Goal: Information Seeking & Learning: Learn about a topic

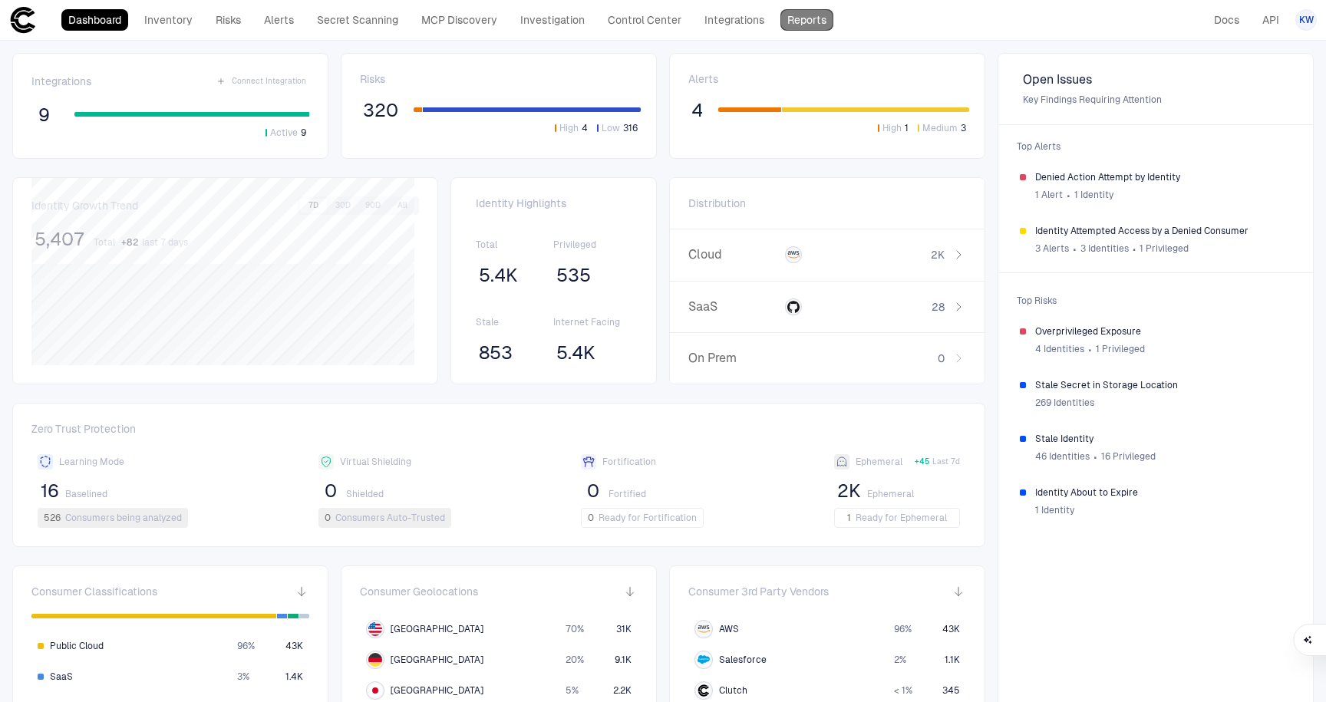
click at [653, 18] on link "Reports" at bounding box center [807, 19] width 53 height 21
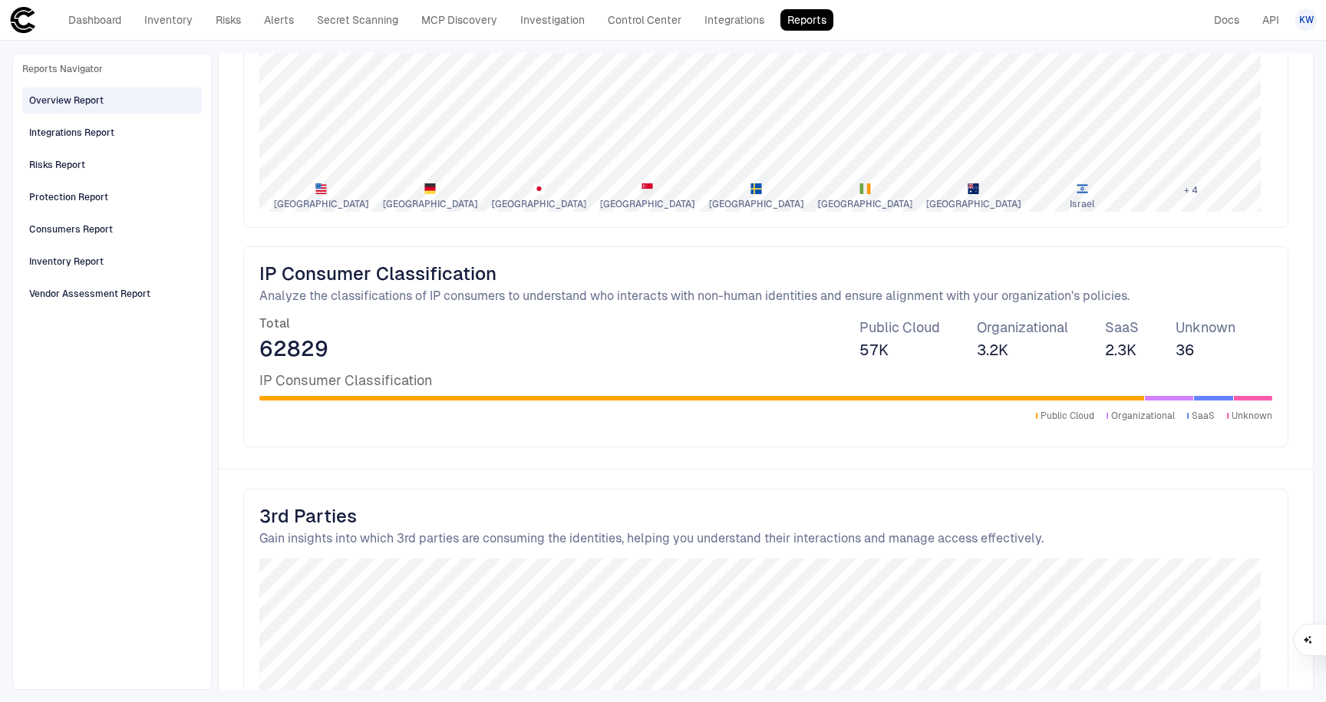
scroll to position [2134, 0]
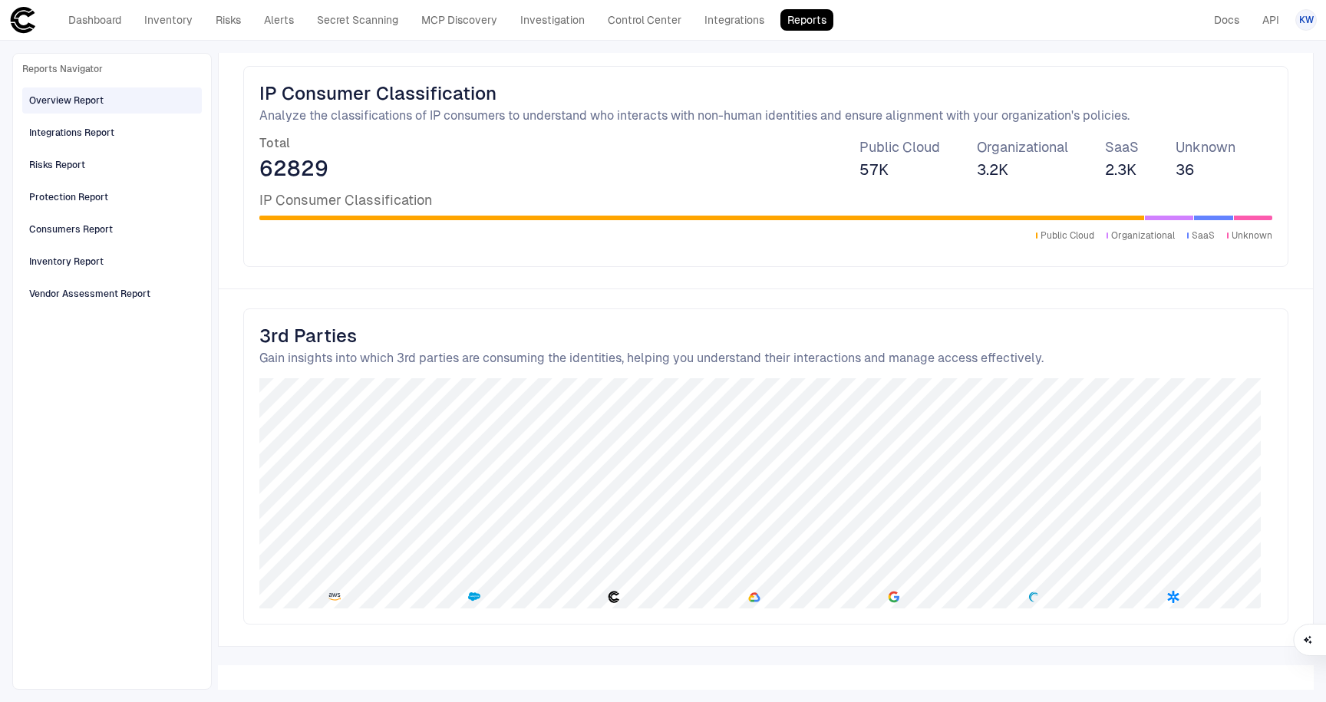
click at [125, 464] on div "Reports Navigator Overview Report Integrations Report Risks Report Protection R…" at bounding box center [112, 371] width 180 height 617
click at [57, 130] on div "Integrations Report" at bounding box center [71, 133] width 85 height 14
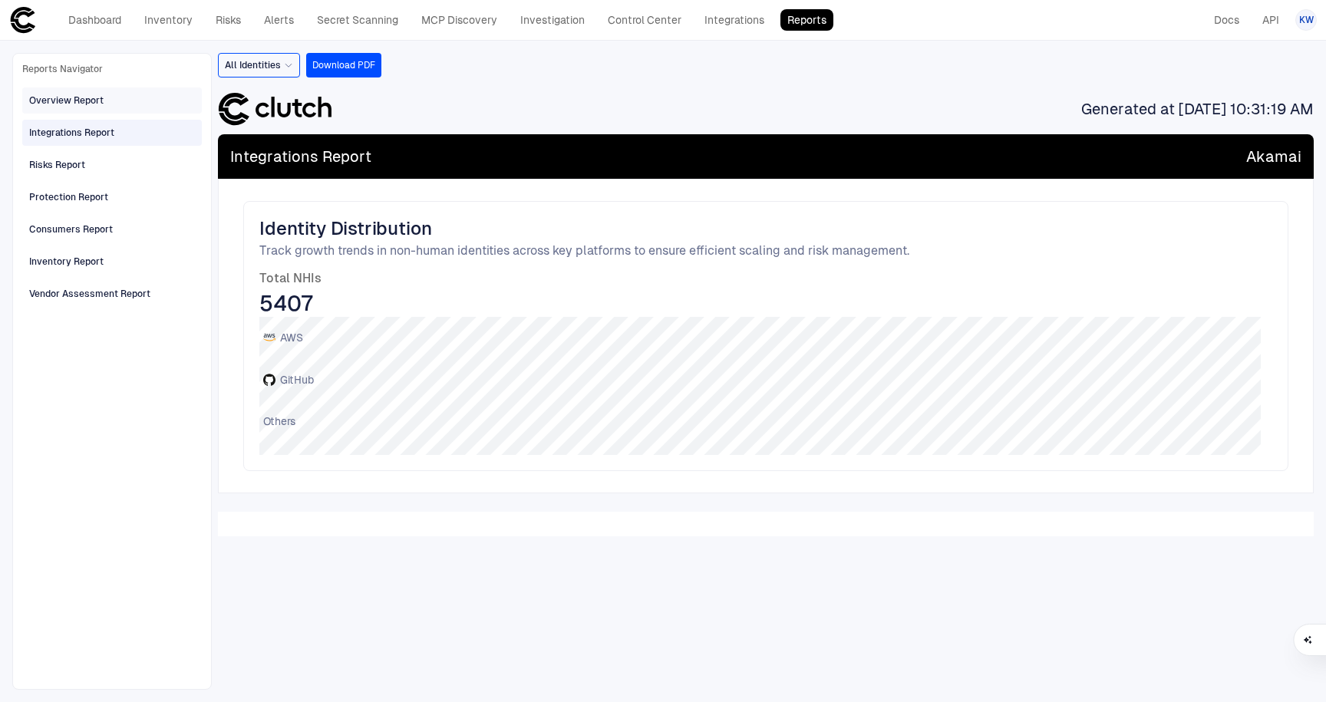
click at [78, 96] on div "Overview Report" at bounding box center [66, 101] width 74 height 14
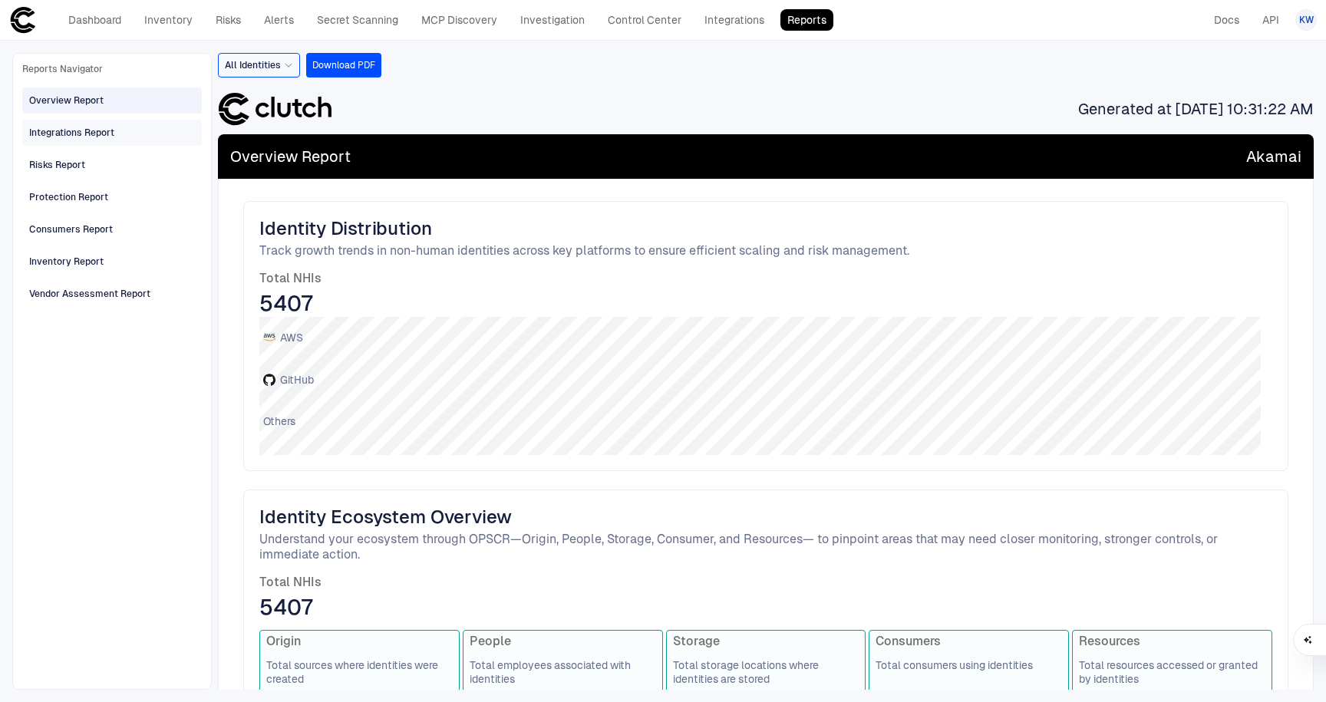
click at [70, 137] on div "Integrations Report" at bounding box center [71, 133] width 85 height 14
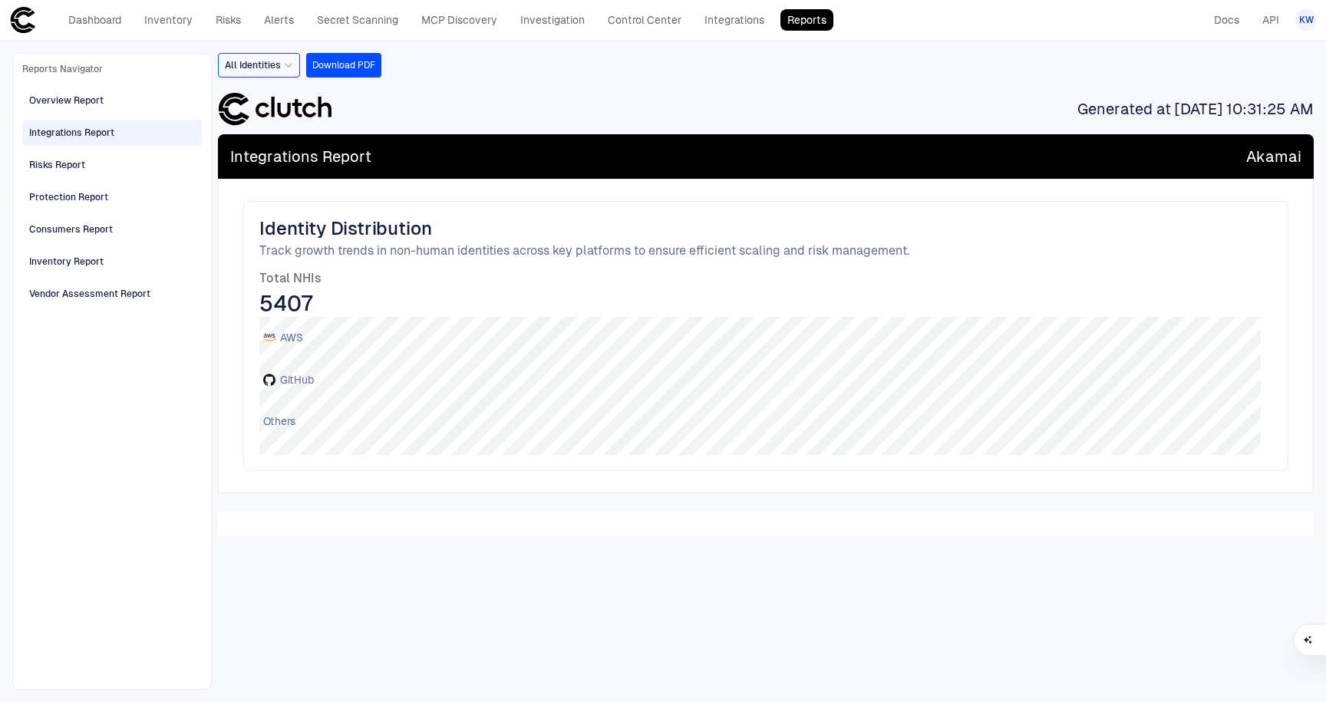
click at [653, 580] on div "All Identities Download PDF Generated at 9/5/2025, 10:31:25 AM Integrations Rep…" at bounding box center [766, 371] width 1096 height 637
click at [575, 238] on span "Identity Distribution" at bounding box center [765, 228] width 1013 height 23
click at [279, 150] on span "Integrations Report" at bounding box center [300, 157] width 141 height 20
click at [38, 156] on span "Risks Report" at bounding box center [57, 165] width 56 height 20
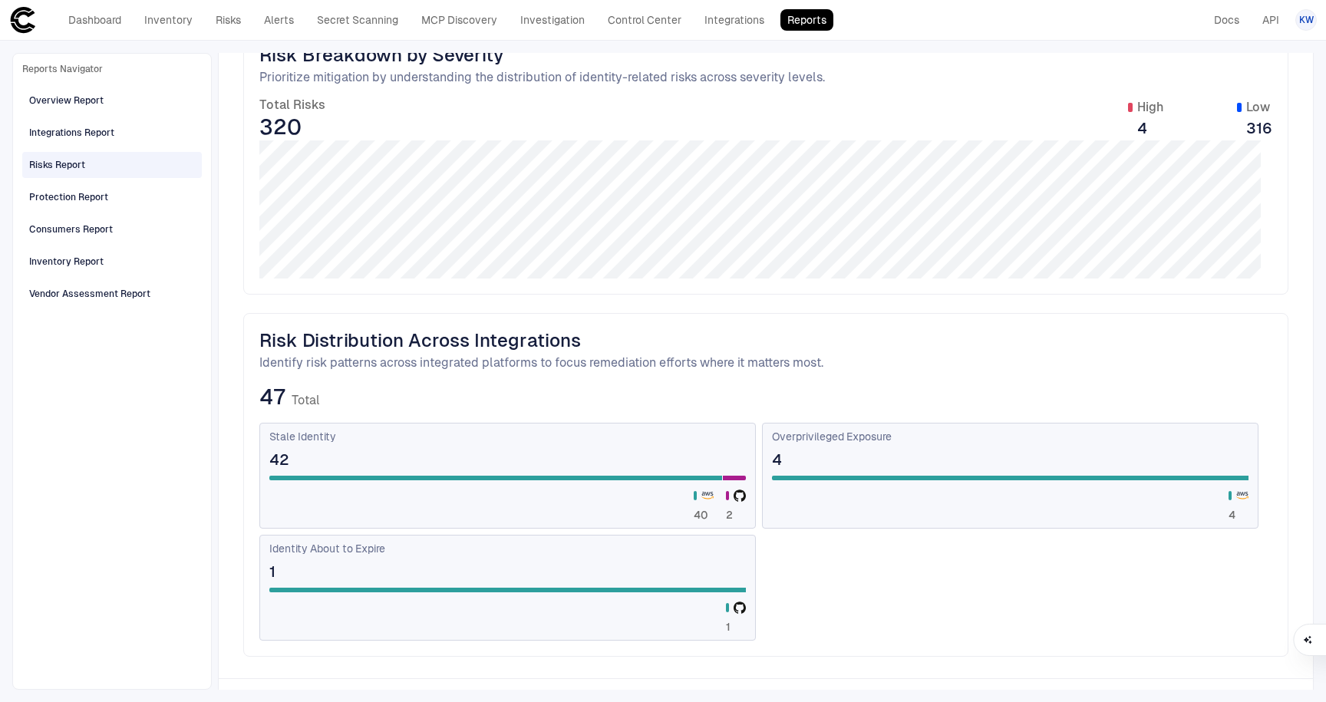
scroll to position [400, 0]
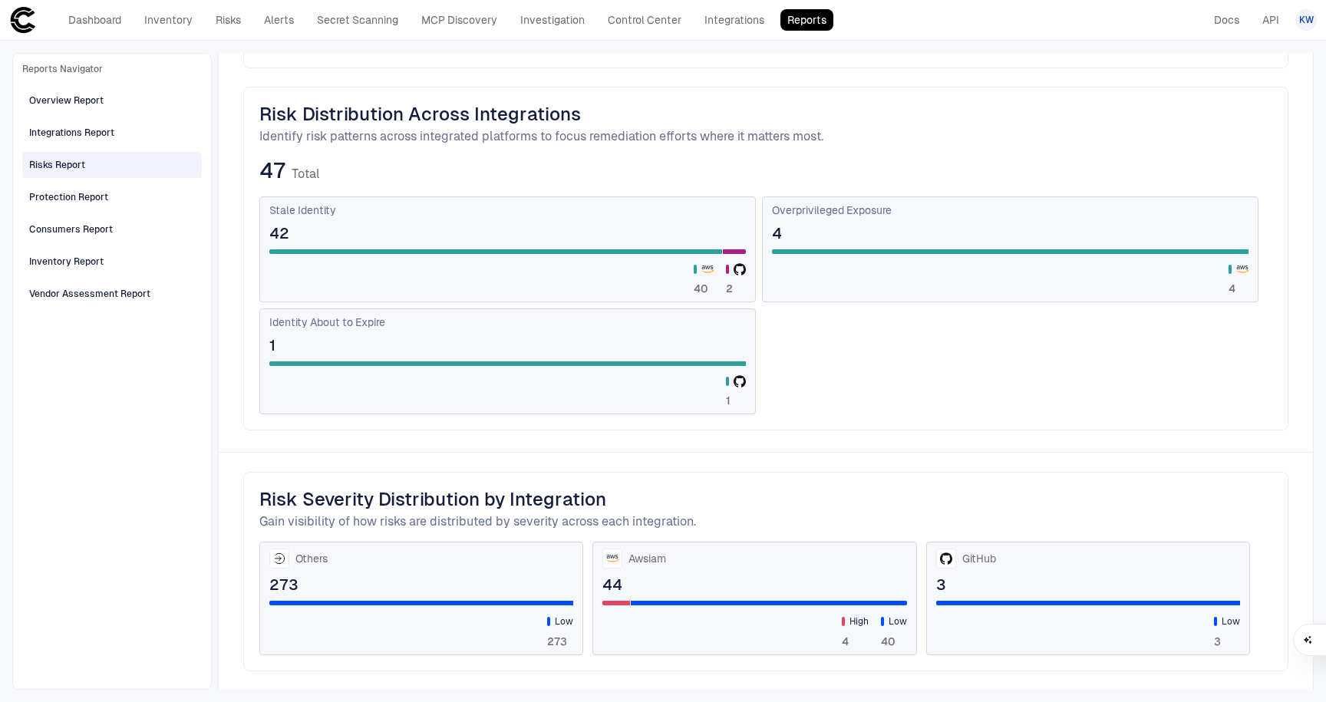
click at [479, 259] on div "40 2" at bounding box center [507, 272] width 477 height 46
click at [653, 243] on span "4" at bounding box center [1010, 233] width 477 height 20
click at [653, 291] on span "40" at bounding box center [704, 289] width 20 height 14
click at [653, 369] on div "1" at bounding box center [507, 385] width 477 height 46
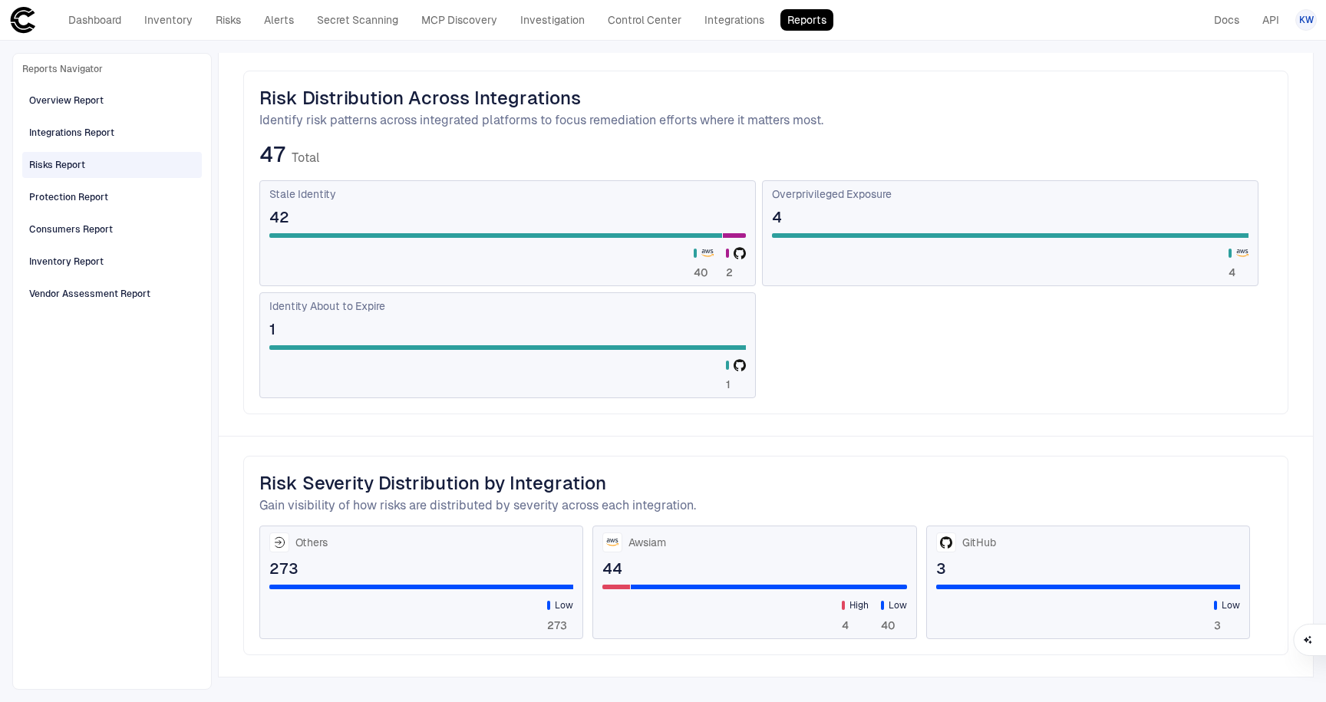
scroll to position [447, 0]
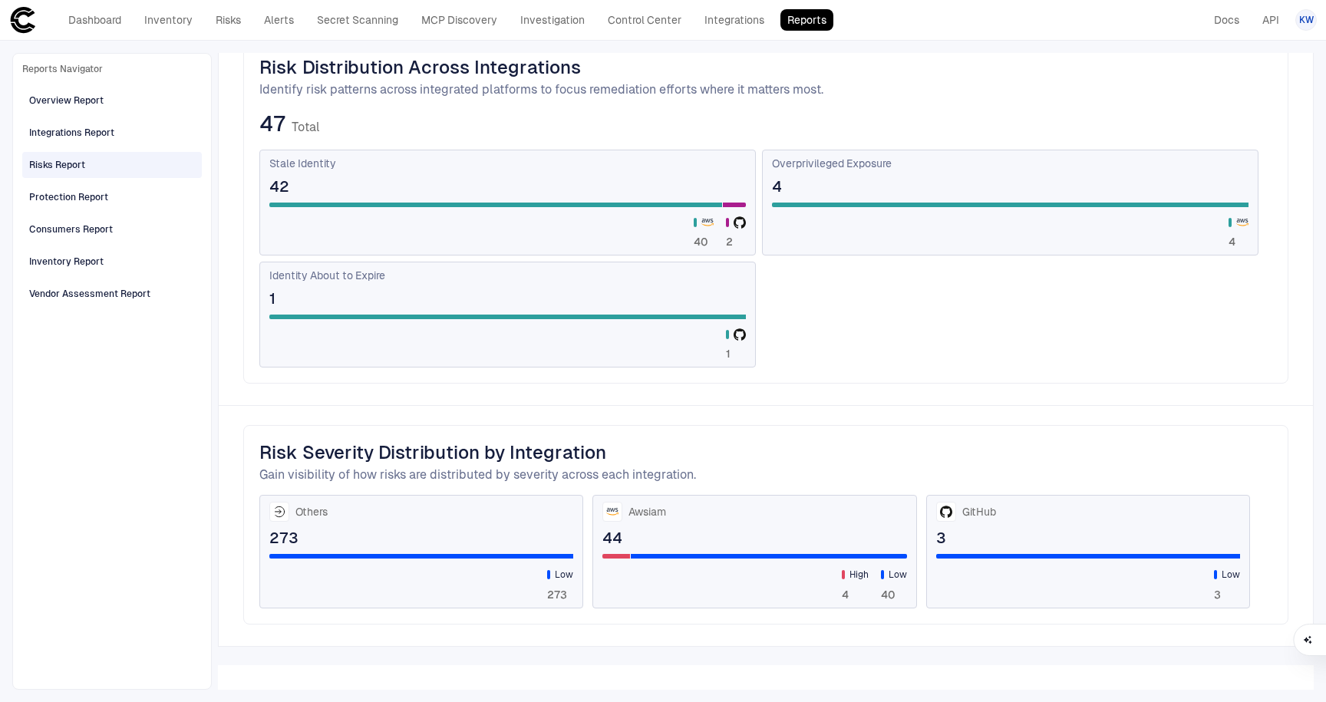
click at [480, 517] on div "Others" at bounding box center [421, 512] width 304 height 20
click at [653, 549] on div "GitHub 3 Low 3" at bounding box center [1088, 552] width 324 height 114
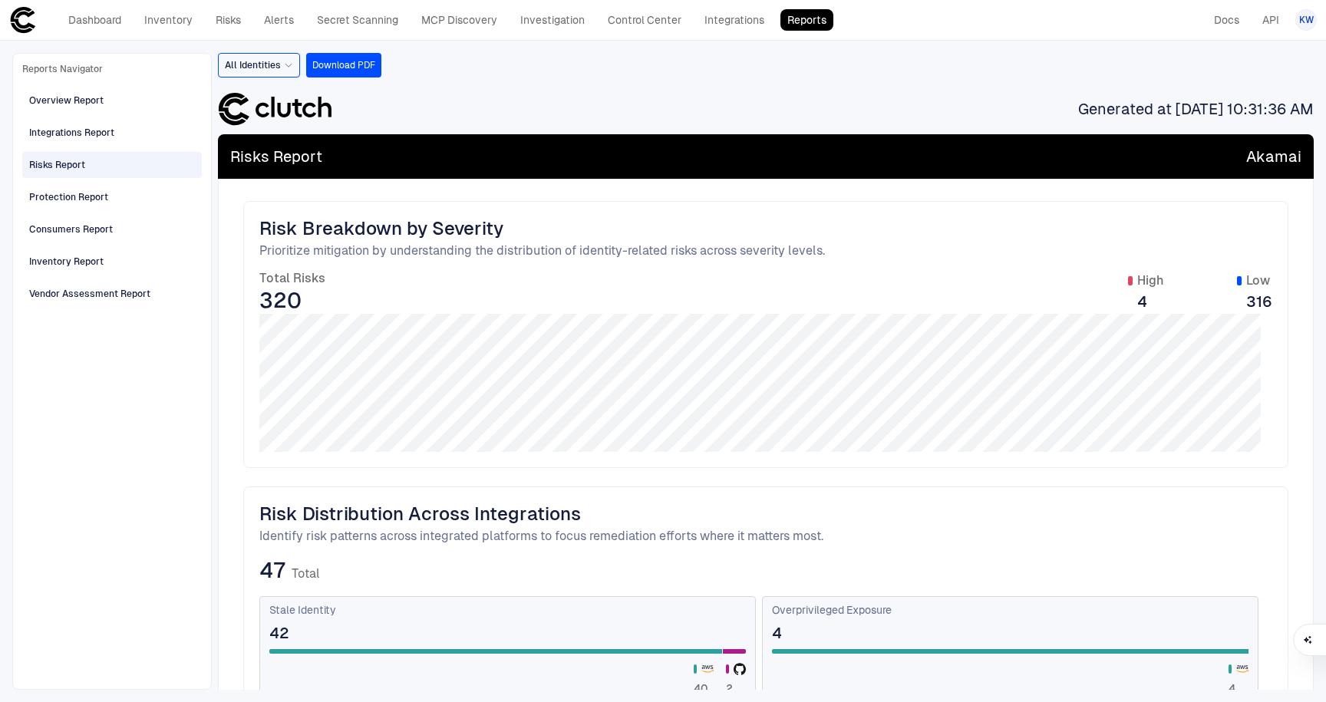
click at [653, 273] on div "Total Risks 320 High 4 Low 316" at bounding box center [765, 292] width 1013 height 43
click at [653, 158] on div "Risks Report Akamai" at bounding box center [766, 156] width 1096 height 45
click at [653, 81] on div "All Identities Download PDF Generated at 9/5/2025, 10:31:36 AM Risks Report Aka…" at bounding box center [766, 371] width 1096 height 637
click at [210, 46] on div "Reports Navigator Overview Report Integrations Report Risks Report Protection R…" at bounding box center [663, 372] width 1326 height 662
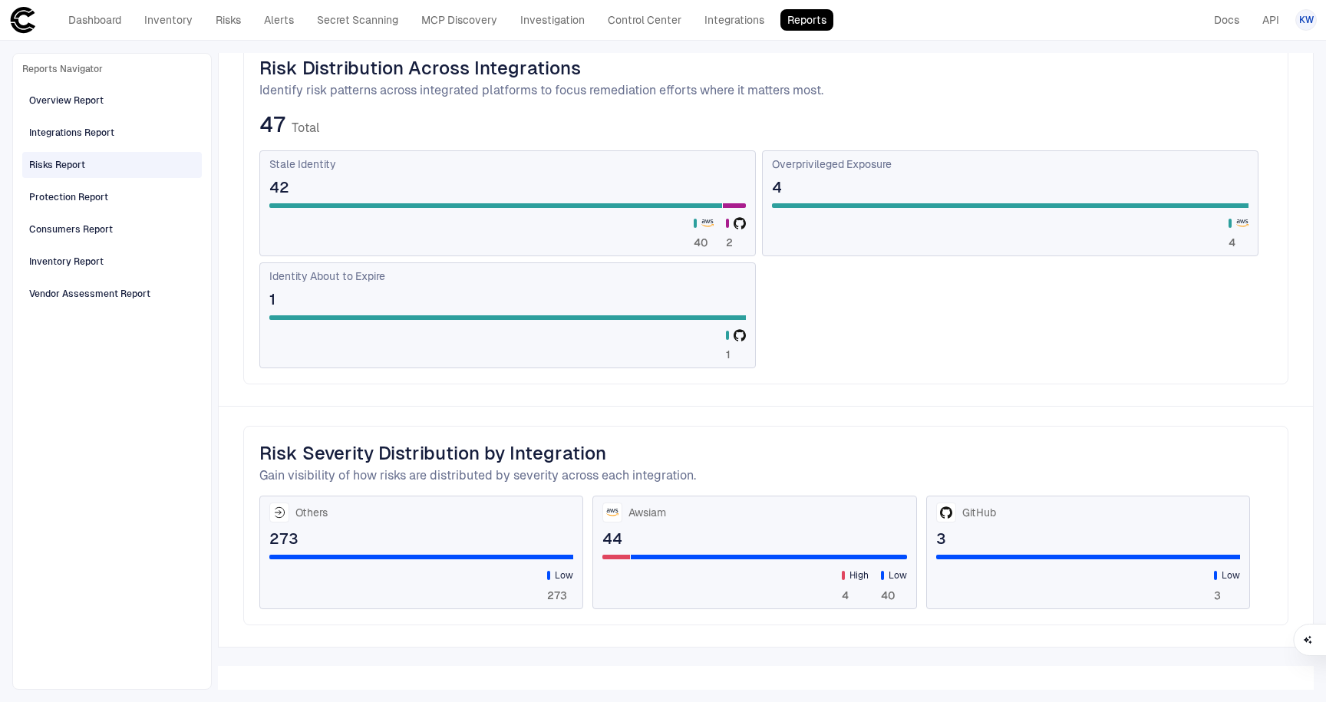
scroll to position [447, 0]
click at [78, 200] on div "Protection Report" at bounding box center [68, 197] width 79 height 14
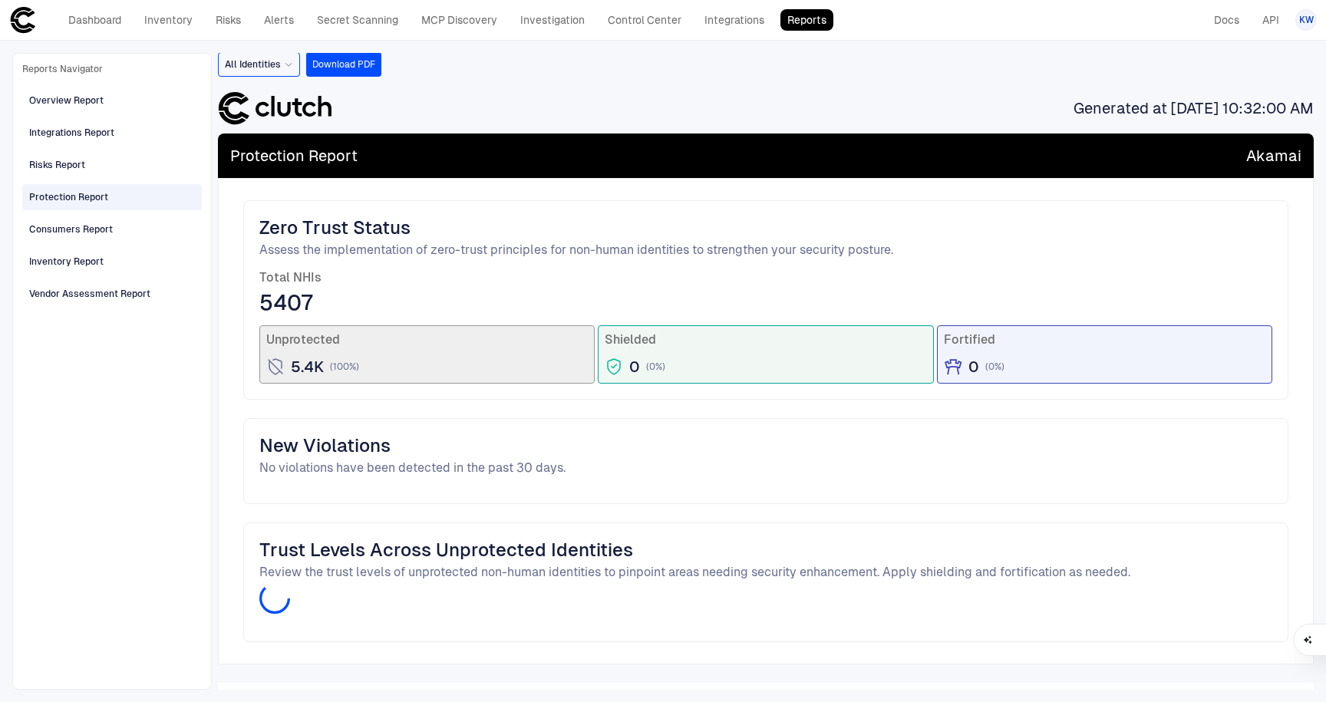
scroll to position [0, 0]
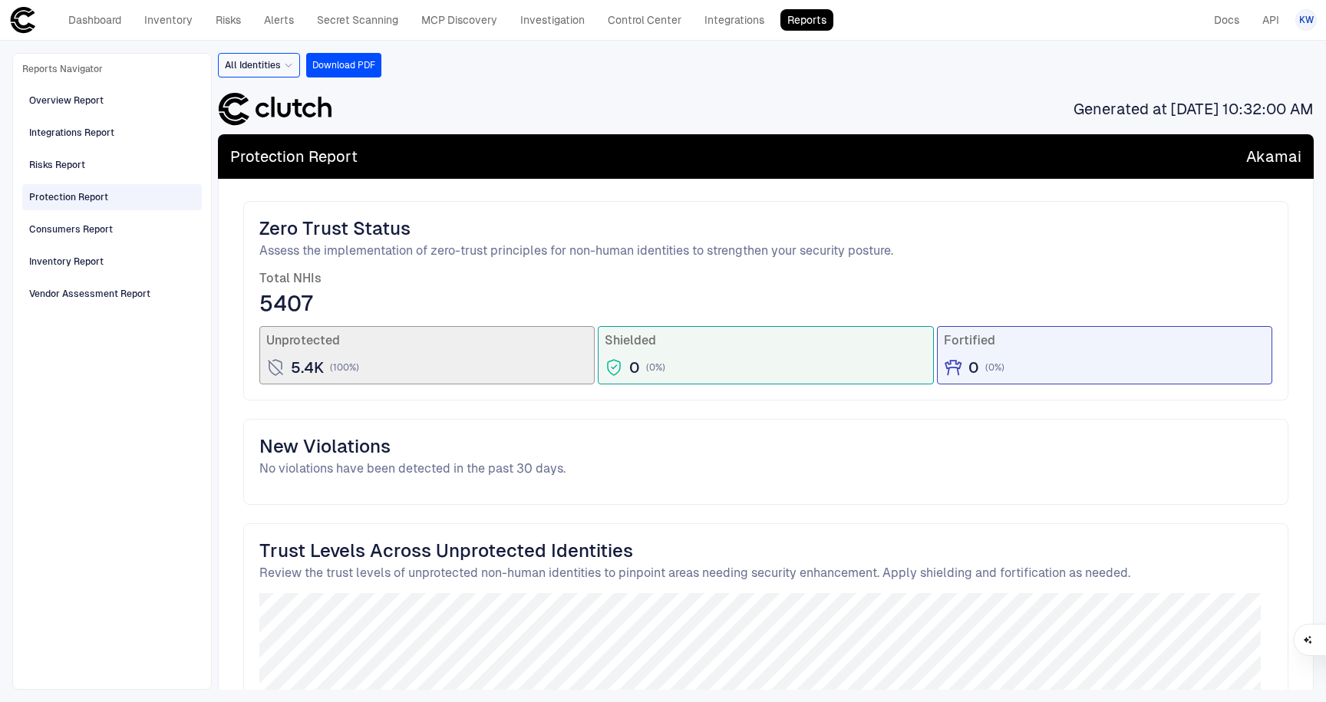
click at [653, 140] on div "Protection Report Akamai" at bounding box center [766, 156] width 1096 height 45
click at [653, 103] on span "Generated at 9/5/2025, 10:32:00 AM" at bounding box center [1194, 109] width 240 height 20
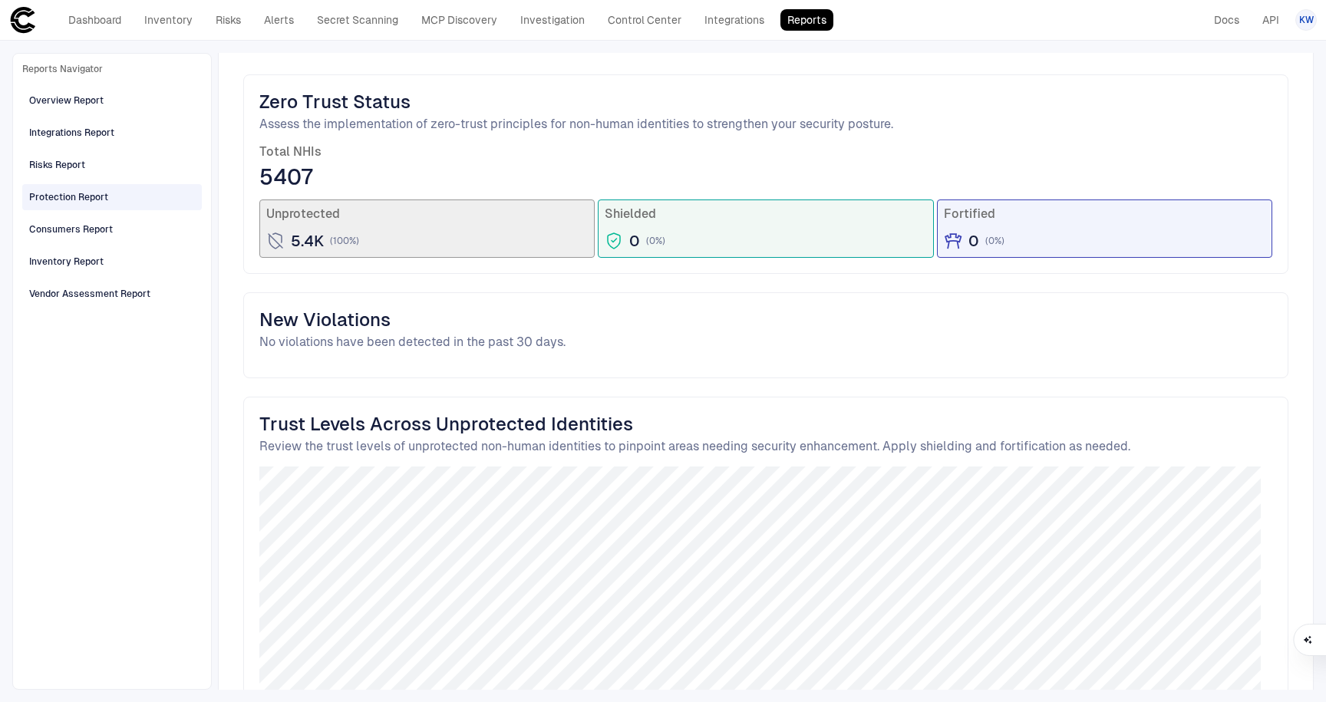
scroll to position [215, 0]
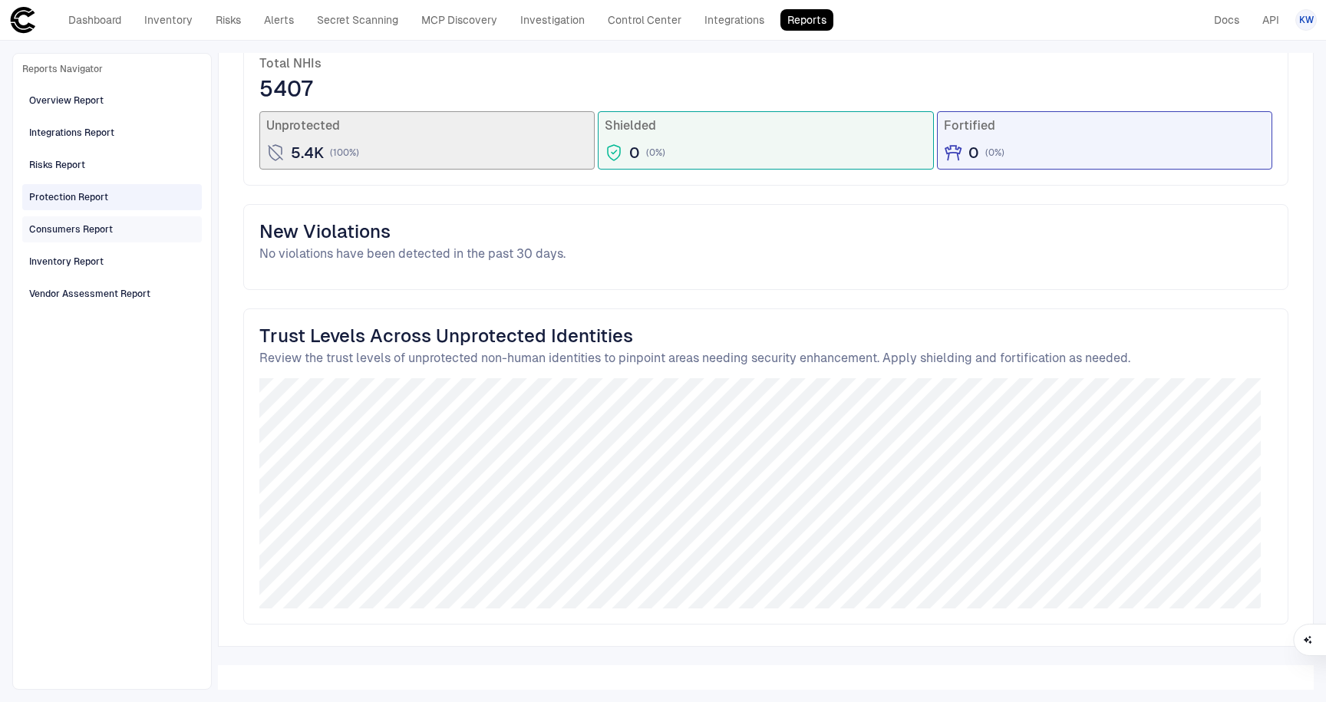
click at [101, 236] on span "Consumers Report" at bounding box center [71, 230] width 84 height 20
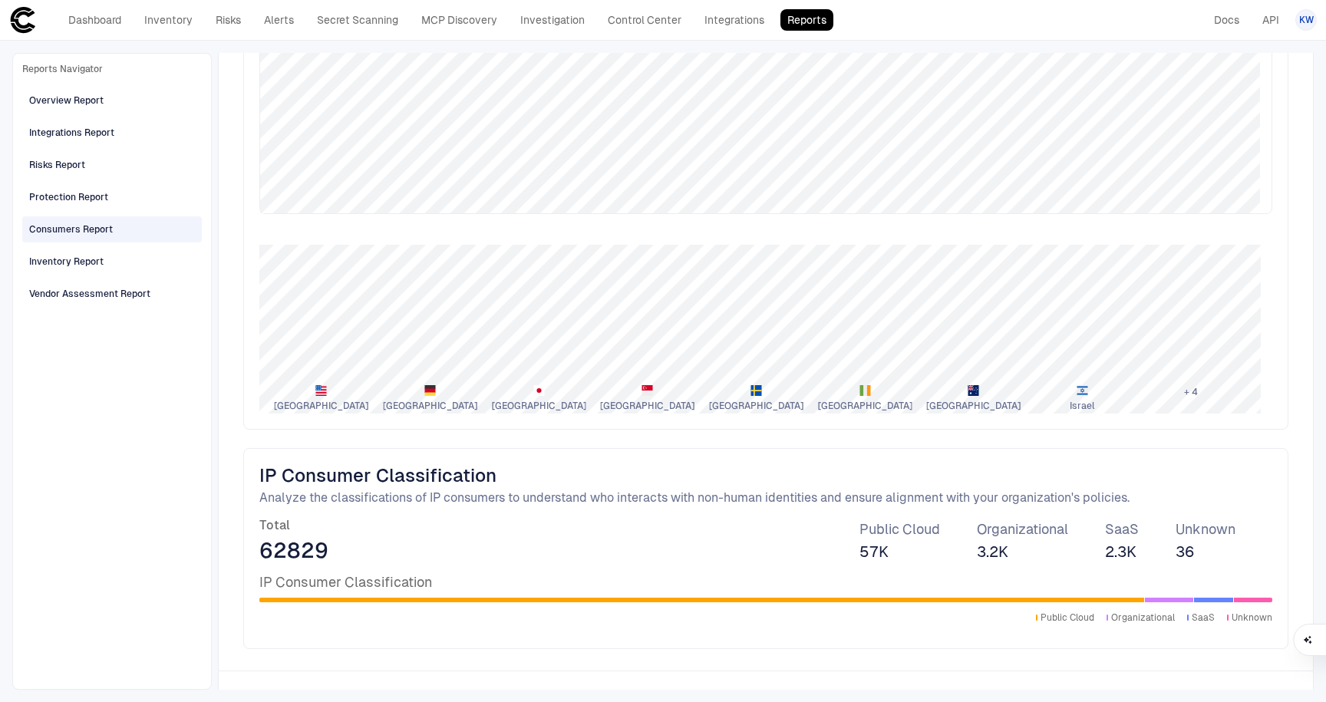
scroll to position [927, 0]
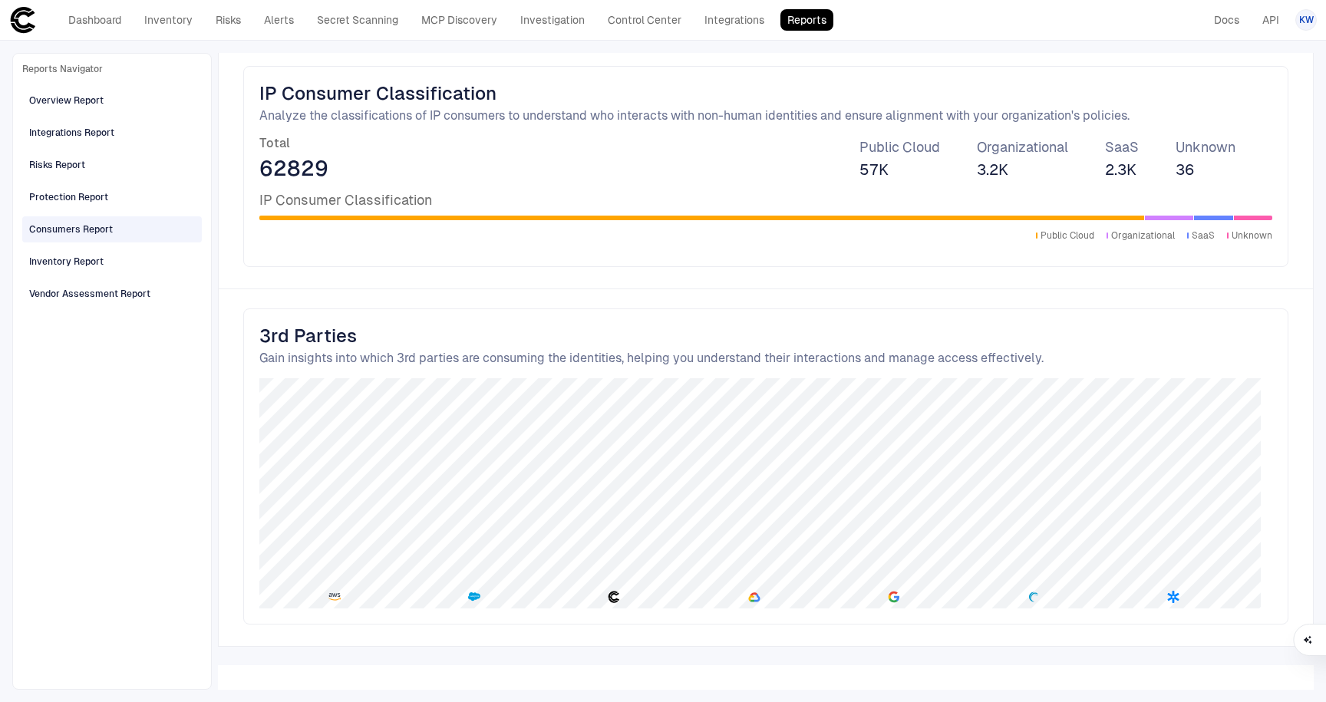
click at [280, 210] on div "IP Consumer Classification Public Cloud Organizational SaaS Unknown" at bounding box center [765, 216] width 1013 height 51
click at [287, 157] on span "62829" at bounding box center [293, 168] width 69 height 28
click at [653, 171] on span "3.2K" at bounding box center [992, 170] width 31 height 20
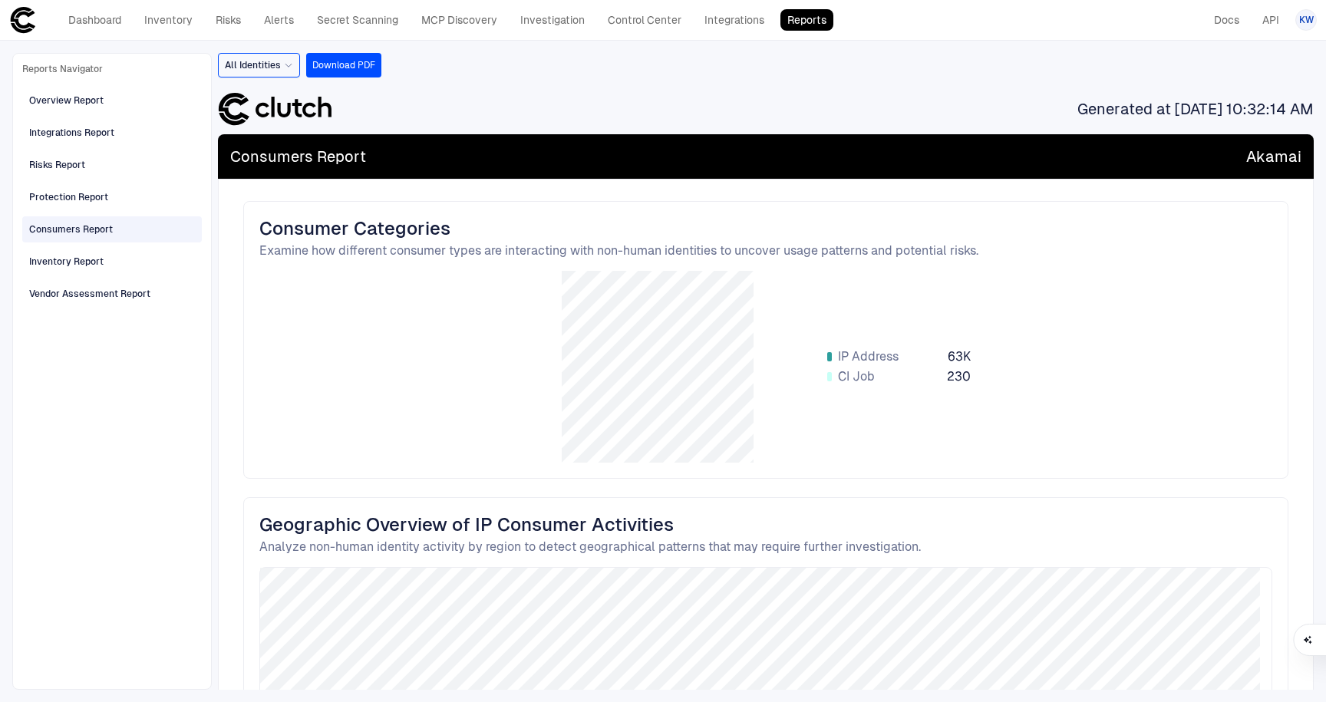
click at [653, 375] on span "CI Job" at bounding box center [856, 376] width 37 height 15
click at [653, 359] on div "IP Address 63K CI Job 230" at bounding box center [765, 367] width 1013 height 192
click at [653, 158] on span "Akamai" at bounding box center [1274, 157] width 55 height 20
click at [108, 256] on div "Inventory Report" at bounding box center [113, 261] width 169 height 25
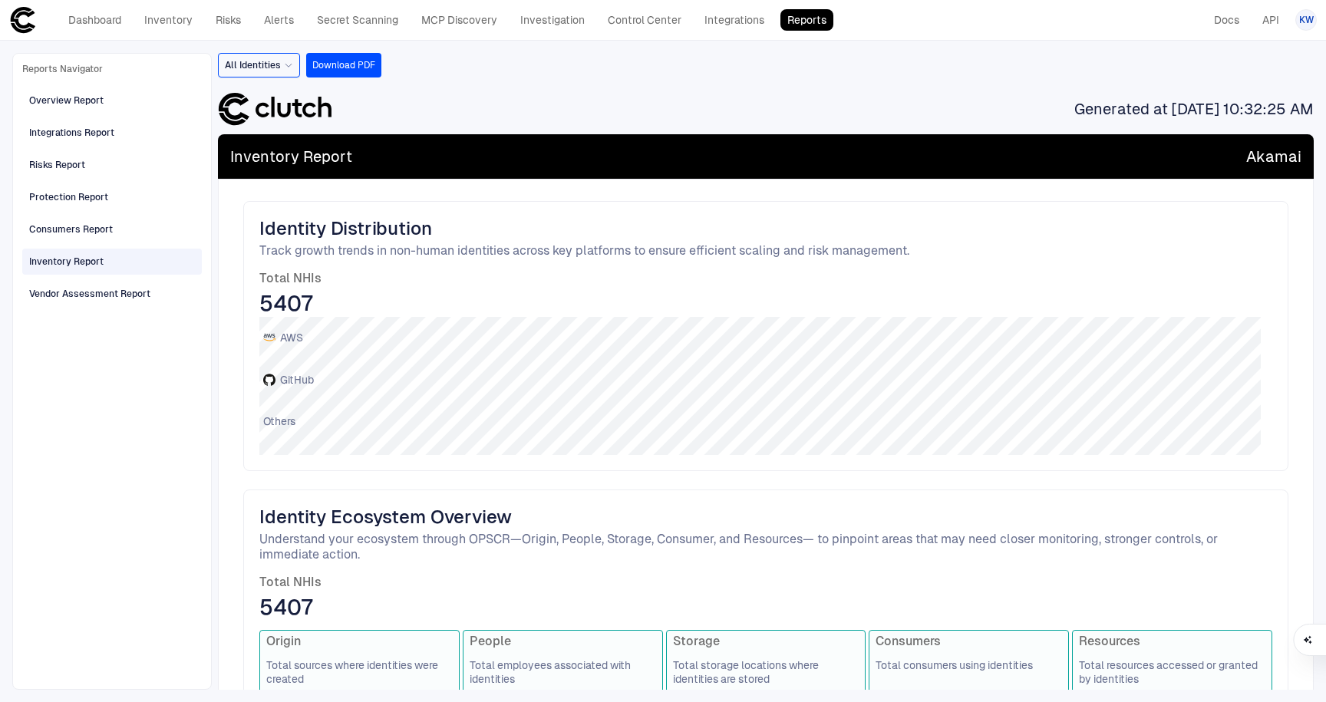
click at [308, 231] on span "Identity Distribution" at bounding box center [765, 228] width 1013 height 23
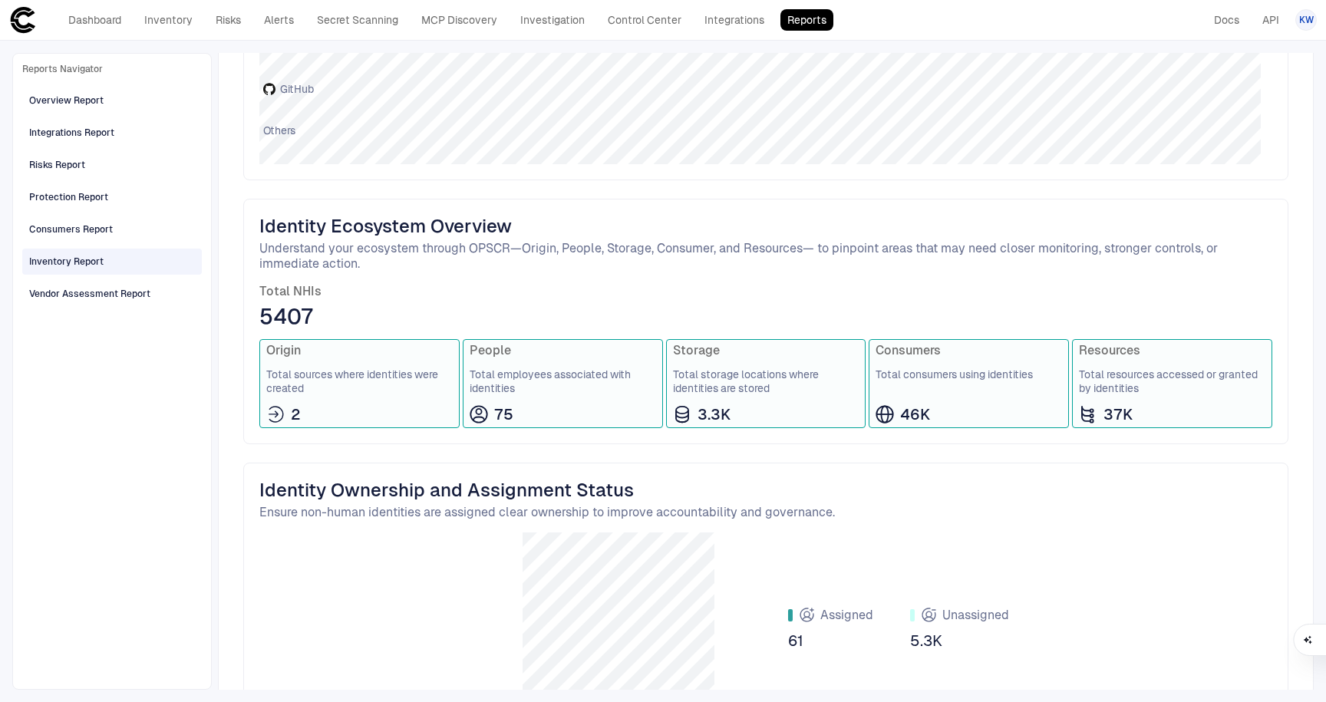
drag, startPoint x: 298, startPoint y: 384, endPoint x: 339, endPoint y: 389, distance: 41.8
click at [298, 383] on span "Total sources where identities were created" at bounding box center [359, 382] width 187 height 28
drag, startPoint x: 633, startPoint y: 407, endPoint x: 663, endPoint y: 404, distance: 30.1
click at [634, 406] on div "75" at bounding box center [563, 415] width 187 height 20
click at [653, 390] on span "Total resources accessed or granted by identities" at bounding box center [1172, 382] width 187 height 28
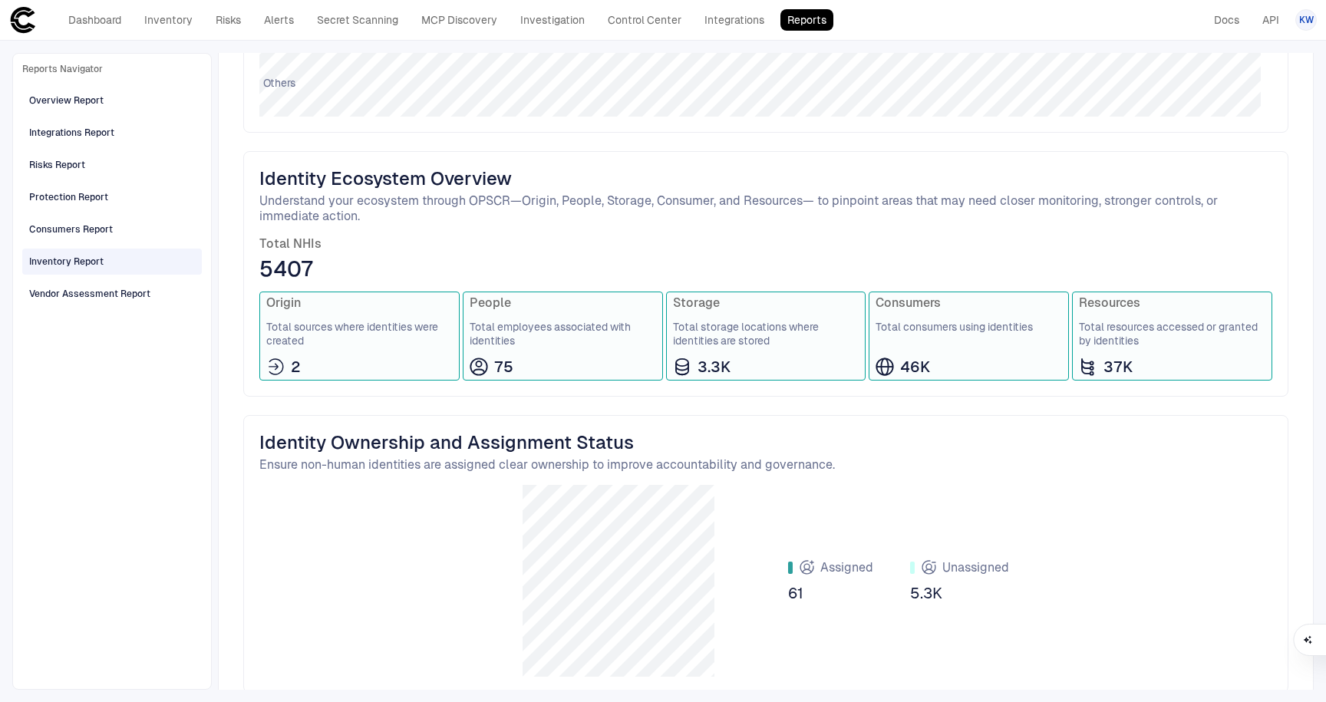
scroll to position [407, 0]
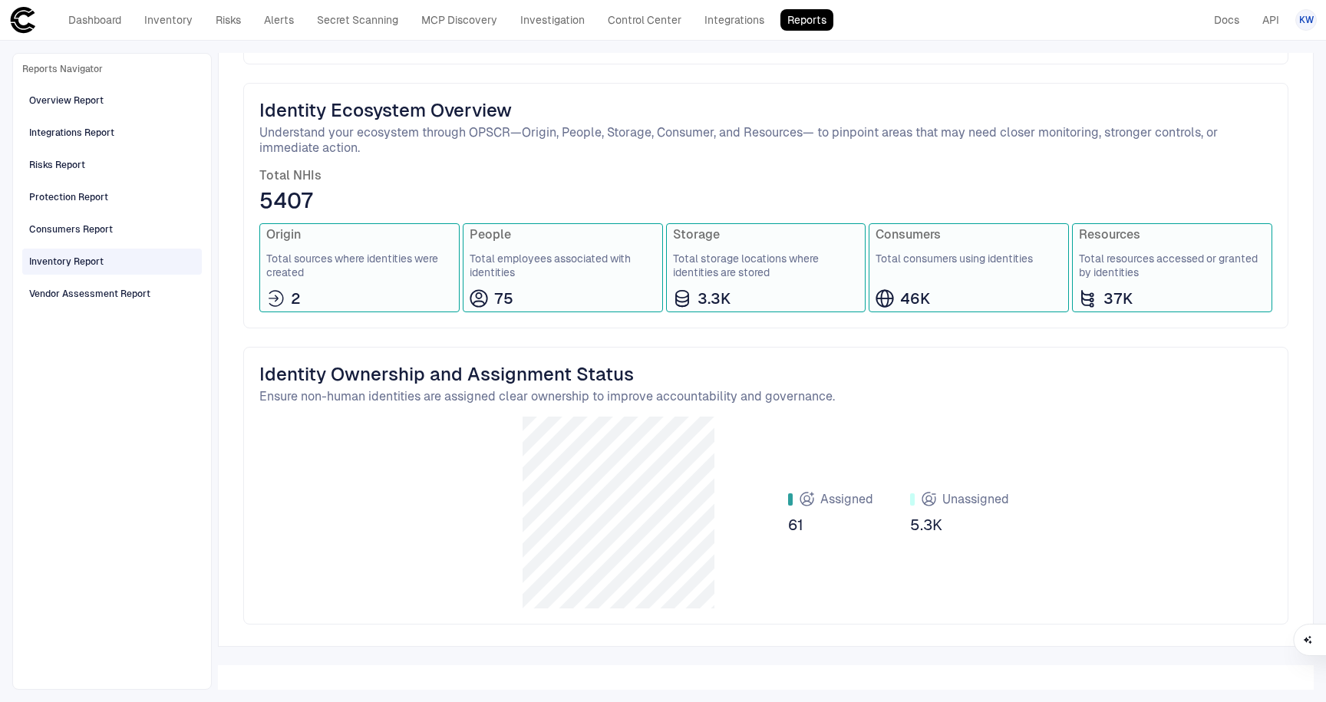
click at [111, 310] on div "Reports Navigator Overview Report Integrations Report Risks Report Protection R…" at bounding box center [112, 371] width 180 height 617
click at [117, 298] on div "Vendor Assessment Report" at bounding box center [89, 294] width 121 height 14
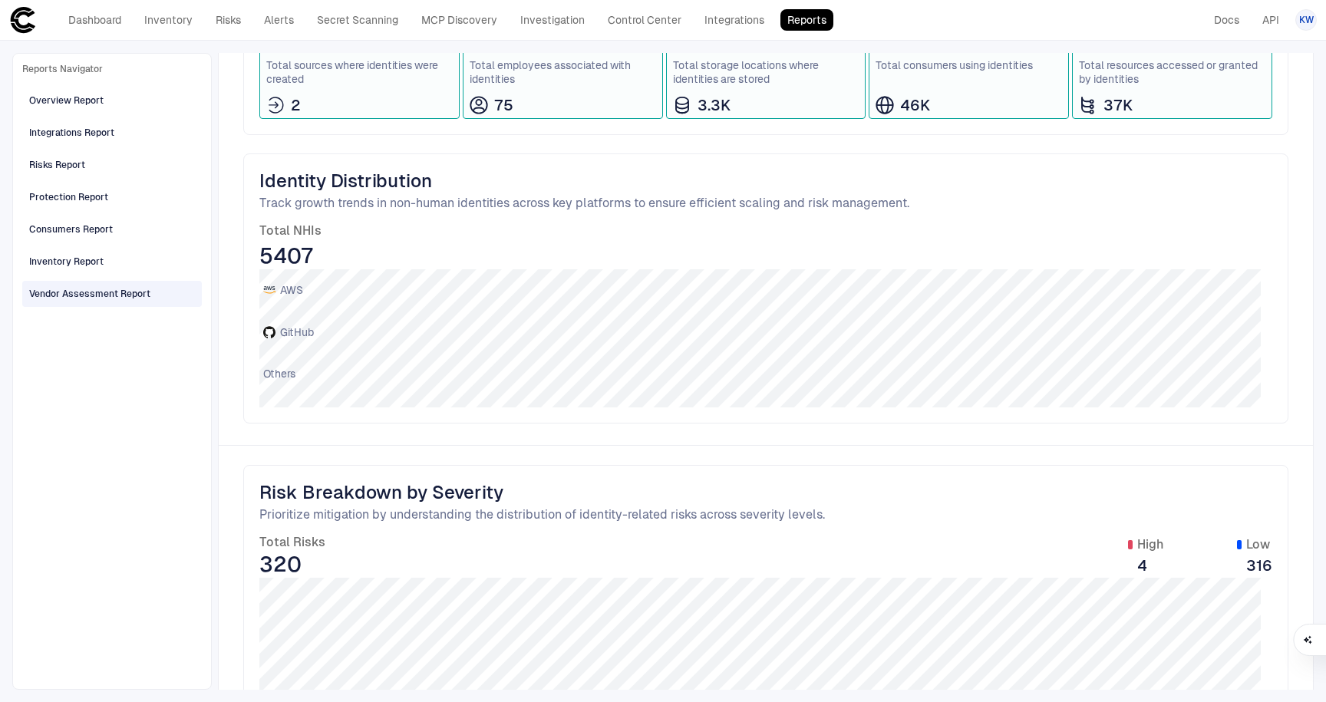
scroll to position [0, 0]
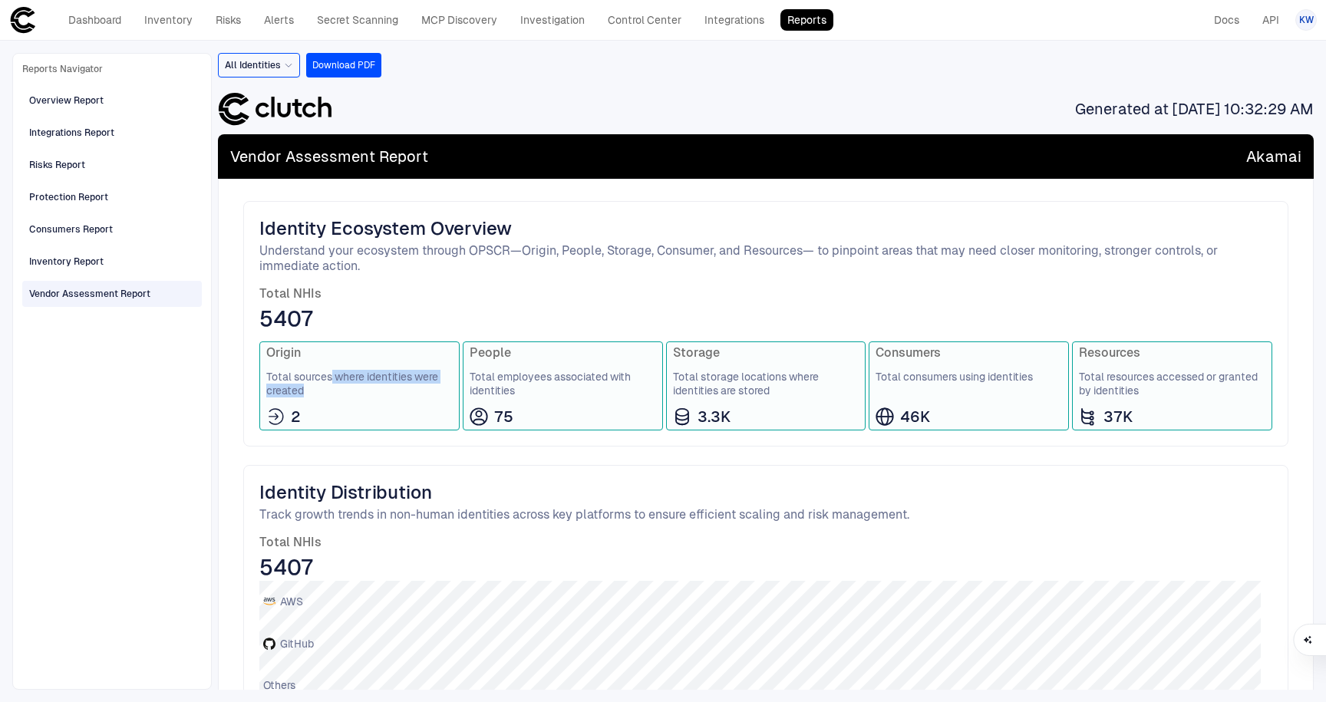
click at [332, 384] on span "Total sources where identities were created" at bounding box center [359, 384] width 187 height 28
click at [325, 238] on div "Identity Ecosystem Overview Understand your ecosystem through OPSCR—Origin, Peo…" at bounding box center [765, 245] width 1013 height 57
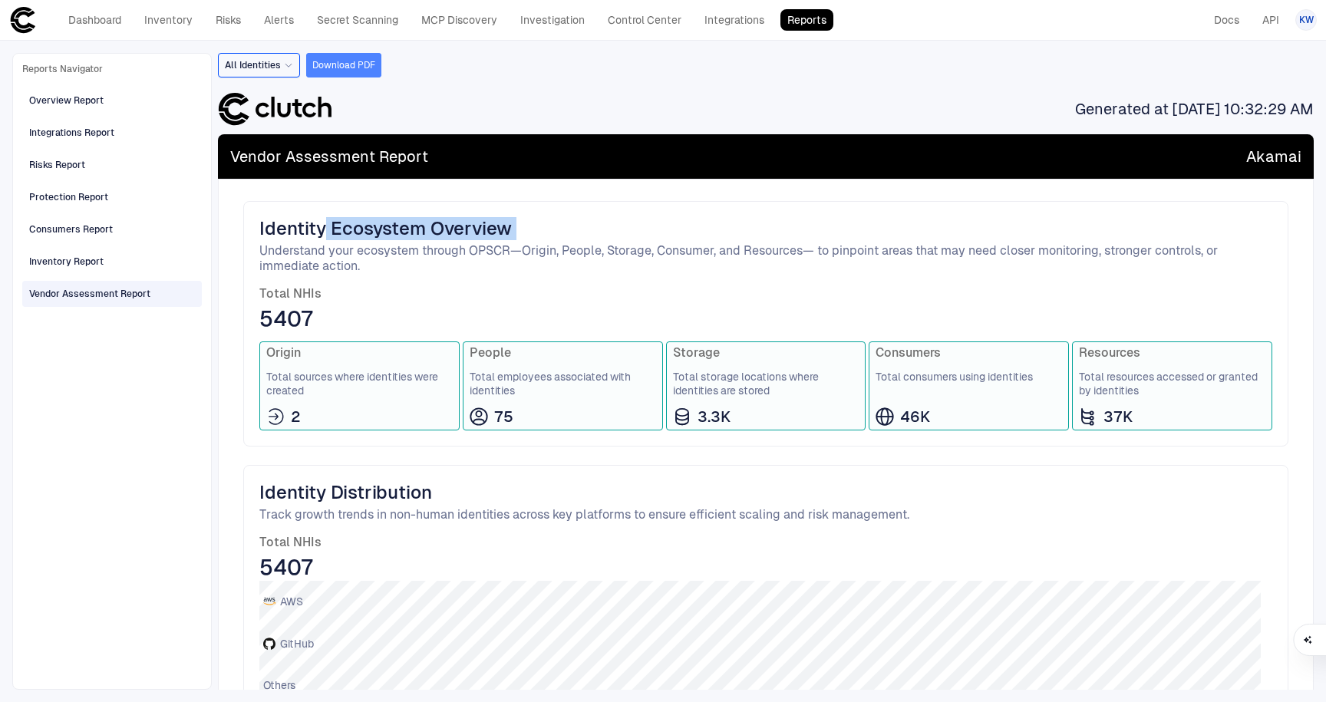
click at [308, 58] on button "Download PDF" at bounding box center [343, 65] width 75 height 25
click at [295, 60] on div "All Identities" at bounding box center [259, 65] width 82 height 25
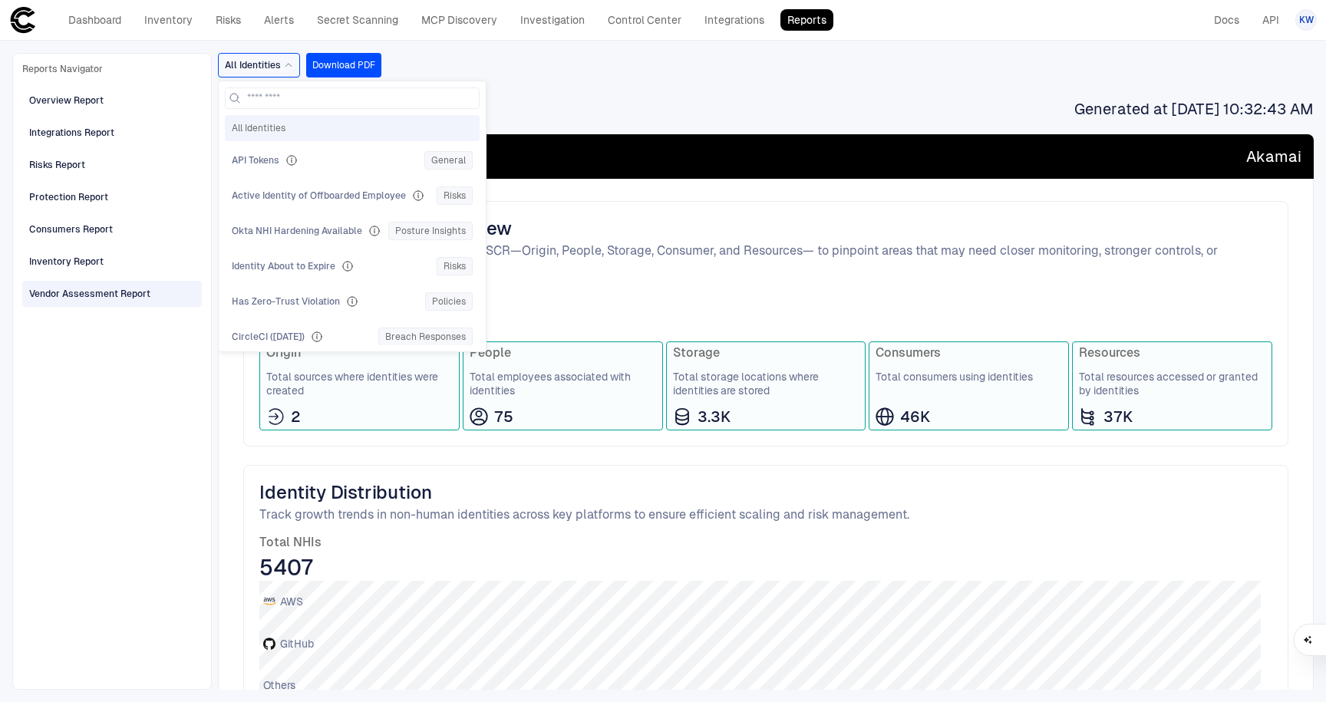
click at [444, 41] on div "Reports Navigator Overview Report Integrations Report Risks Report Protection R…" at bounding box center [663, 372] width 1326 height 662
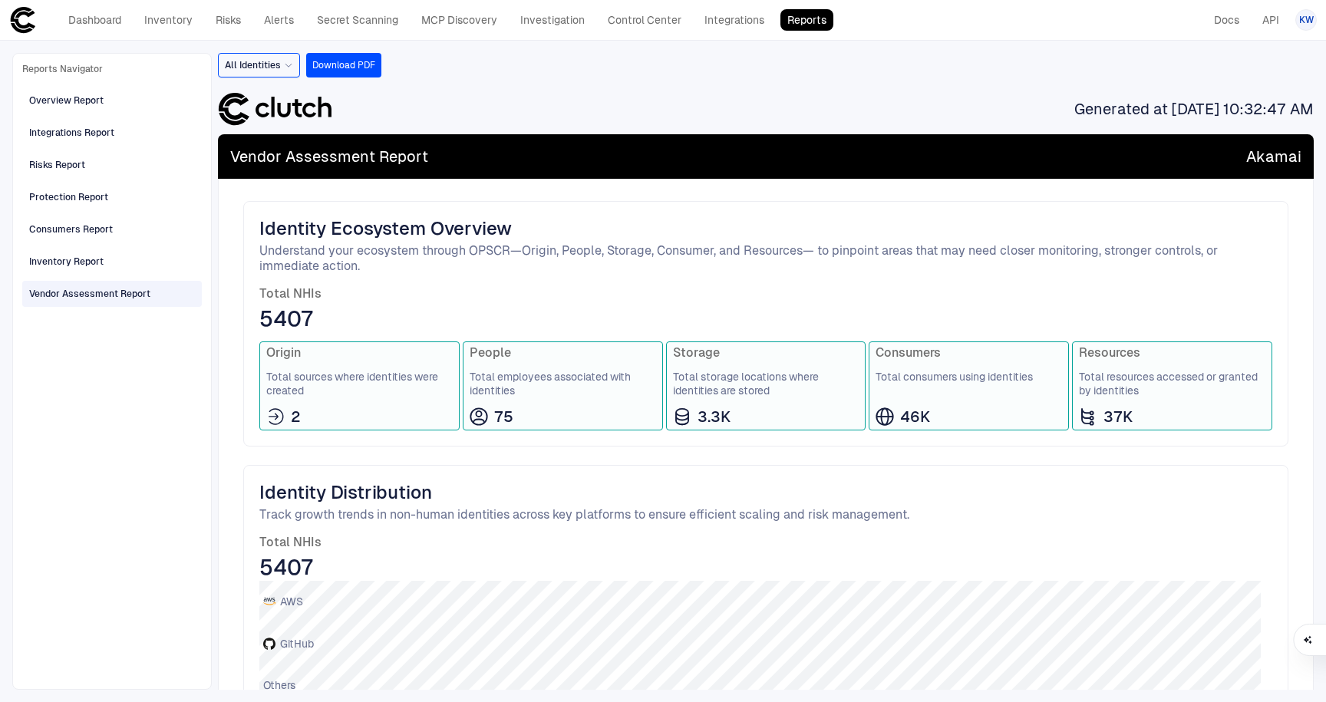
click at [99, 408] on div "Reports Navigator Overview Report Integrations Report Risks Report Protection R…" at bounding box center [112, 371] width 180 height 617
click at [46, 114] on div "Overview Report Integrations Report Risks Report Protection Report Consumers Re…" at bounding box center [112, 195] width 180 height 223
click at [61, 104] on div "Overview Report" at bounding box center [66, 101] width 74 height 14
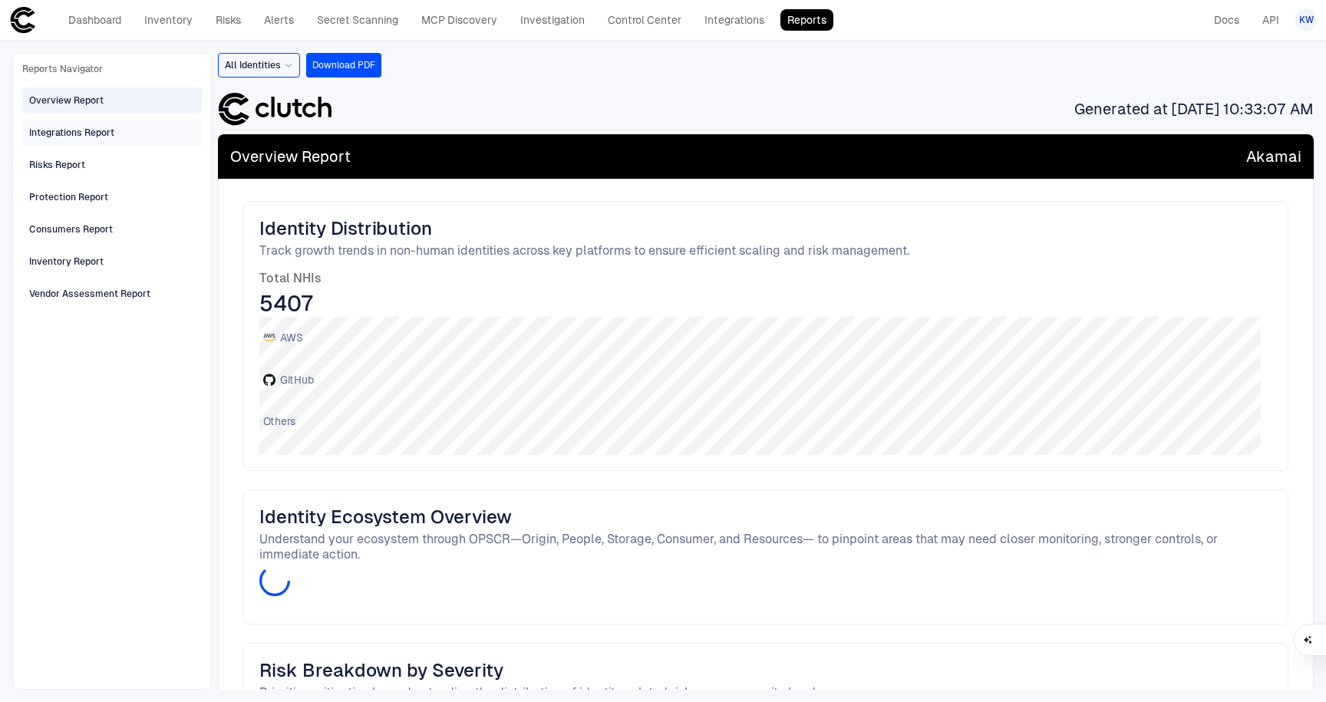
click at [62, 140] on span "Integrations Report" at bounding box center [71, 133] width 85 height 20
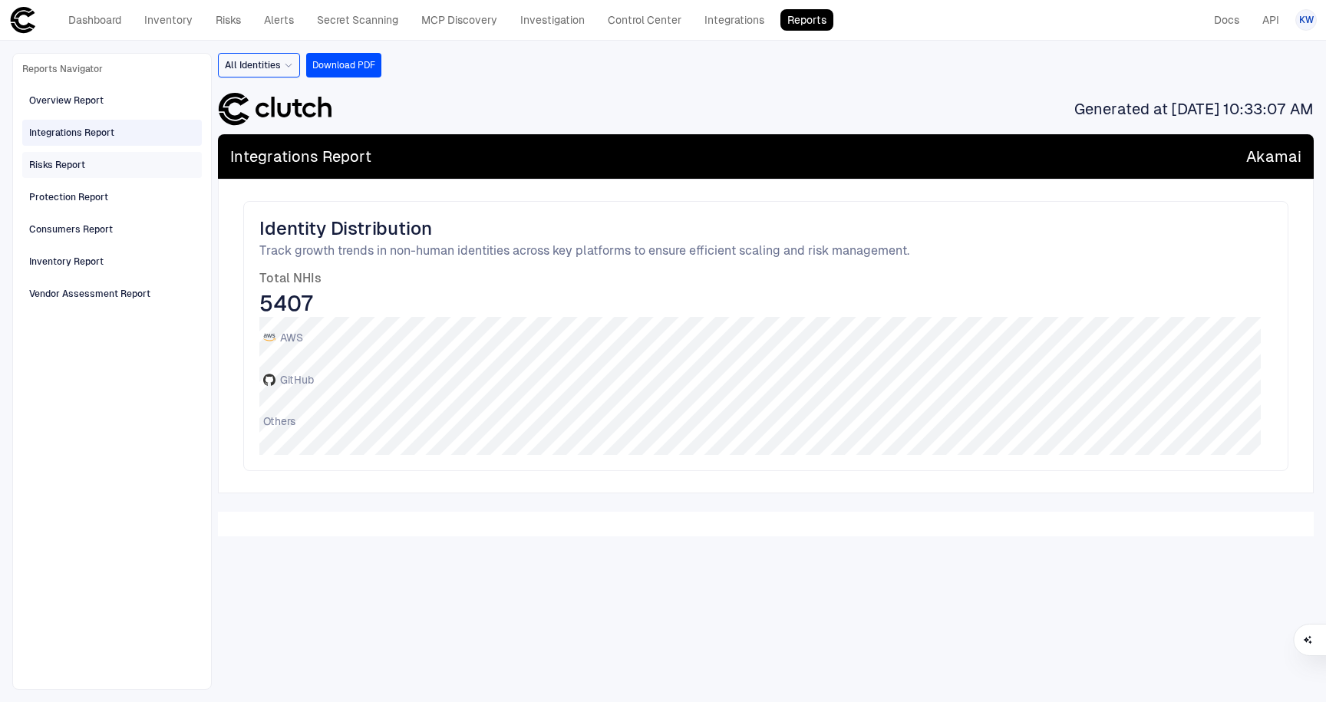
click at [59, 154] on div "Risks Report" at bounding box center [113, 165] width 169 height 25
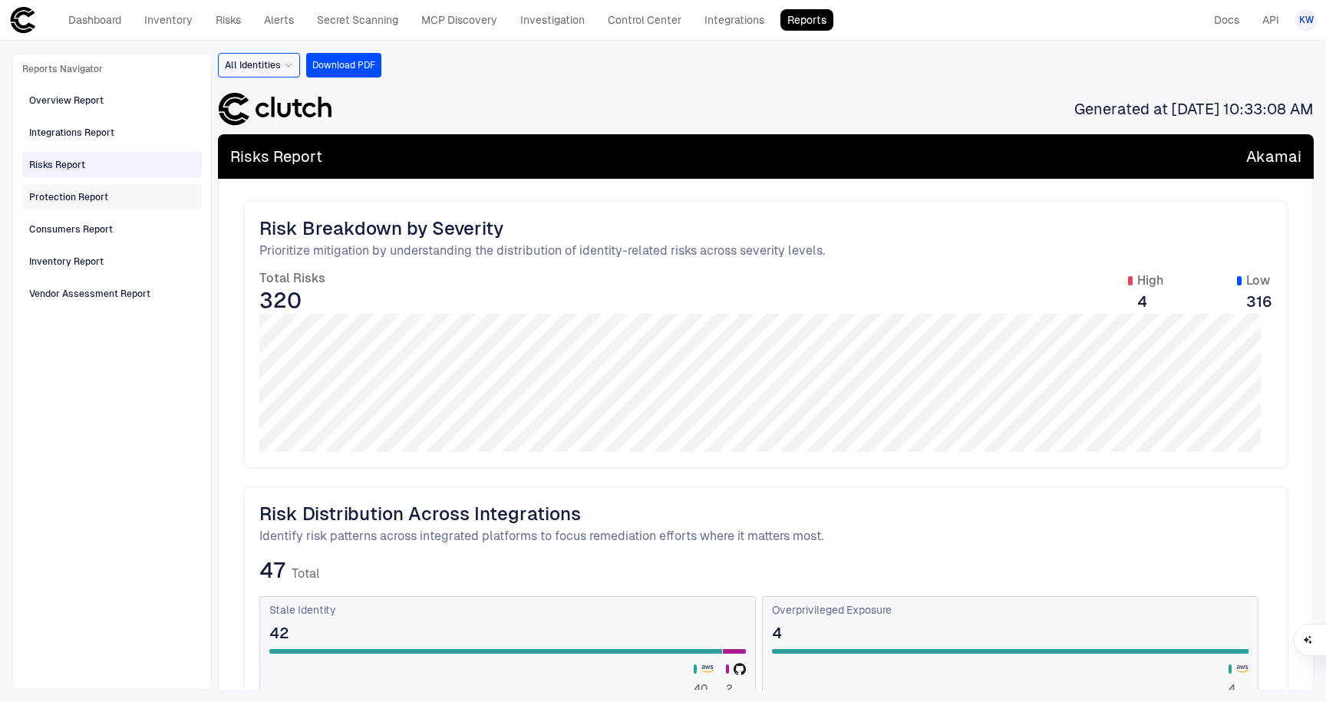
click at [60, 207] on div "Protection Report" at bounding box center [113, 197] width 169 height 25
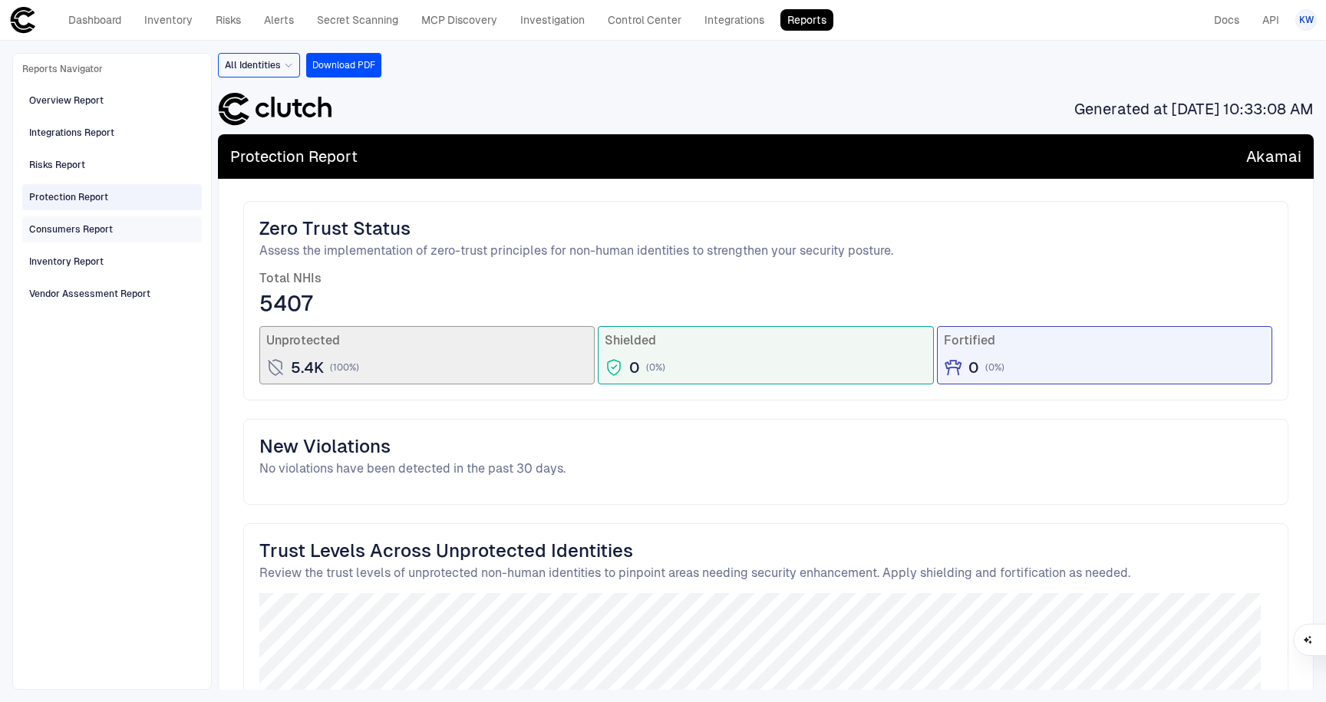
click at [60, 223] on div "Consumers Report" at bounding box center [71, 230] width 84 height 14
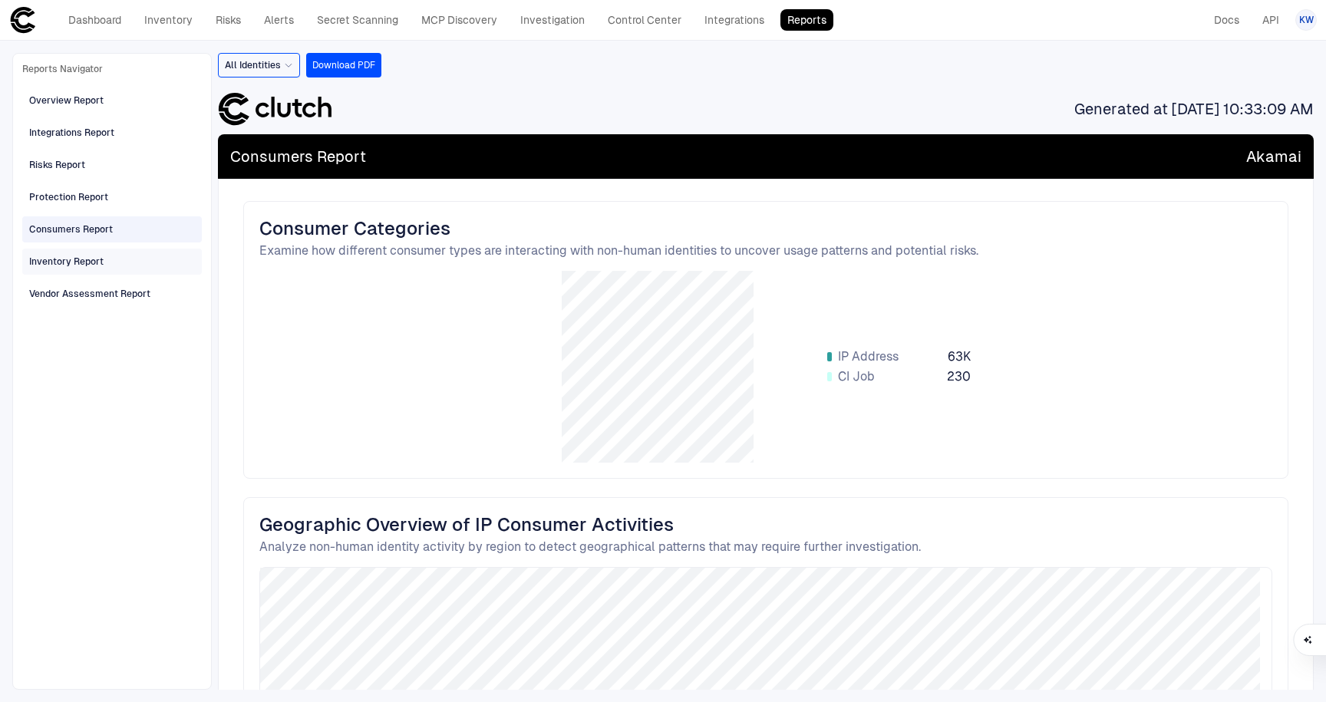
click at [57, 272] on div "Inventory Report" at bounding box center [113, 261] width 169 height 25
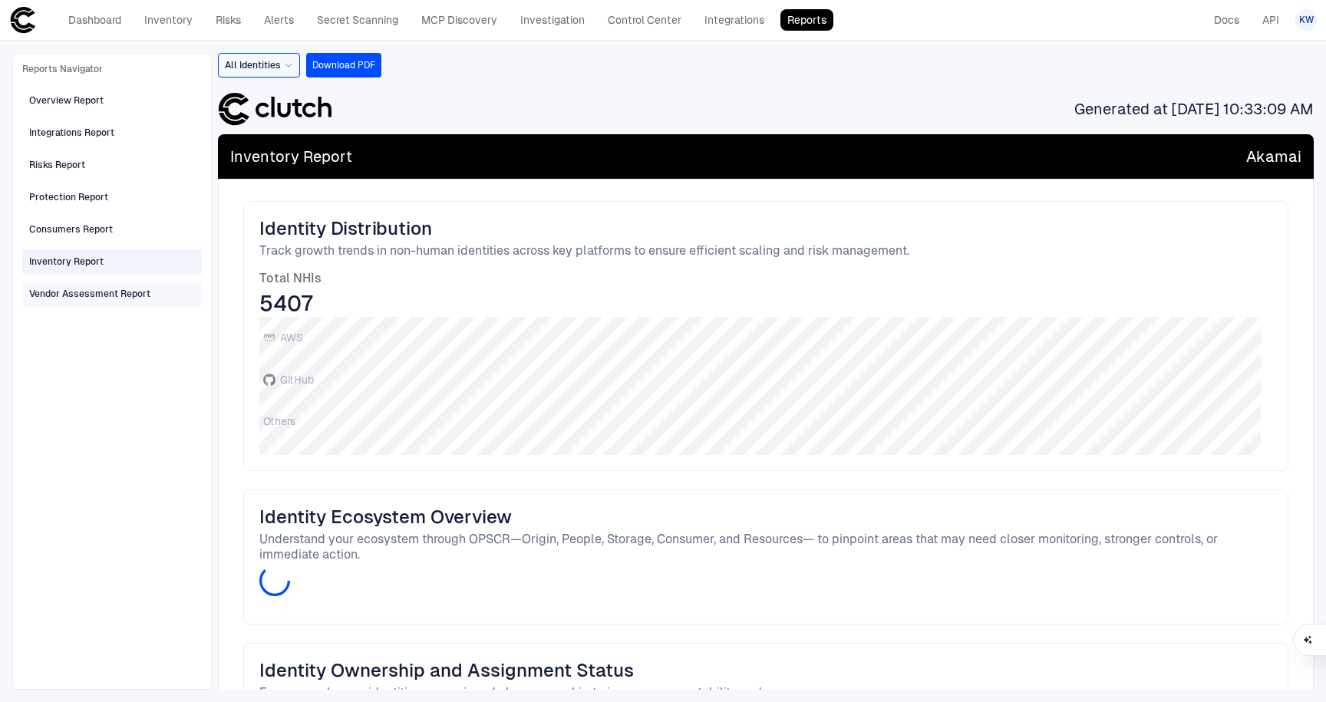
click at [60, 299] on div "Vendor Assessment Report" at bounding box center [89, 294] width 121 height 14
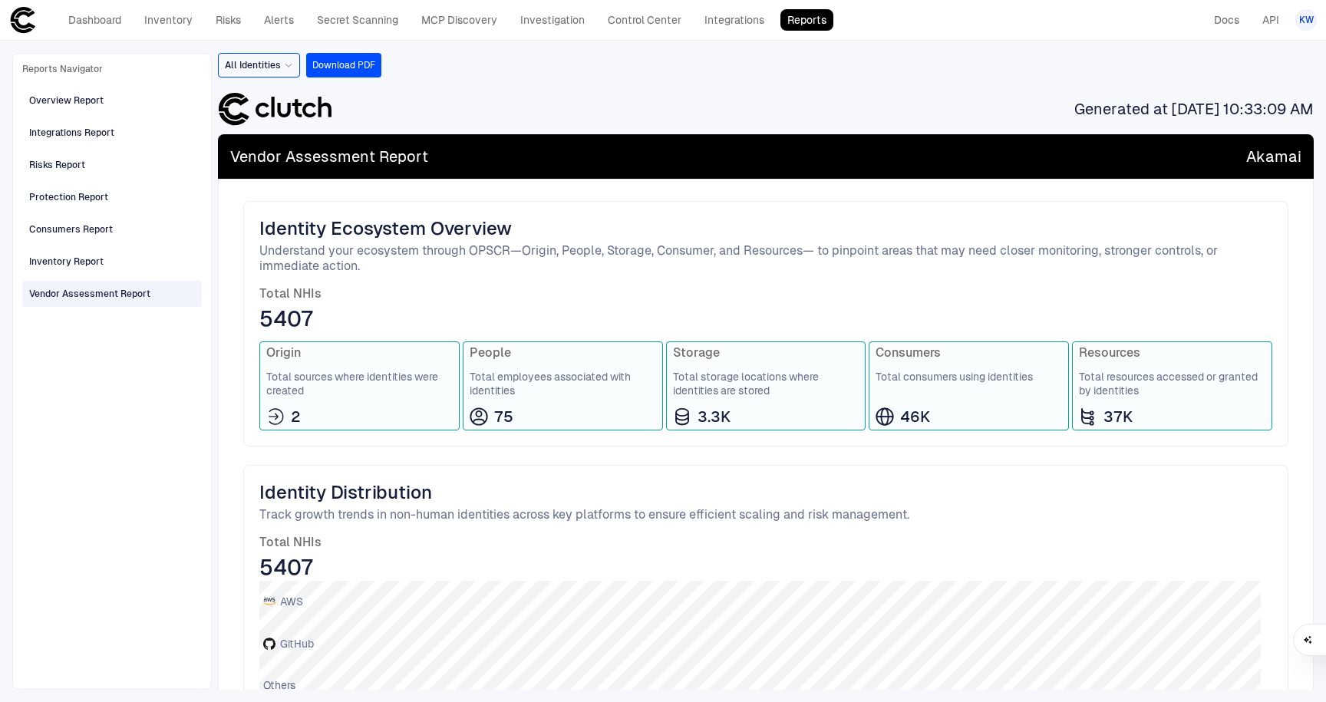
click at [351, 413] on div "2" at bounding box center [359, 417] width 187 height 20
click at [266, 346] on span "Origin" at bounding box center [359, 352] width 187 height 15
drag, startPoint x: 482, startPoint y: 424, endPoint x: 471, endPoint y: 424, distance: 10.8
click at [482, 424] on icon at bounding box center [479, 417] width 18 height 18
click at [479, 375] on span "Total employees associated with identities" at bounding box center [563, 384] width 187 height 28
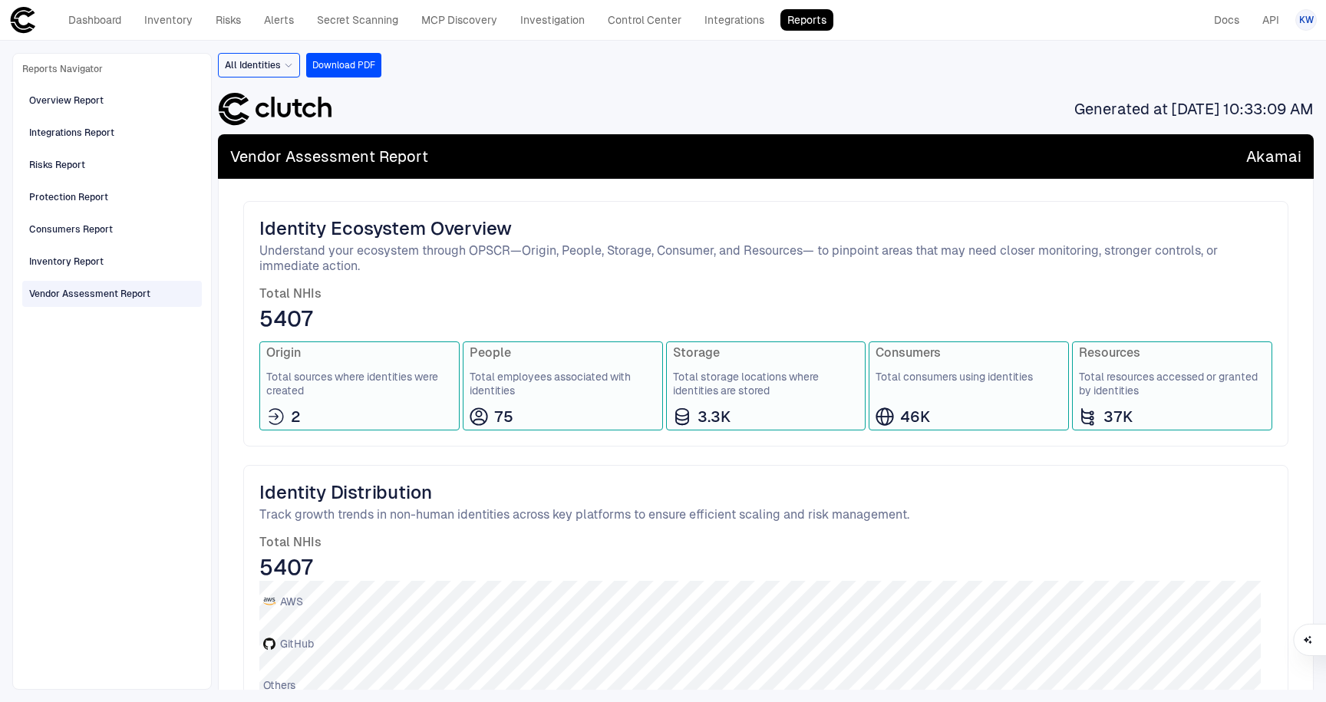
drag, startPoint x: 484, startPoint y: 409, endPoint x: 609, endPoint y: 455, distance: 134.0
click at [484, 409] on icon at bounding box center [479, 417] width 18 height 18
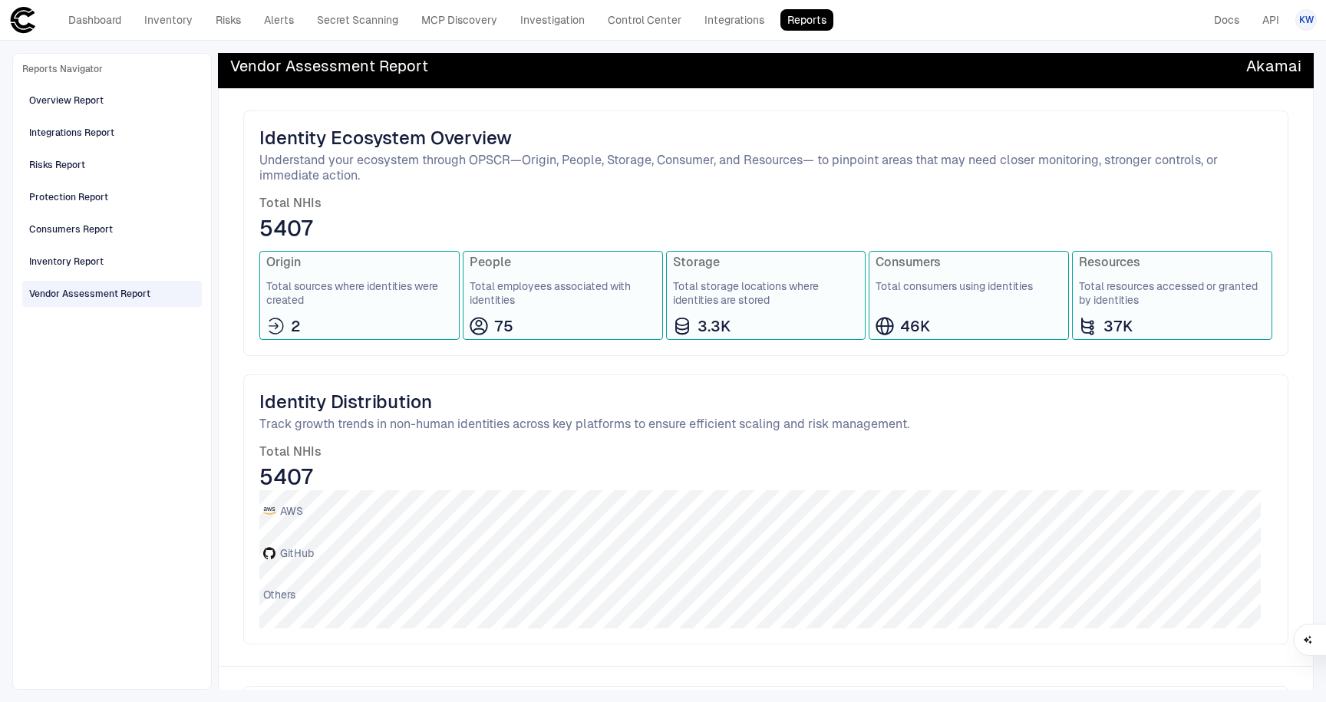
scroll to position [158, 0]
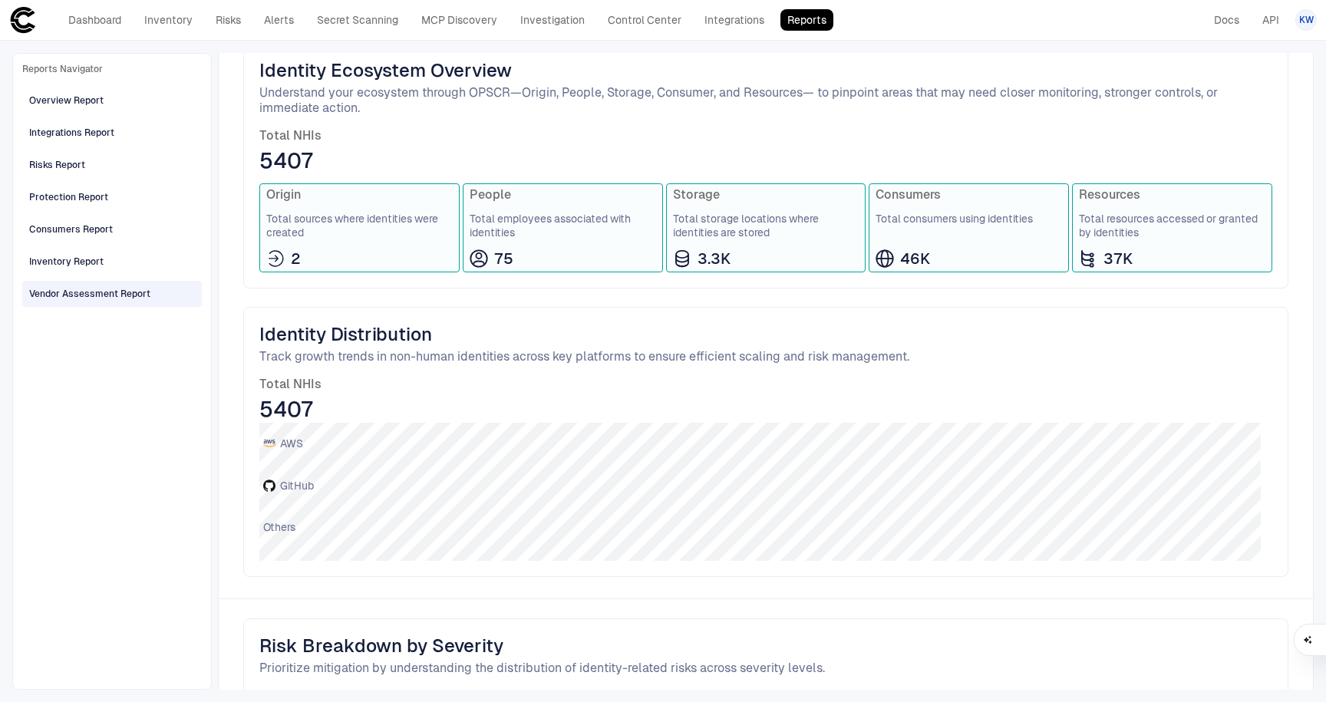
click at [653, 249] on icon at bounding box center [682, 258] width 18 height 18
click at [653, 206] on div "Consumers Total consumers using identities 46K" at bounding box center [969, 227] width 200 height 89
drag, startPoint x: 900, startPoint y: 266, endPoint x: 765, endPoint y: 399, distance: 190.0
click at [653, 264] on span "46K" at bounding box center [915, 259] width 30 height 20
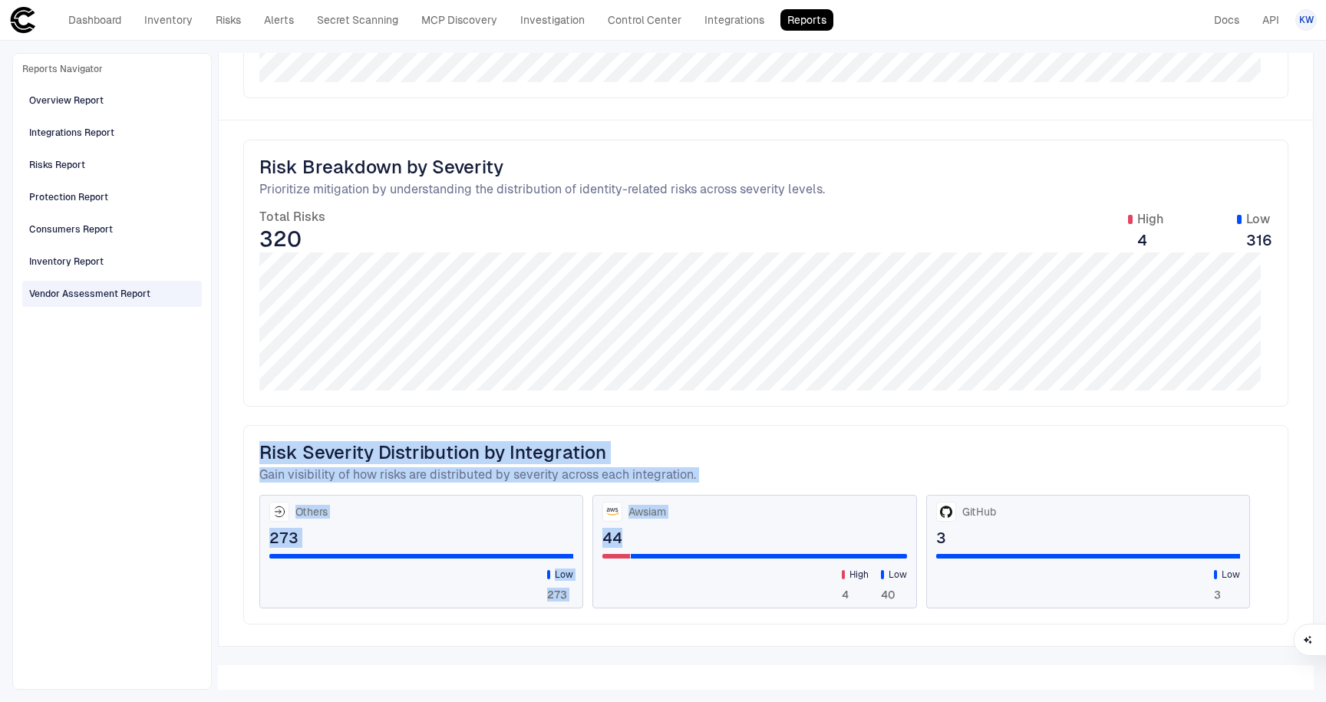
drag, startPoint x: 467, startPoint y: 460, endPoint x: 731, endPoint y: 536, distance: 274.8
click at [653, 536] on div "Risk Severity Distribution by Integration Gain visibility of how risks are dist…" at bounding box center [765, 525] width 1045 height 200
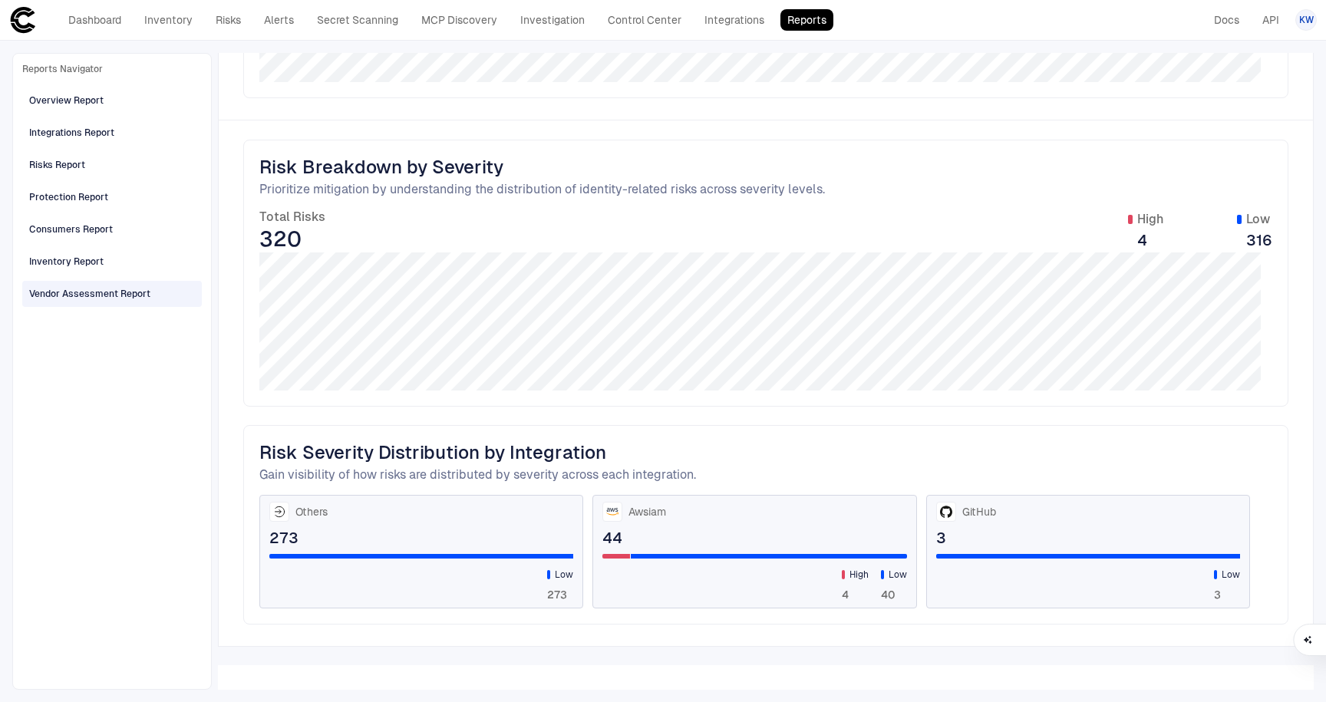
click at [653, 567] on div "High 4 Low 40" at bounding box center [755, 578] width 304 height 48
click at [618, 509] on div at bounding box center [613, 512] width 20 height 20
click at [629, 512] on span "Awsiam" at bounding box center [648, 512] width 38 height 14
click at [608, 552] on div "Awsiam 44 High 4 Low 40" at bounding box center [755, 552] width 324 height 114
click at [609, 558] on div at bounding box center [617, 556] width 28 height 5
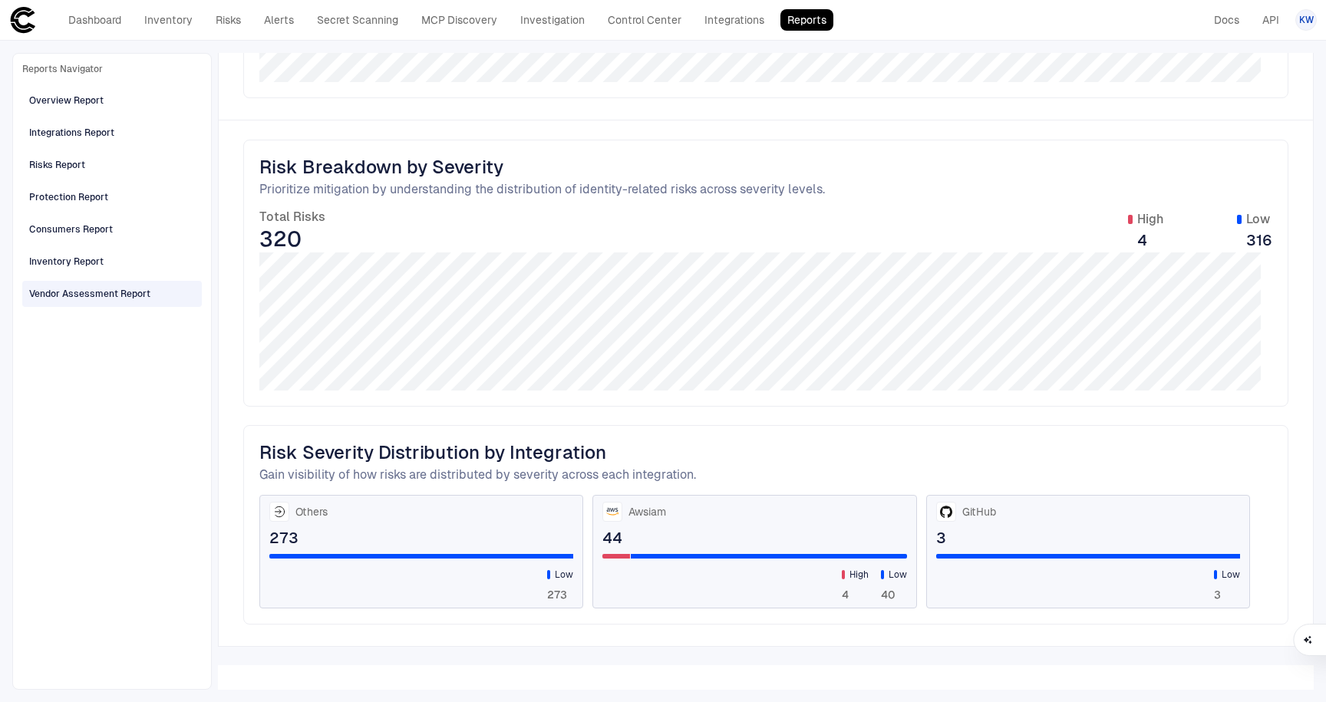
click at [653, 566] on div "High 4 Low 40" at bounding box center [755, 578] width 304 height 48
drag, startPoint x: 699, startPoint y: 556, endPoint x: 731, endPoint y: 557, distance: 31.5
click at [653, 556] on div at bounding box center [769, 556] width 276 height 5
drag, startPoint x: 867, startPoint y: 557, endPoint x: 887, endPoint y: 554, distance: 21.0
click at [653, 556] on div "High 4 Low 40" at bounding box center [755, 578] width 304 height 48
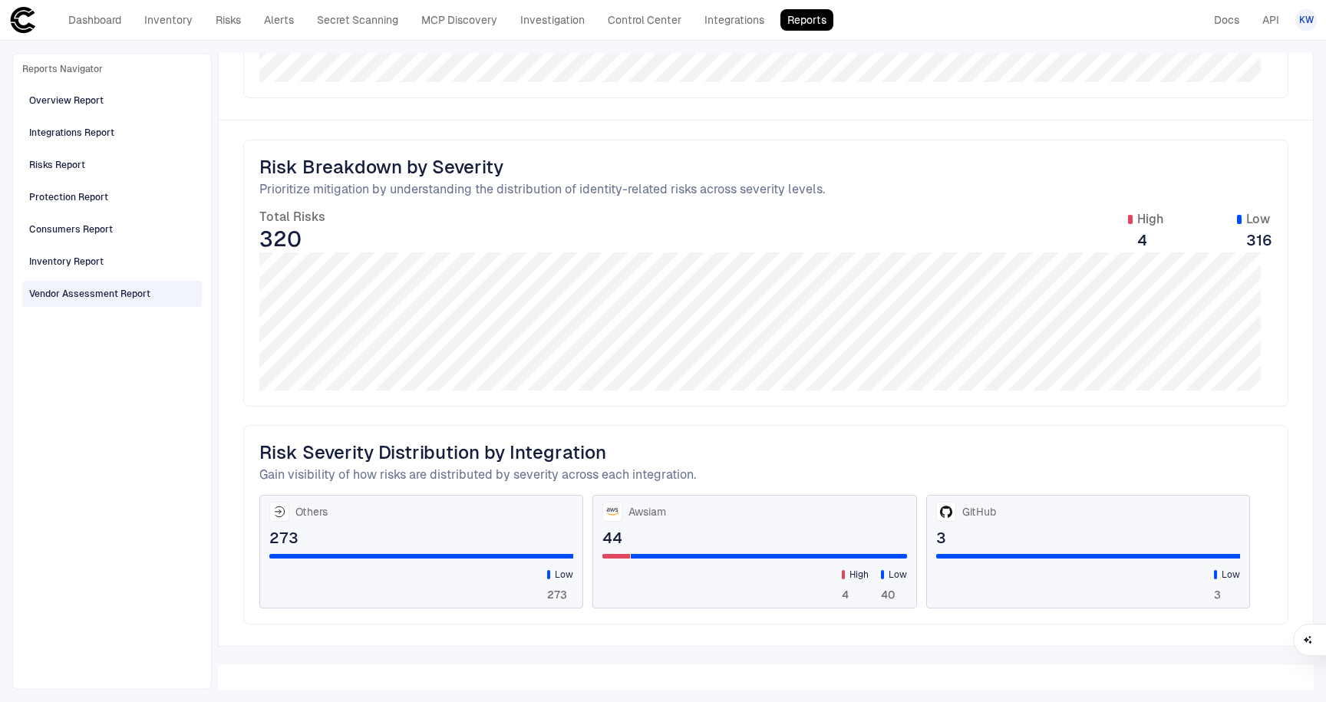
click at [653, 525] on div "GitHub 3 Low 3" at bounding box center [1088, 552] width 324 height 114
click at [653, 521] on div "GitHub" at bounding box center [1088, 512] width 304 height 20
click at [653, 518] on span "GitHub" at bounding box center [980, 512] width 34 height 14
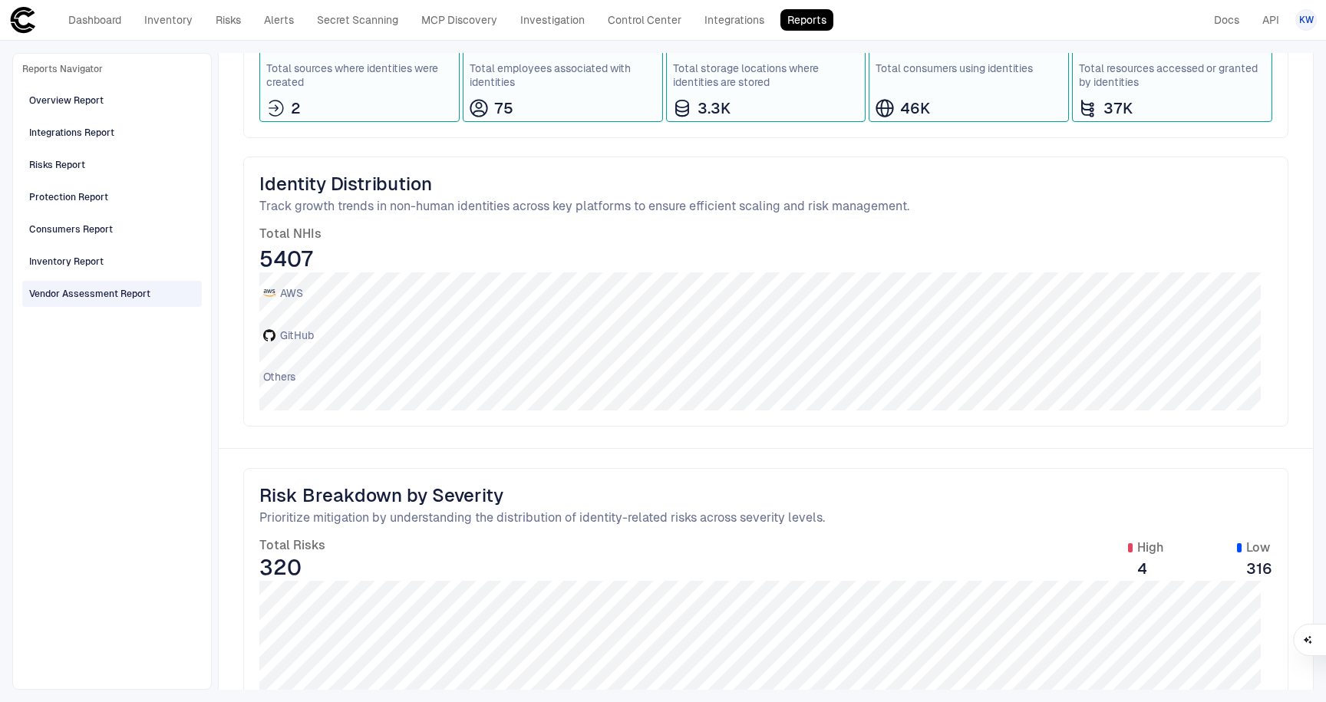
scroll to position [0, 0]
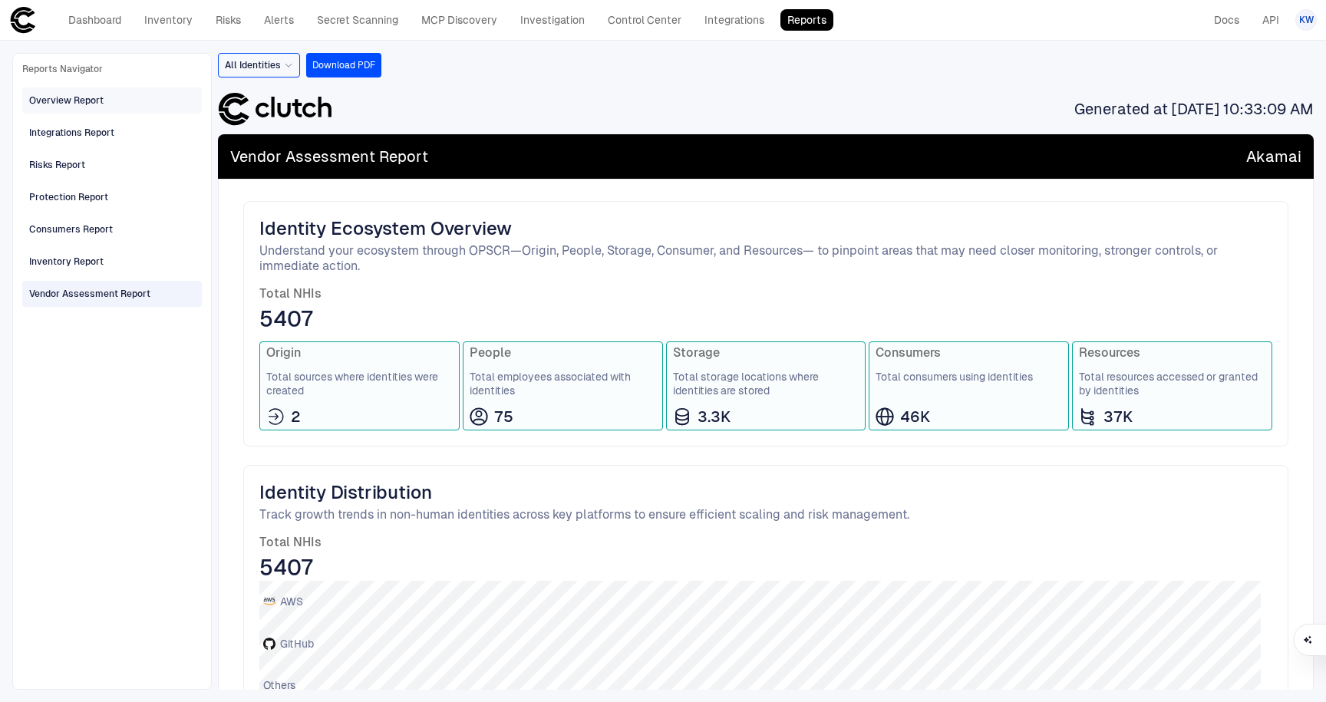
click at [95, 105] on div "Overview Report" at bounding box center [66, 101] width 74 height 14
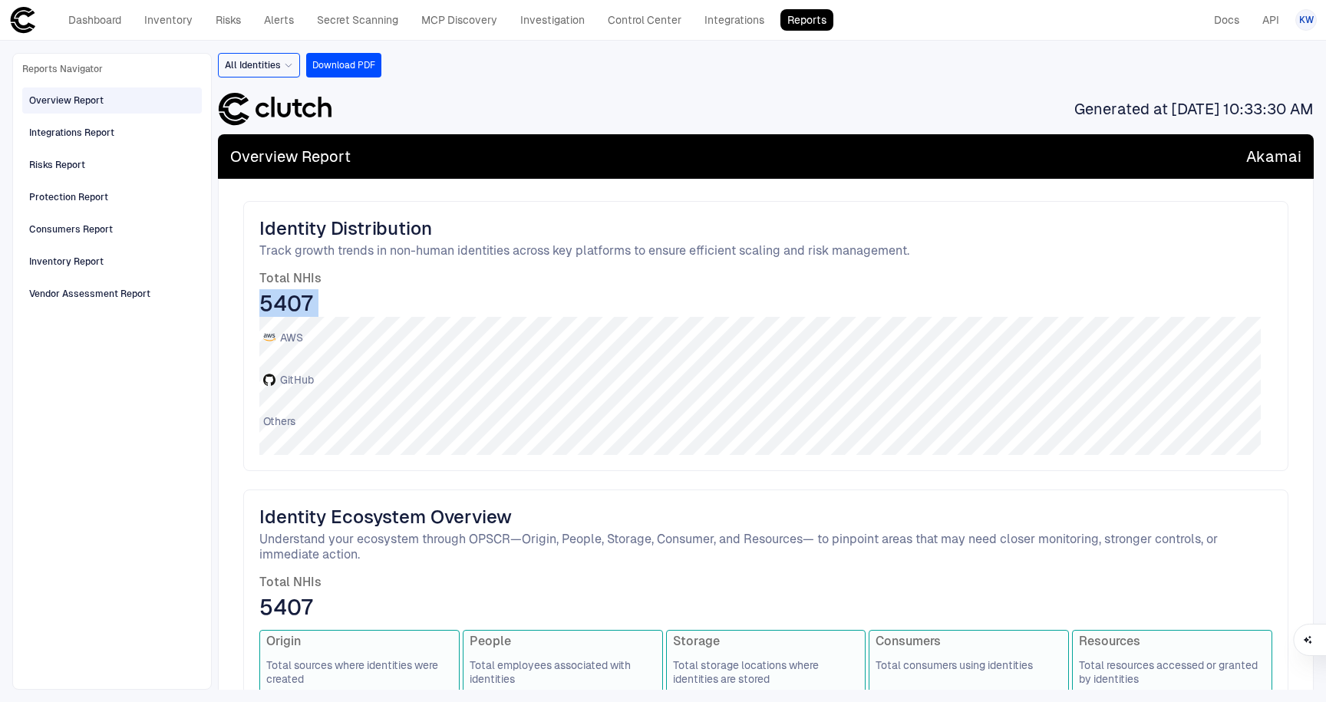
click at [653, 399] on div "Identity Distribution Track growth trends in non-human identities across key pl…" at bounding box center [765, 336] width 1045 height 270
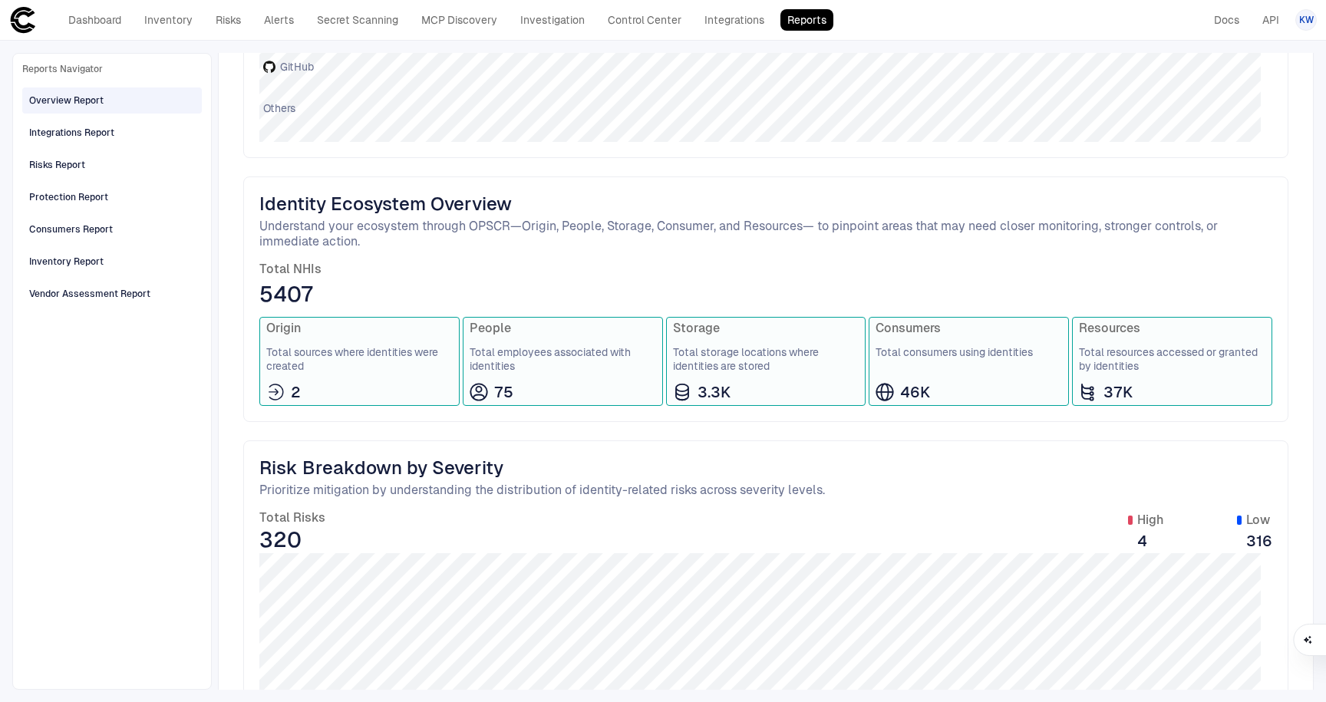
scroll to position [205, 0]
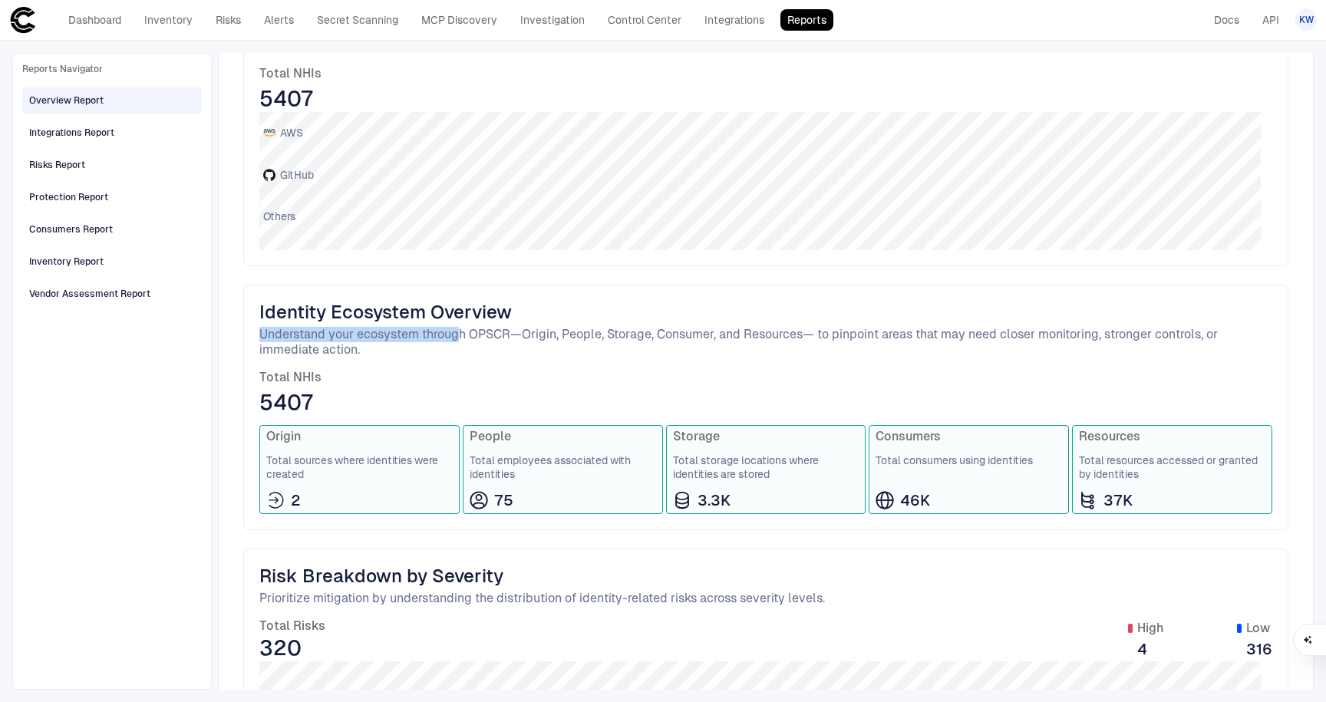
drag, startPoint x: 261, startPoint y: 335, endPoint x: 460, endPoint y: 336, distance: 198.8
click at [460, 336] on span "Understand your ecosystem through OPSCR—Origin, People, Storage, Consumer, and …" at bounding box center [765, 342] width 1013 height 31
click at [485, 352] on span "Understand your ecosystem through OPSCR—Origin, People, Storage, Consumer, and …" at bounding box center [765, 342] width 1013 height 31
drag, startPoint x: 473, startPoint y: 332, endPoint x: 514, endPoint y: 339, distance: 42.2
click at [514, 339] on span "Understand your ecosystem through OPSCR—Origin, People, Storage, Consumer, and …" at bounding box center [765, 342] width 1013 height 31
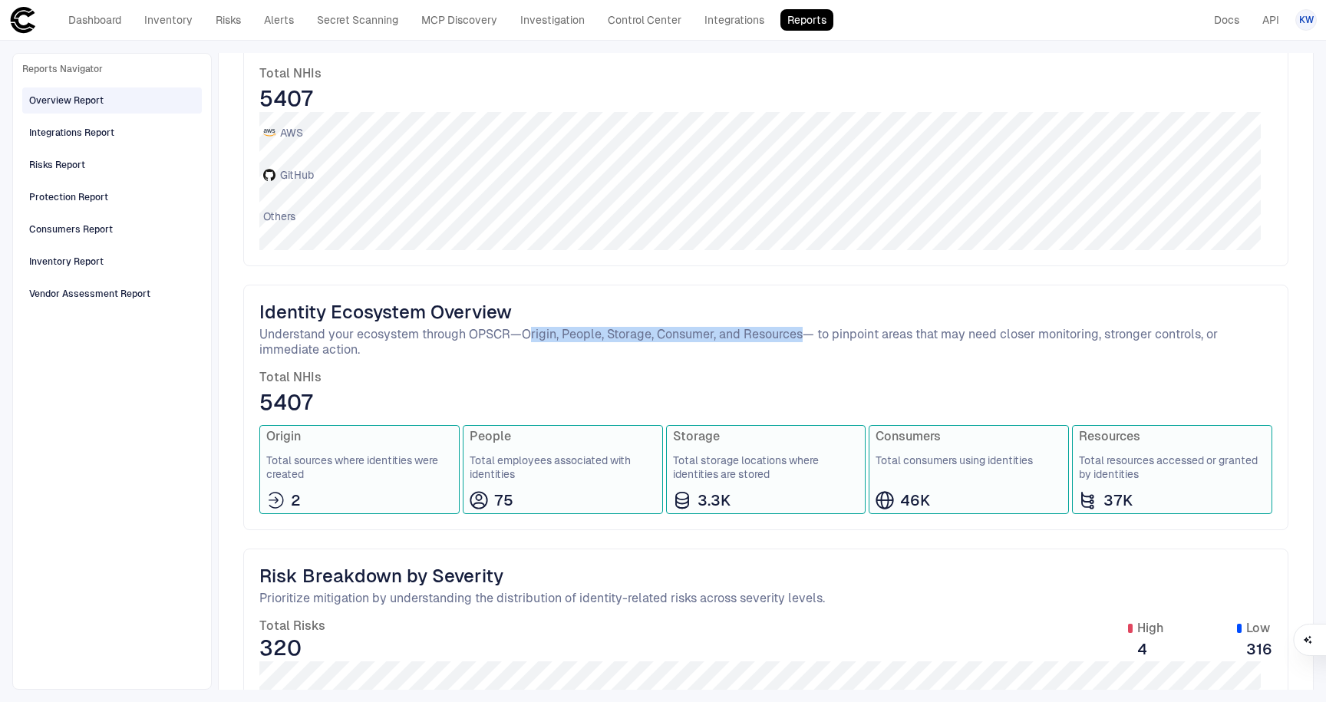
drag, startPoint x: 530, startPoint y: 335, endPoint x: 802, endPoint y: 333, distance: 271.7
click at [653, 333] on span "Understand your ecosystem through OPSCR—Origin, People, Storage, Consumer, and …" at bounding box center [765, 342] width 1013 height 31
drag, startPoint x: 299, startPoint y: 483, endPoint x: 231, endPoint y: 463, distance: 70.4
click at [231, 463] on div "Identity Distribution Track growth trends in non-human identities across key pl…" at bounding box center [766, 406] width 1096 height 864
click at [343, 460] on span "Total sources where identities were created" at bounding box center [359, 468] width 187 height 28
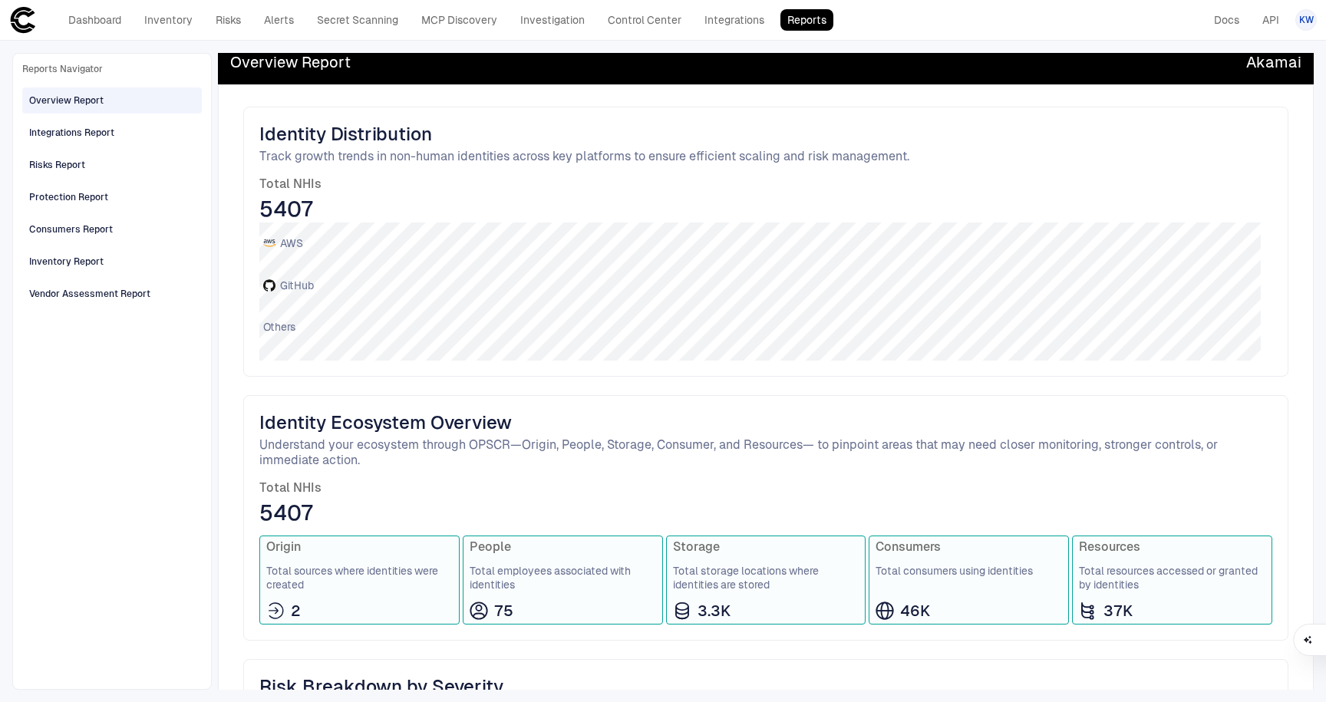
scroll to position [102, 0]
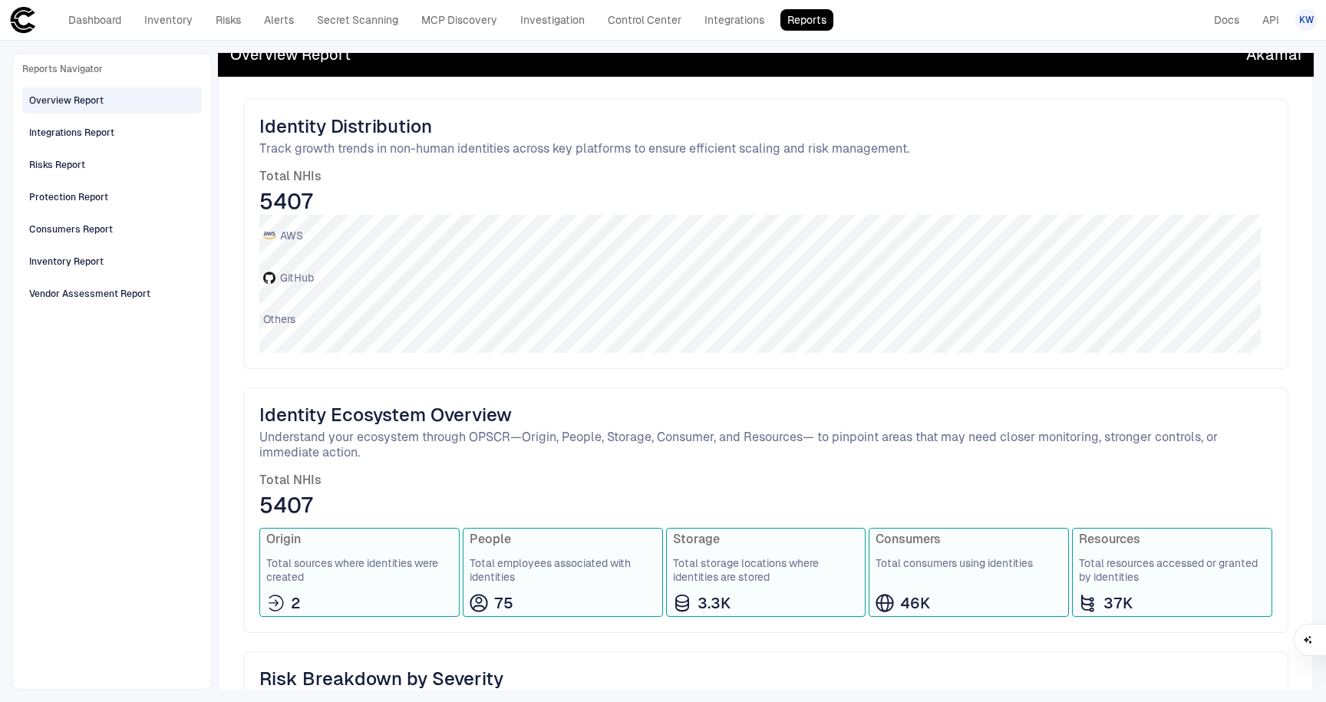
click at [320, 296] on div "Identity Distribution Track growth trends in non-human identities across key pl…" at bounding box center [765, 234] width 1045 height 270
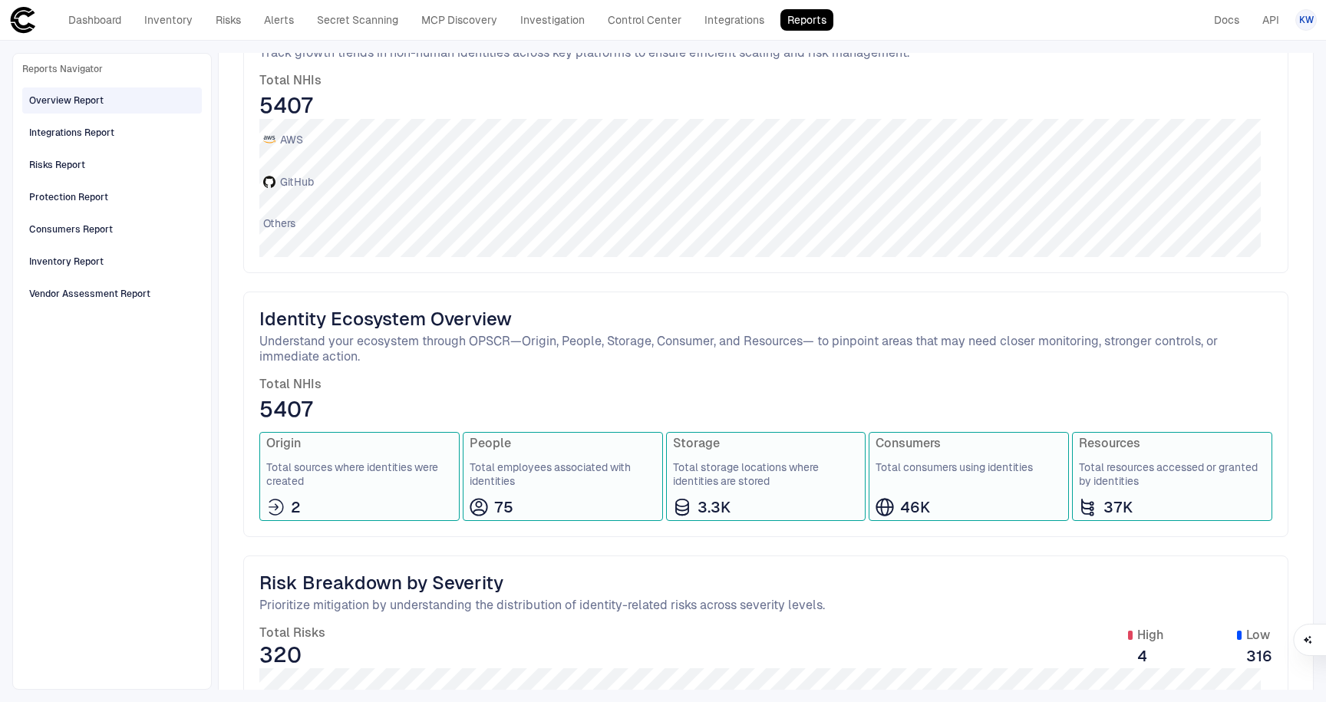
scroll to position [240, 0]
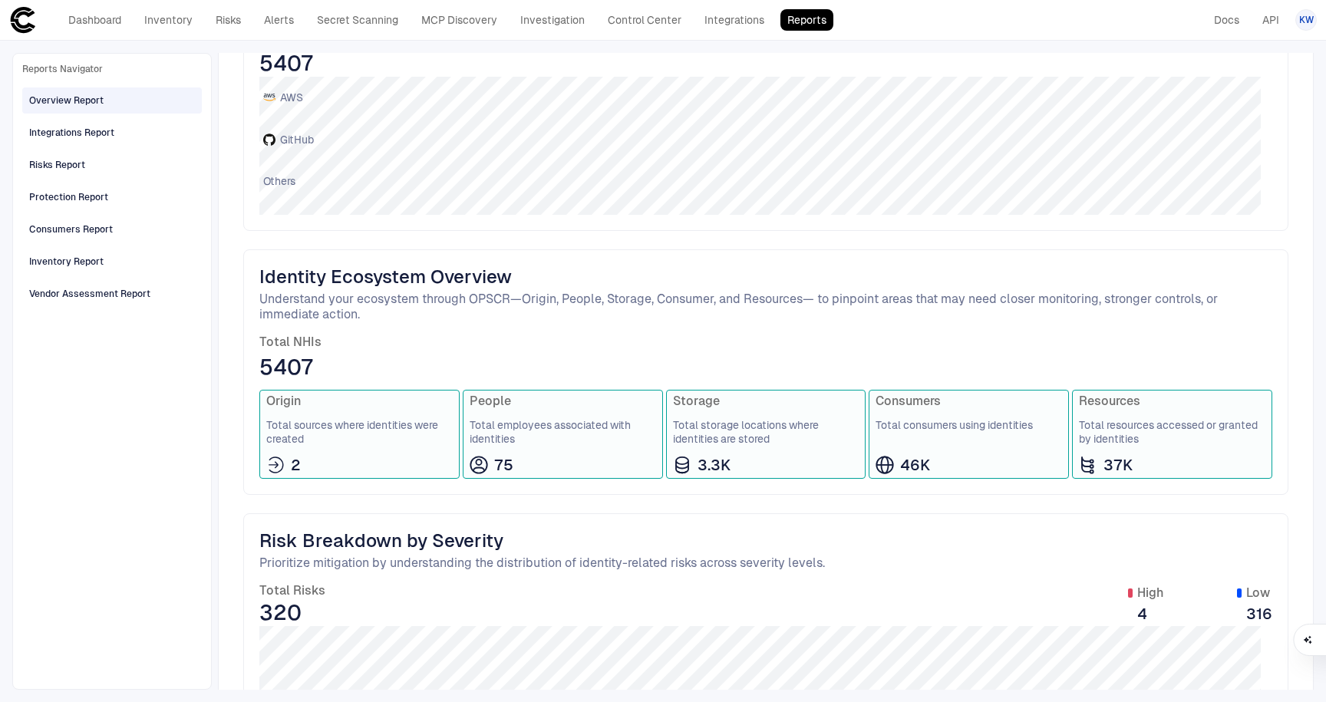
click at [547, 439] on span "Total employees associated with identities" at bounding box center [563, 432] width 187 height 28
click at [482, 461] on icon at bounding box center [479, 465] width 18 height 18
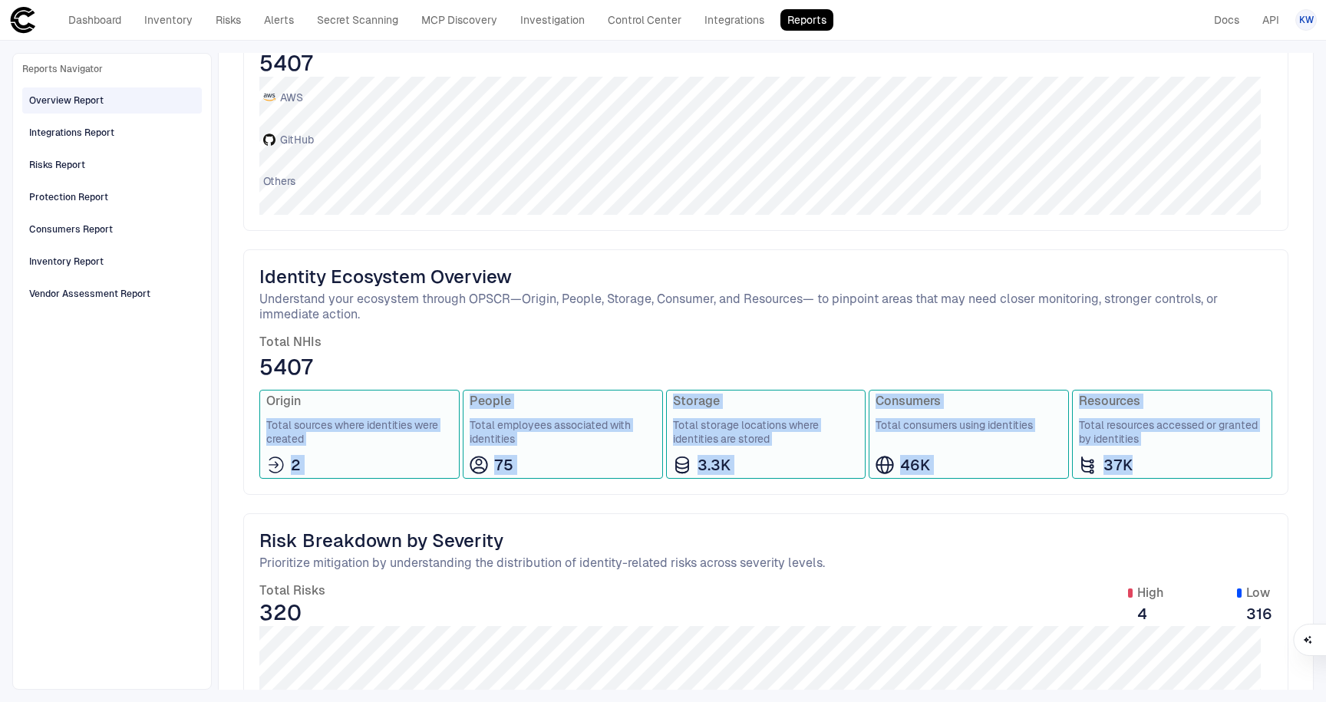
drag, startPoint x: 1144, startPoint y: 457, endPoint x: 280, endPoint y: 415, distance: 865.3
click at [280, 415] on div "Origin Total sources where identities were created 2 People Total employees ass…" at bounding box center [765, 434] width 1013 height 89
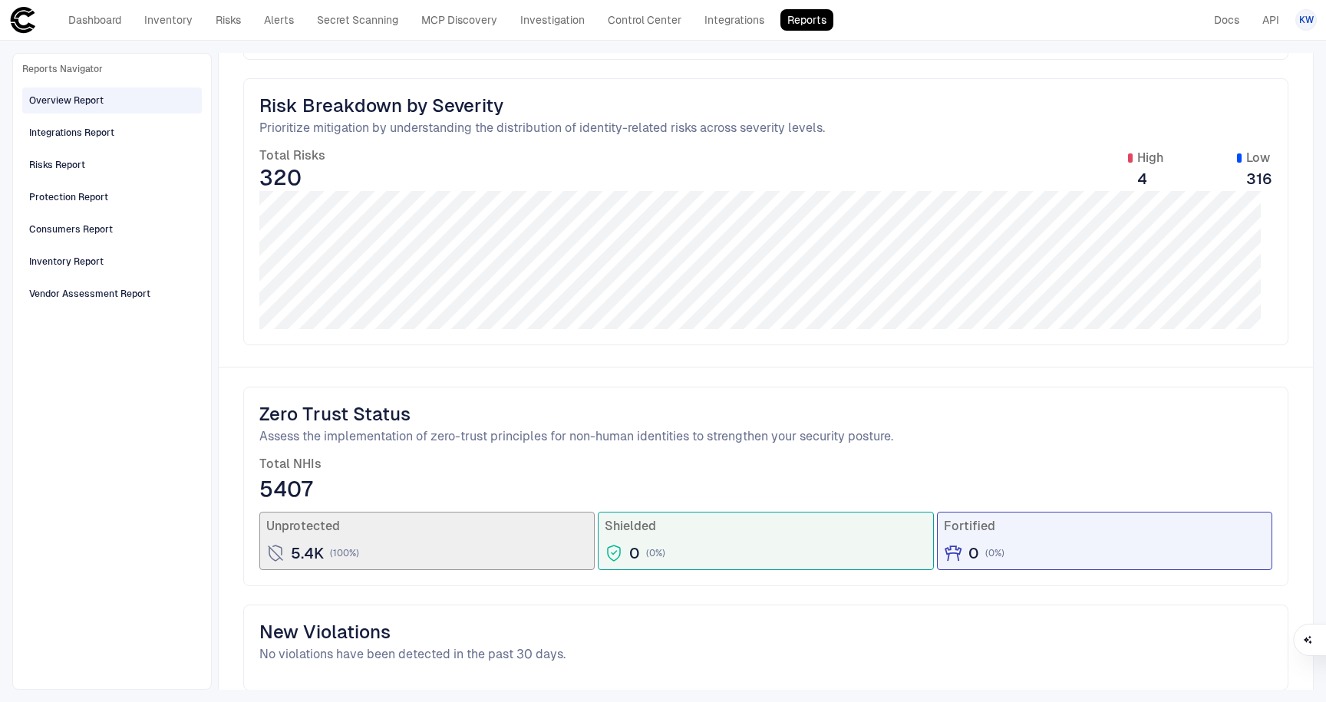
scroll to position [355, 0]
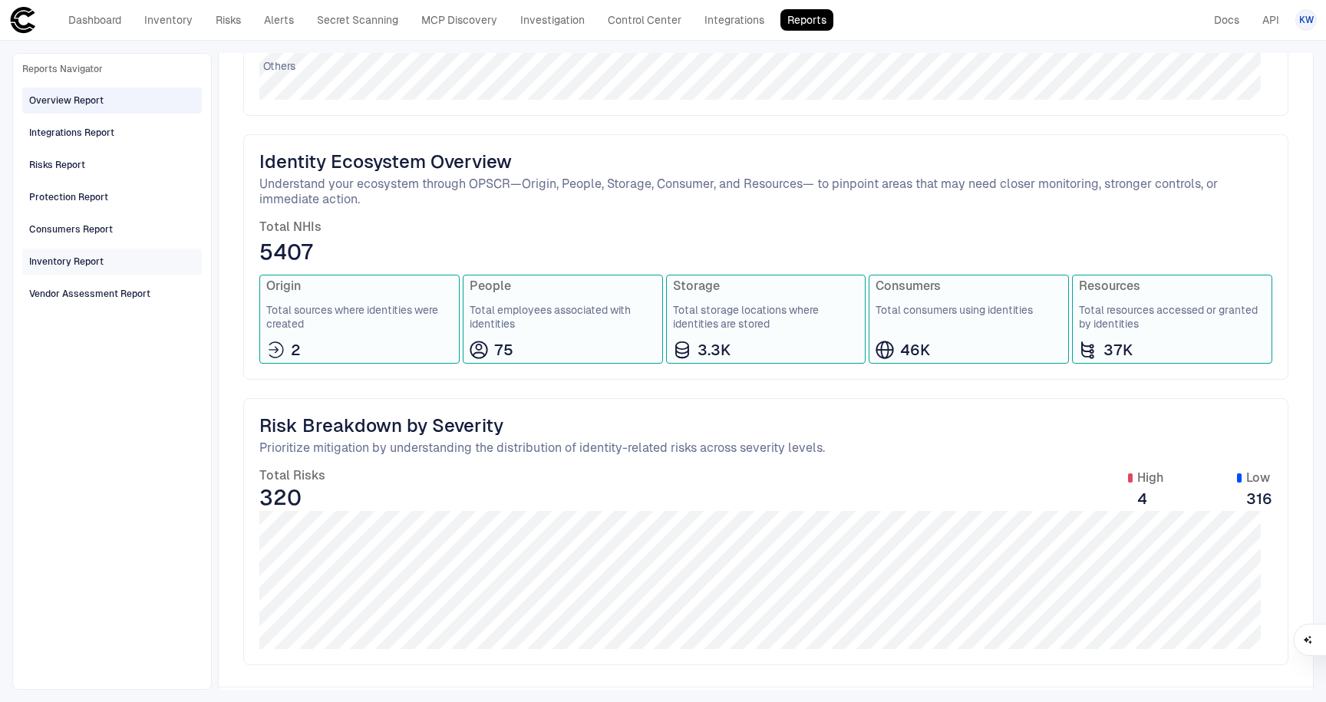
click at [83, 259] on div "Inventory Report" at bounding box center [66, 262] width 74 height 14
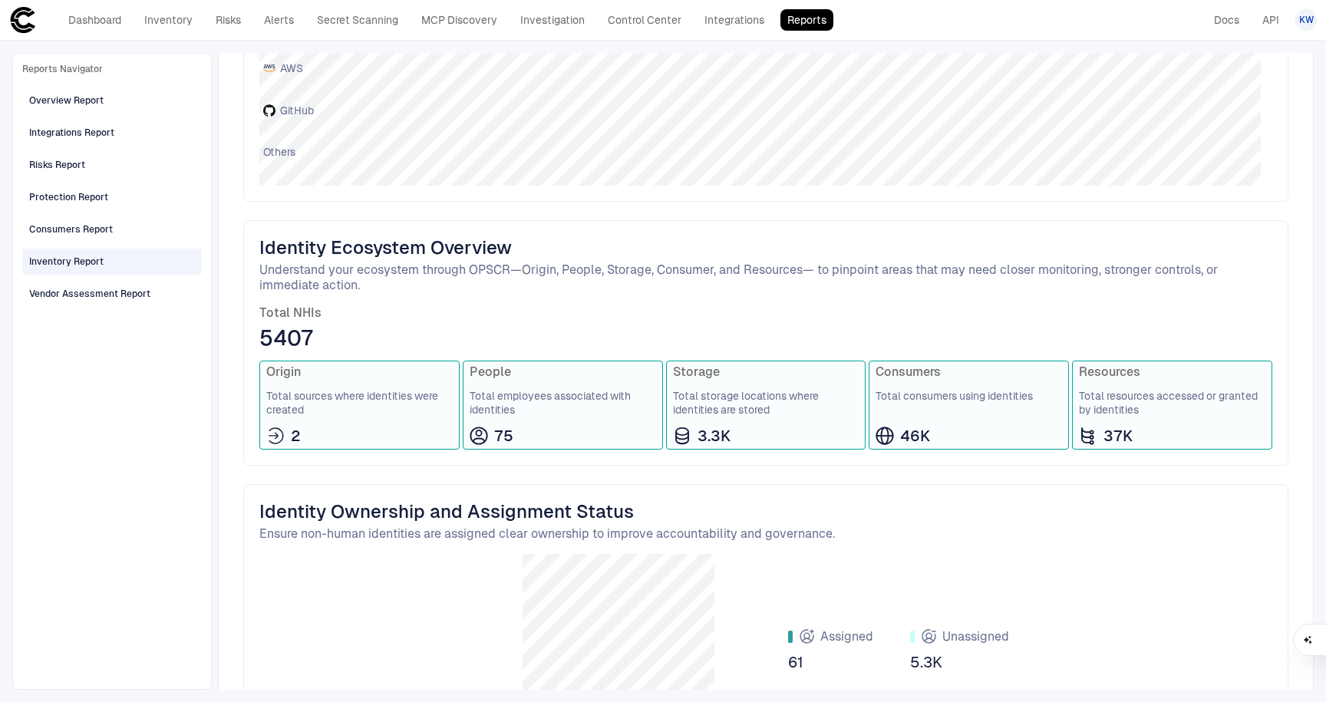
scroll to position [407, 0]
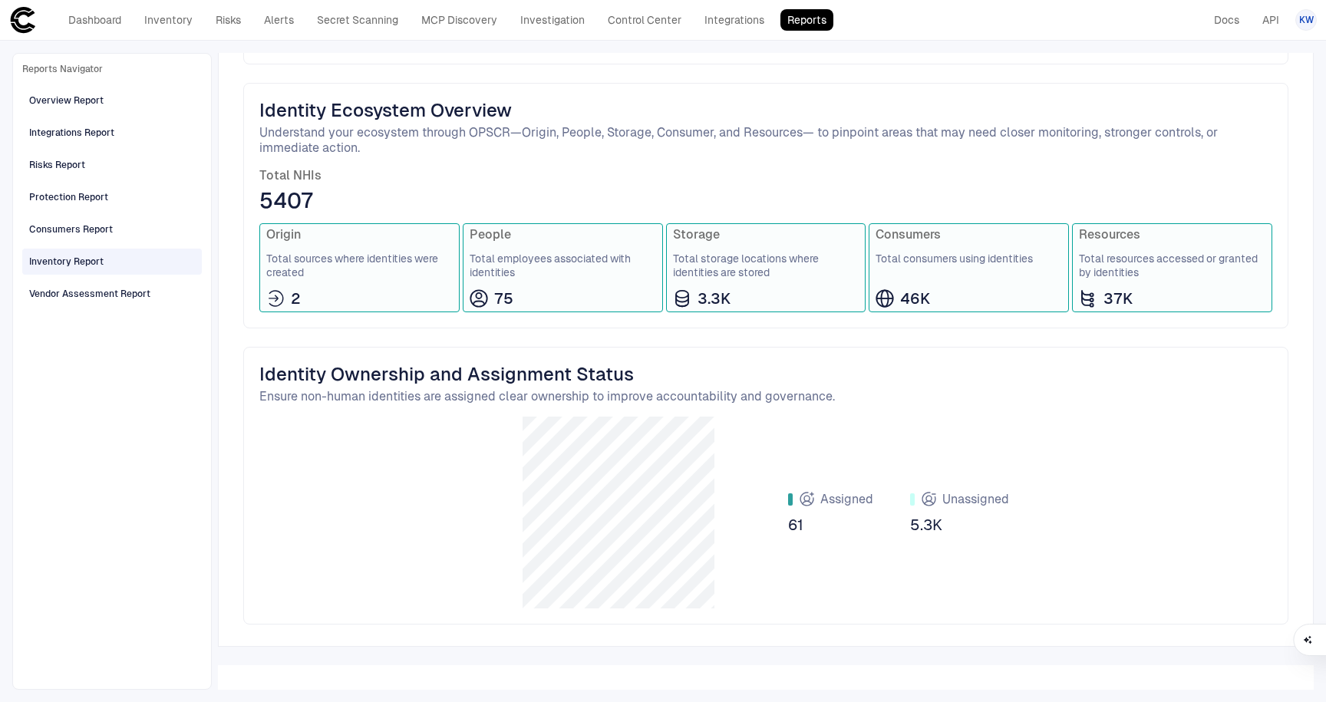
drag, startPoint x: 810, startPoint y: 499, endPoint x: 786, endPoint y: 497, distance: 23.9
click at [653, 497] on div "Assigned 61 Unassigned 5.3K" at bounding box center [765, 513] width 1013 height 192
drag, startPoint x: 806, startPoint y: 505, endPoint x: 842, endPoint y: 504, distance: 36.1
click at [653, 504] on div "Assigned" at bounding box center [830, 499] width 85 height 18
drag, startPoint x: 869, startPoint y: 501, endPoint x: 746, endPoint y: 497, distance: 122.9
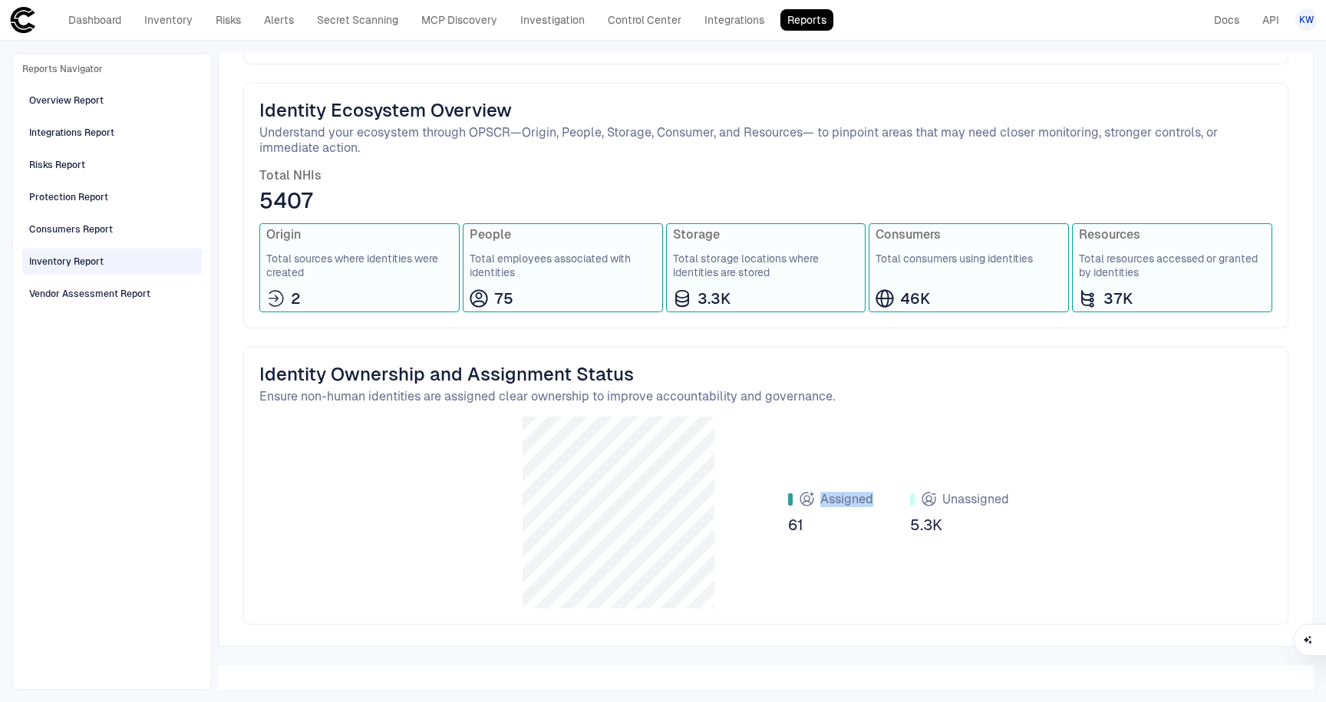
click at [653, 502] on div "Assigned 61 Unassigned 5.3K" at bounding box center [765, 513] width 1013 height 192
drag, startPoint x: 784, startPoint y: 523, endPoint x: 809, endPoint y: 516, distance: 26.3
click at [653, 520] on div "Assigned 61 Unassigned 5.3K" at bounding box center [765, 513] width 1013 height 192
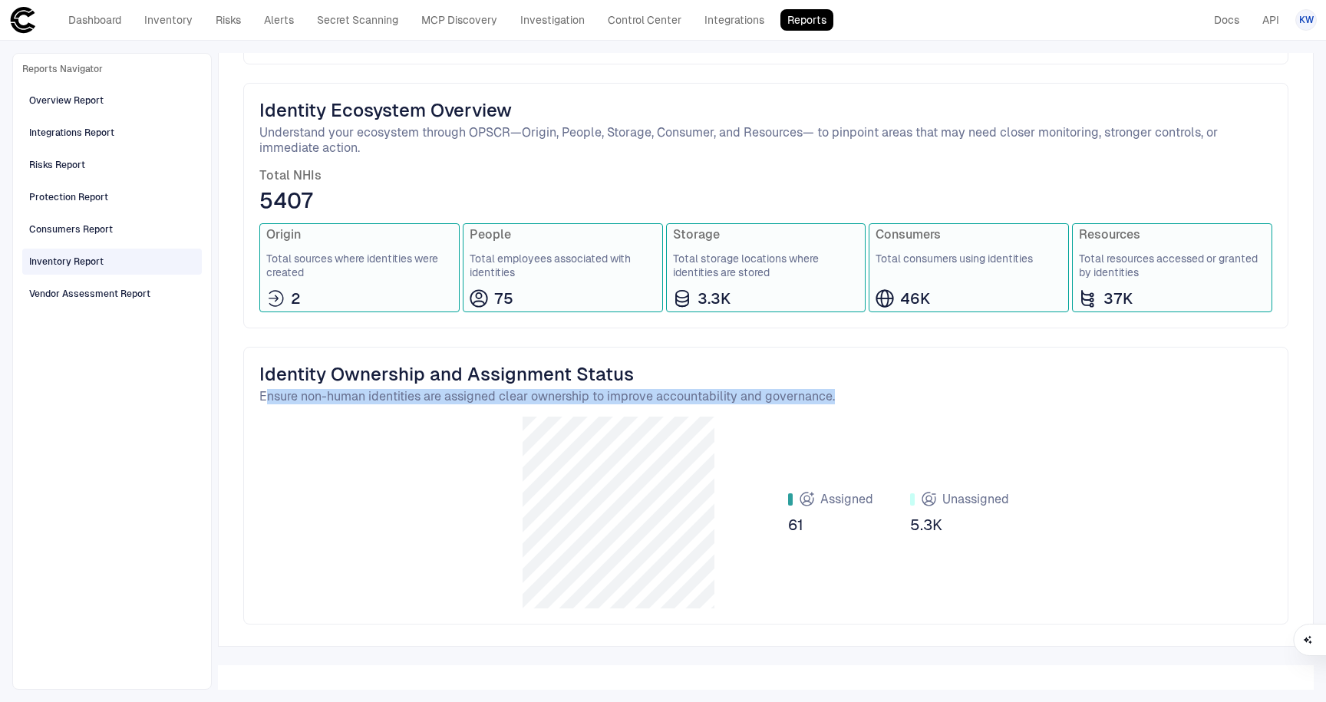
drag, startPoint x: 289, startPoint y: 396, endPoint x: 860, endPoint y: 409, distance: 570.5
click at [653, 408] on div "Identity Ownership and Assignment Status Ensure non-human identities are assign…" at bounding box center [765, 486] width 1045 height 278
click at [653, 533] on div "Assigned 61 Unassigned 5.3K" at bounding box center [765, 513] width 1013 height 192
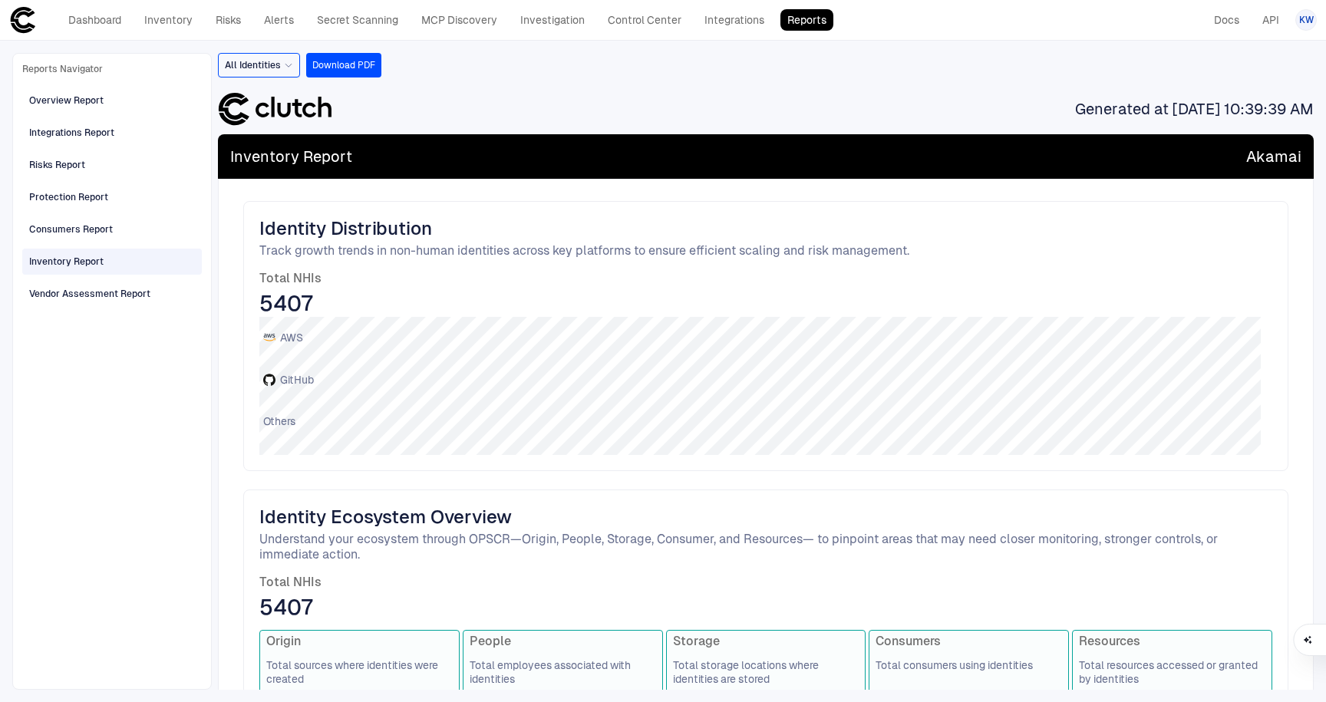
scroll to position [3, 0]
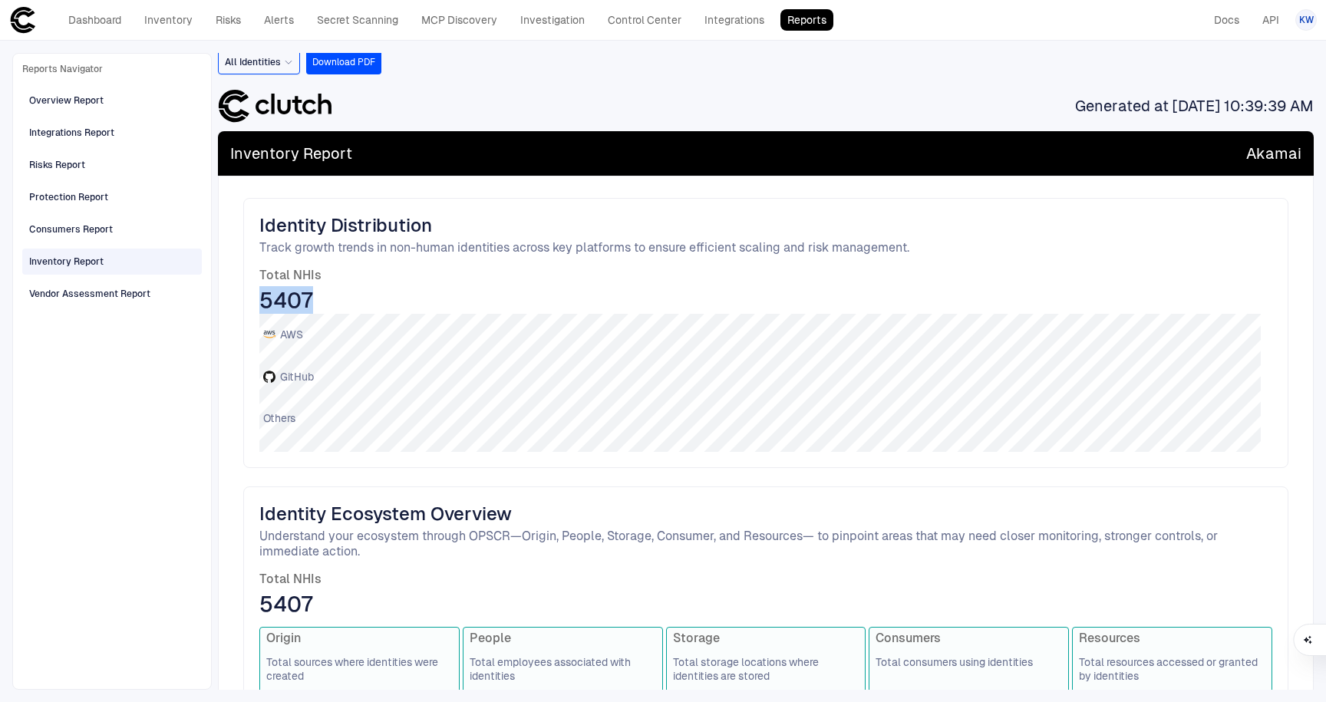
drag, startPoint x: 254, startPoint y: 289, endPoint x: 346, endPoint y: 312, distance: 95.1
click at [346, 312] on div "Identity Distribution Track growth trends in non-human identities across key pl…" at bounding box center [765, 333] width 1045 height 270
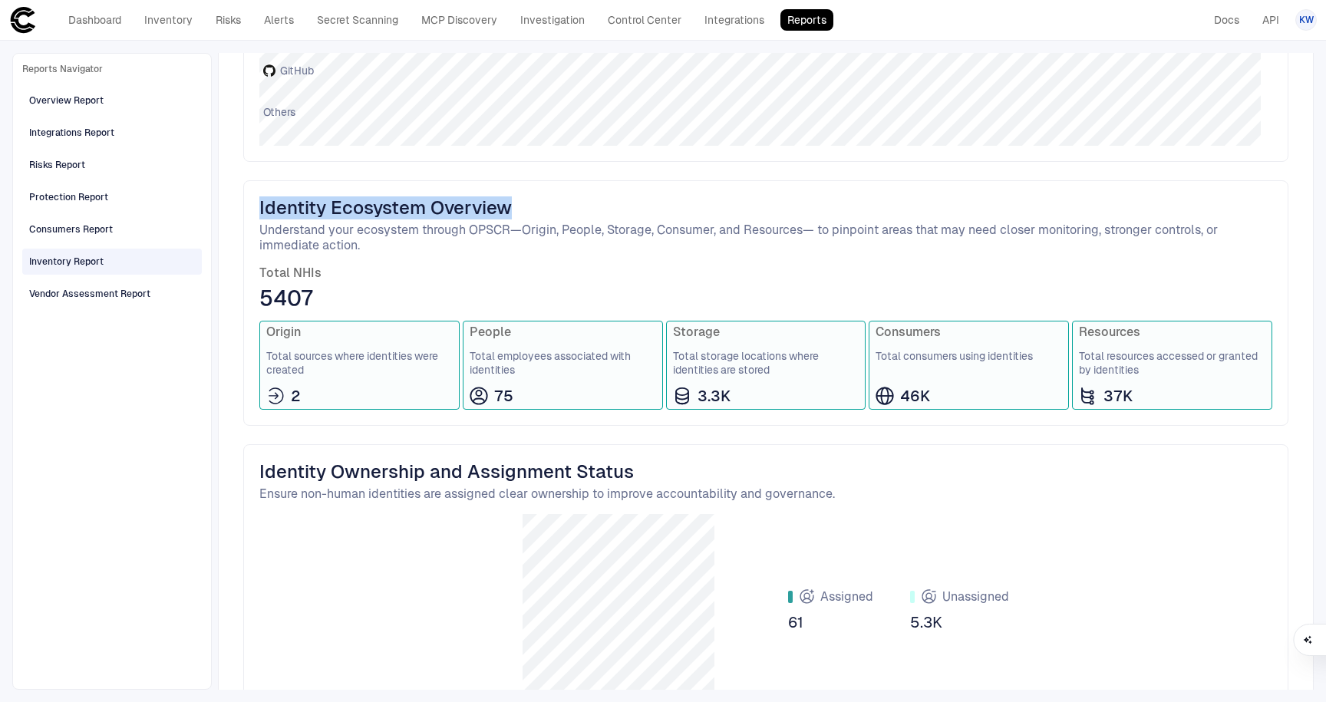
drag, startPoint x: 261, startPoint y: 199, endPoint x: 563, endPoint y: 212, distance: 302.7
click at [563, 212] on span "Identity Ecosystem Overview" at bounding box center [765, 207] width 1013 height 23
click at [549, 276] on span "Total NHIs" at bounding box center [765, 273] width 1013 height 15
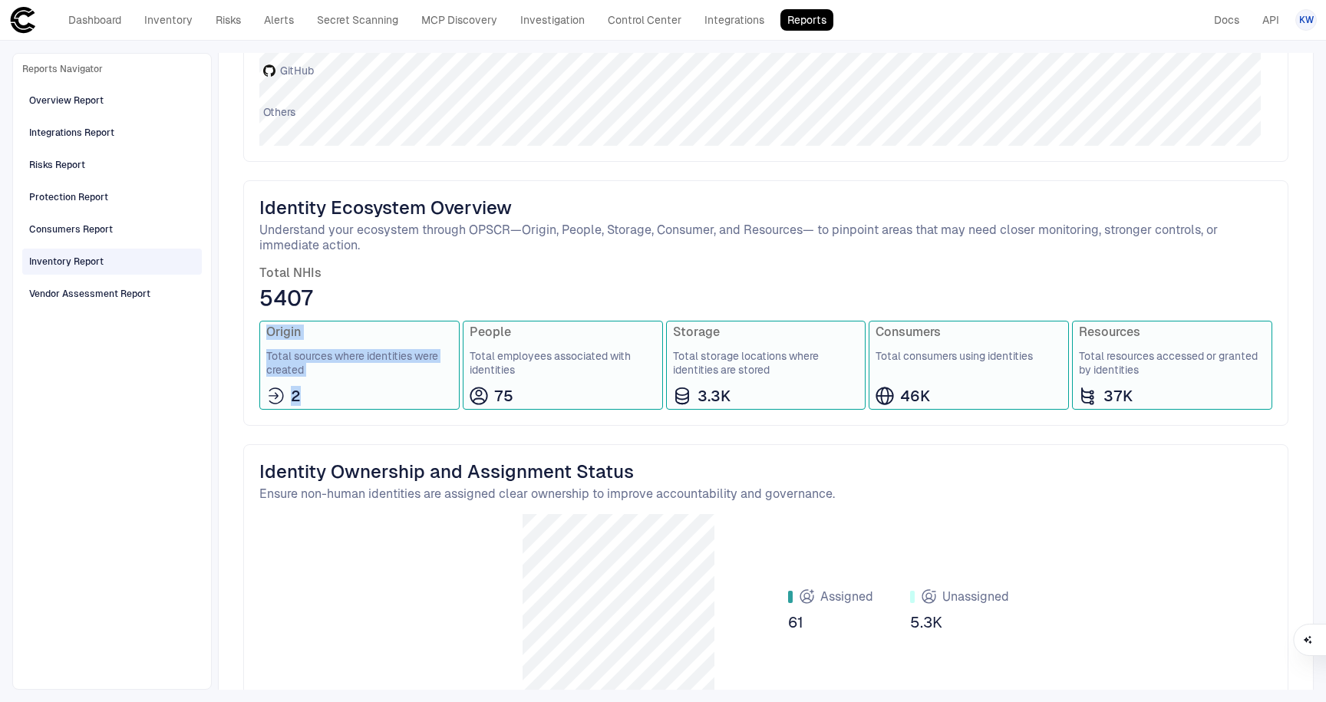
drag, startPoint x: 353, startPoint y: 393, endPoint x: 258, endPoint y: 334, distance: 112.0
click at [258, 334] on div "Identity Ecosystem Overview Understand your ecosystem through OPSCR—Origin, Peo…" at bounding box center [765, 303] width 1045 height 246
click at [368, 378] on div "Origin Total sources where identities were created 2" at bounding box center [359, 365] width 200 height 89
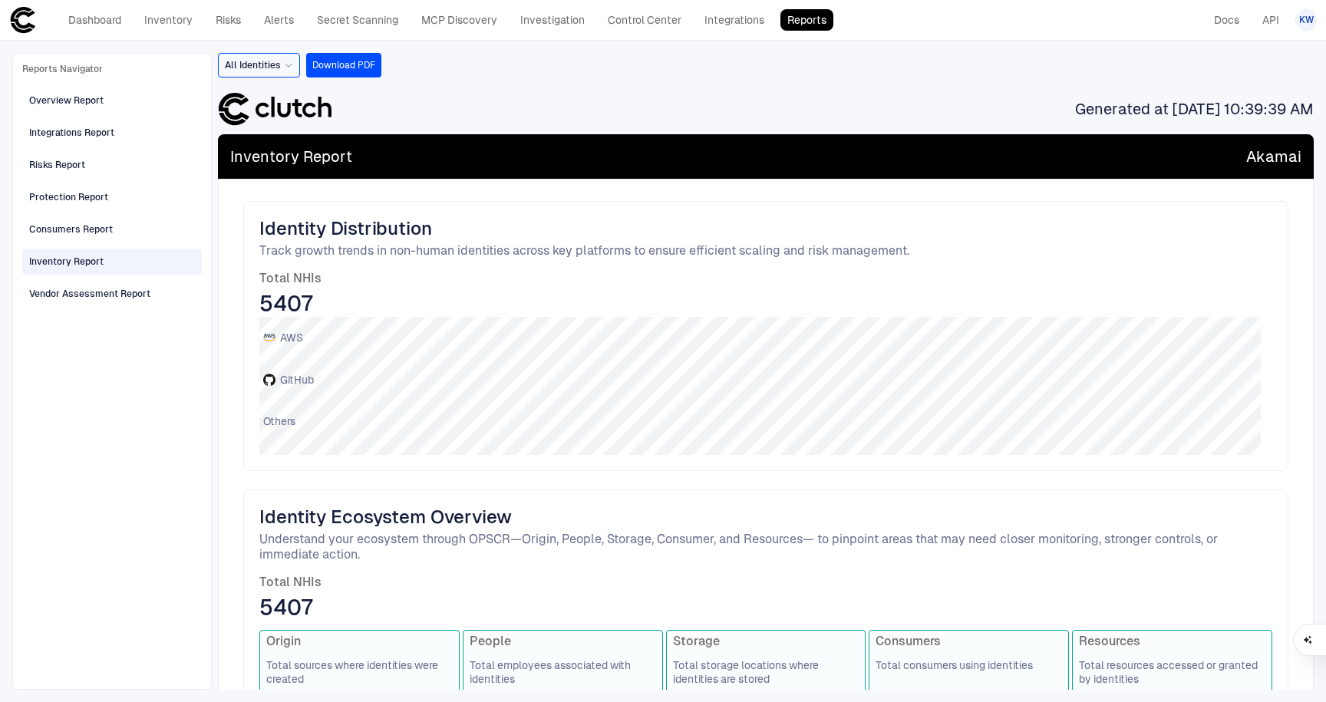
scroll to position [326, 0]
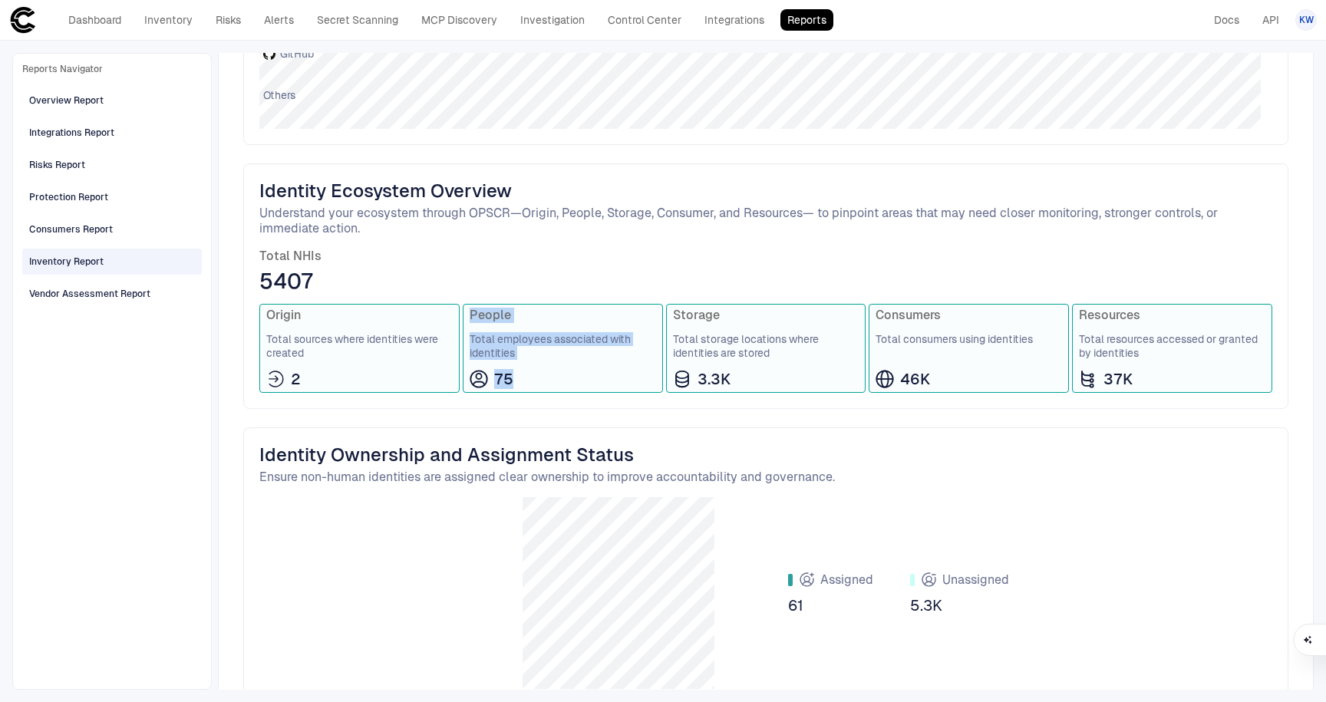
drag, startPoint x: 536, startPoint y: 381, endPoint x: 461, endPoint y: 315, distance: 99.5
click at [463, 315] on div "People Total employees associated with identities 75" at bounding box center [563, 348] width 200 height 89
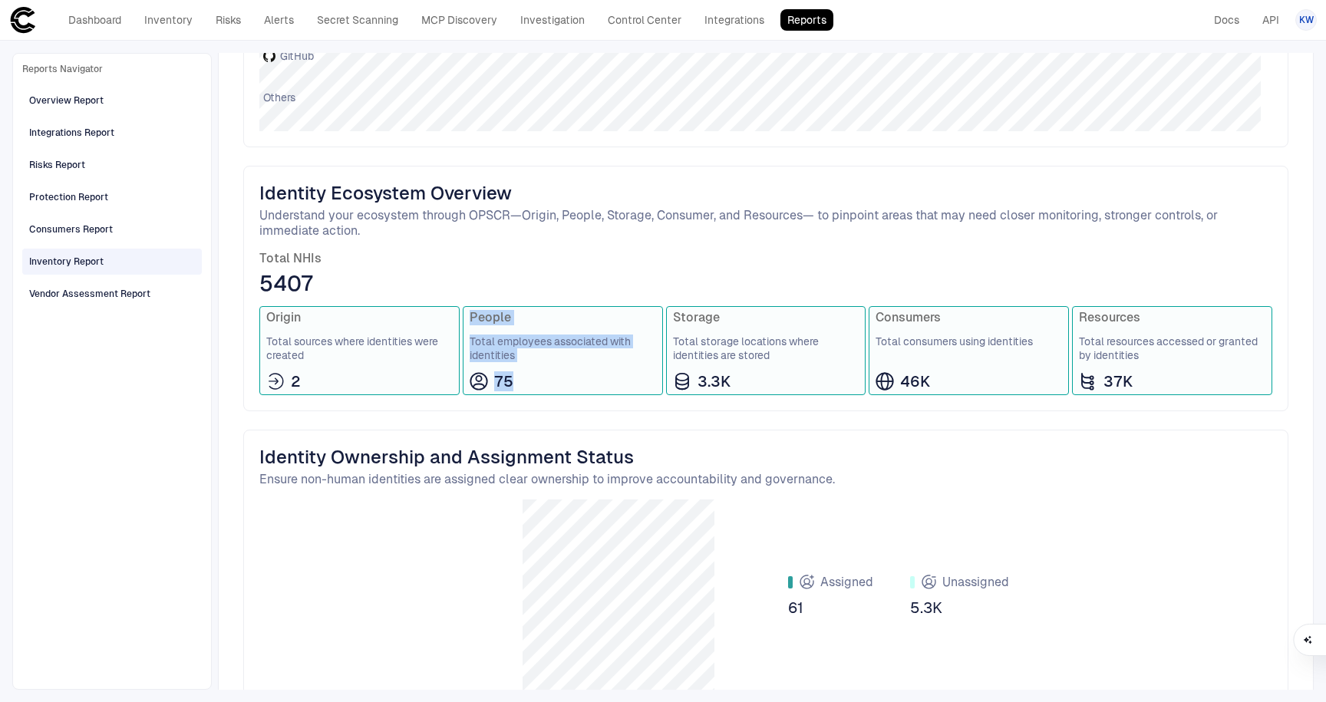
scroll to position [303, 0]
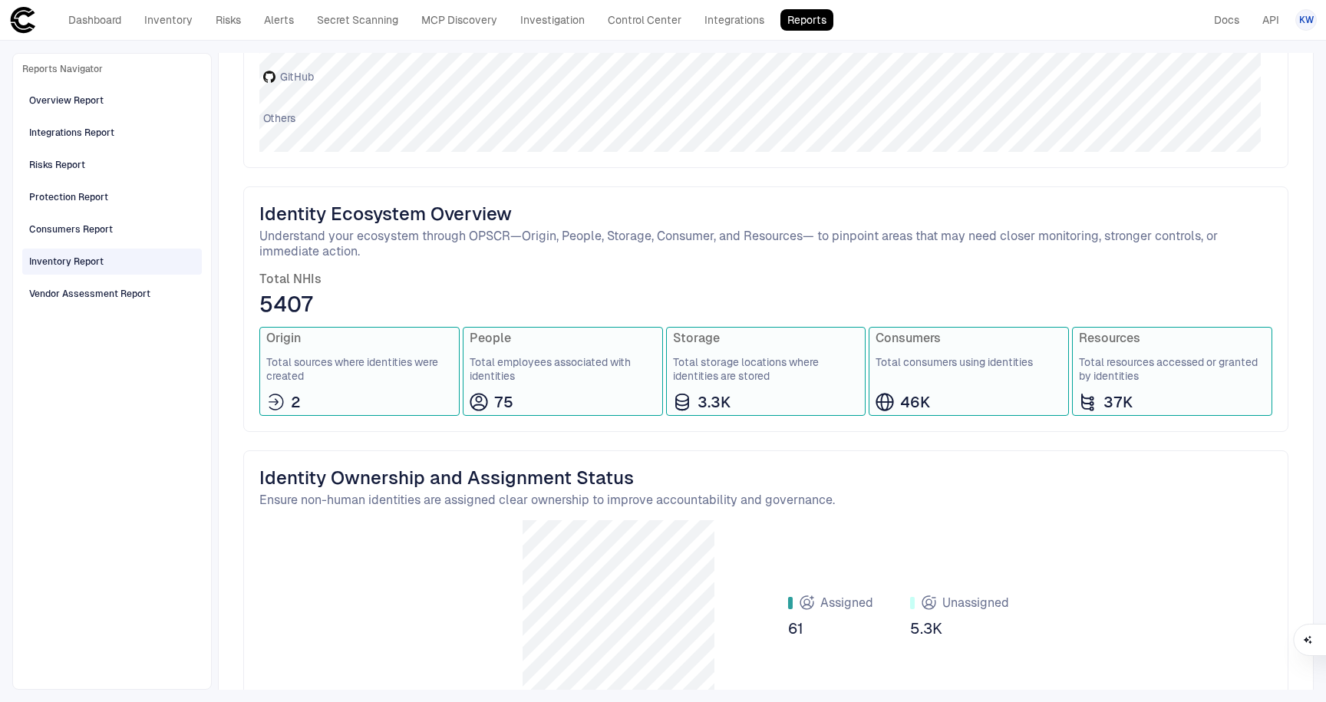
click at [499, 418] on div "Identity Ecosystem Overview Understand your ecosystem through OPSCR—Origin, Peo…" at bounding box center [765, 310] width 1045 height 246
drag, startPoint x: 523, startPoint y: 405, endPoint x: 467, endPoint y: 335, distance: 90.0
click at [467, 335] on div "People Total employees associated with identities 75" at bounding box center [563, 371] width 200 height 89
click at [529, 388] on div "People Total employees associated with identities 75" at bounding box center [563, 371] width 200 height 89
drag, startPoint x: 527, startPoint y: 413, endPoint x: 471, endPoint y: 336, distance: 95.0
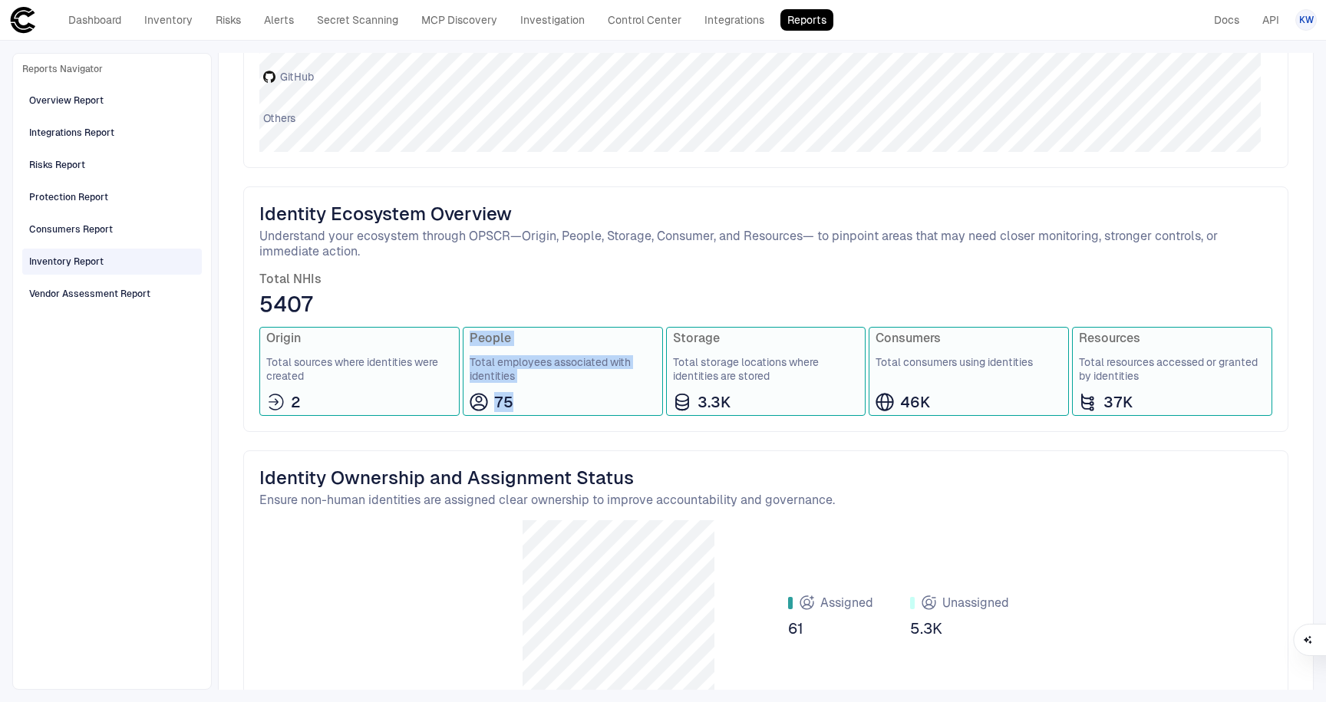
click at [471, 336] on div "People Total employees associated with identities 75" at bounding box center [563, 371] width 200 height 89
click at [653, 365] on span "Total storage locations where identities are stored" at bounding box center [766, 369] width 187 height 28
drag, startPoint x: 668, startPoint y: 359, endPoint x: 834, endPoint y: 377, distance: 166.7
click at [653, 377] on span "Total storage locations where identities are stored" at bounding box center [766, 369] width 187 height 28
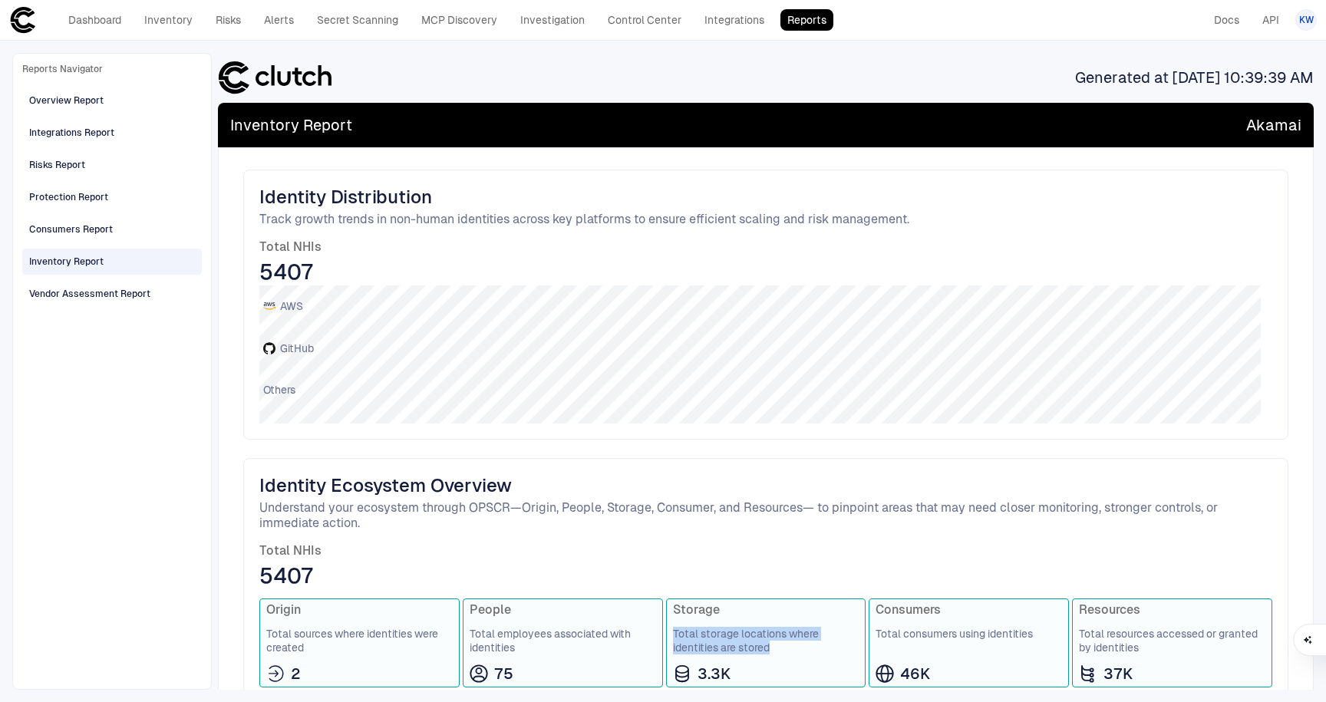
scroll to position [27, 0]
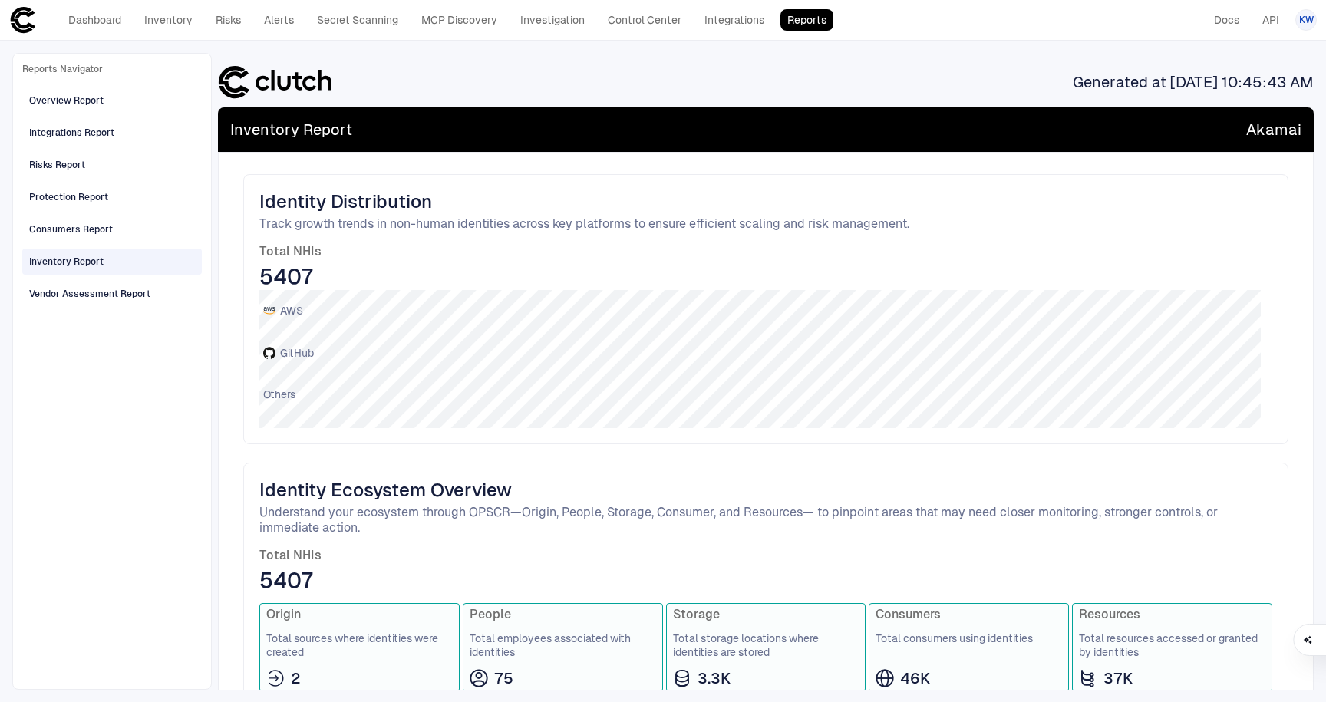
click at [653, 388] on div "Identity Distribution Track growth trends in non-human identities across key pl…" at bounding box center [765, 309] width 1045 height 270
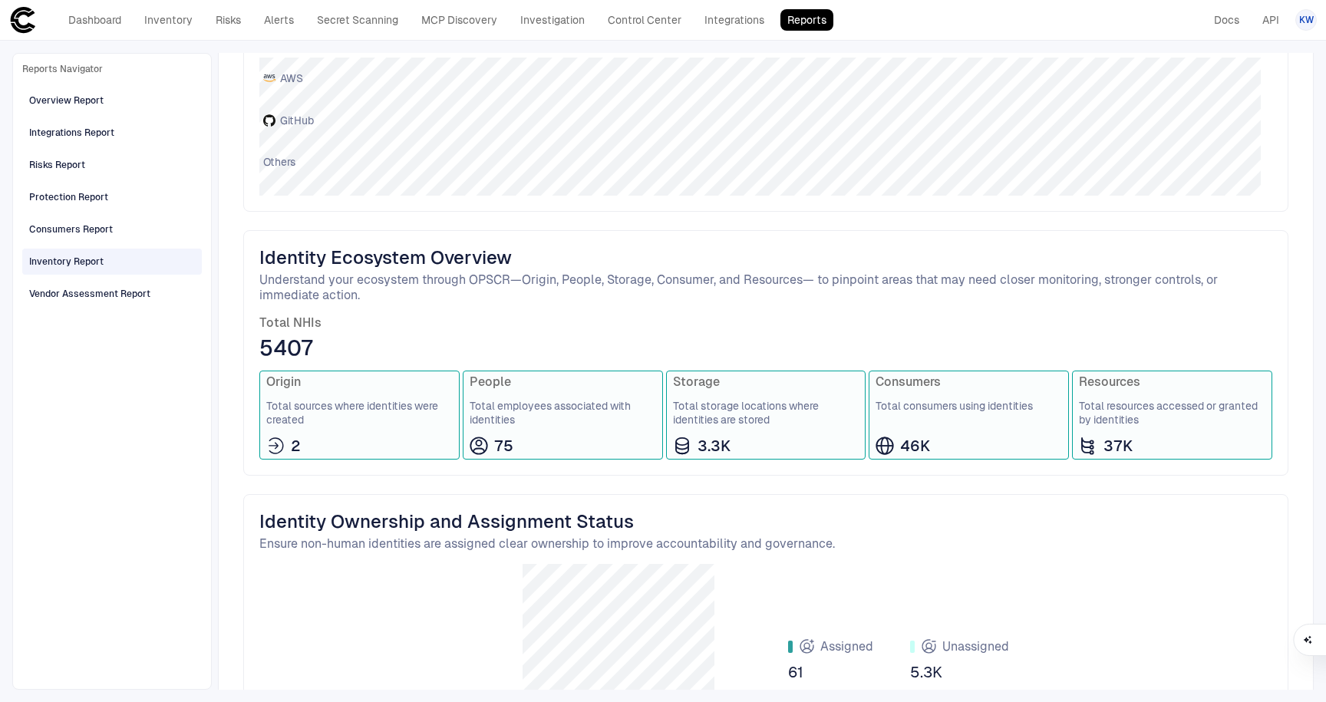
scroll to position [261, 0]
drag, startPoint x: 507, startPoint y: 434, endPoint x: 469, endPoint y: 375, distance: 70.1
click at [469, 375] on div "People Total employees associated with identities 75" at bounding box center [563, 413] width 200 height 89
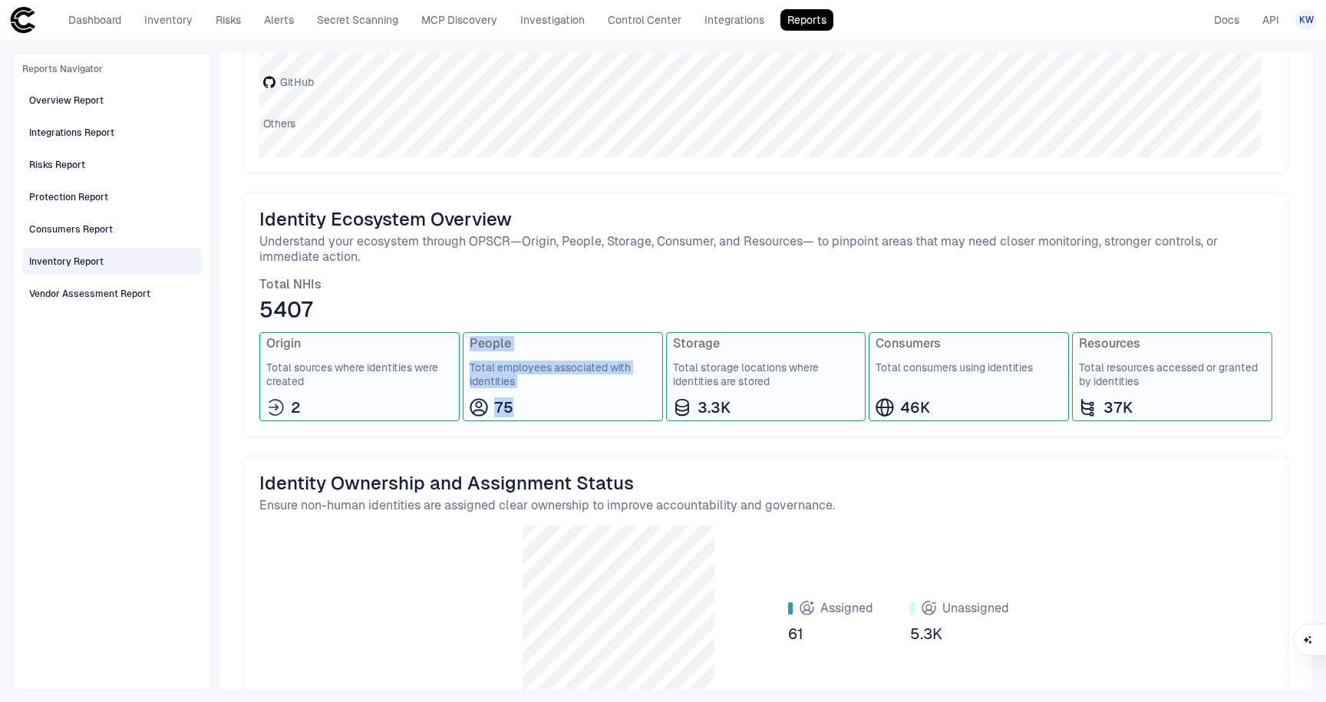
scroll to position [407, 0]
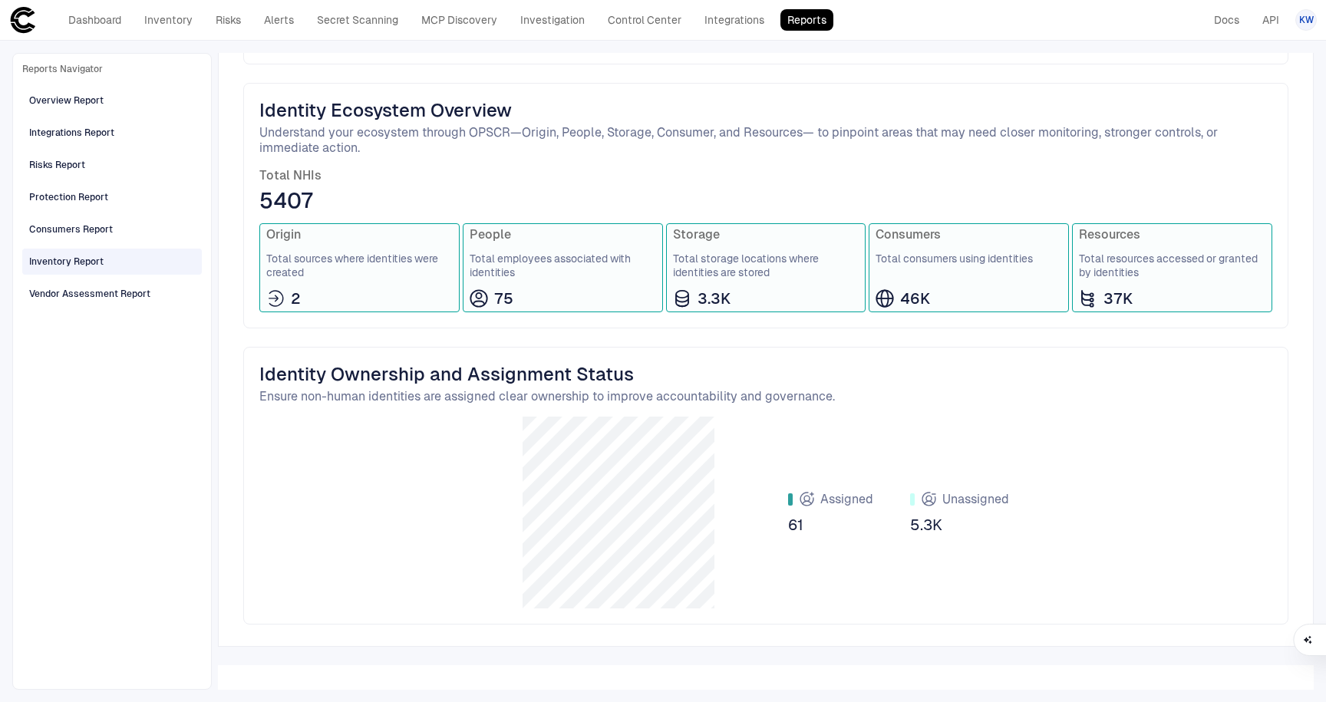
click at [531, 302] on div "75" at bounding box center [563, 299] width 187 height 20
drag, startPoint x: 497, startPoint y: 290, endPoint x: 464, endPoint y: 230, distance: 68.7
click at [464, 230] on div "People Total employees associated with identities 75" at bounding box center [563, 267] width 200 height 89
click at [494, 269] on span "Total employees associated with identities" at bounding box center [563, 266] width 187 height 28
drag, startPoint x: 510, startPoint y: 297, endPoint x: 490, endPoint y: 298, distance: 19.2
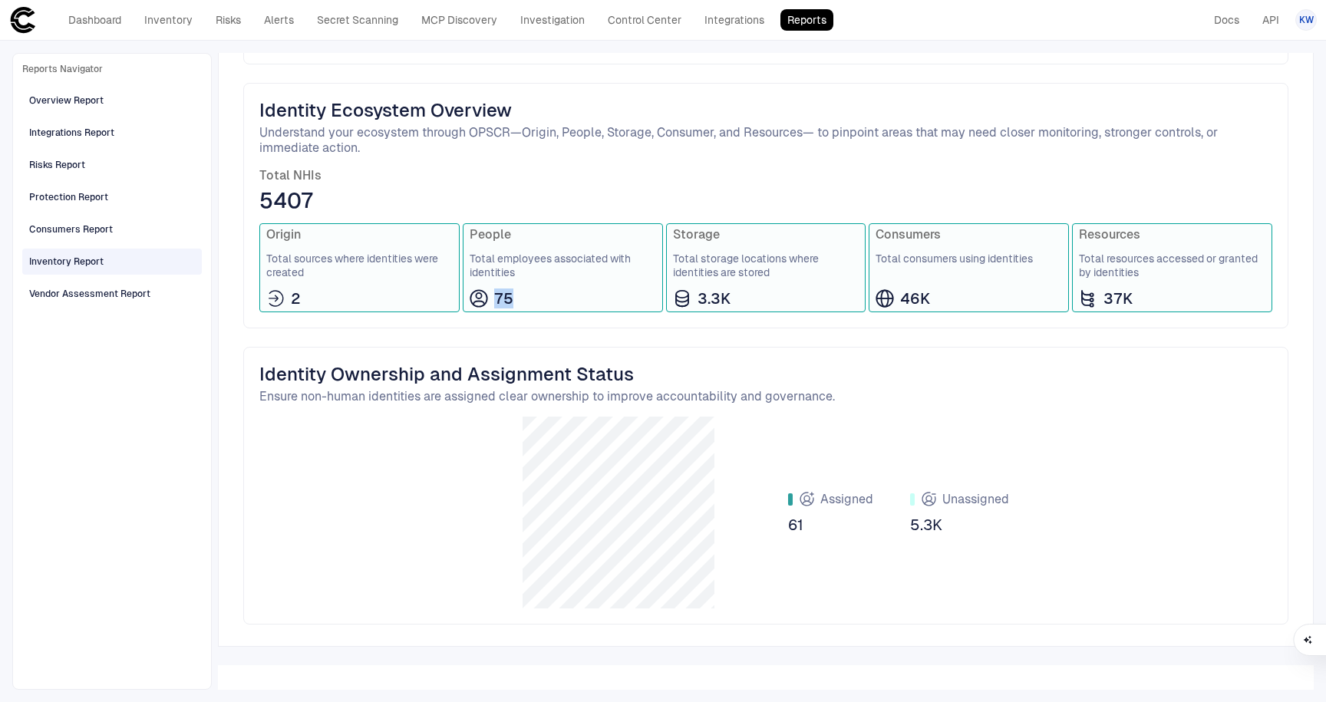
click at [490, 298] on div "75" at bounding box center [563, 299] width 187 height 20
drag, startPoint x: 823, startPoint y: 537, endPoint x: 757, endPoint y: 492, distance: 79.6
click at [653, 492] on div "Assigned 61 Unassigned 5.3K" at bounding box center [765, 513] width 1013 height 192
click at [653, 565] on div "Assigned 61 Unassigned 5.3K" at bounding box center [765, 513] width 1013 height 192
drag, startPoint x: 903, startPoint y: 527, endPoint x: 946, endPoint y: 526, distance: 43.0
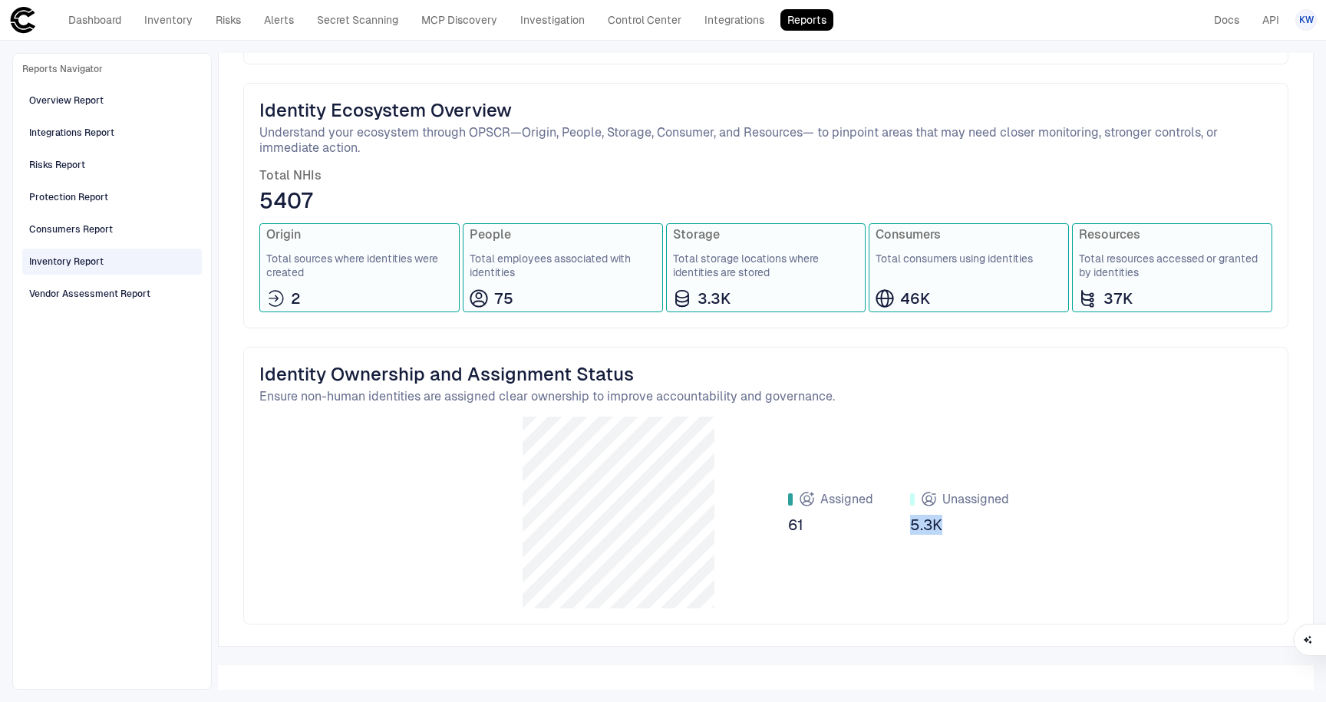
click at [653, 526] on div "Assigned 61 Unassigned 5.3K" at bounding box center [898, 512] width 221 height 45
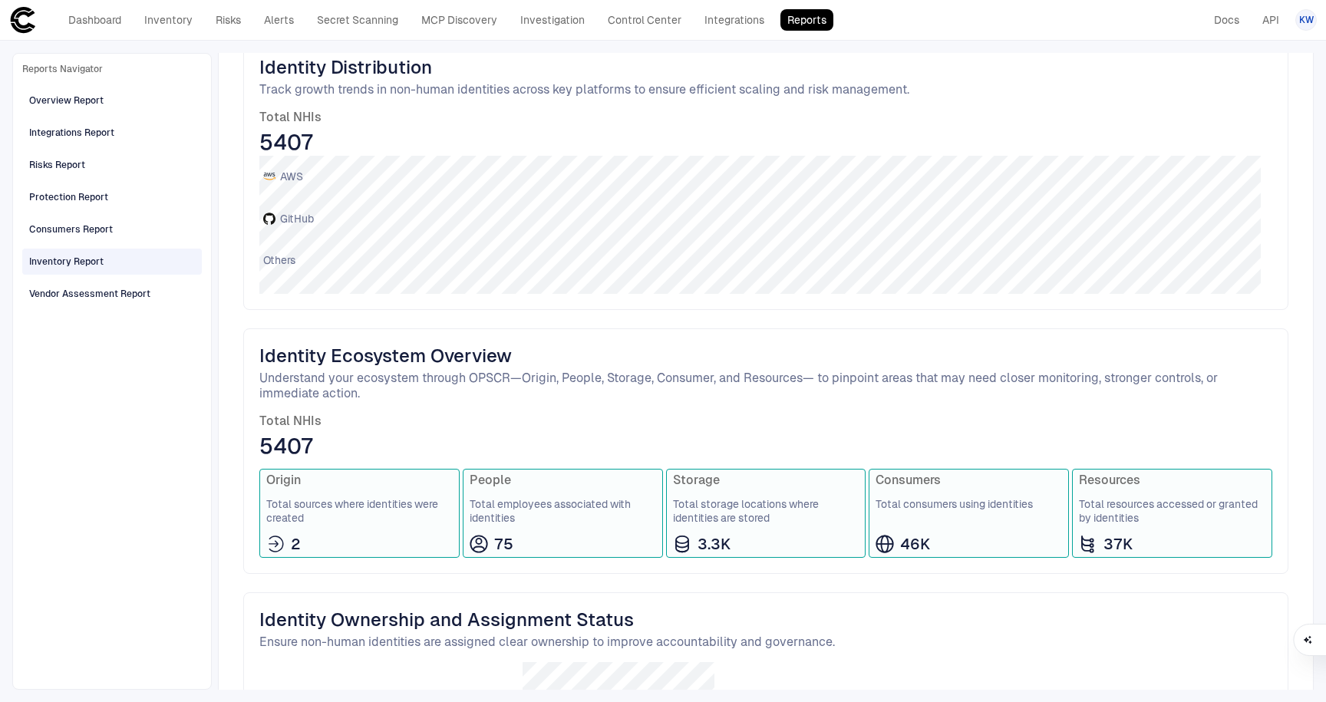
scroll to position [325, 0]
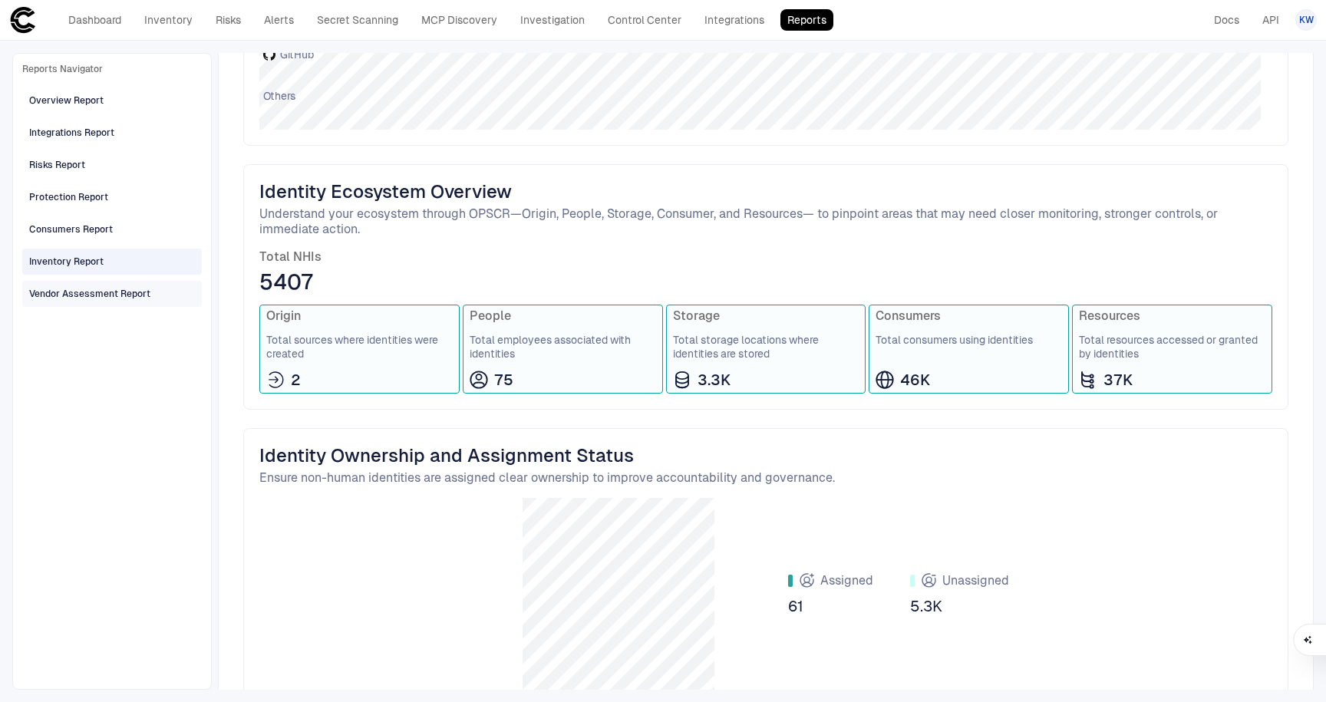
click at [84, 289] on div "Vendor Assessment Report" at bounding box center [89, 294] width 121 height 14
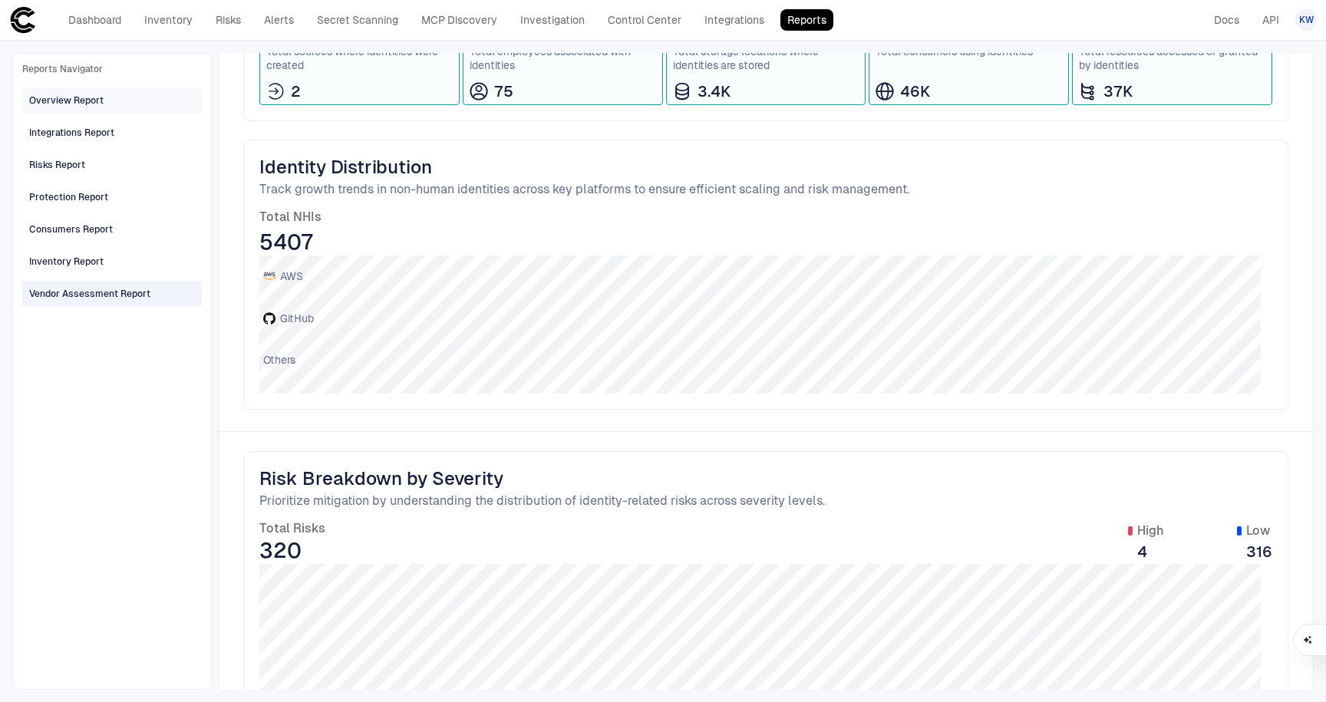
click at [85, 106] on div "Overview Report" at bounding box center [66, 101] width 74 height 14
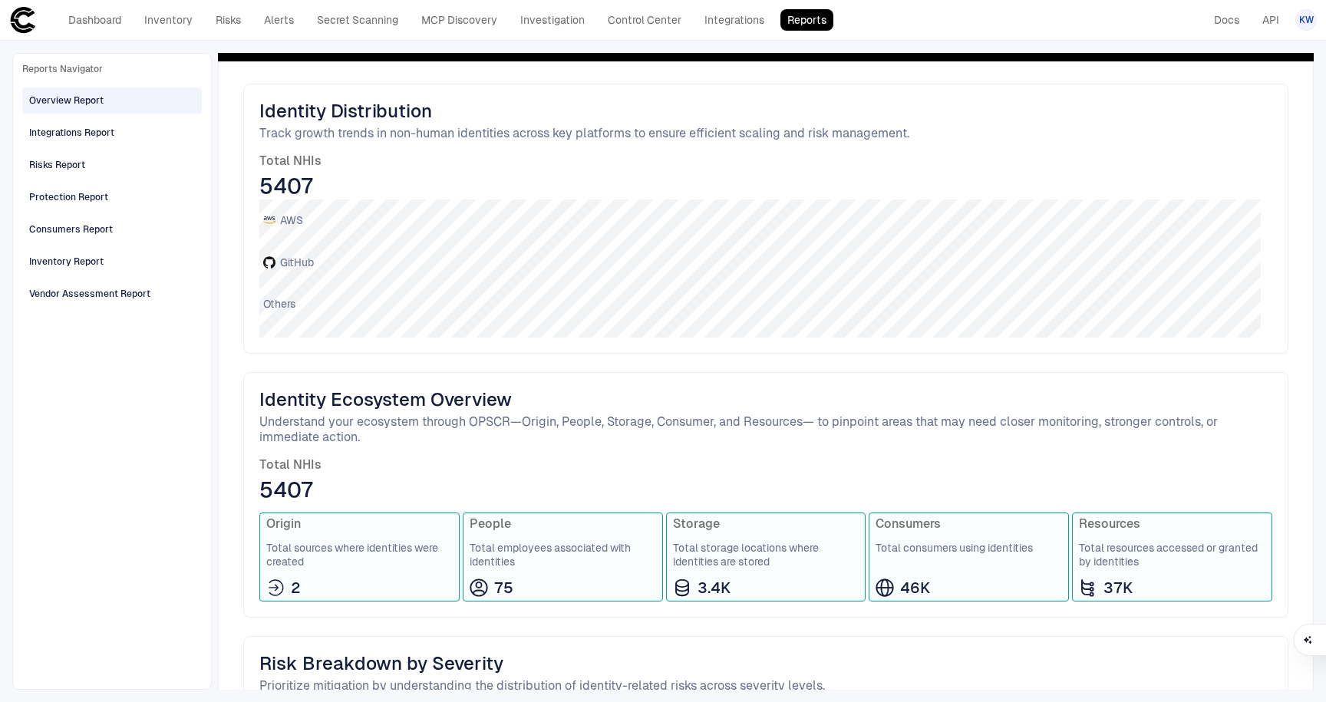
scroll to position [119, 0]
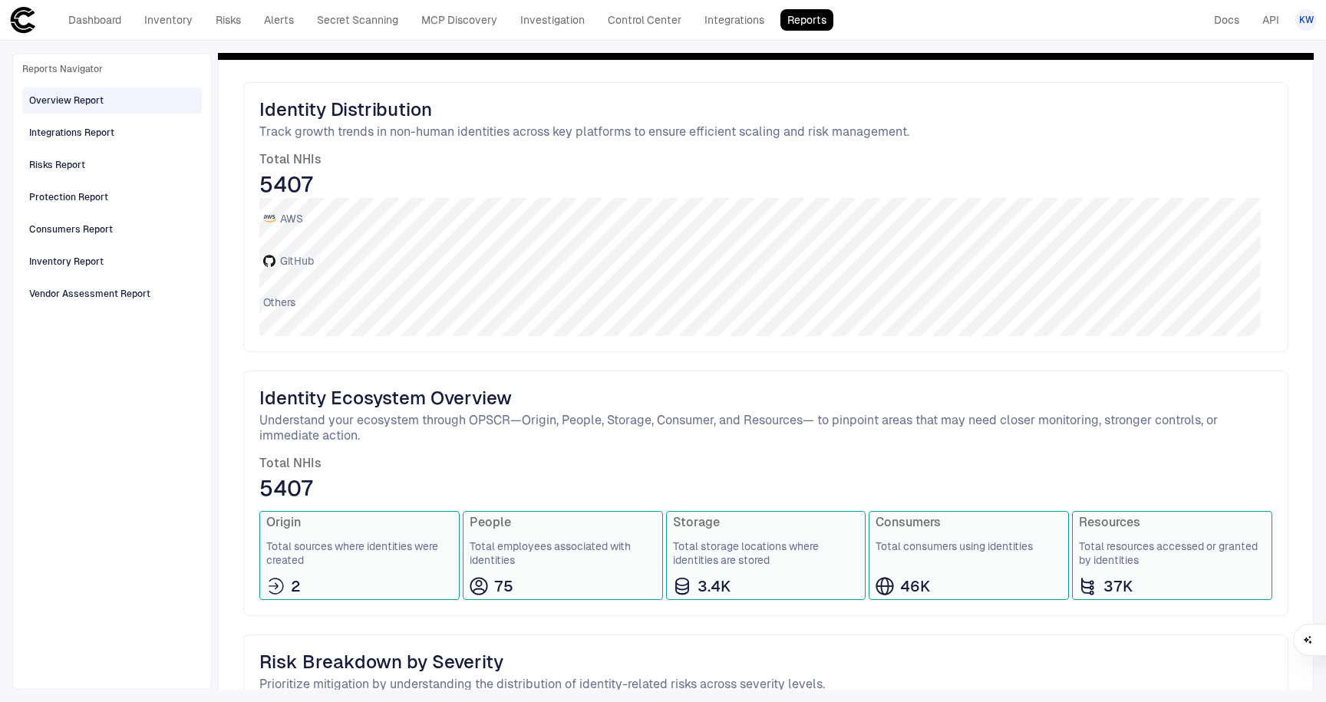
click at [242, 292] on div "Identity Distribution Track growth trends in non-human identities across key pl…" at bounding box center [766, 492] width 1096 height 864
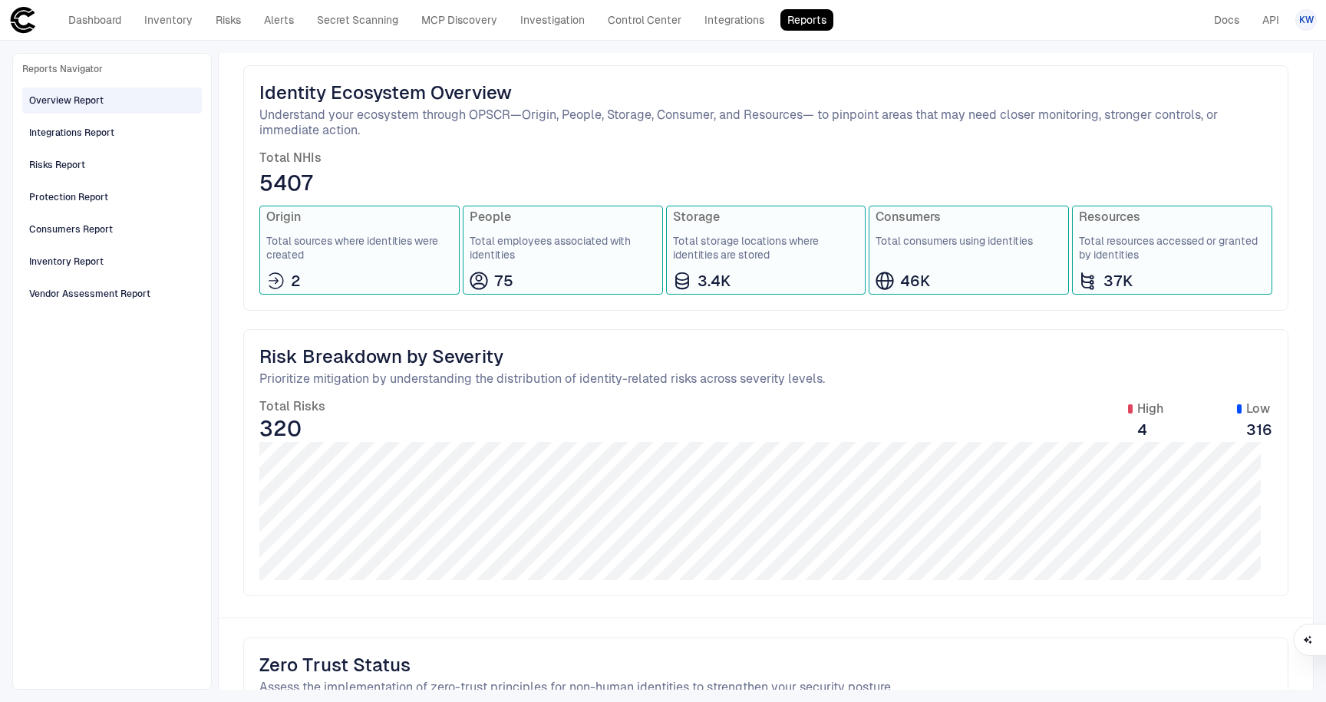
scroll to position [428, 0]
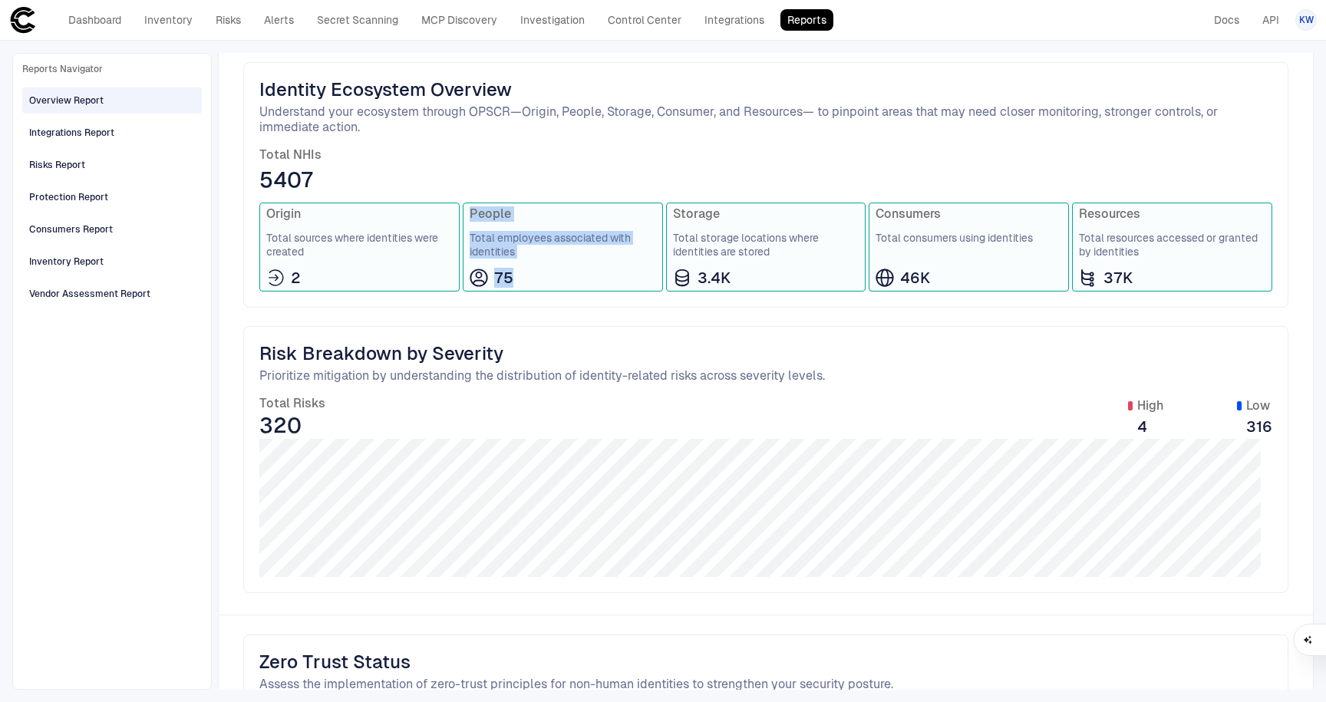
drag, startPoint x: 514, startPoint y: 280, endPoint x: 469, endPoint y: 208, distance: 85.2
click at [469, 208] on div "People Total employees associated with identities 75" at bounding box center [563, 247] width 200 height 89
click at [68, 253] on span "Inventory Report" at bounding box center [66, 262] width 74 height 20
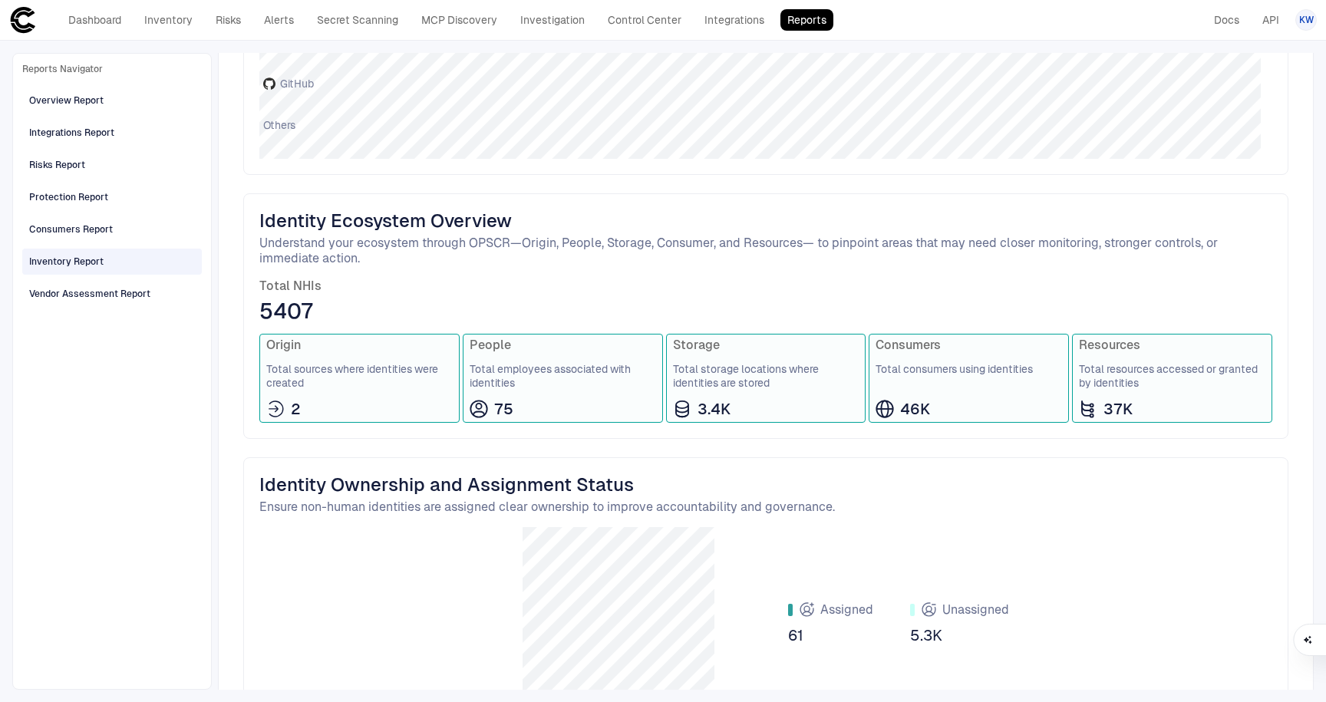
scroll to position [407, 0]
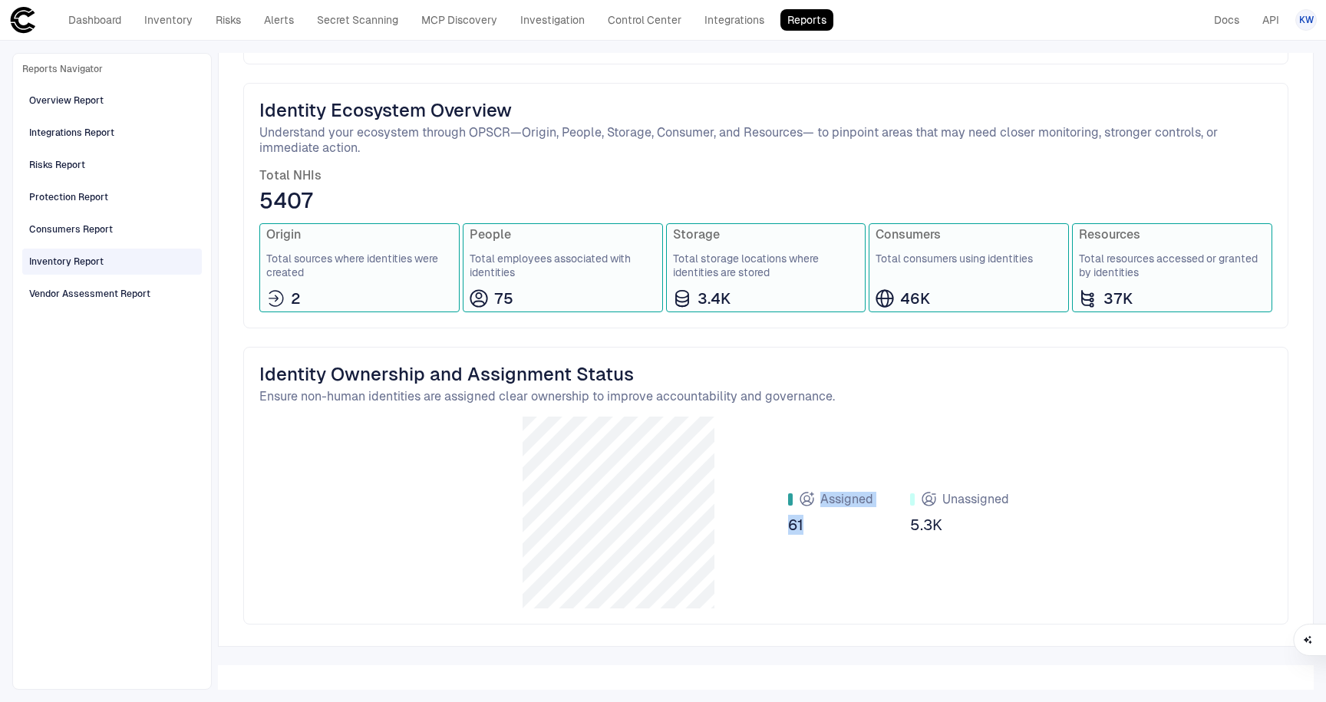
drag, startPoint x: 801, startPoint y: 530, endPoint x: 745, endPoint y: 485, distance: 72.6
click at [653, 485] on div "Assigned 61 Unassigned 5.3K" at bounding box center [765, 513] width 1013 height 192
click at [81, 108] on span "Overview Report" at bounding box center [66, 101] width 74 height 20
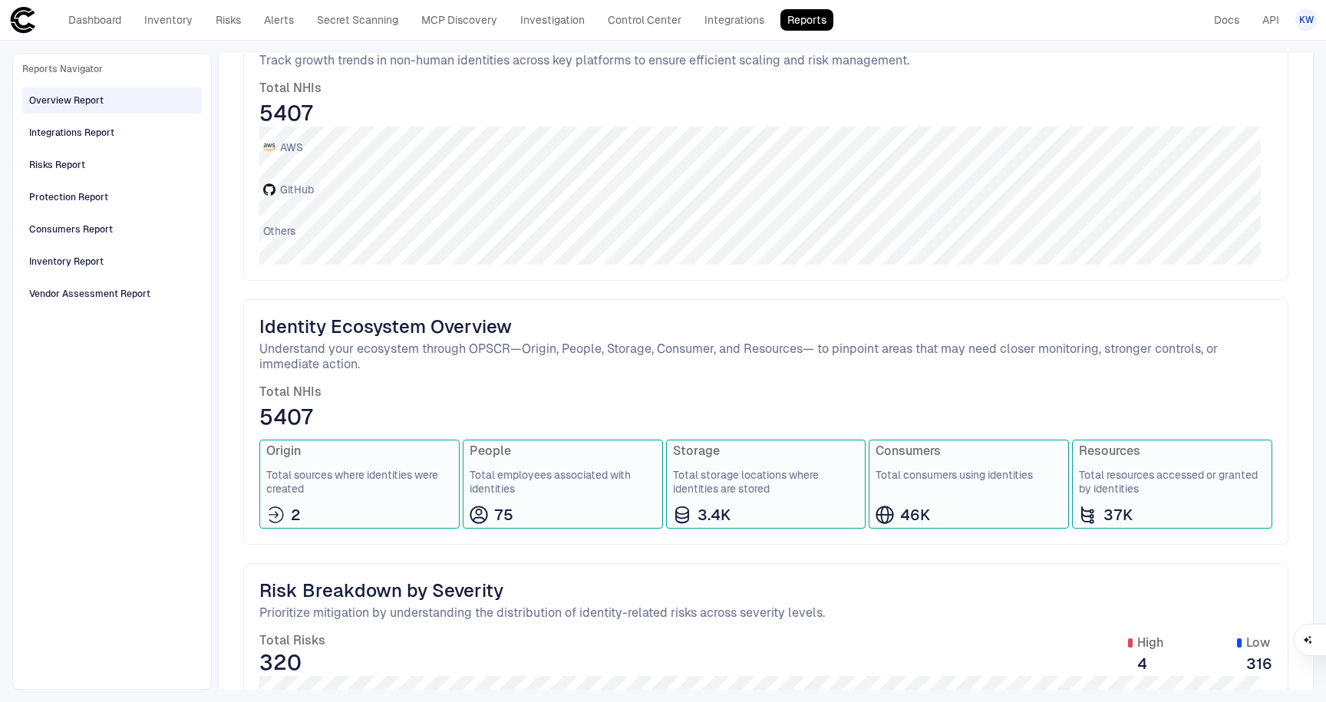
scroll to position [249, 0]
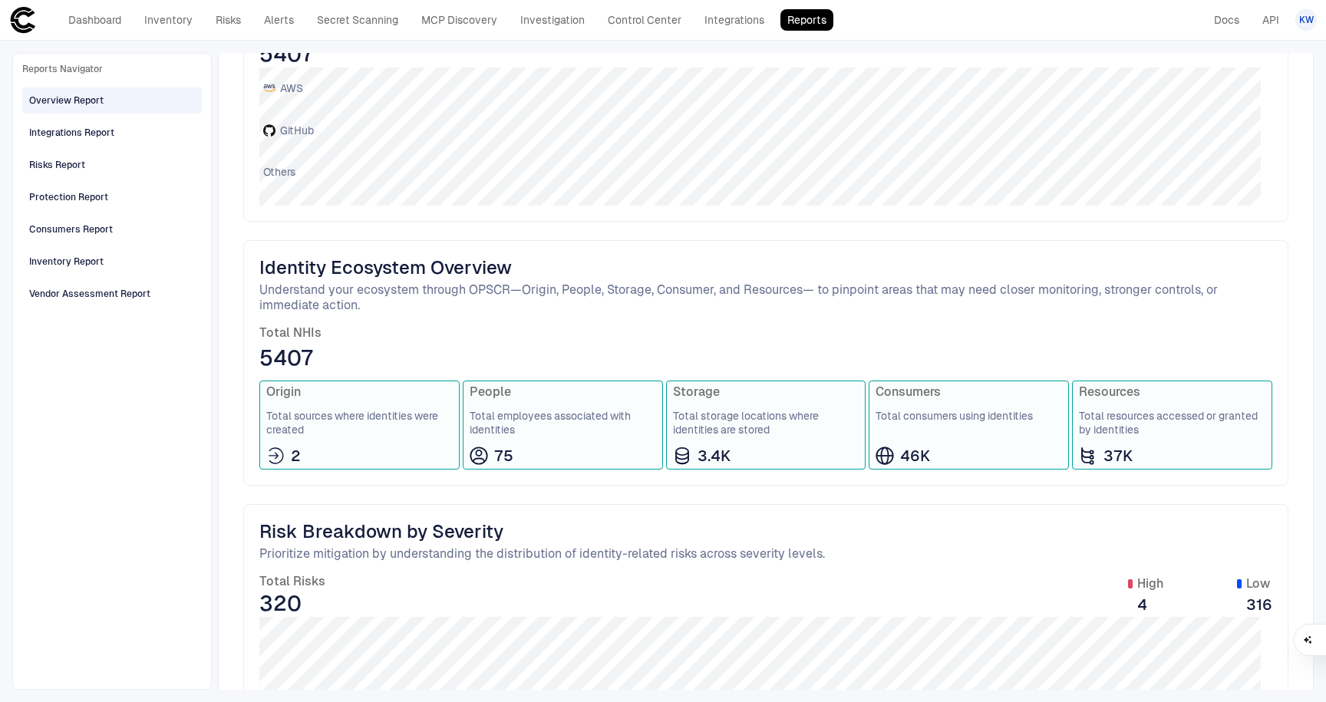
click at [353, 418] on span "Total sources where identities were created" at bounding box center [359, 423] width 187 height 28
drag, startPoint x: 353, startPoint y: 417, endPoint x: 273, endPoint y: 362, distance: 97.1
click at [353, 414] on span "Total sources where identities were created" at bounding box center [359, 423] width 187 height 28
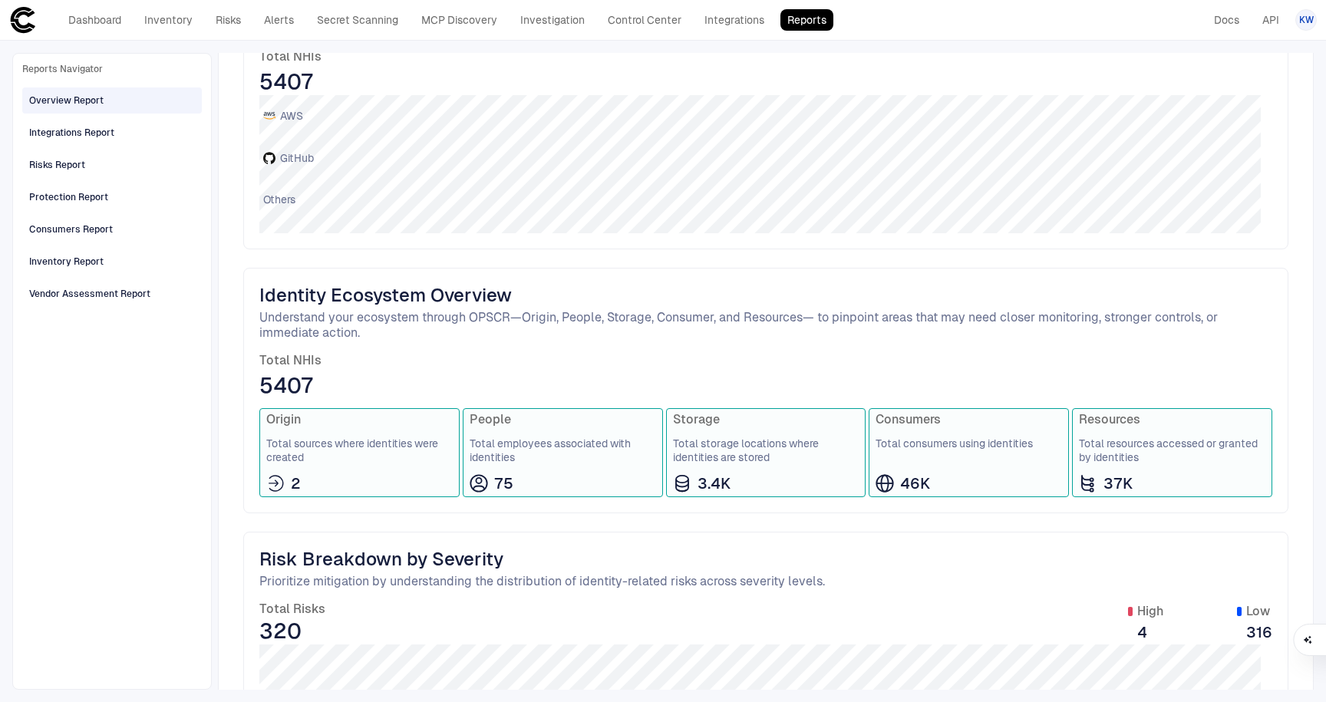
scroll to position [217, 0]
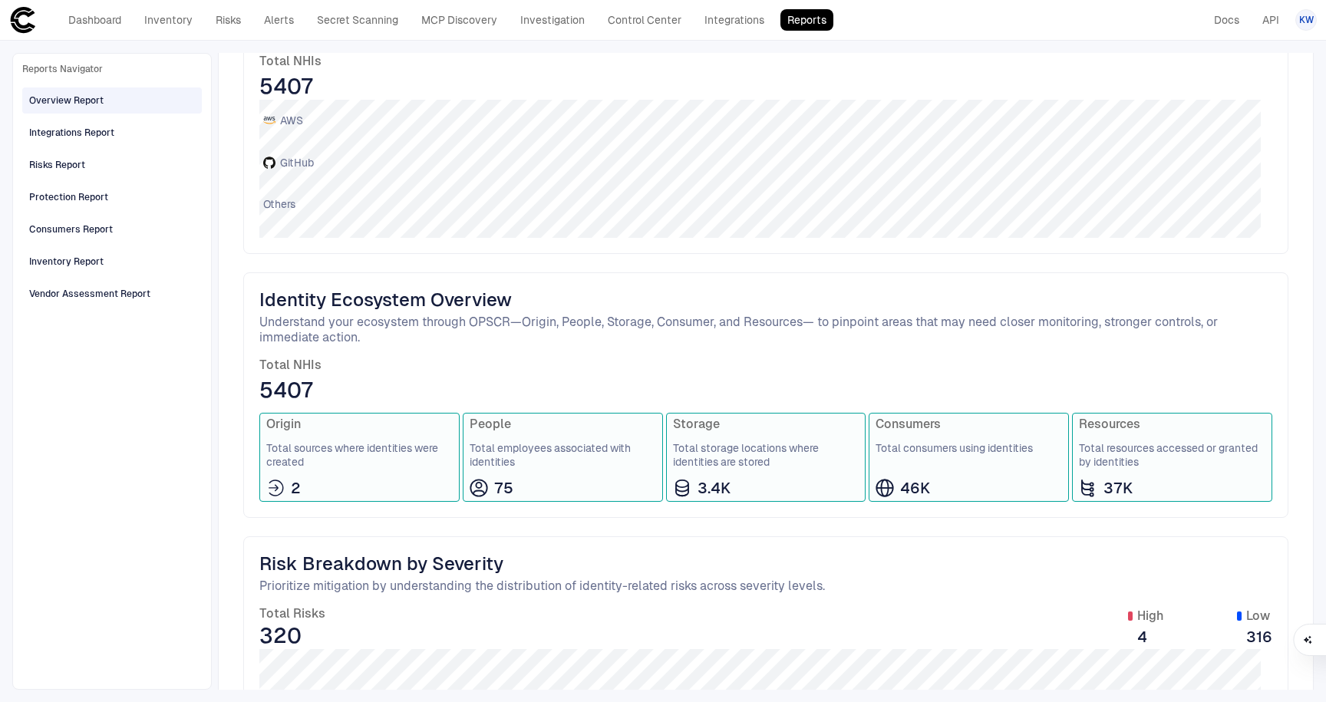
drag, startPoint x: 493, startPoint y: 421, endPoint x: 494, endPoint y: 430, distance: 8.6
click at [493, 421] on span "People" at bounding box center [563, 424] width 187 height 15
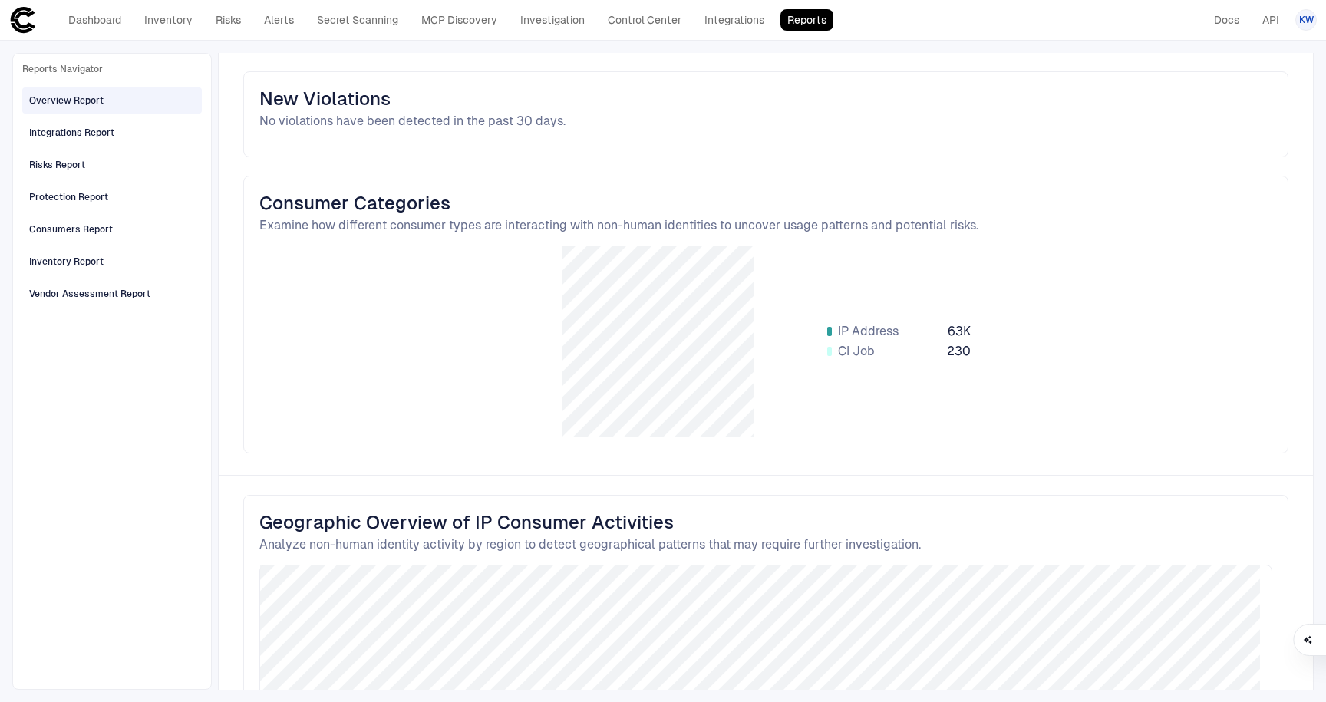
scroll to position [1517, 0]
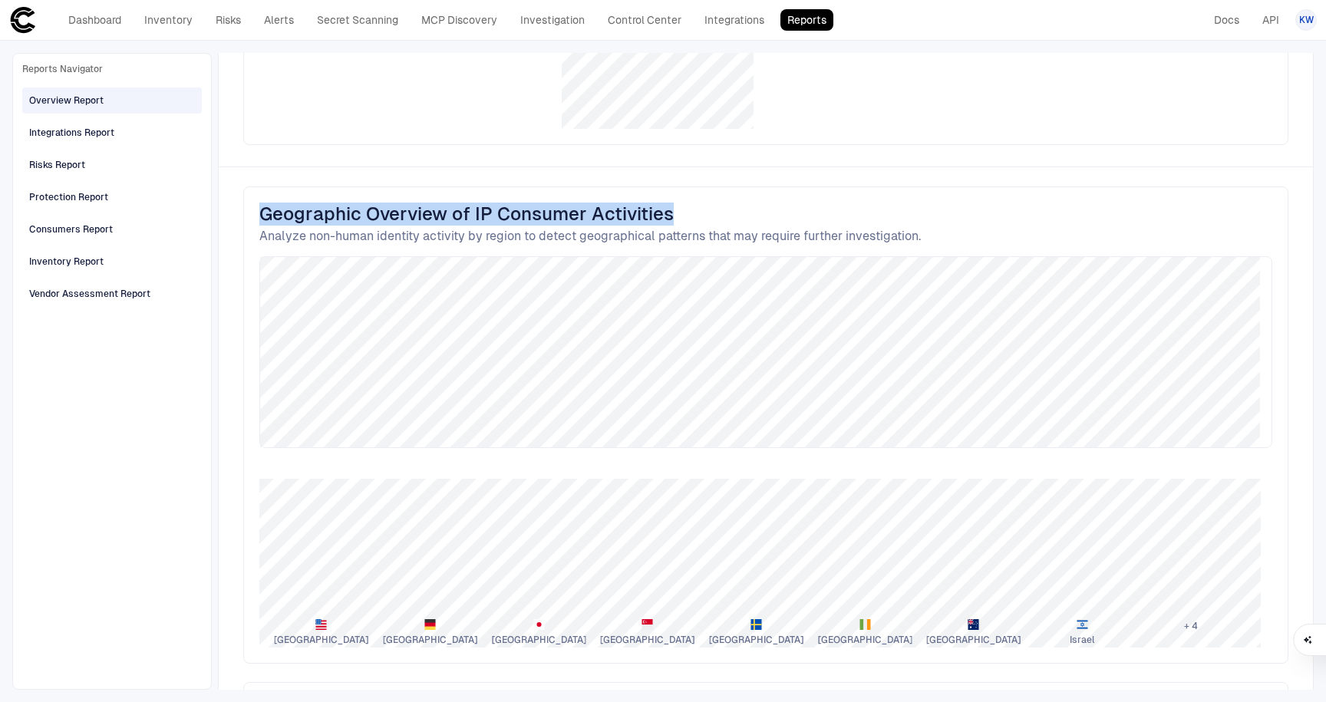
click at [653, 196] on div "Geographic Overview of IP Consumer Activities Analyze non-human identity activi…" at bounding box center [765, 425] width 1045 height 477
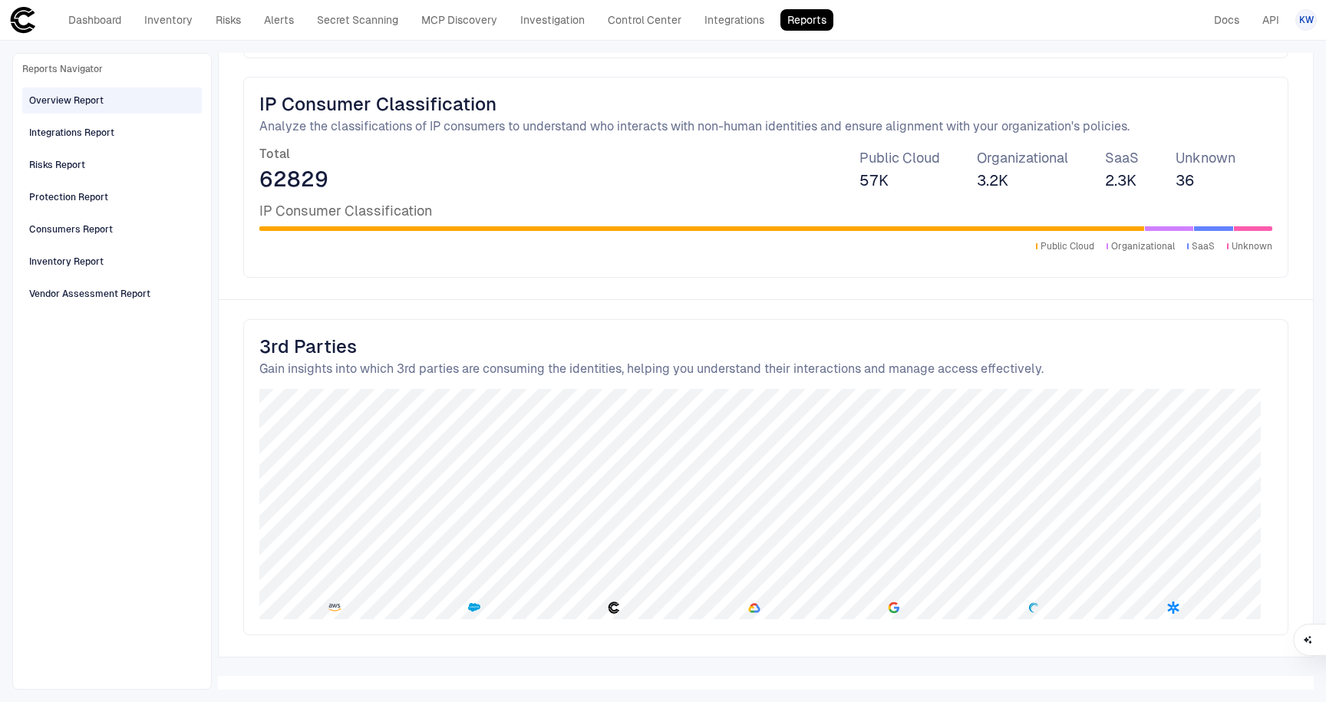
scroll to position [2134, 0]
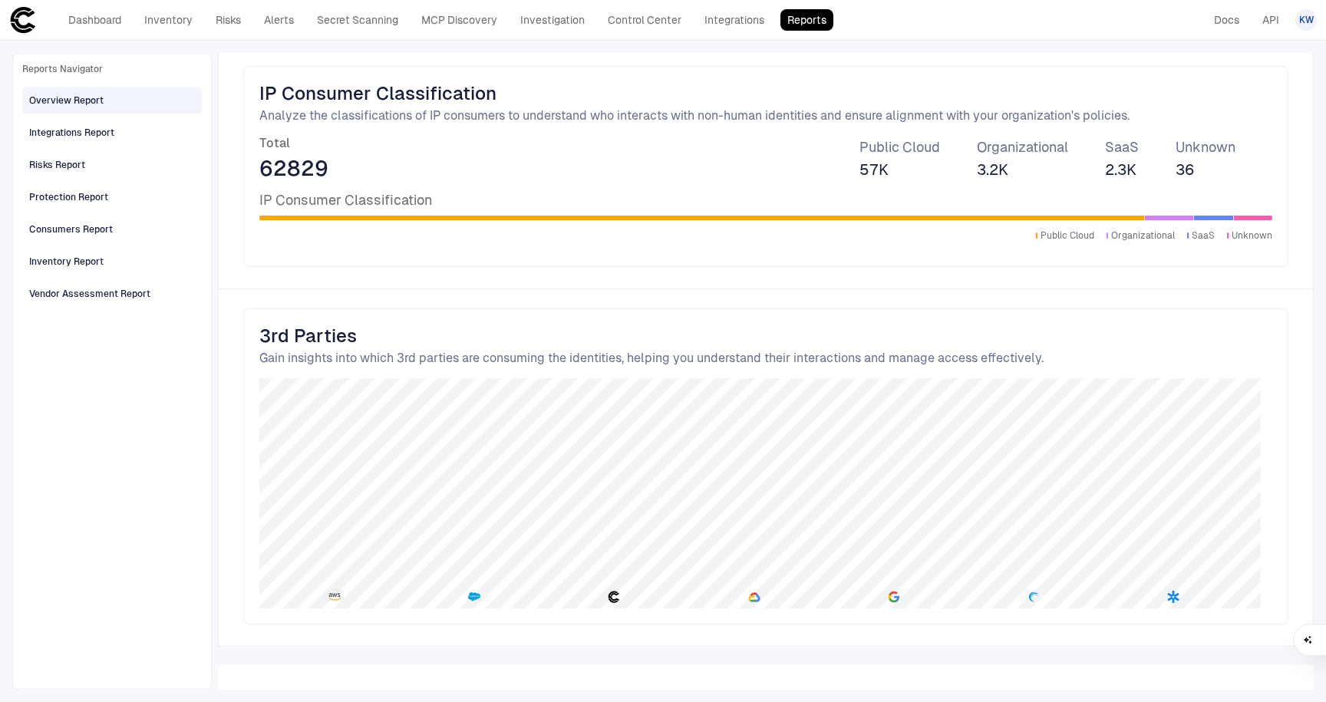
click at [39, 183] on div "Overview Report Integrations Report Risks Report Protection Report Consumers Re…" at bounding box center [112, 195] width 180 height 223
click at [83, 196] on div "Protection Report" at bounding box center [68, 197] width 79 height 14
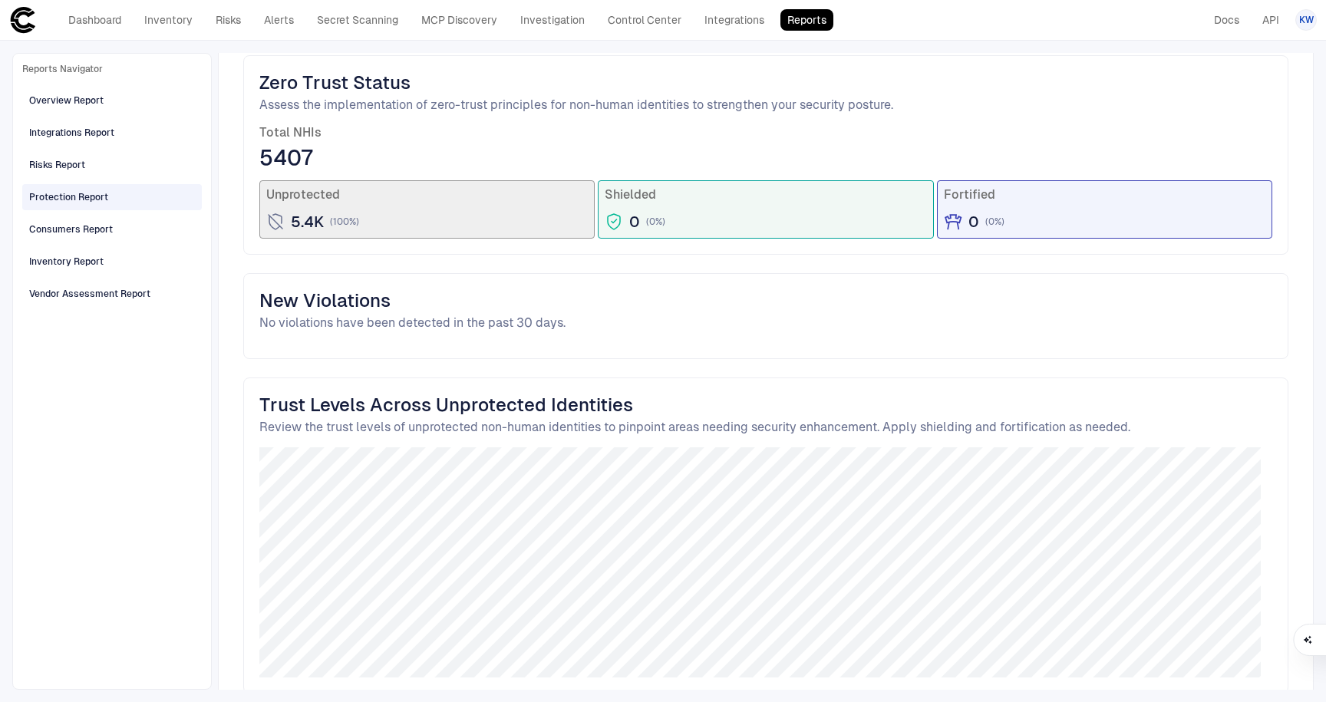
scroll to position [215, 0]
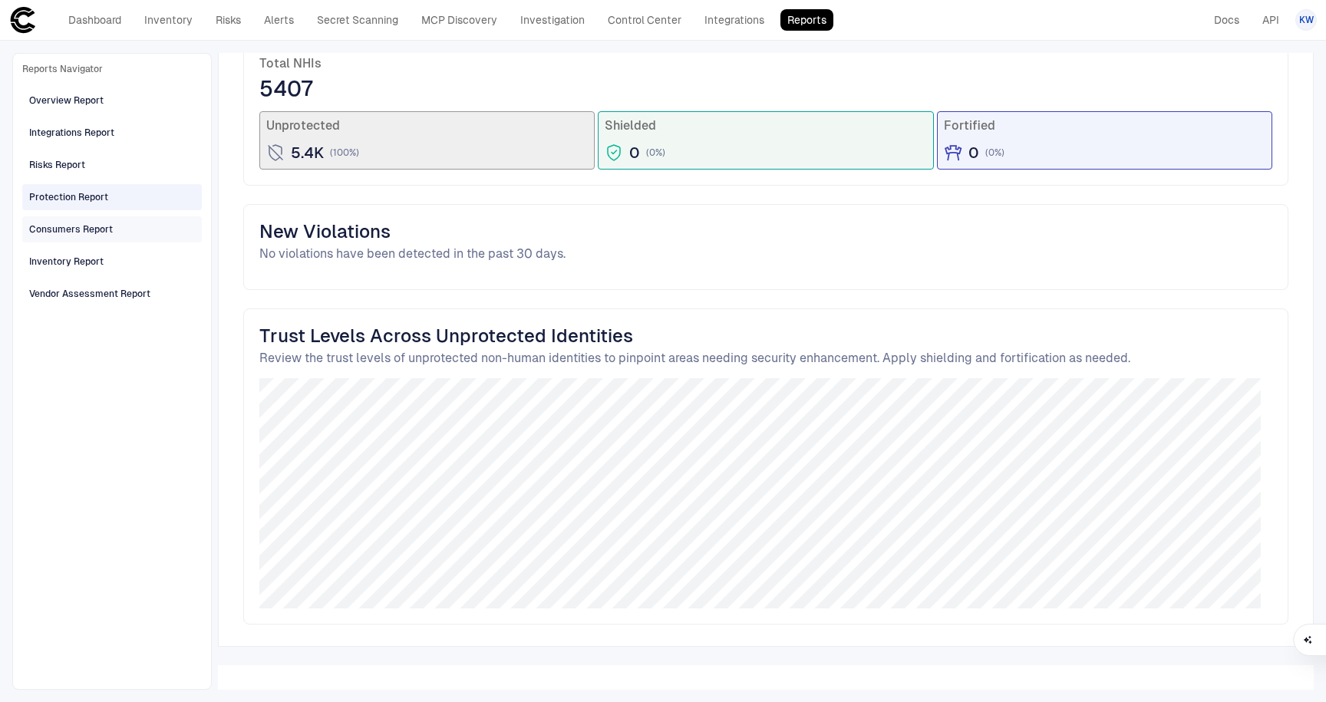
click at [89, 242] on div "Overview Report Integrations Report Risks Report Protection Report Consumers Re…" at bounding box center [112, 195] width 180 height 223
click at [93, 235] on div "Consumers Report" at bounding box center [71, 230] width 84 height 14
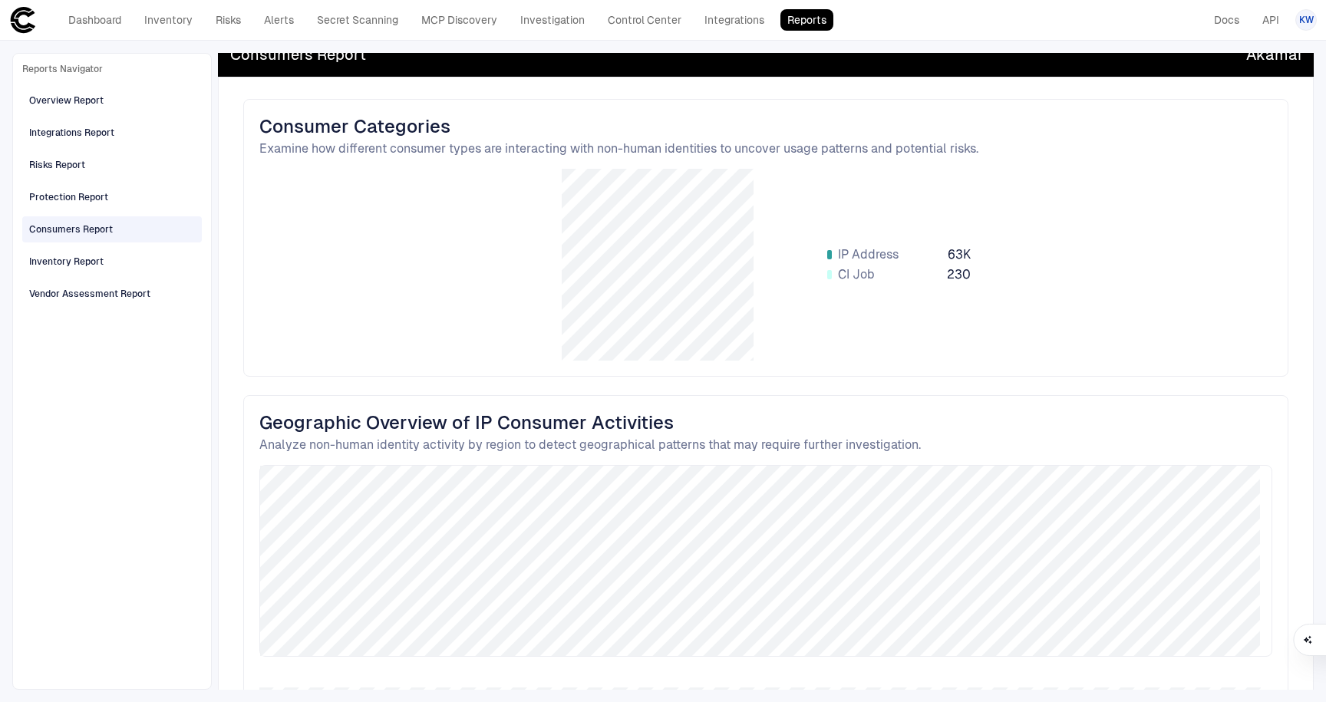
scroll to position [0, 0]
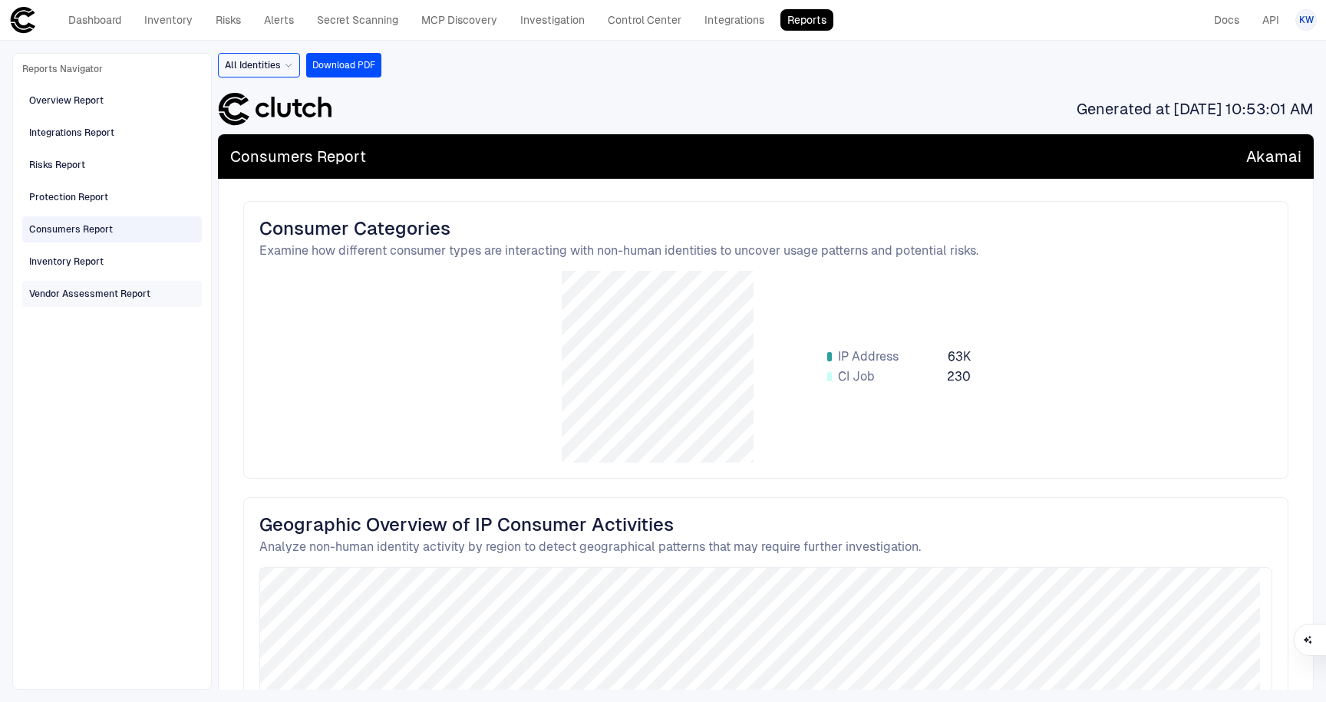
click at [81, 288] on div "Vendor Assessment Report" at bounding box center [89, 294] width 121 height 14
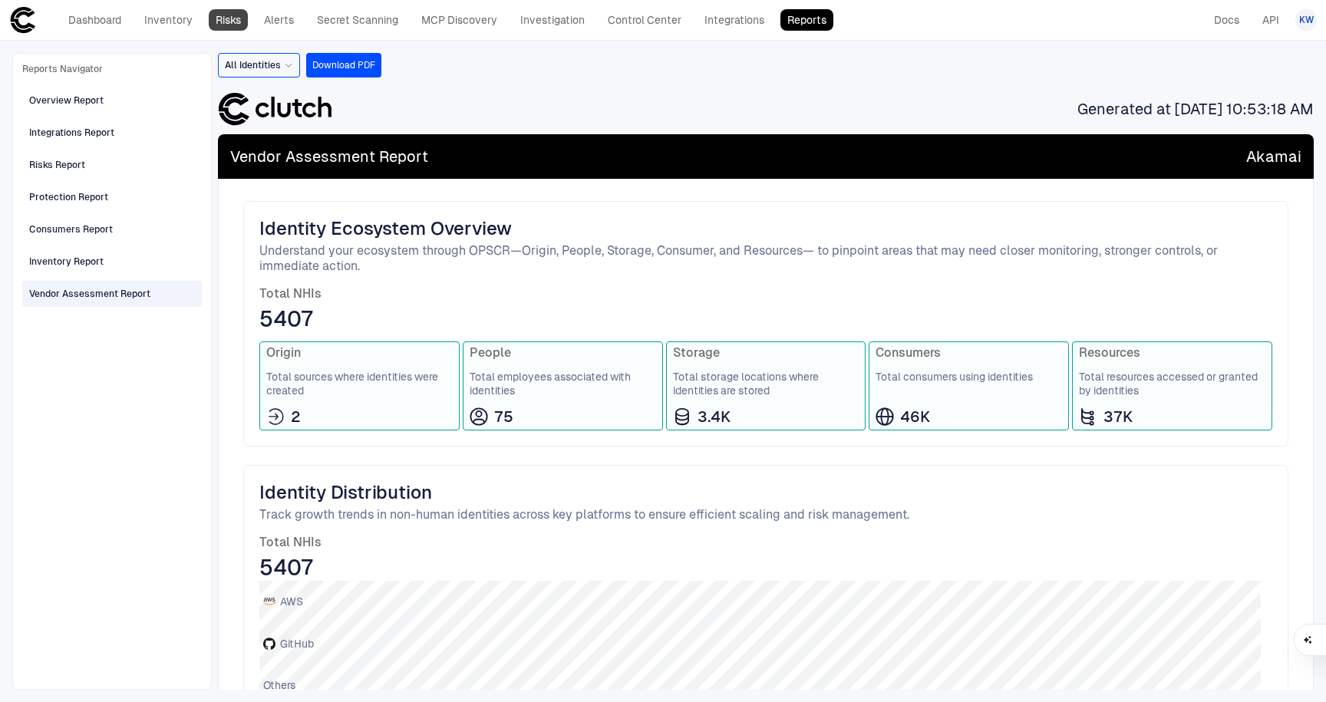
click at [246, 20] on link "Risks" at bounding box center [228, 19] width 39 height 21
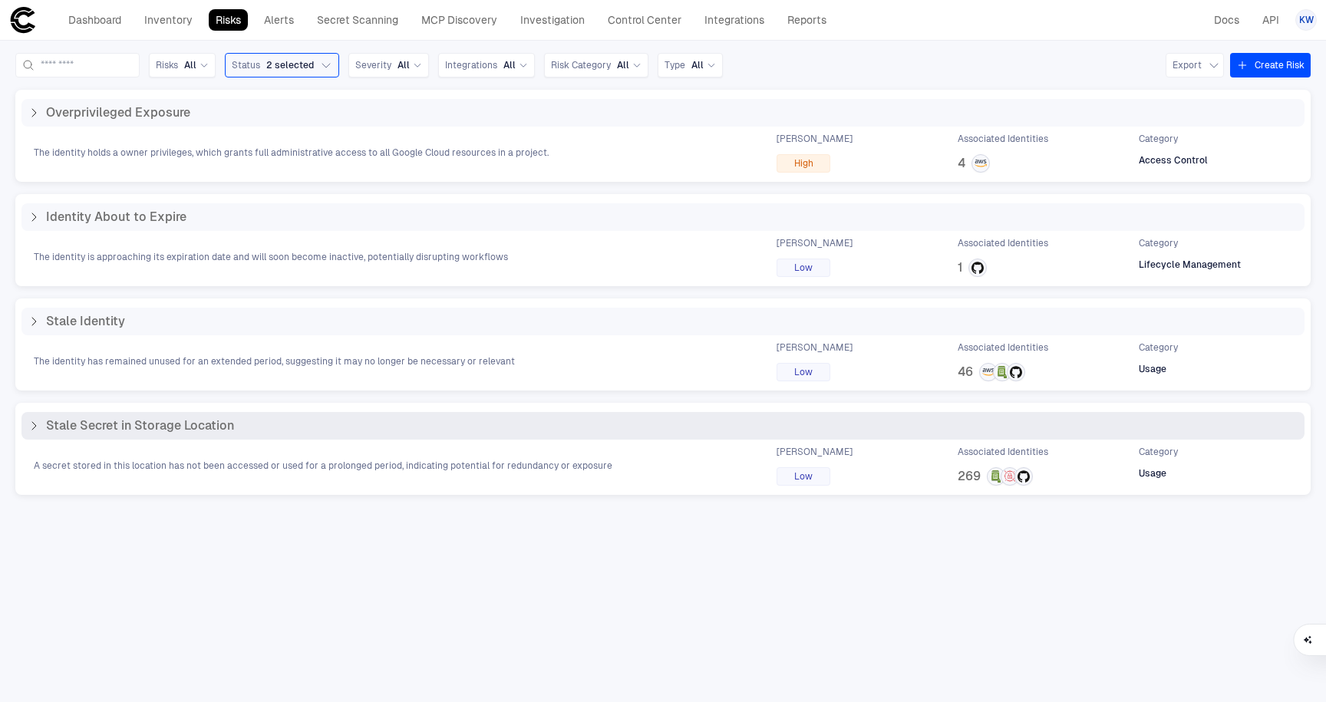
click at [83, 430] on span "Stale Secret in Storage Location" at bounding box center [140, 425] width 188 height 15
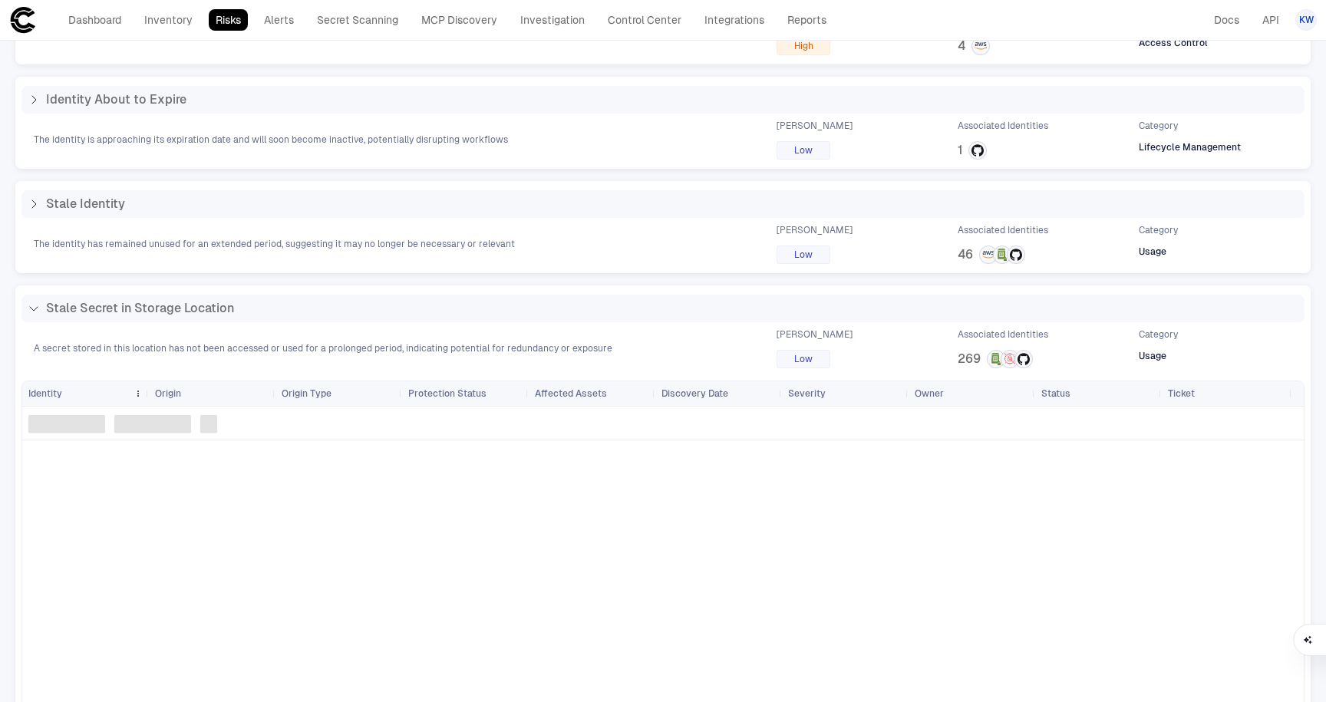
scroll to position [126, 0]
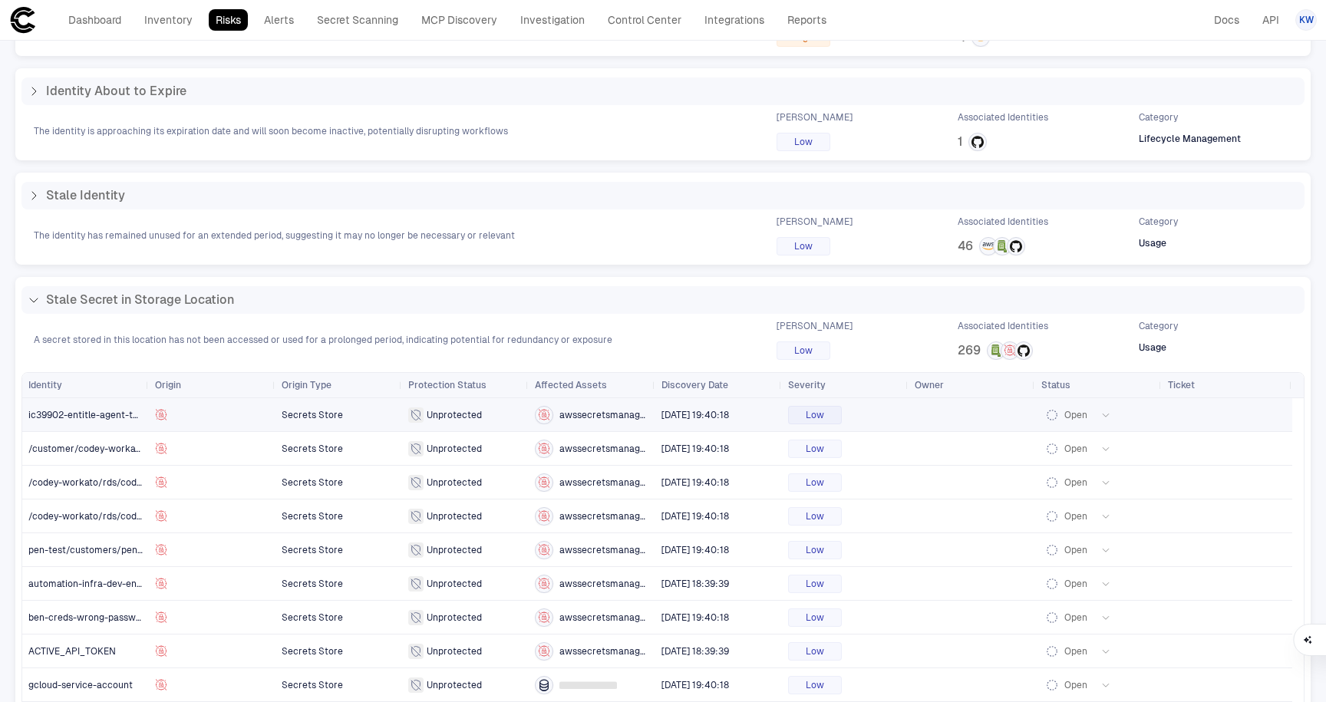
click at [89, 403] on span "ic39902-entitle-agent-token" at bounding box center [85, 415] width 114 height 31
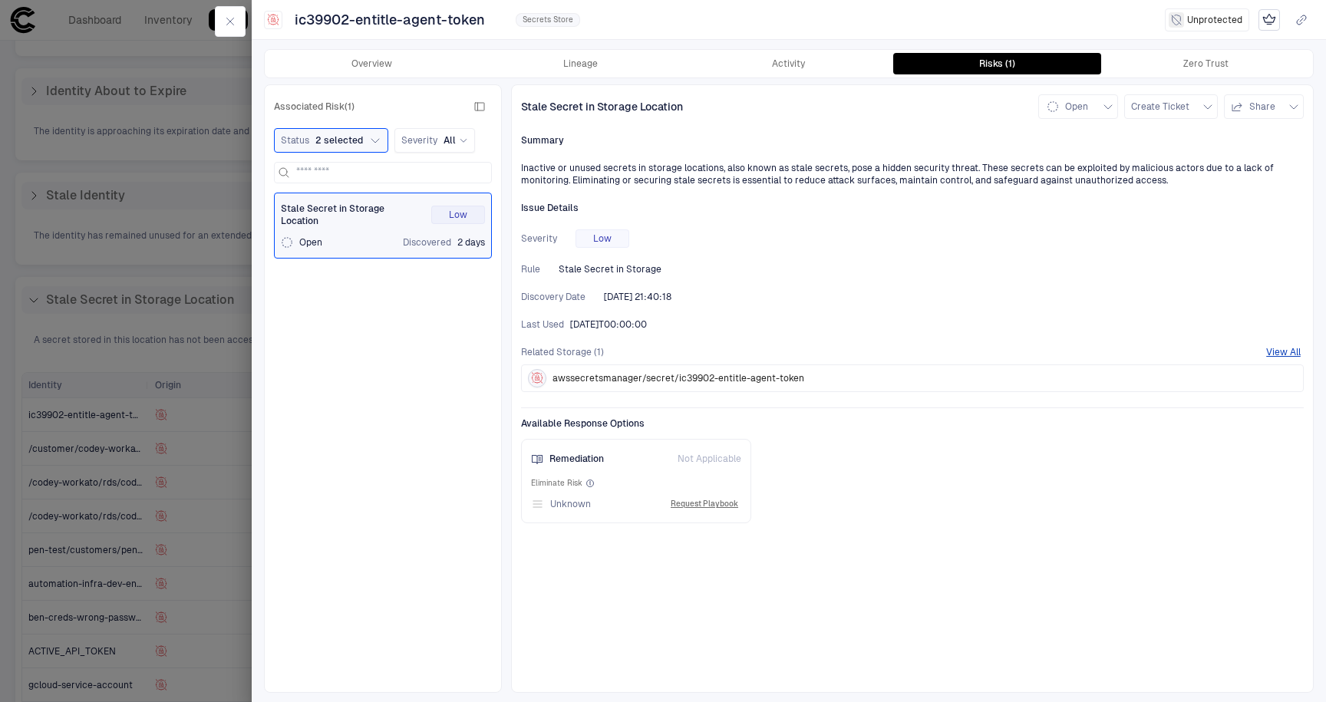
click at [560, 437] on div "Available Response Options Remediation Not Applicable Eliminate Risk Unknown Re…" at bounding box center [912, 466] width 783 height 116
drag, startPoint x: 515, startPoint y: 423, endPoint x: 661, endPoint y: 429, distance: 146.0
click at [653, 429] on div "Stale Secret in Storage Location Open Create Ticket Share Summary Inactive or u…" at bounding box center [912, 388] width 803 height 609
click at [653, 457] on div "Remediation Not Applicable" at bounding box center [636, 459] width 210 height 12
click at [147, 338] on div at bounding box center [663, 351] width 1326 height 702
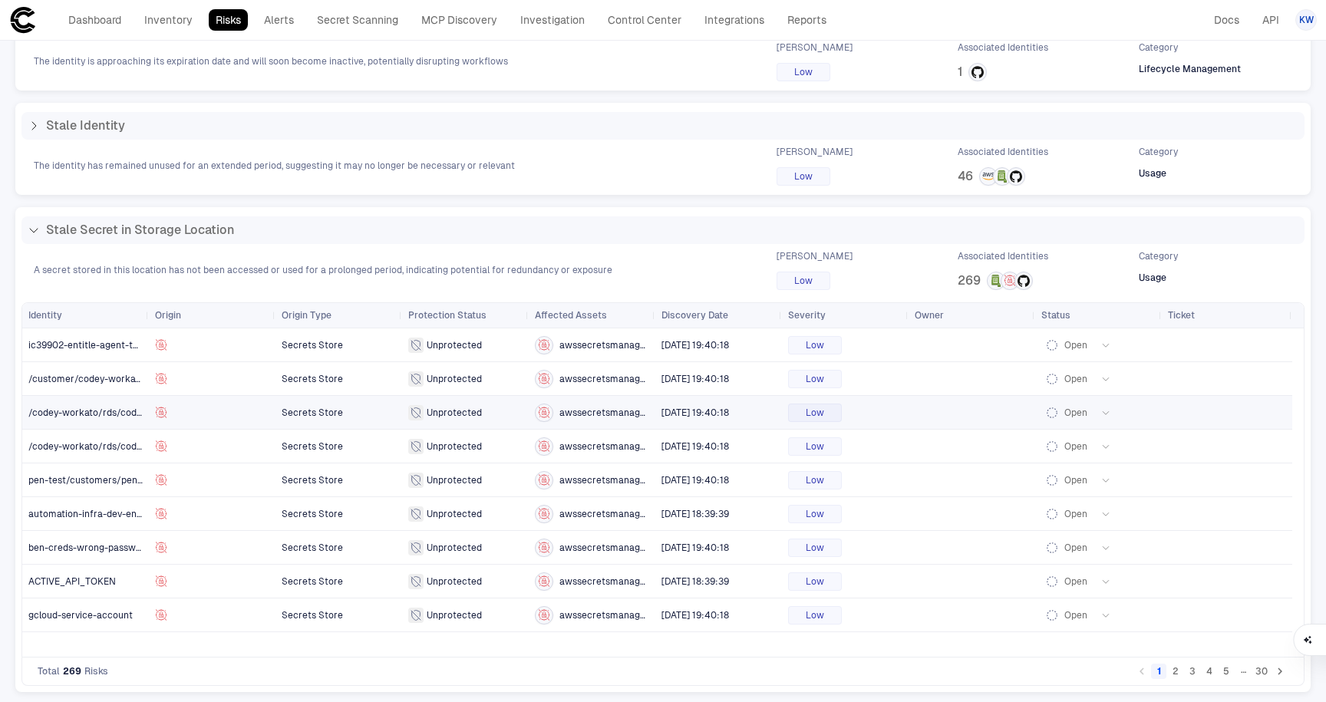
scroll to position [198, 0]
click at [36, 668] on div "Total 269 Risks 1 2 3 4 5 … 30" at bounding box center [662, 670] width 1283 height 28
click at [46, 668] on span "Total" at bounding box center [49, 669] width 22 height 12
drag, startPoint x: 63, startPoint y: 669, endPoint x: 109, endPoint y: 672, distance: 46.1
click at [75, 670] on div "Total 269 Risks" at bounding box center [73, 669] width 71 height 12
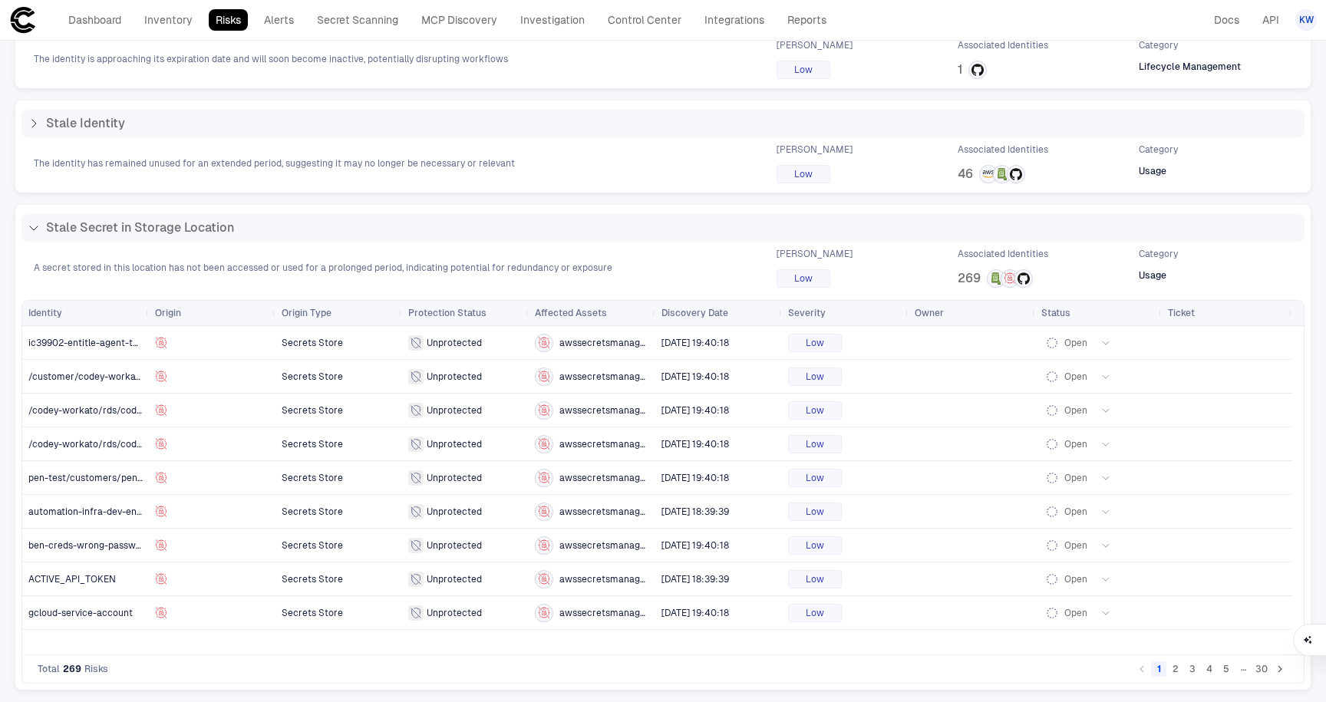
drag, startPoint x: 109, startPoint y: 672, endPoint x: 578, endPoint y: 691, distance: 469.4
click at [110, 672] on div "Total 269 Risks 1 2 3 4 5 … 30" at bounding box center [662, 670] width 1283 height 28
click at [653, 669] on button "3" at bounding box center [1192, 669] width 15 height 15
click at [653, 675] on button "5" at bounding box center [1226, 669] width 15 height 15
click at [653, 672] on button "30" at bounding box center [1262, 669] width 18 height 15
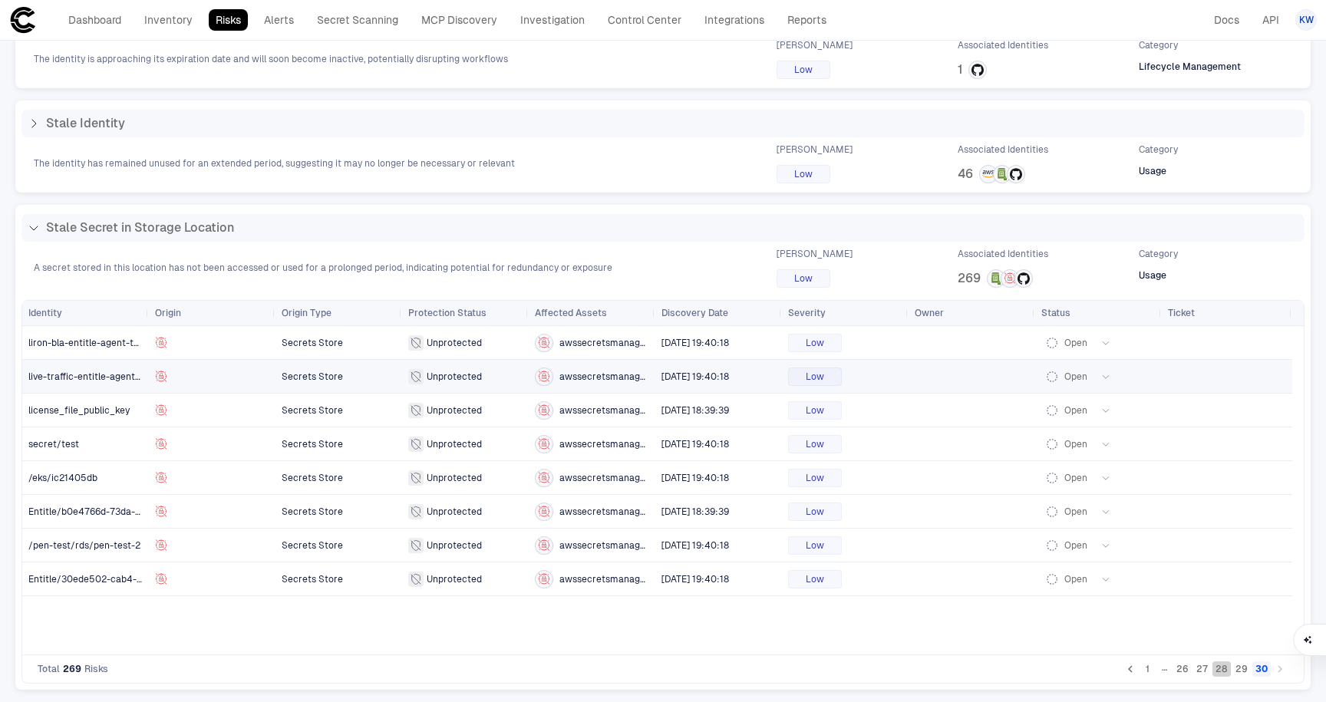
click at [653, 673] on button "28" at bounding box center [1222, 669] width 18 height 15
click at [653, 669] on div "…" at bounding box center [1164, 669] width 15 height 15
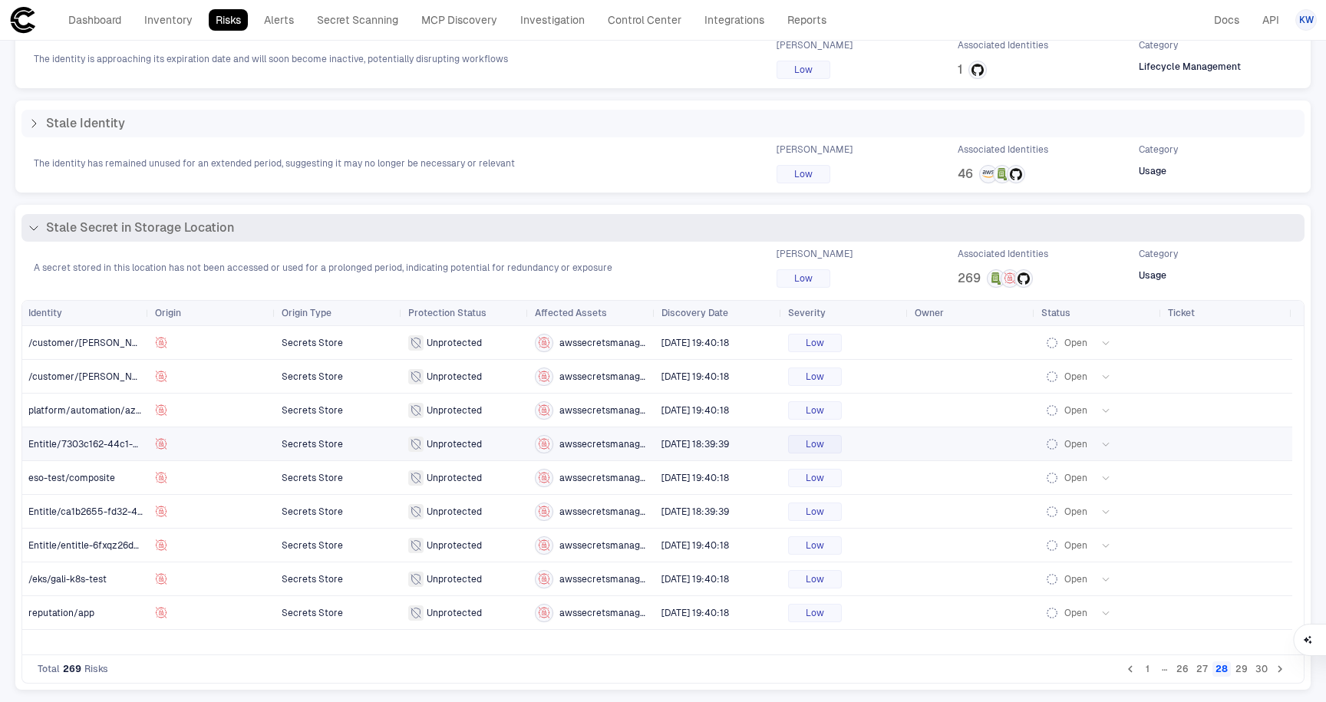
scroll to position [54, 0]
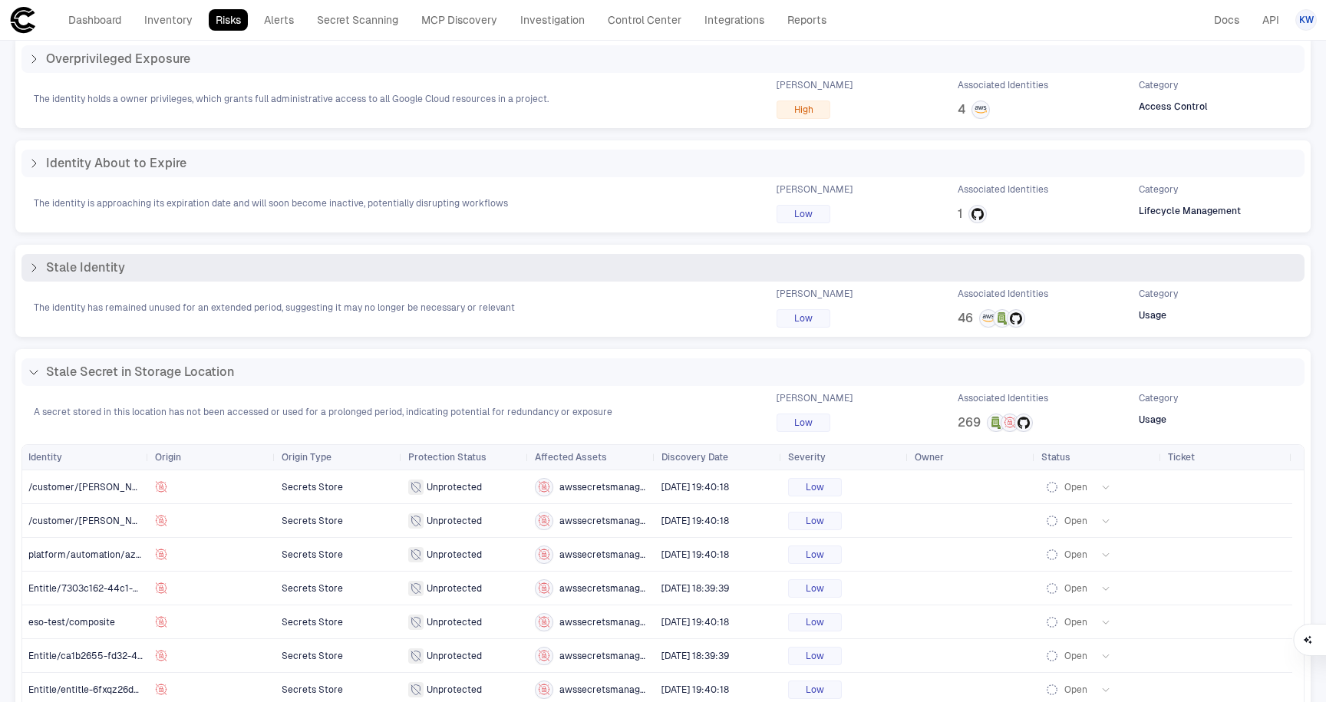
click at [72, 265] on span "Stale Identity" at bounding box center [85, 267] width 79 height 15
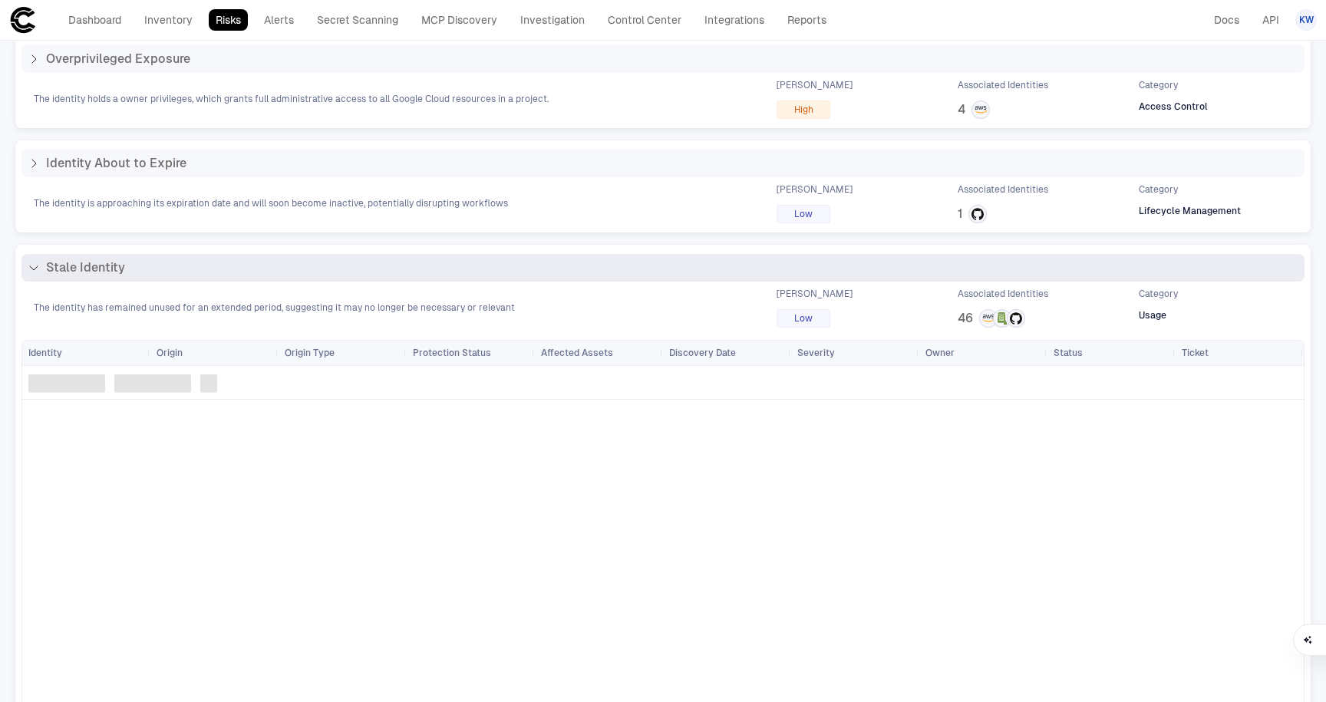
scroll to position [0, 0]
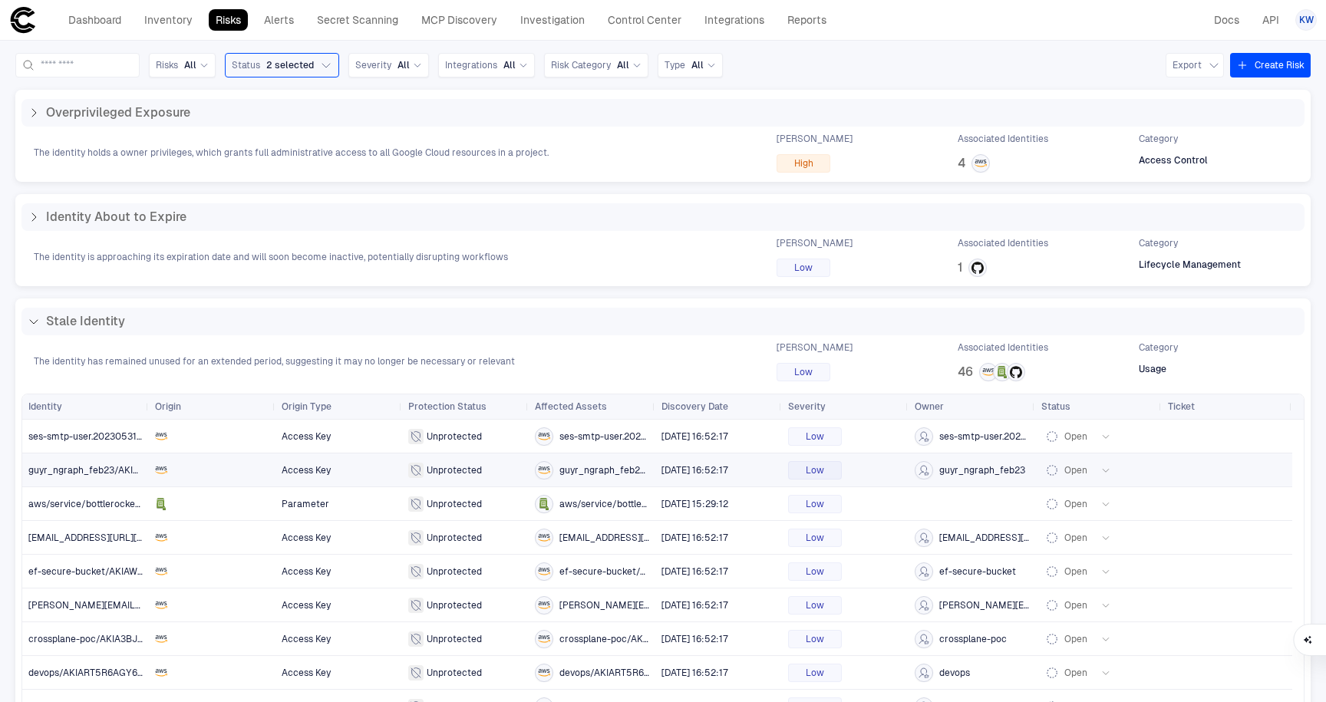
click at [90, 484] on span "guyr_ngraph_feb23/AKIAWFD4222YVIYBPUNV" at bounding box center [85, 470] width 114 height 31
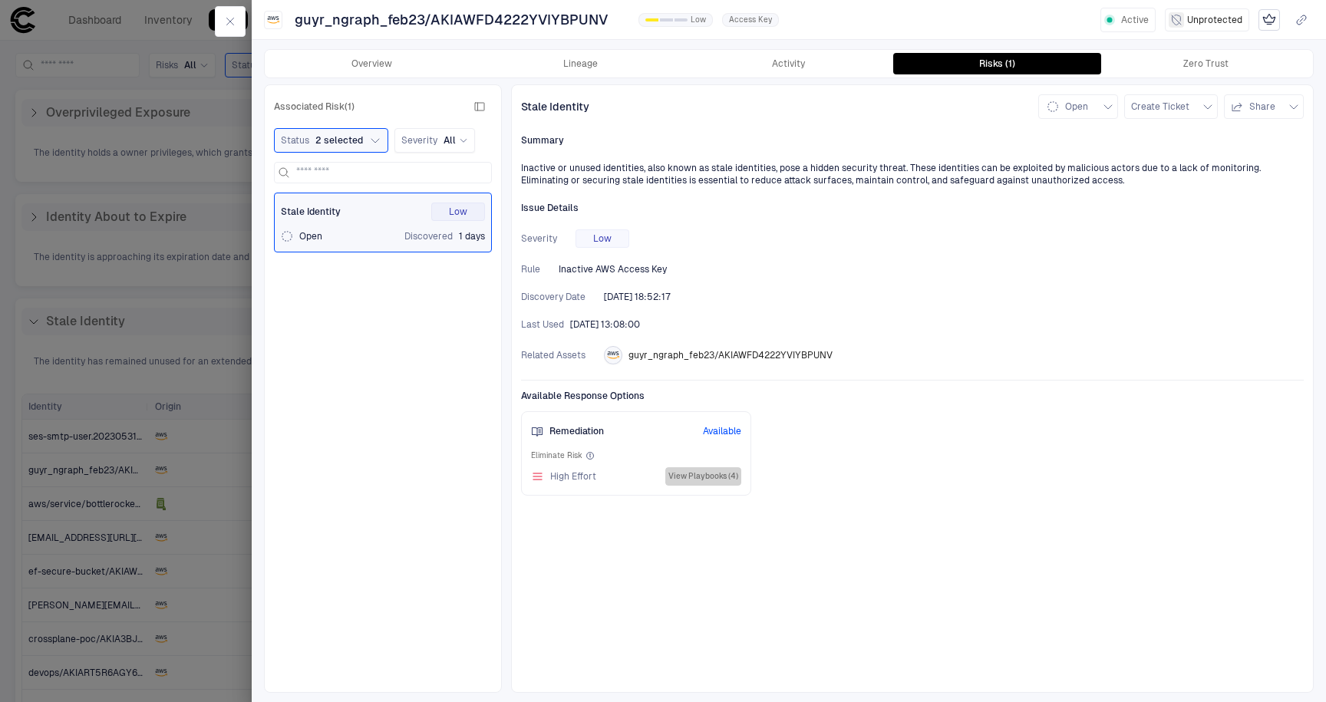
click at [653, 480] on button "View Playbooks (4)" at bounding box center [703, 476] width 76 height 18
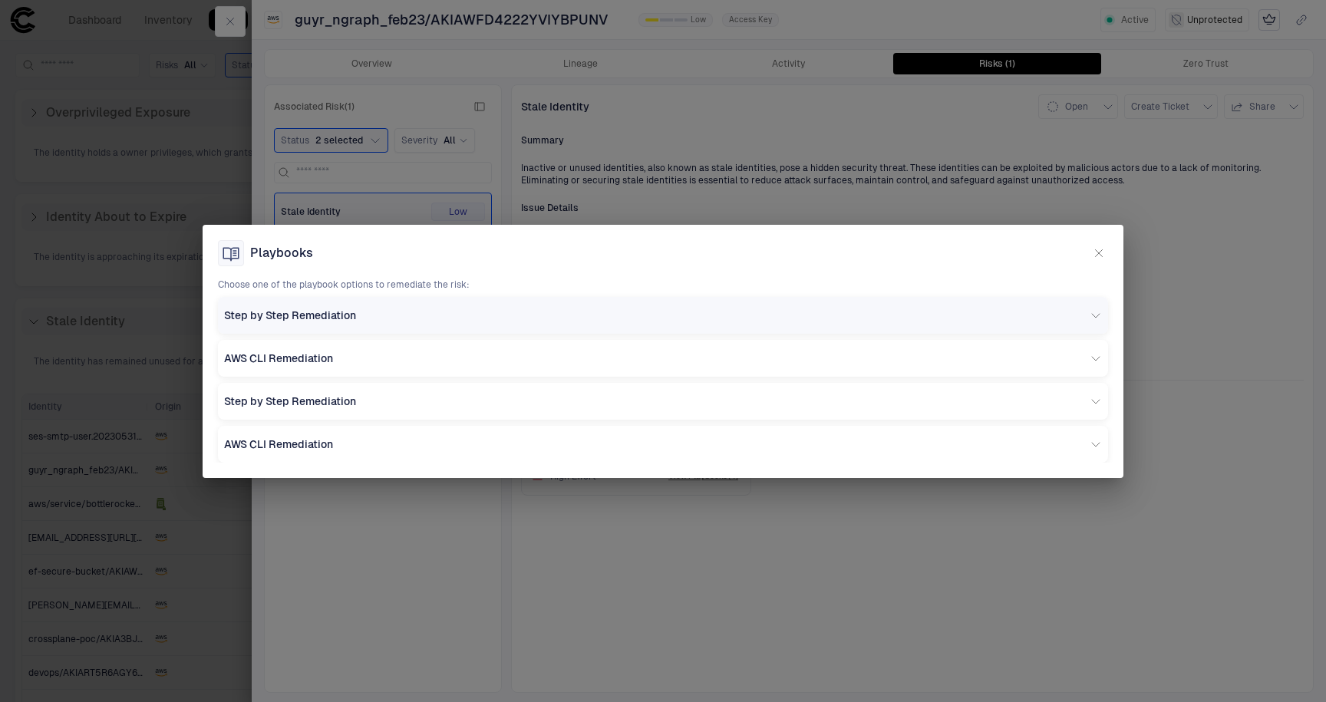
click at [355, 322] on div "Step by Step Remediation" at bounding box center [663, 315] width 890 height 37
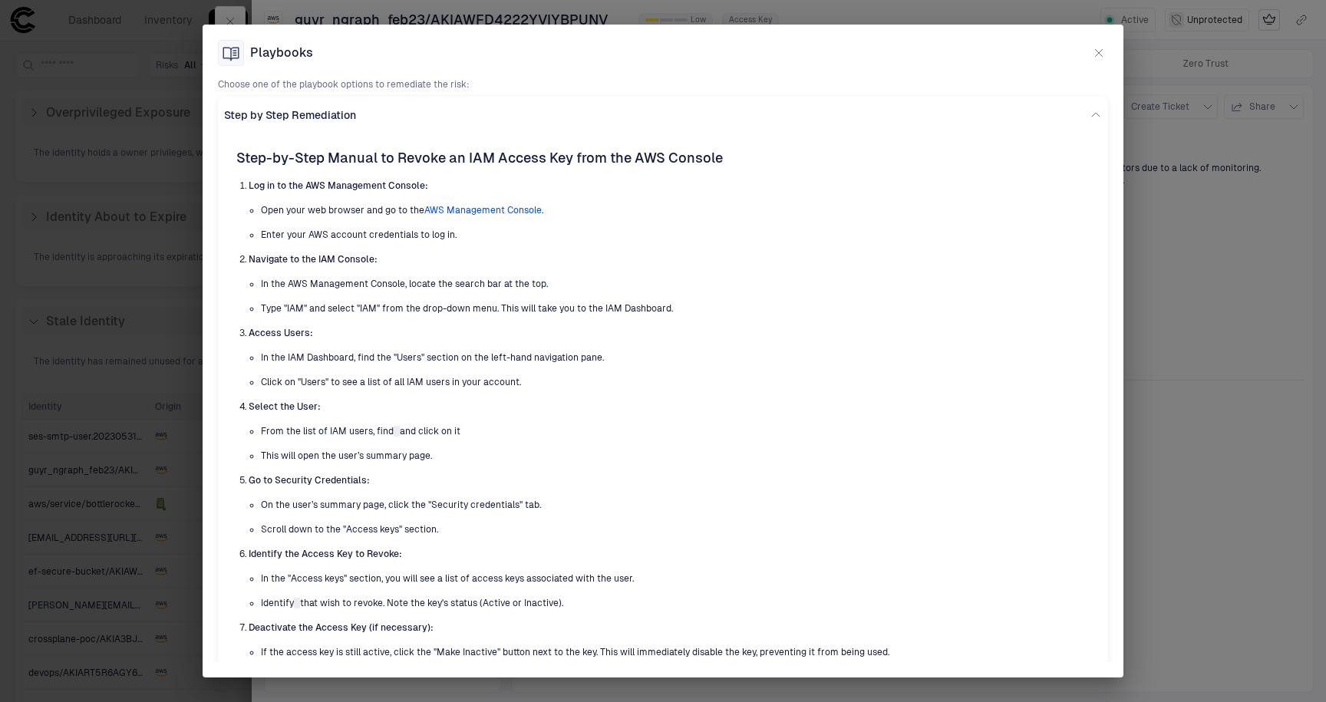
scroll to position [352, 0]
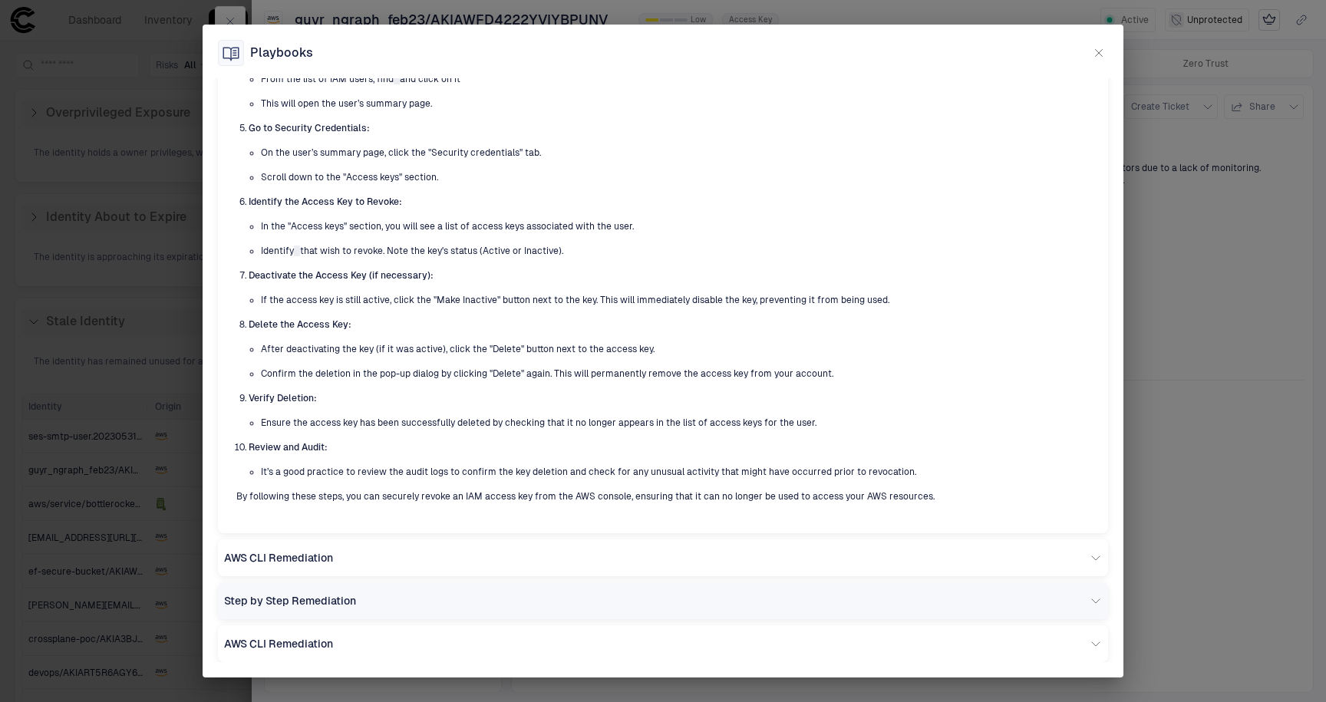
click at [285, 605] on span "Step by Step Remediation" at bounding box center [290, 601] width 132 height 14
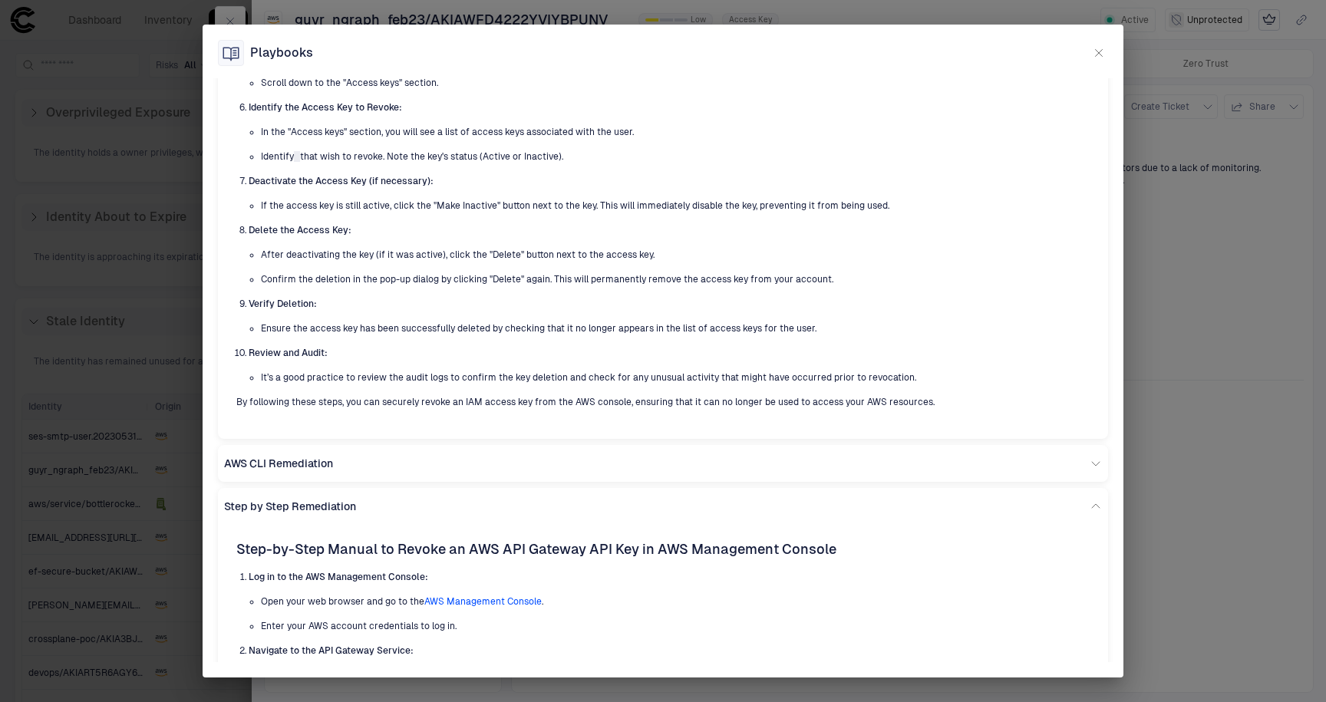
scroll to position [712, 0]
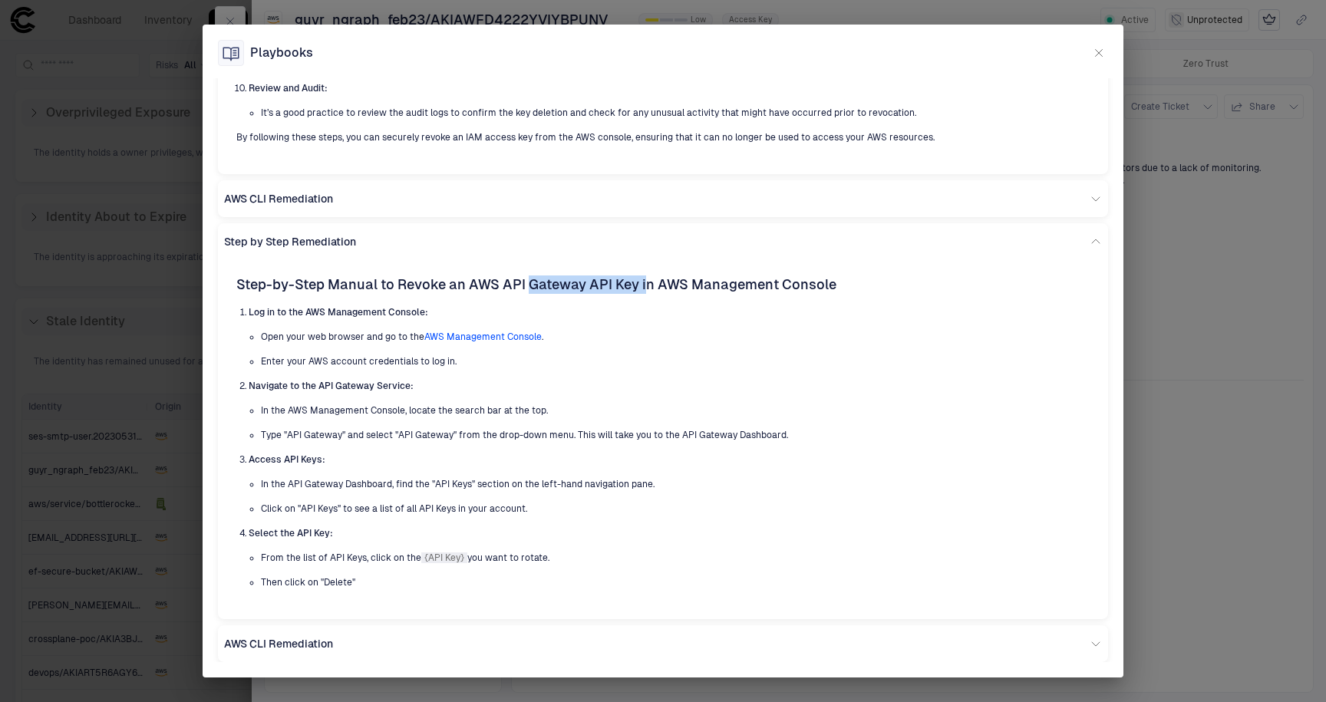
drag, startPoint x: 529, startPoint y: 283, endPoint x: 647, endPoint y: 276, distance: 118.4
click at [647, 276] on h3 "Step-by-Step Manual to Revoke an AWS API Gateway API Key in AWS Management Cons…" at bounding box center [663, 285] width 854 height 18
click at [493, 643] on div "AWS CLI Remediation" at bounding box center [657, 644] width 866 height 14
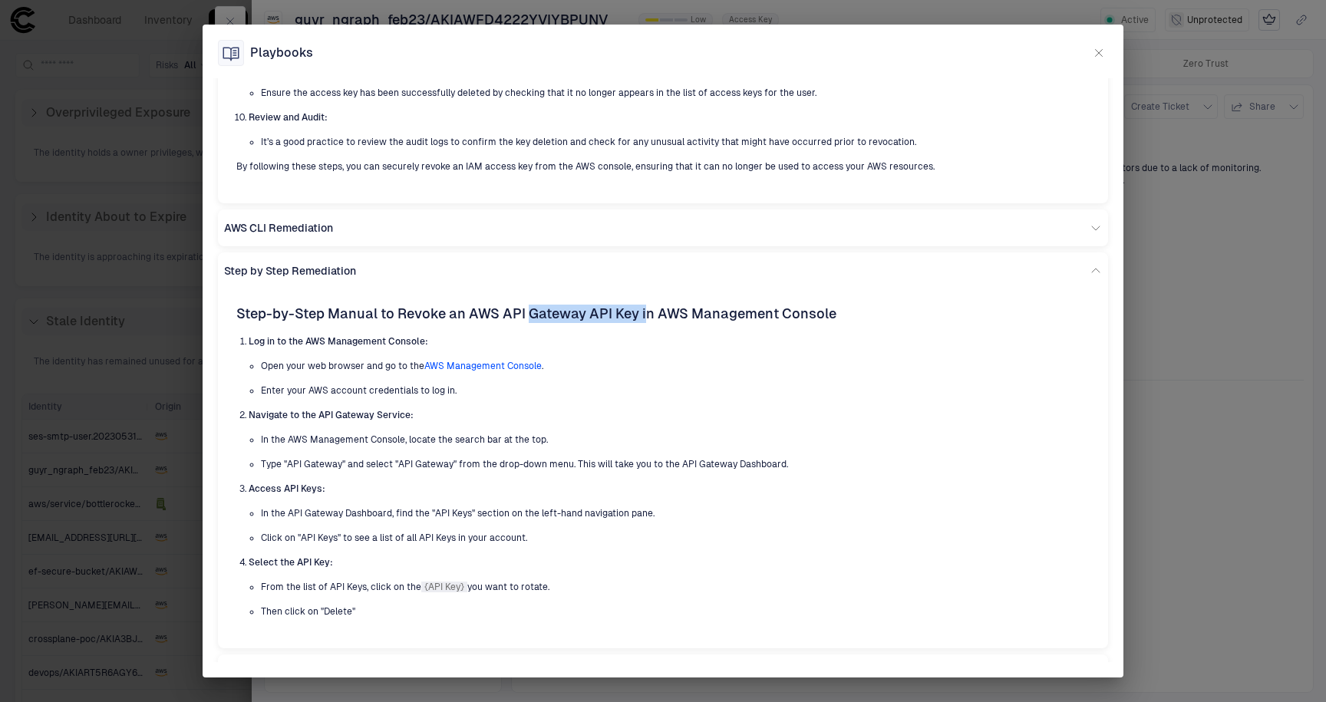
scroll to position [682, 0]
click at [299, 214] on div "AWS CLI Remediation" at bounding box center [663, 228] width 890 height 37
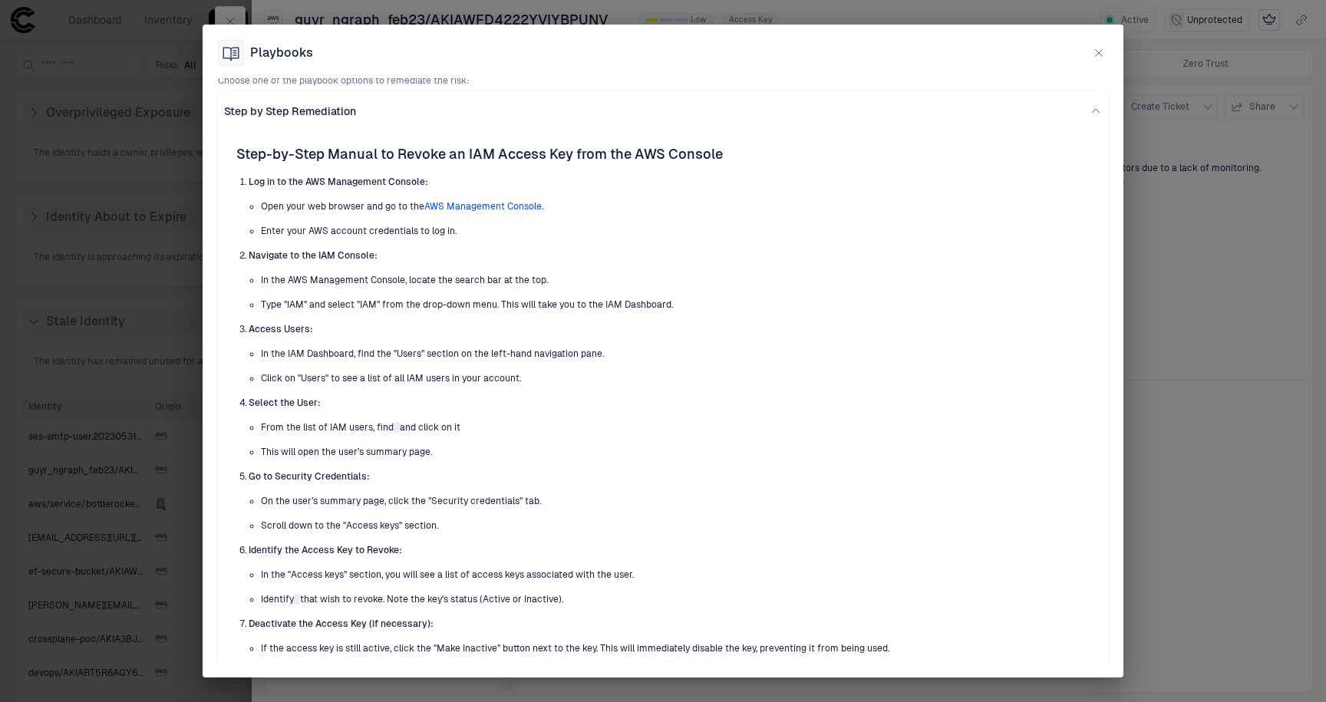
scroll to position [0, 0]
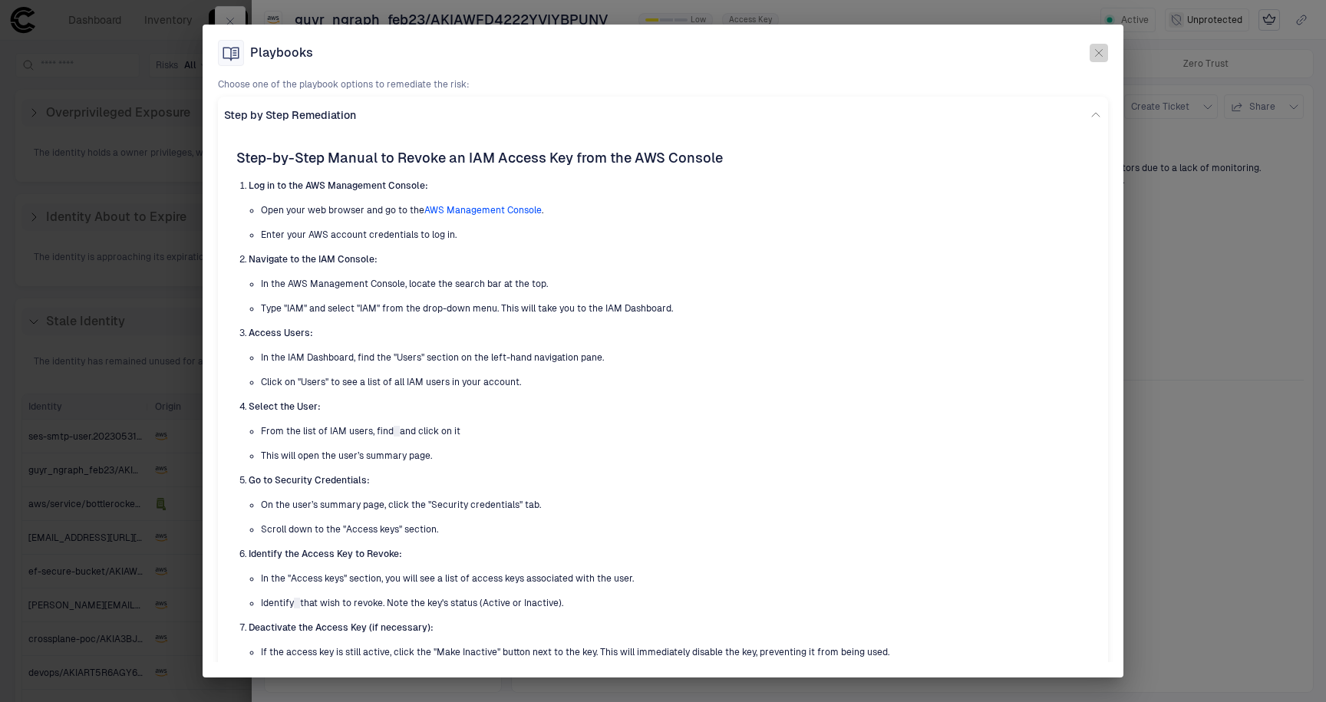
click at [653, 57] on icon "button" at bounding box center [1099, 53] width 12 height 12
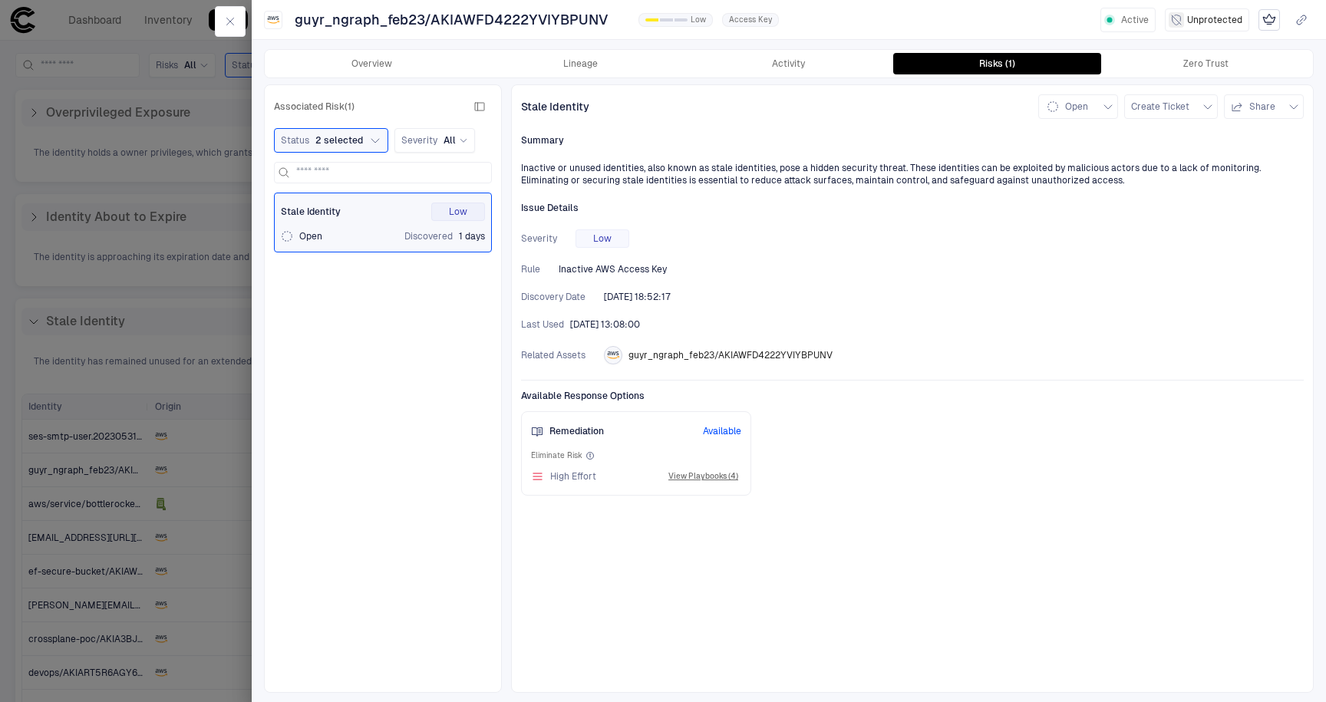
click at [155, 246] on div at bounding box center [663, 351] width 1326 height 702
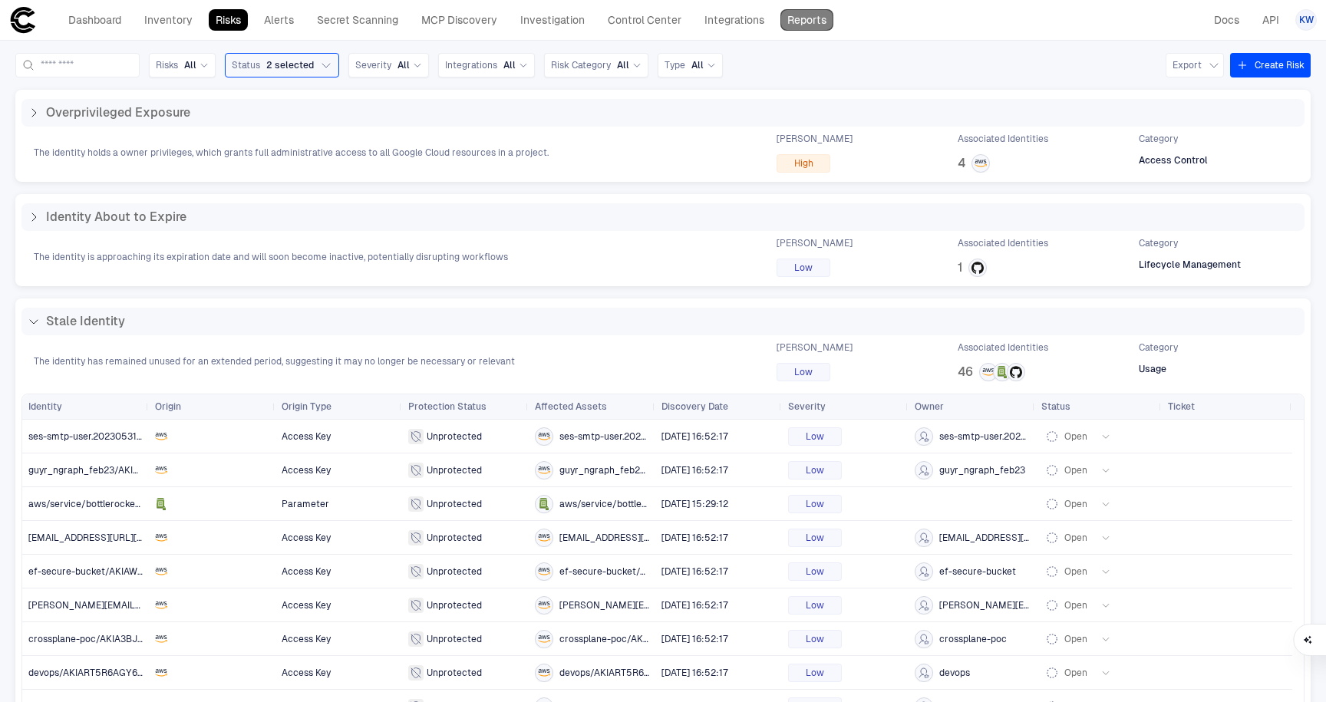
click at [653, 22] on link "Reports" at bounding box center [807, 19] width 53 height 21
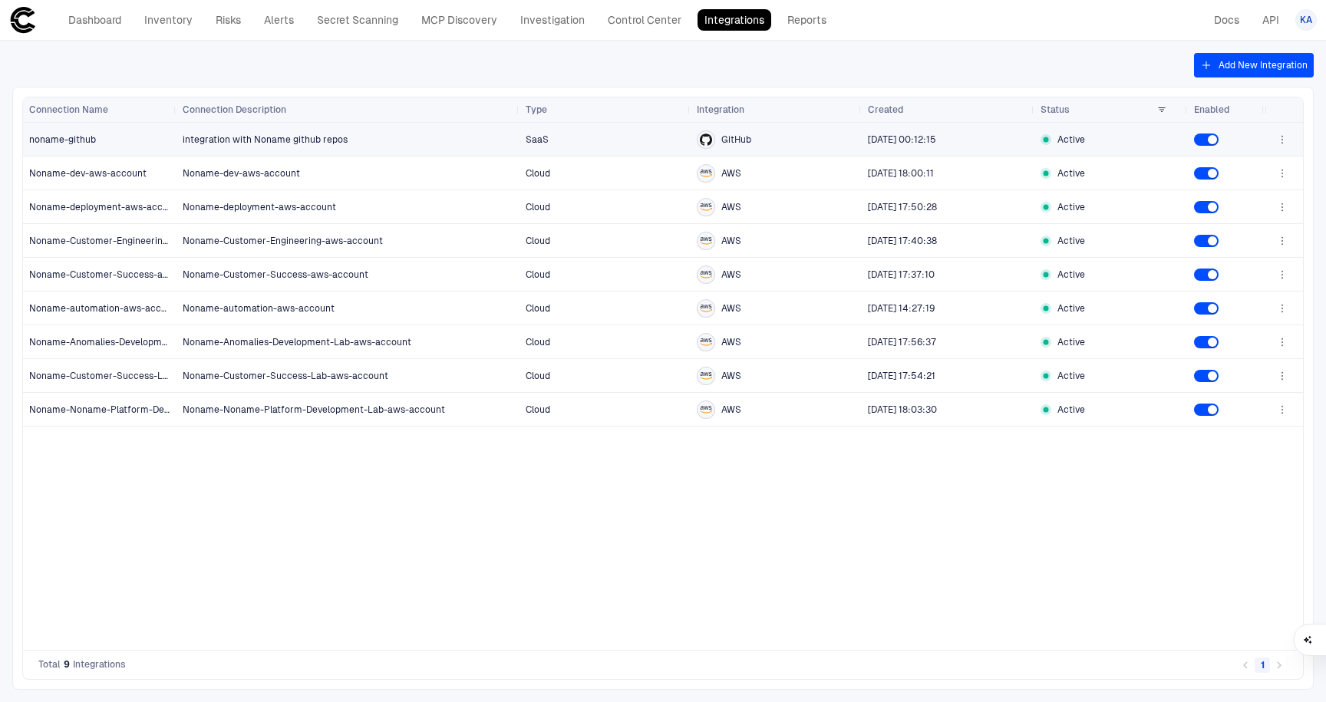
click at [497, 137] on span "integration with Noname github repos" at bounding box center [348, 139] width 331 height 31
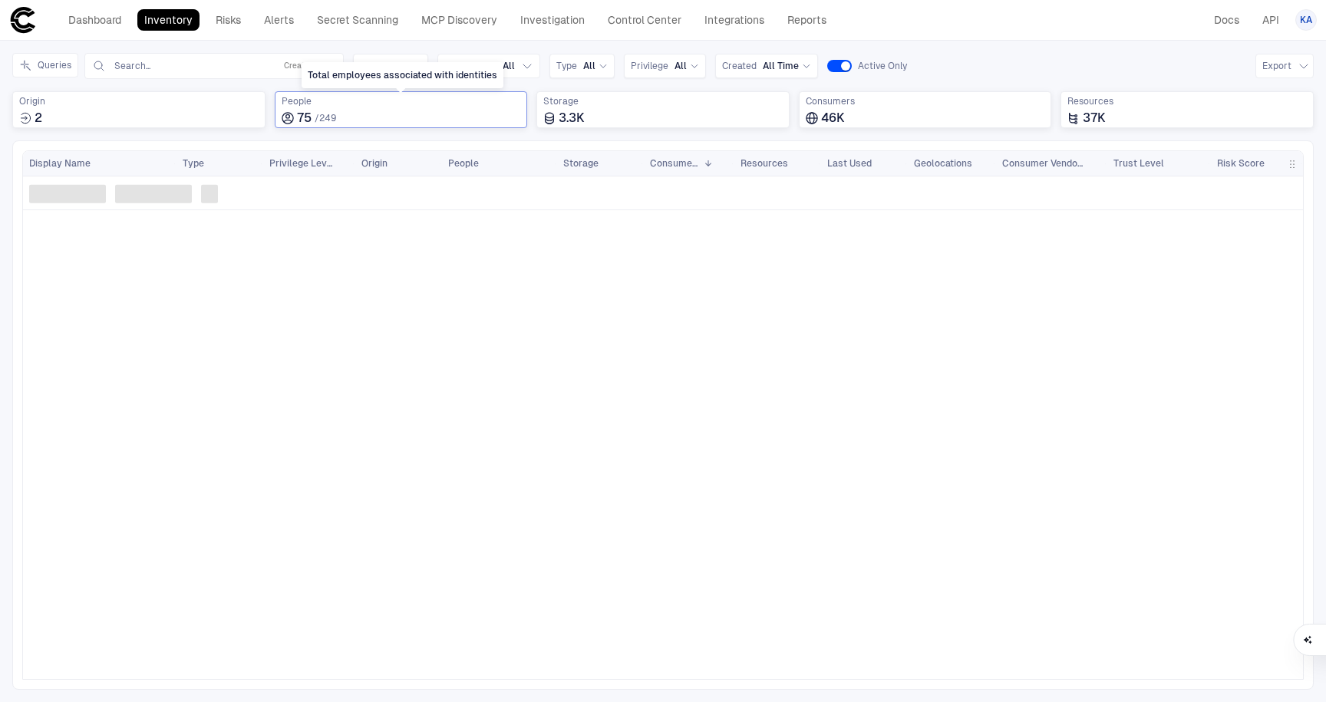
click at [306, 103] on span "People" at bounding box center [401, 101] width 239 height 12
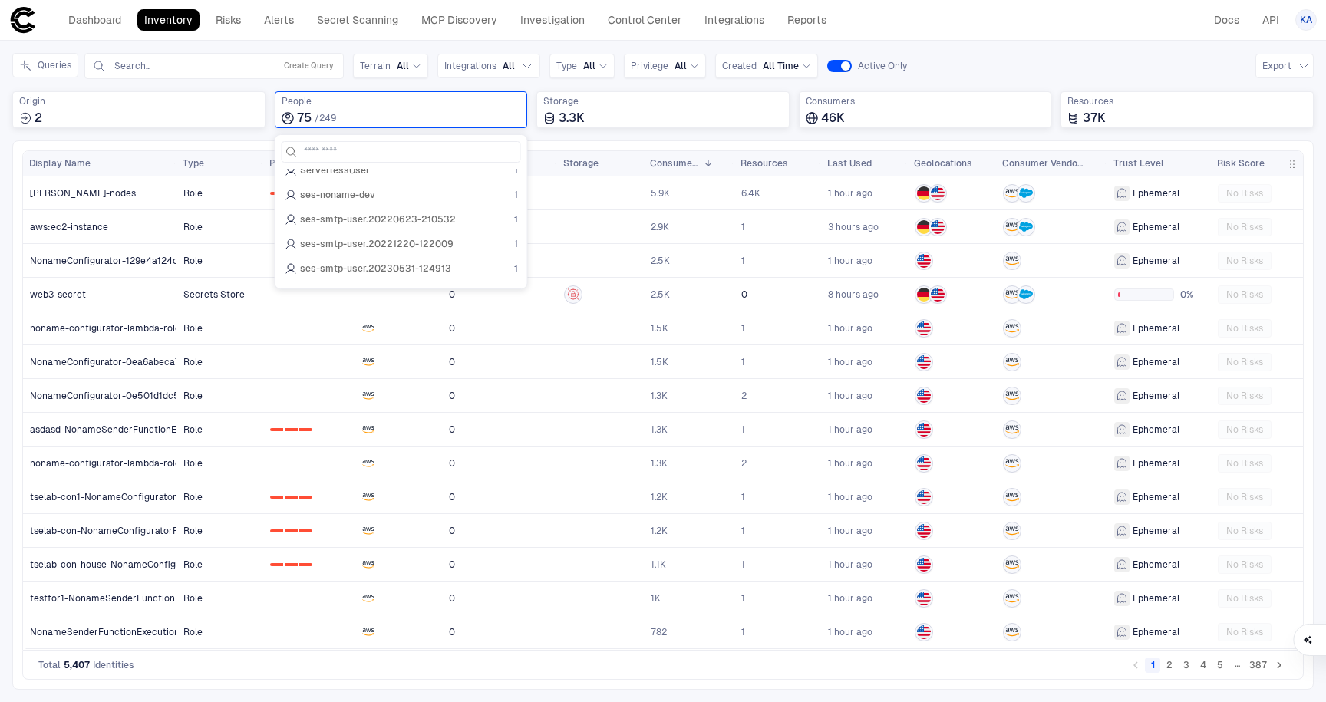
scroll to position [1735, 0]
click at [996, 68] on div "Queries Search... Create Query Terrain All Integrations All Type All Privilege …" at bounding box center [663, 66] width 1302 height 26
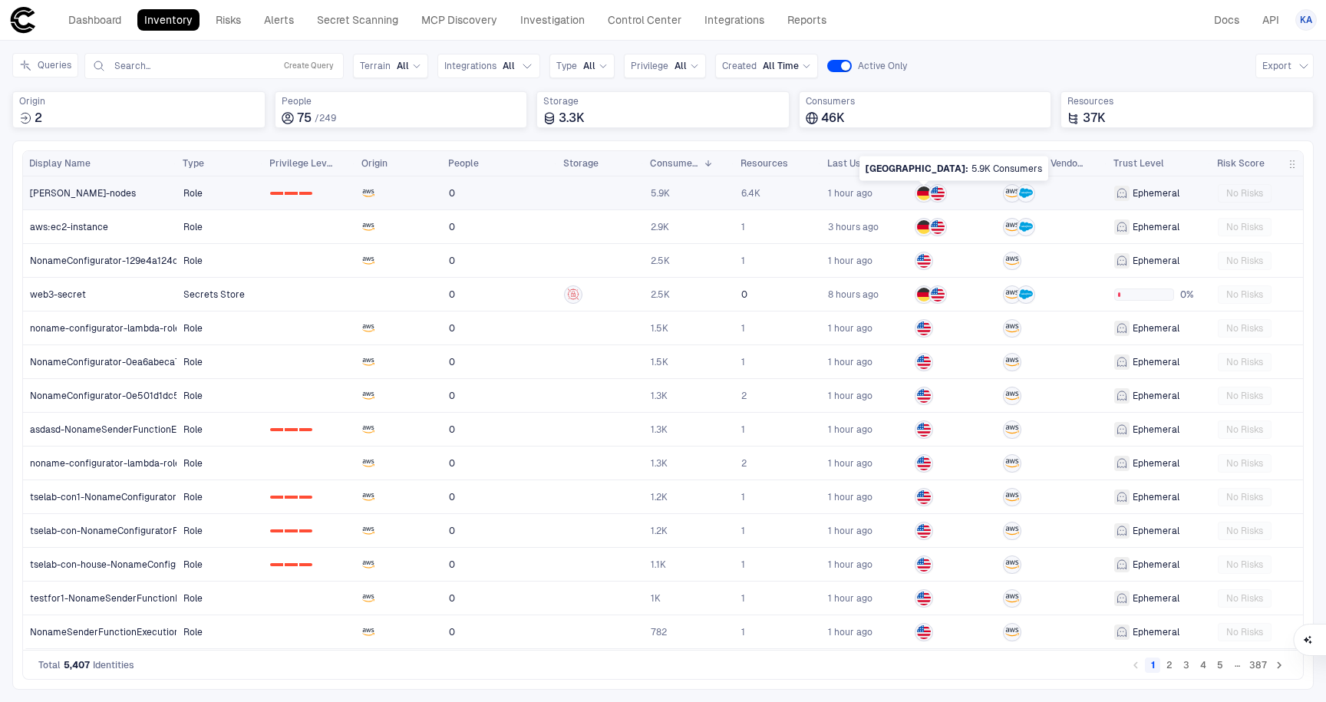
click at [926, 193] on img at bounding box center [924, 194] width 14 height 14
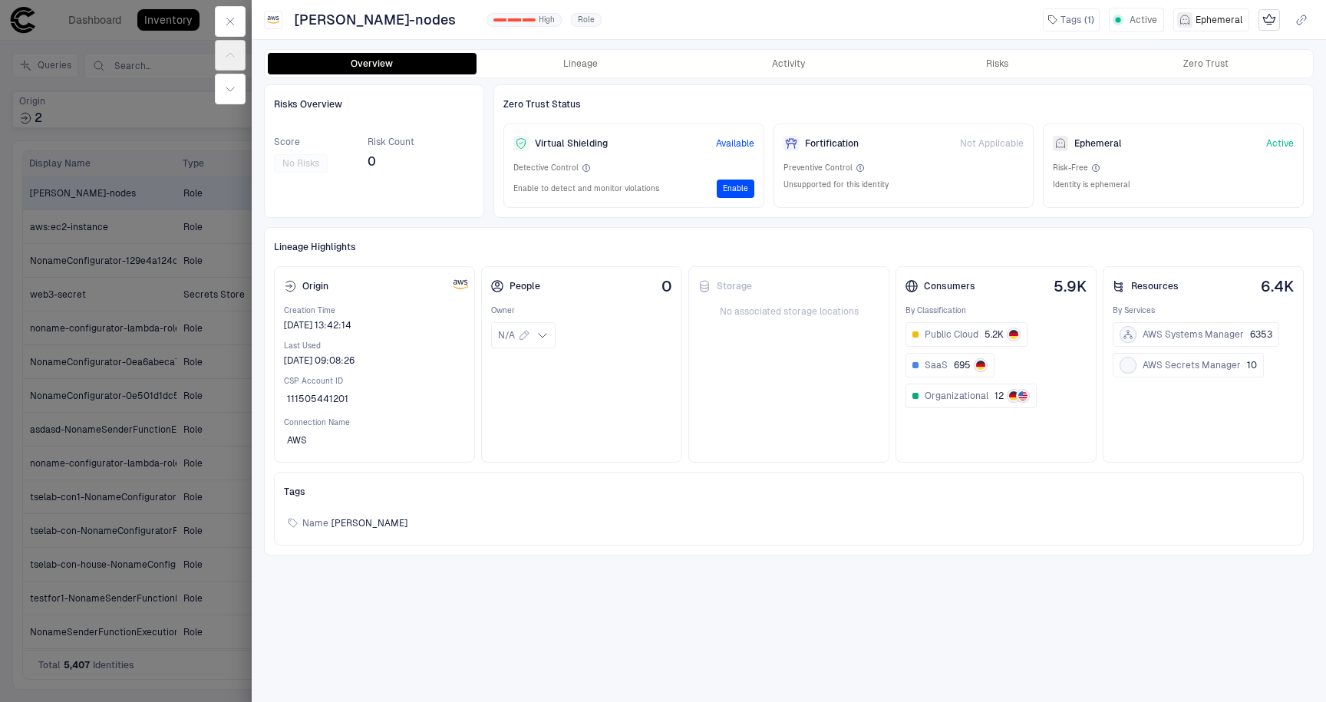
click at [575, 76] on div "Overview Lineage Activity Risks Zero Trust" at bounding box center [789, 64] width 1048 height 28
click at [594, 64] on button "Lineage" at bounding box center [581, 63] width 209 height 21
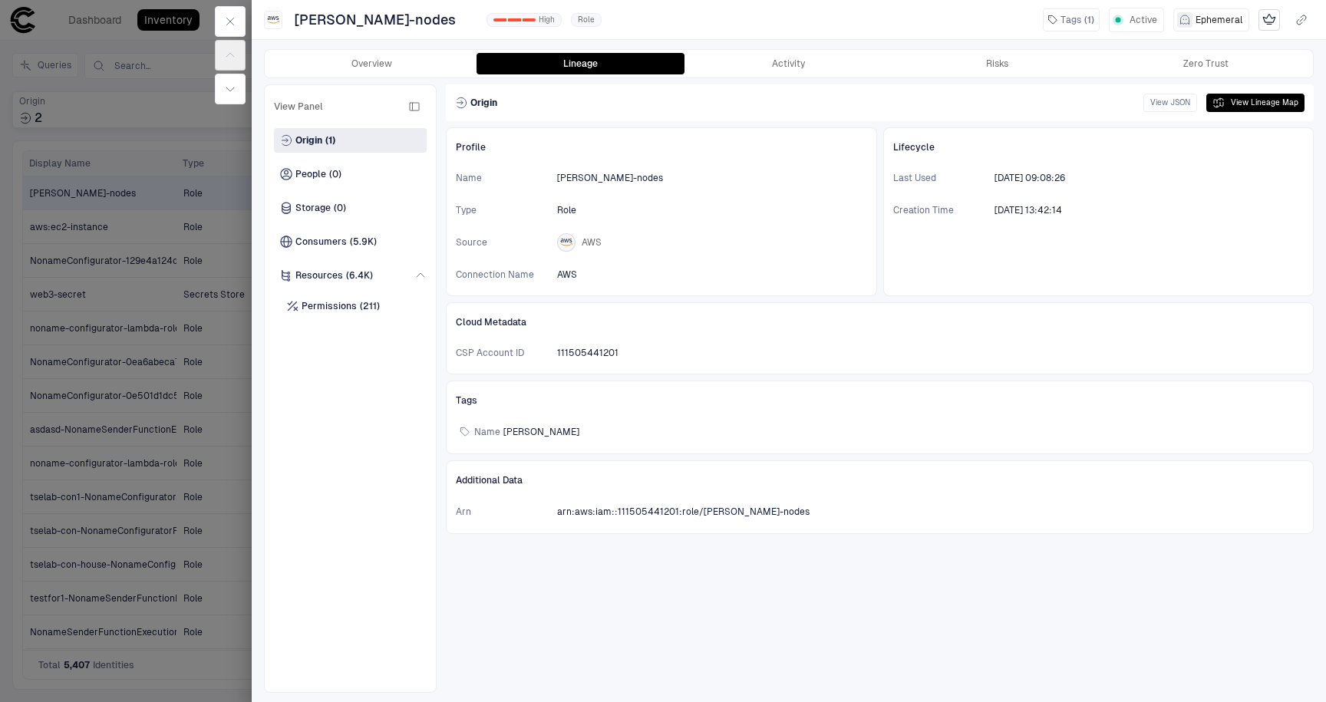
click at [317, 256] on div "Origin (1) People (0) Storage (0) Consumers (5.9K) Resources (6.4K) Permissions…" at bounding box center [350, 405] width 153 height 555
click at [320, 239] on span "Consumers" at bounding box center [321, 242] width 51 height 12
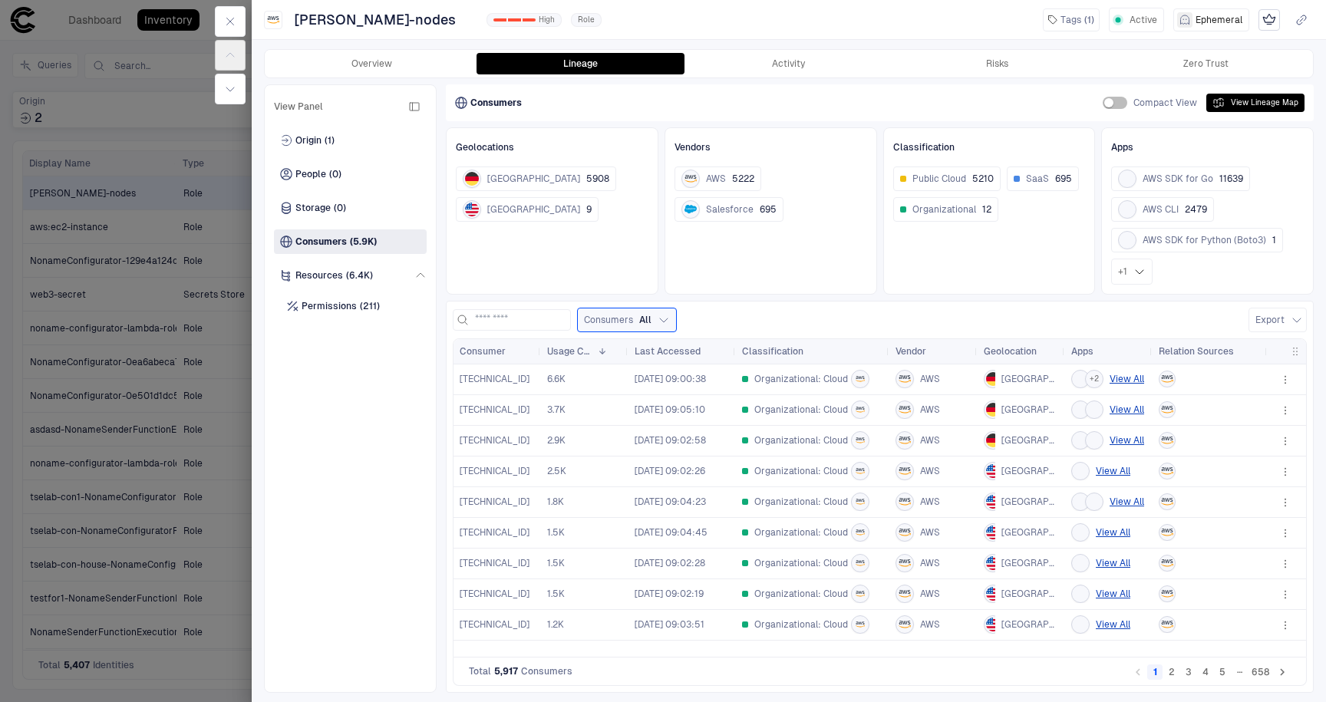
click at [158, 297] on div at bounding box center [663, 351] width 1326 height 702
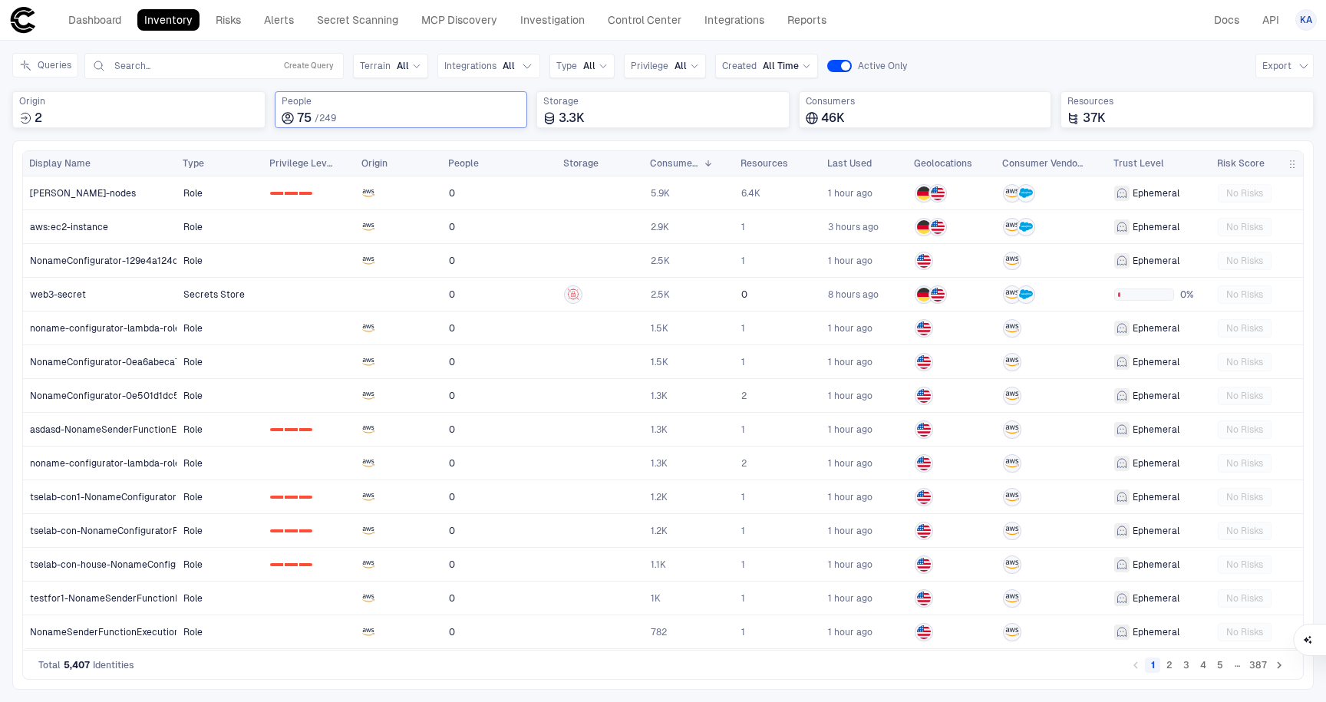
click at [309, 103] on span "People" at bounding box center [401, 101] width 239 height 12
click at [338, 183] on span "devopsnns" at bounding box center [324, 181] width 48 height 12
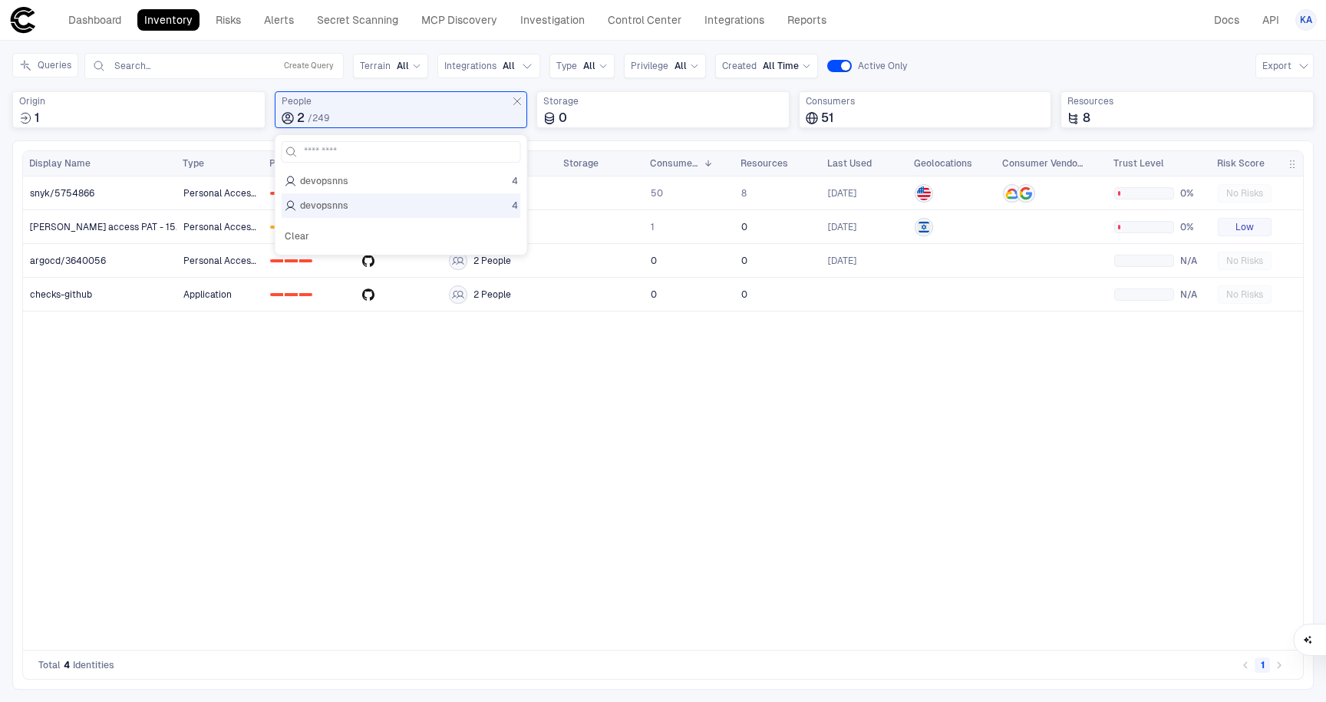
click at [293, 419] on div "Personal Access Token 0 1 2 2 People 50 8 1 day ago 0% No Risks Personal Access…" at bounding box center [740, 414] width 1127 height 474
click at [220, 197] on span "Personal Access Token" at bounding box center [219, 193] width 73 height 12
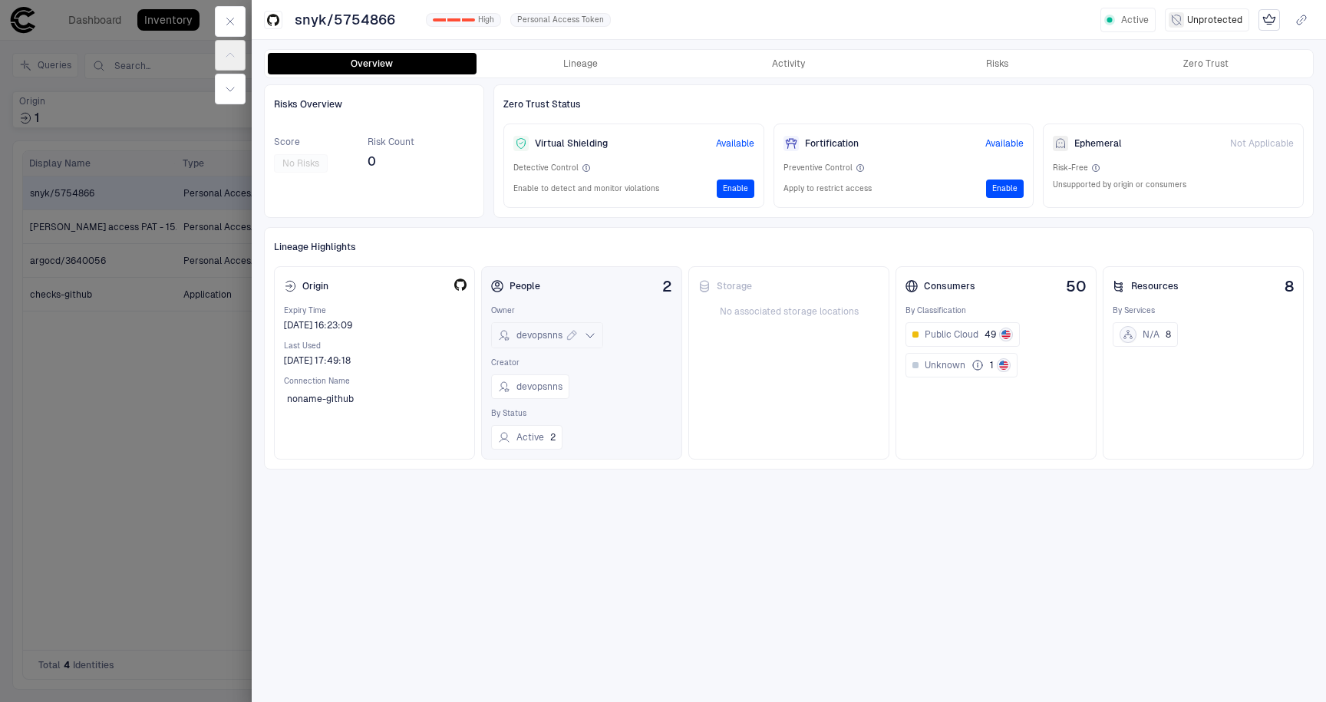
click at [545, 334] on span "devopsnns" at bounding box center [540, 335] width 46 height 12
click at [579, 531] on div "Risks Overview Score No Risks Risk Count 0 Zero Trust Status Virtual Shielding …" at bounding box center [789, 388] width 1050 height 609
drag, startPoint x: 28, startPoint y: 355, endPoint x: 45, endPoint y: 315, distance: 43.3
click at [29, 355] on div at bounding box center [663, 351] width 1326 height 702
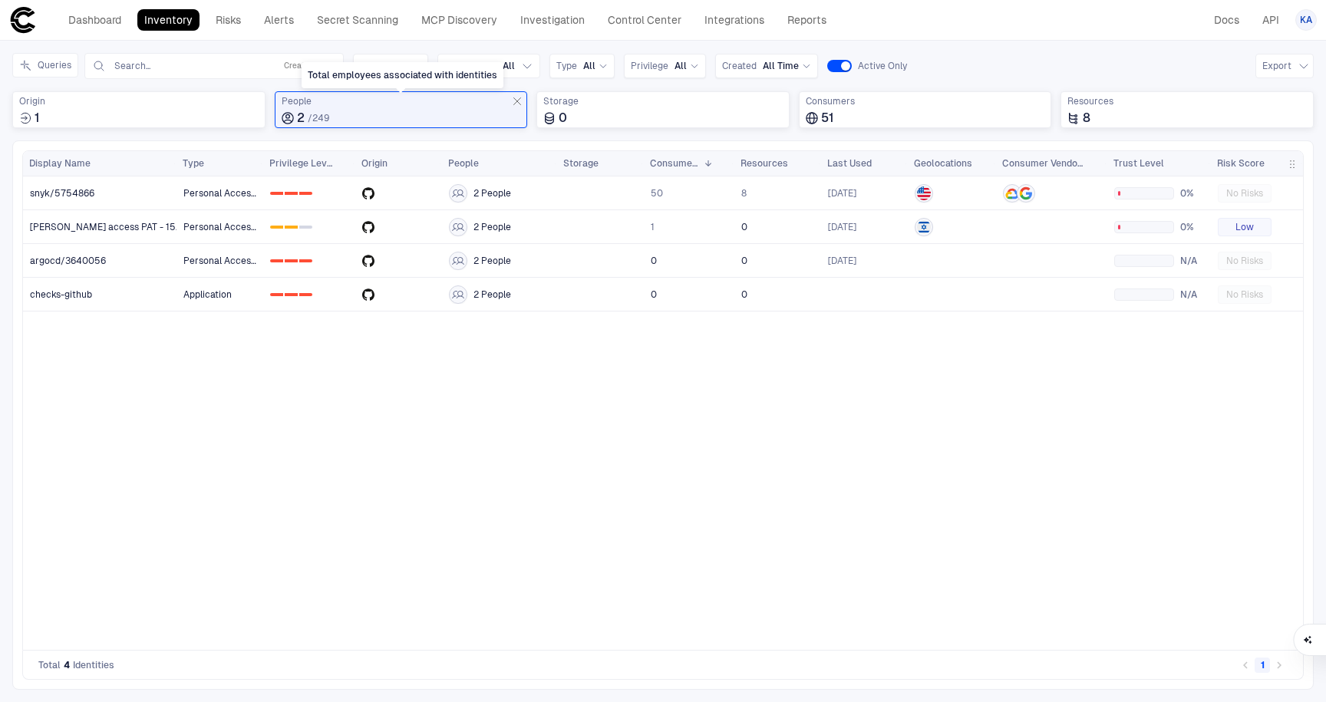
click at [515, 101] on icon "Total employees associated with identities" at bounding box center [517, 101] width 12 height 12
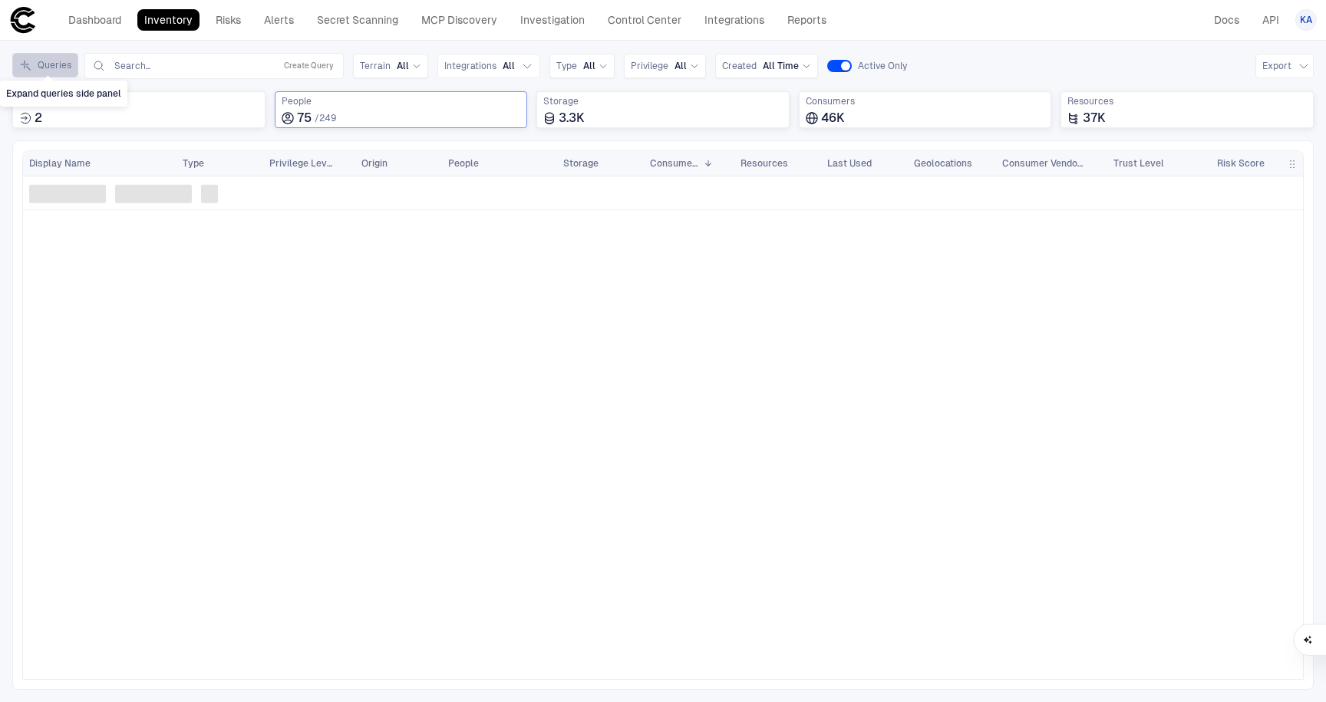
click at [47, 68] on button "Queries" at bounding box center [45, 65] width 66 height 25
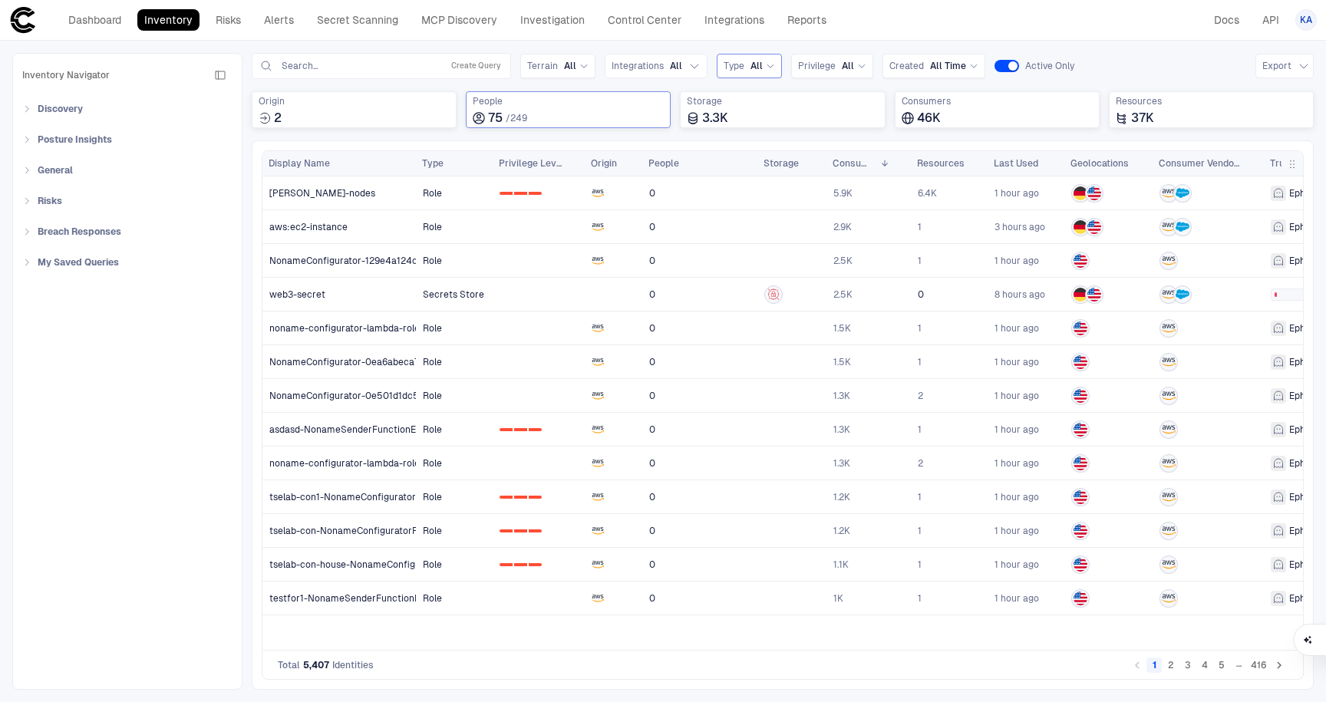
click at [753, 67] on span "All" at bounding box center [757, 66] width 12 height 12
click at [1118, 55] on div "Queries Search... Create Query Terrain All Integrations All Type All Privilege …" at bounding box center [783, 66] width 1062 height 26
click at [616, 104] on span "People" at bounding box center [568, 101] width 191 height 12
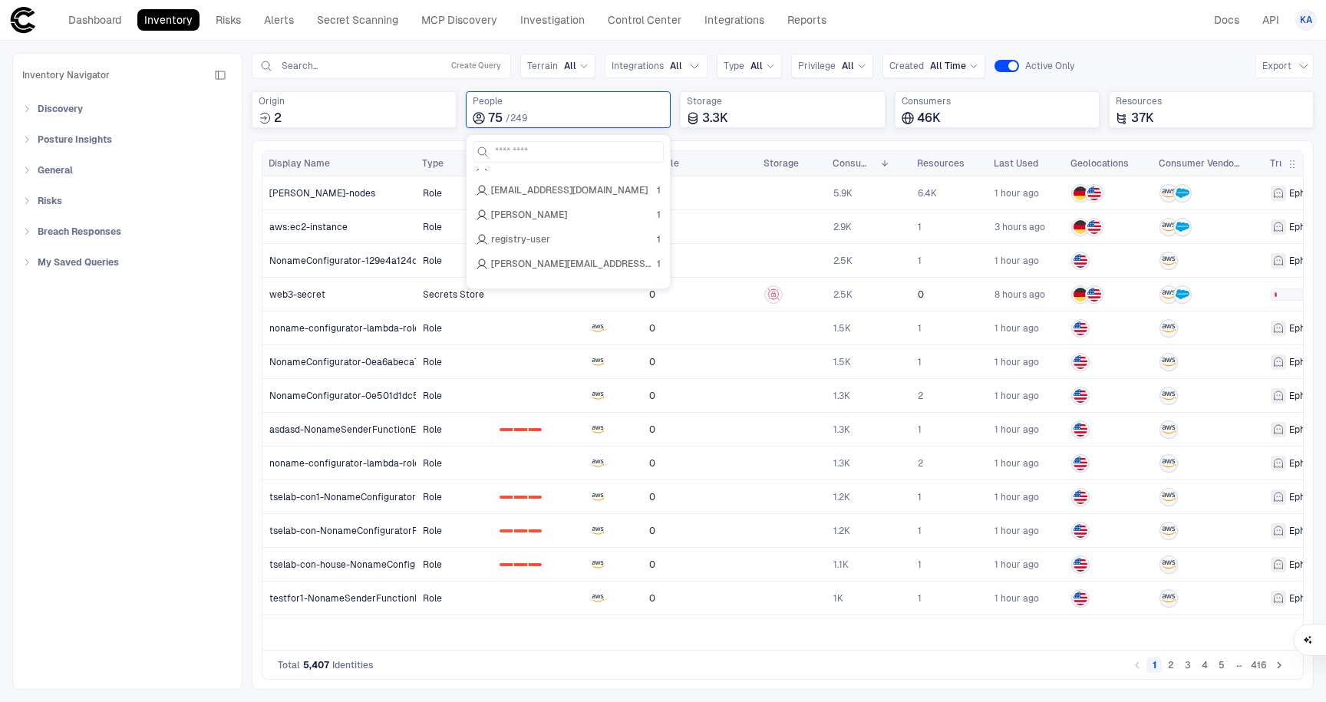
click at [179, 420] on div "Inventory Navigator Discovery AD Service Accounts Access from Non-Org Addresses…" at bounding box center [127, 371] width 210 height 617
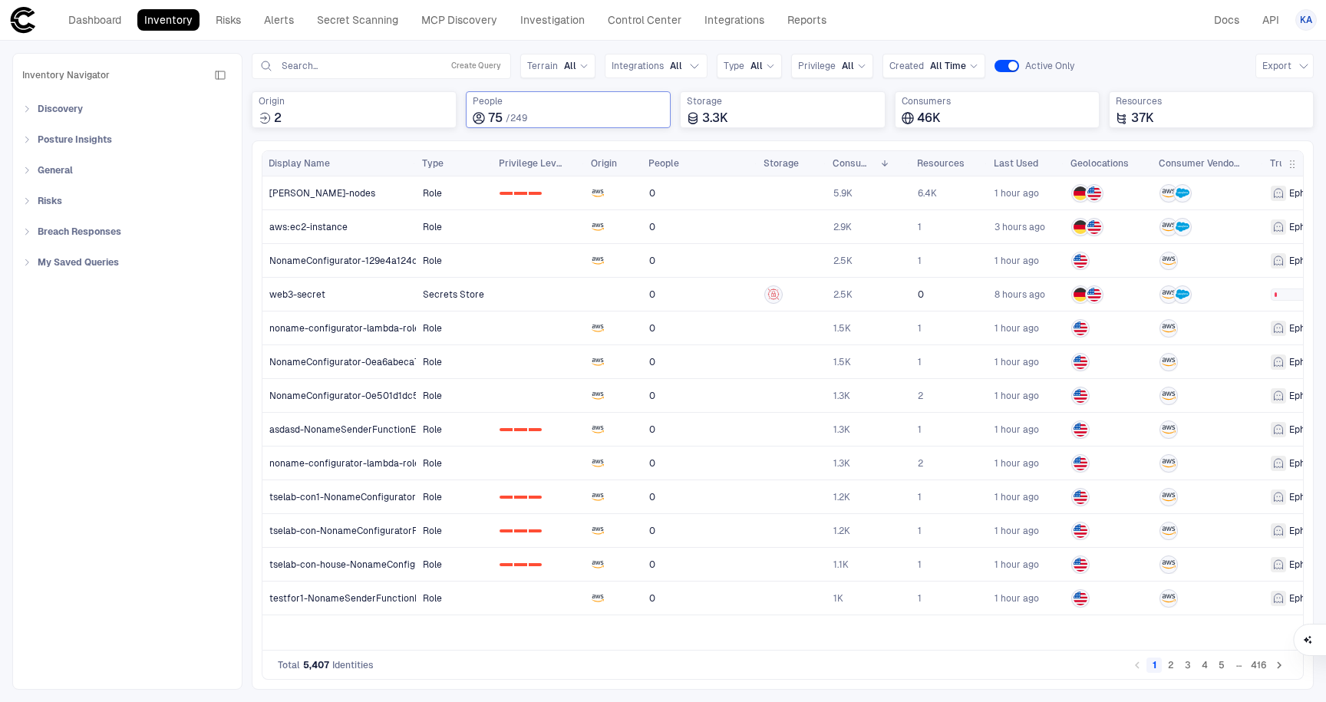
click at [589, 103] on span "People" at bounding box center [568, 101] width 191 height 12
click at [540, 231] on span "jonb@nonamesecurity.com" at bounding box center [569, 230] width 157 height 12
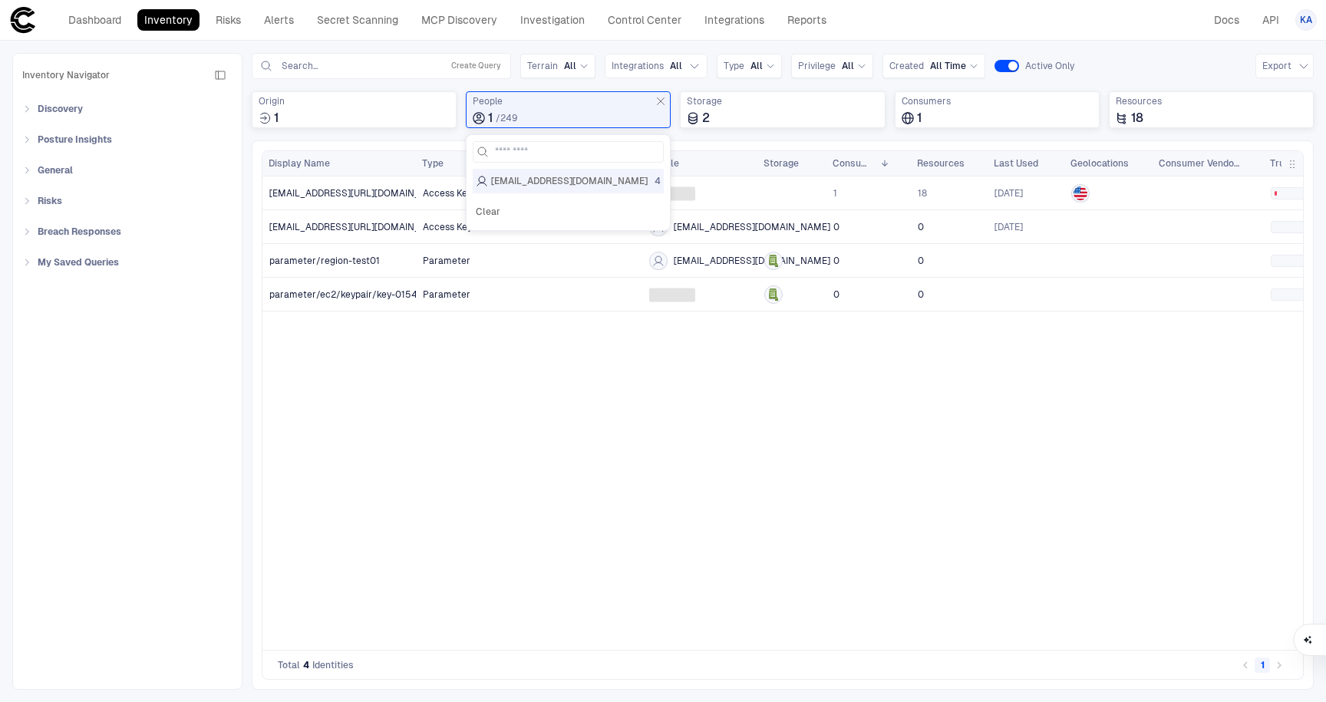
click at [475, 484] on div "Access Key 0 1 2 1 18 28 days ago 0% No Risks Access Key 0 1 2 jonb@nonamesecur…" at bounding box center [859, 408] width 887 height 462
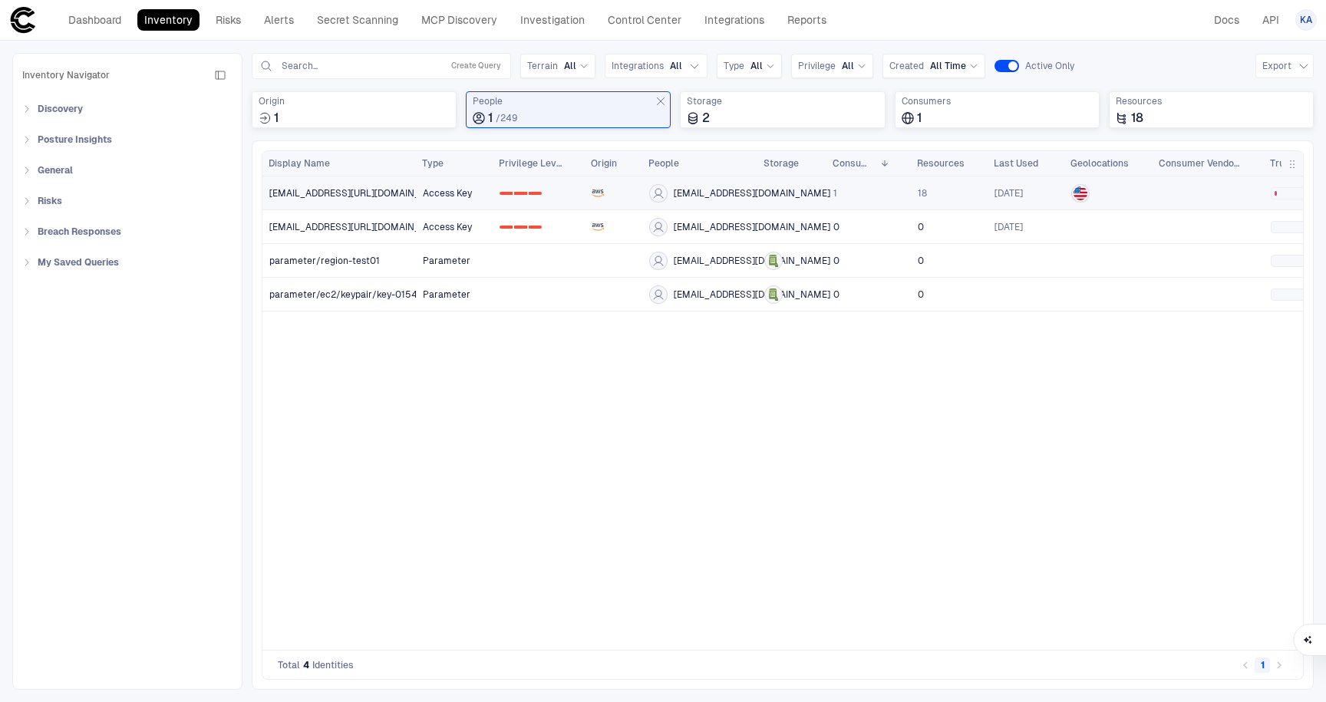
click at [656, 193] on icon at bounding box center [658, 193] width 9 height 9
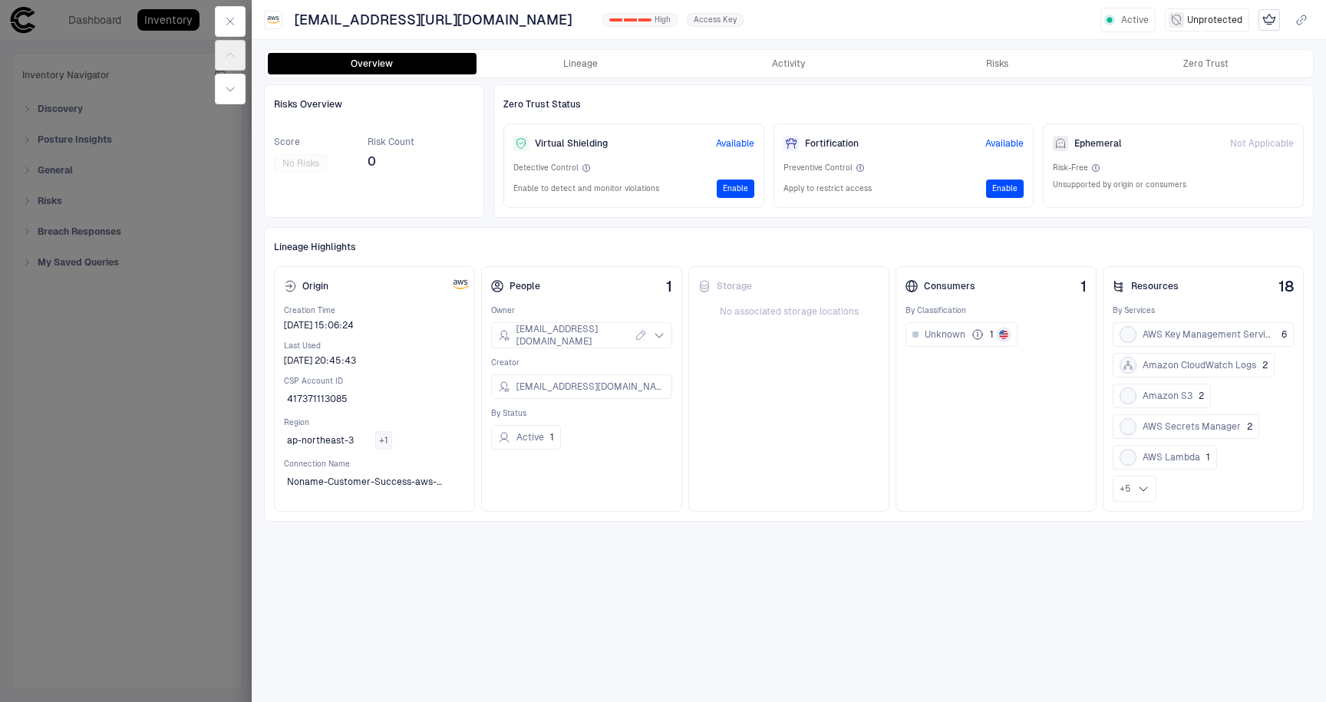
click at [103, 475] on div at bounding box center [663, 351] width 1326 height 702
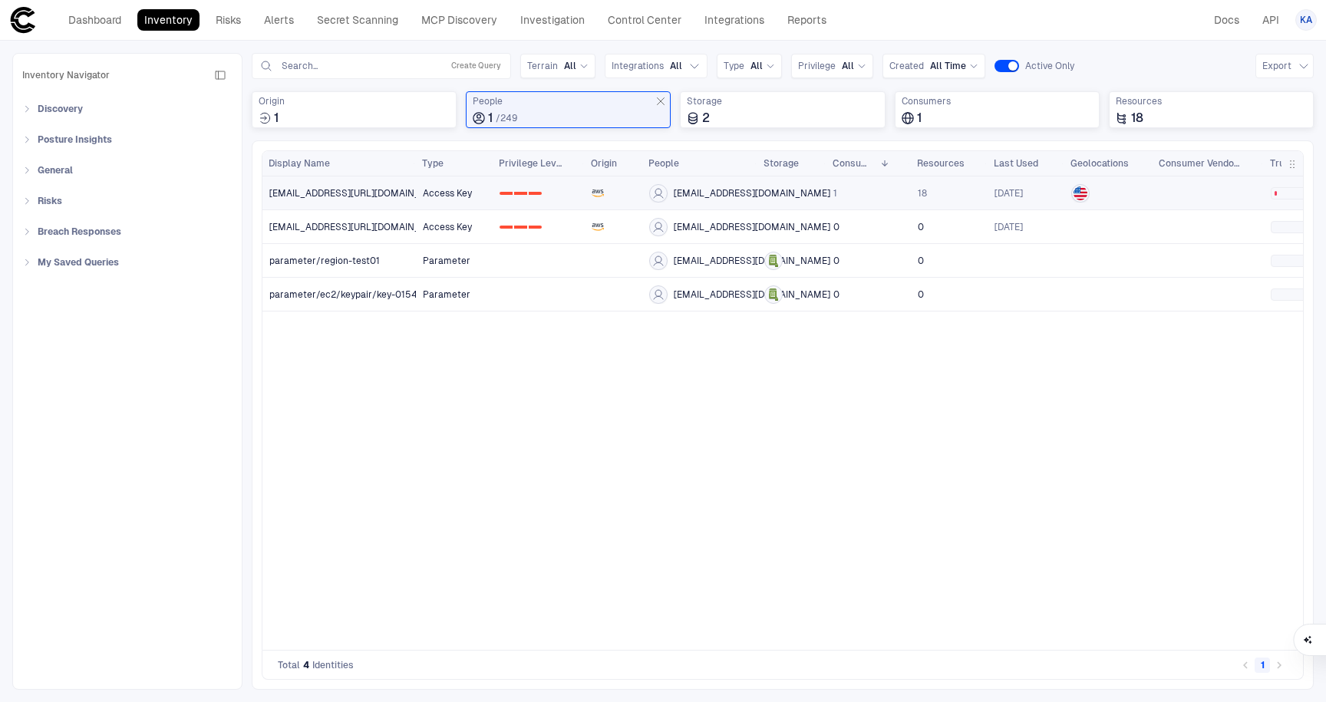
click at [660, 194] on icon at bounding box center [658, 193] width 12 height 12
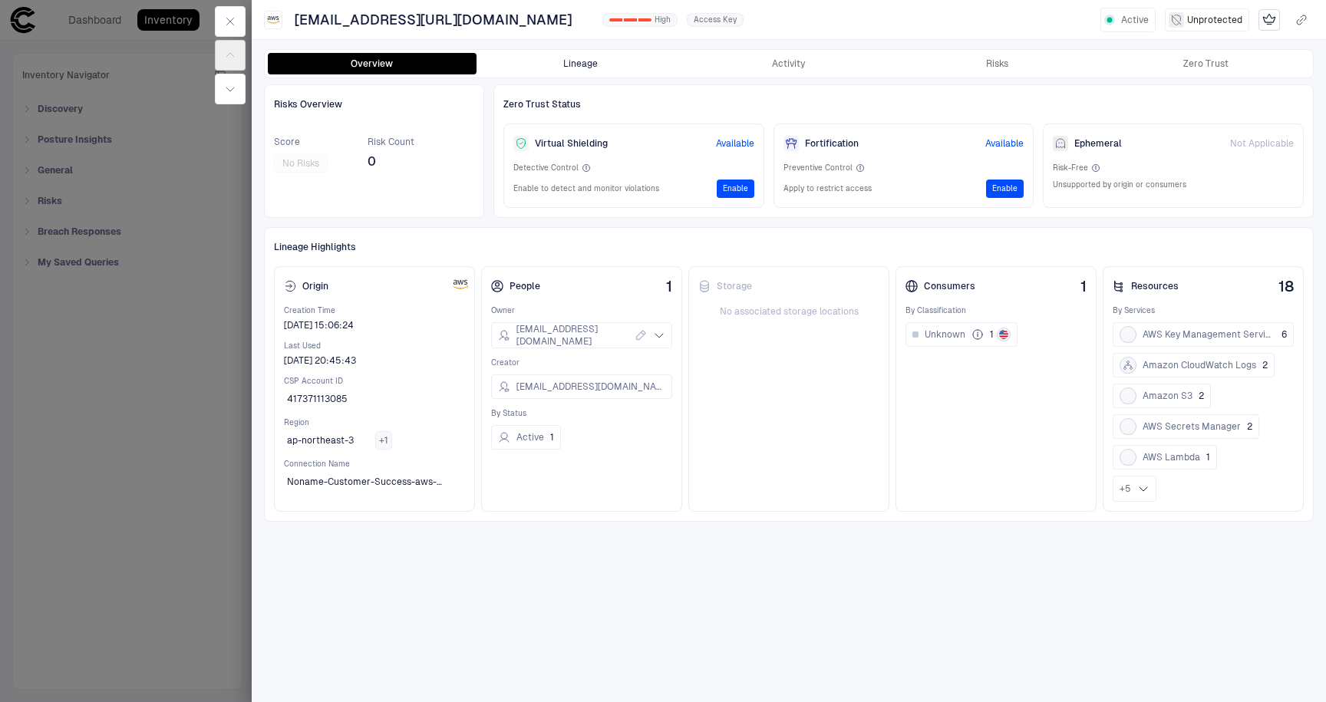
click at [639, 65] on button "Lineage" at bounding box center [581, 63] width 209 height 21
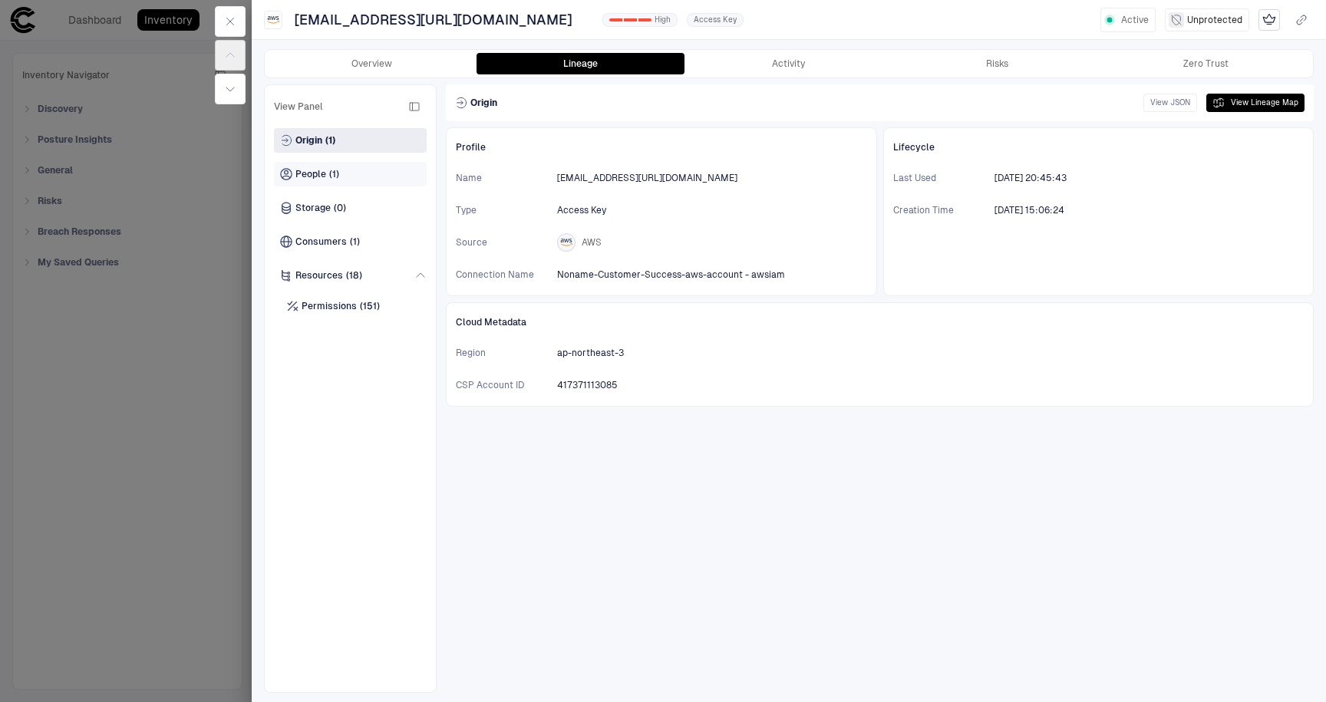
click at [334, 167] on div "People (1)" at bounding box center [350, 174] width 153 height 25
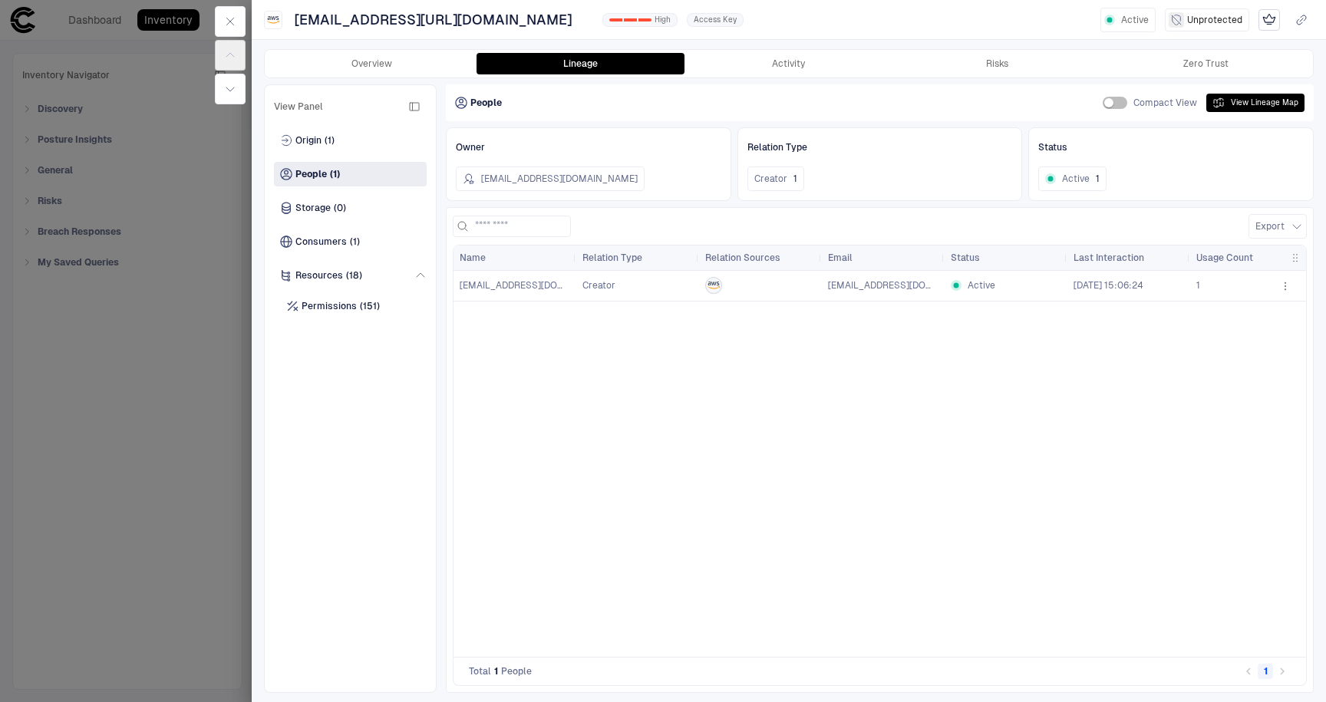
click at [960, 289] on icon at bounding box center [956, 285] width 11 height 11
drag, startPoint x: 747, startPoint y: 279, endPoint x: 697, endPoint y: 285, distance: 50.2
click at [747, 279] on div at bounding box center [760, 285] width 111 height 17
click at [619, 282] on div "Creator" at bounding box center [638, 285] width 111 height 12
click at [537, 280] on span "jonb@nonamesecurity.com" at bounding box center [538, 285] width 157 height 11
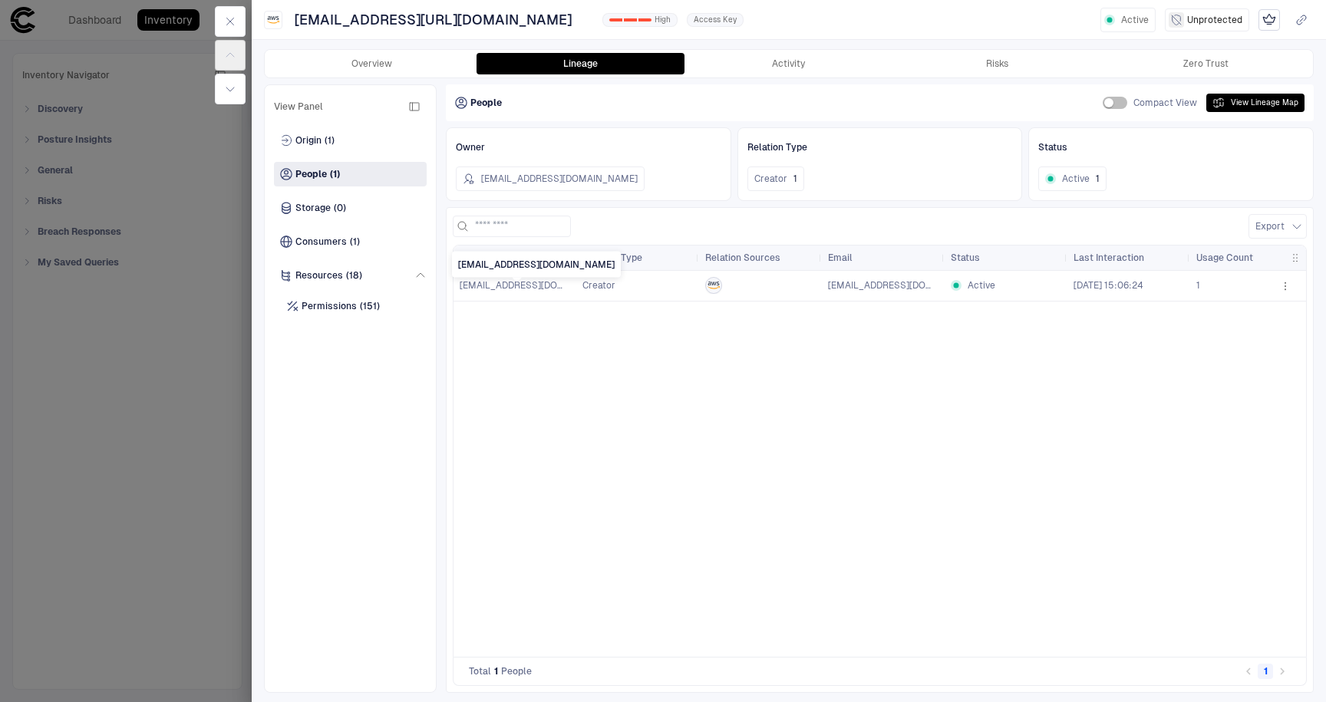
click at [504, 283] on span "jonb@nonamesecurity.com" at bounding box center [538, 285] width 157 height 11
click at [1289, 289] on icon "button" at bounding box center [1286, 286] width 12 height 12
click at [1253, 318] on div "Open Lineage Map" at bounding box center [1247, 321] width 100 height 12
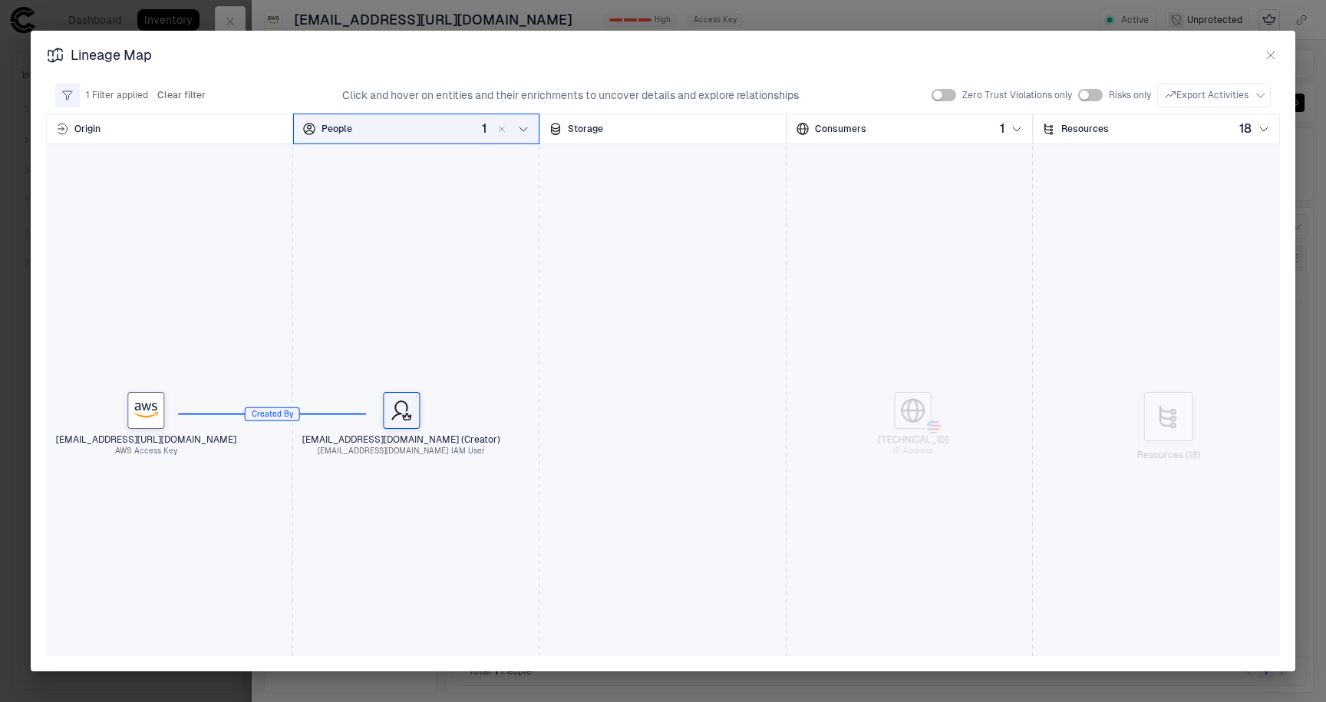
click at [1272, 53] on icon "button" at bounding box center [1271, 55] width 12 height 12
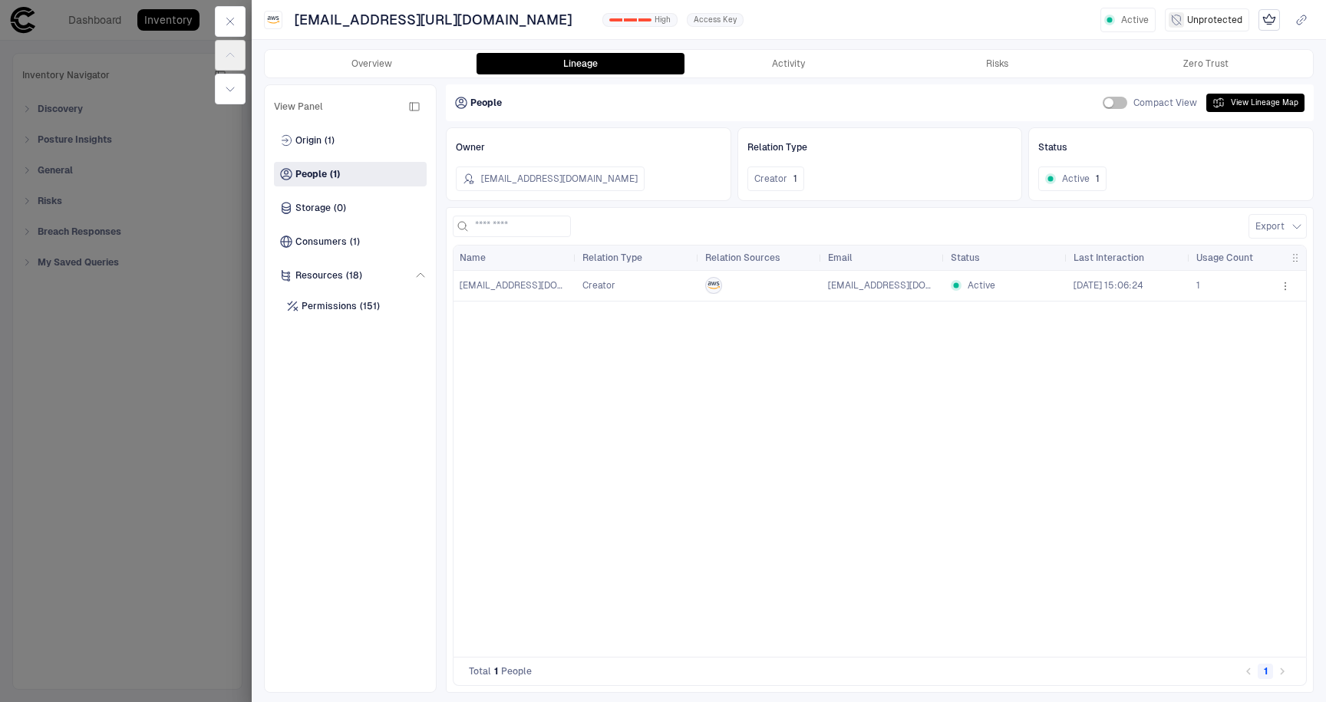
click at [121, 398] on div at bounding box center [663, 351] width 1326 height 702
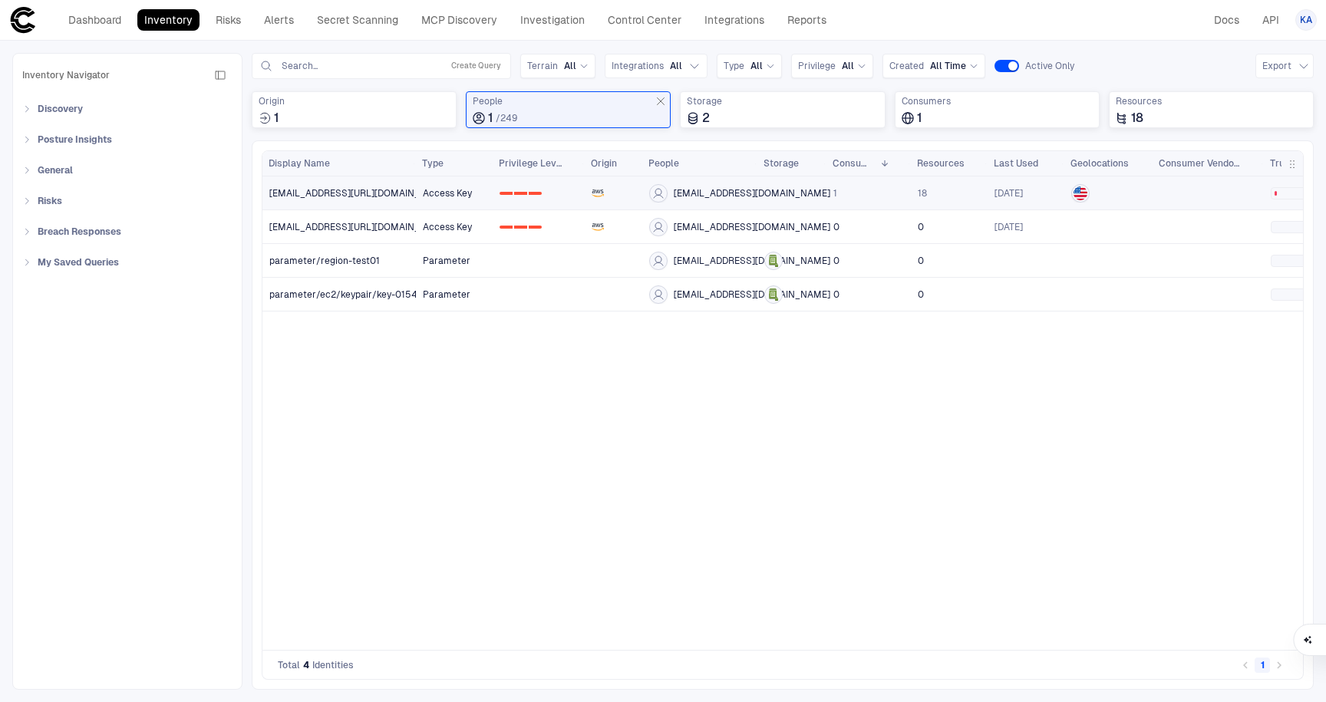
click at [692, 191] on span "jonb@nonamesecurity.com" at bounding box center [752, 193] width 157 height 12
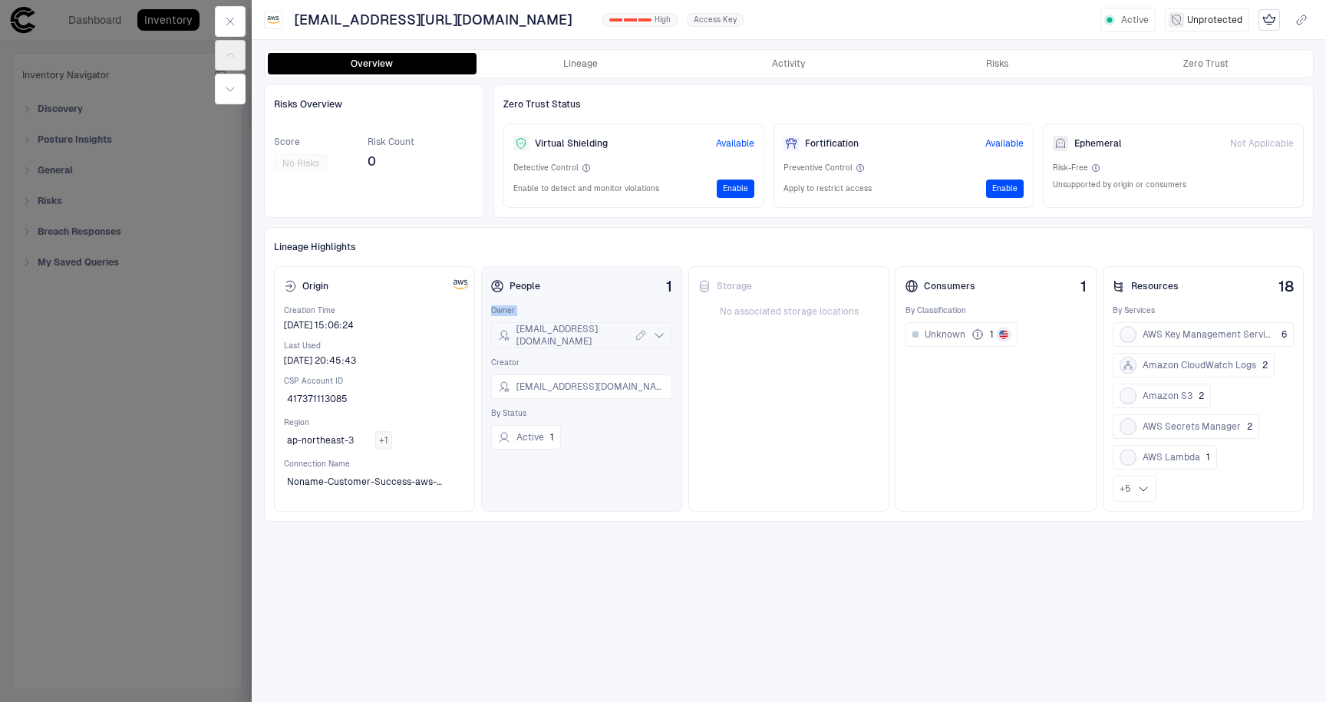
drag, startPoint x: 492, startPoint y: 313, endPoint x: 593, endPoint y: 323, distance: 101.8
click at [527, 316] on div "Owner jonb@nonamesecurity.com" at bounding box center [581, 326] width 181 height 43
click at [183, 379] on div at bounding box center [663, 351] width 1326 height 702
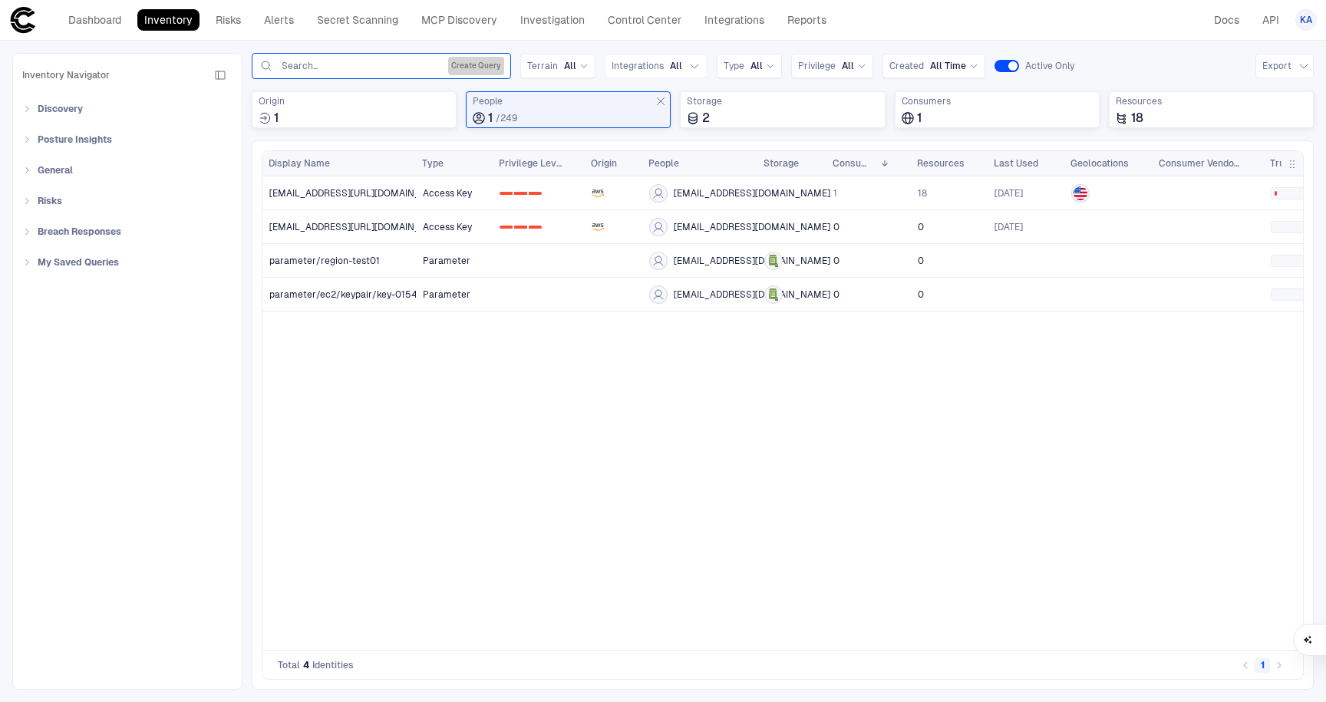
click at [467, 65] on button "Create Query" at bounding box center [476, 66] width 56 height 18
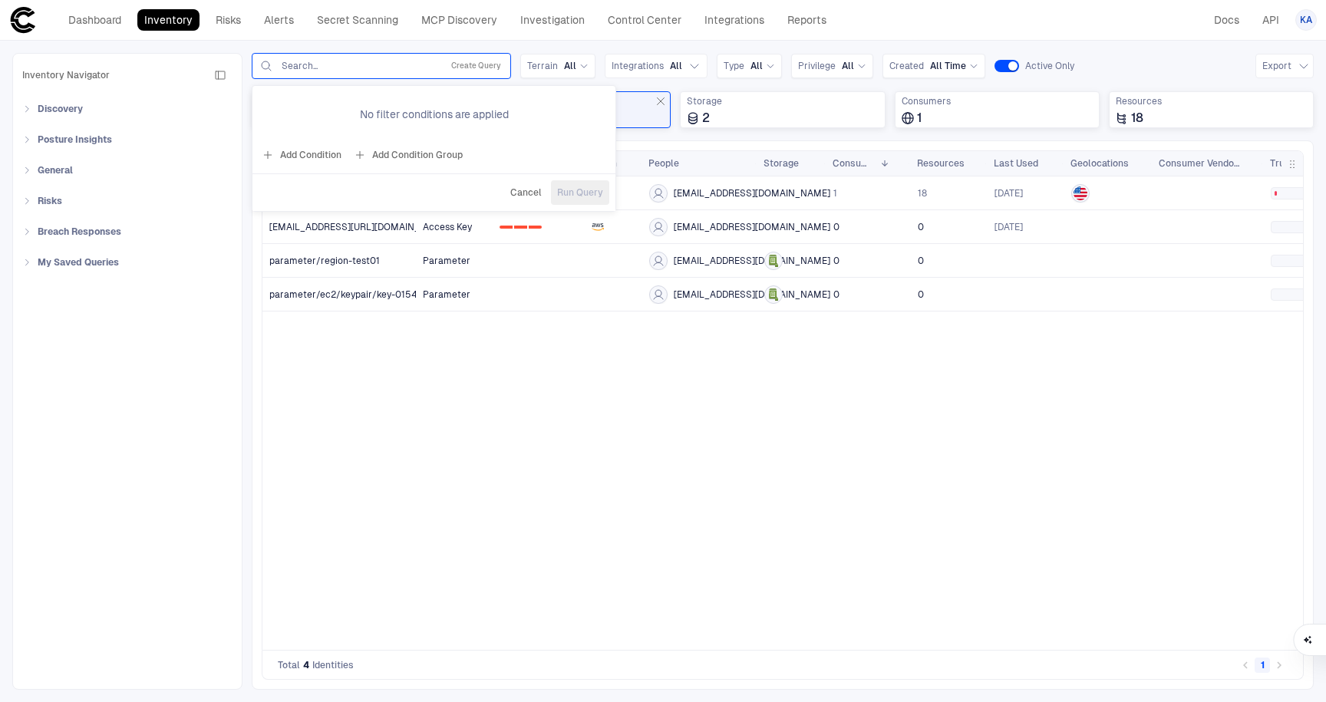
click at [306, 155] on button "Add Condition" at bounding box center [302, 155] width 86 height 25
click at [375, 114] on icon at bounding box center [379, 110] width 9 height 9
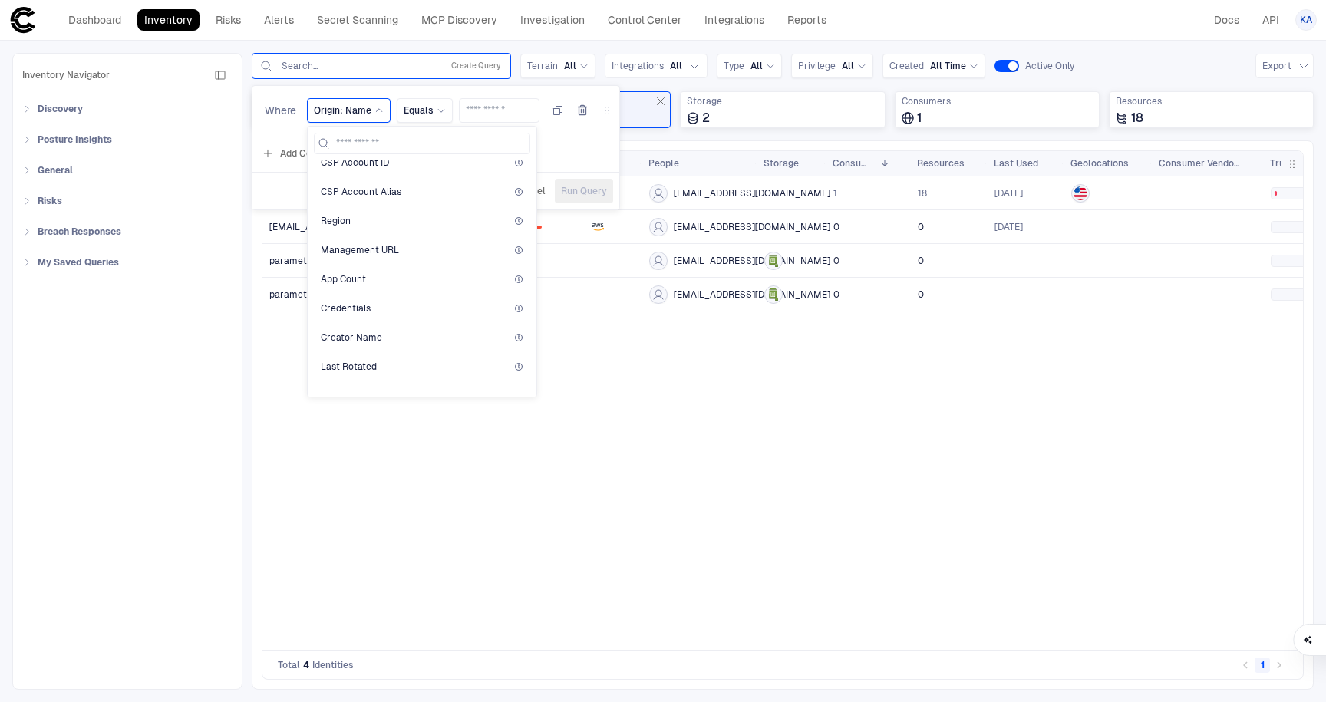
scroll to position [272, 0]
click at [358, 146] on input at bounding box center [431, 144] width 190 height 20
type input "***"
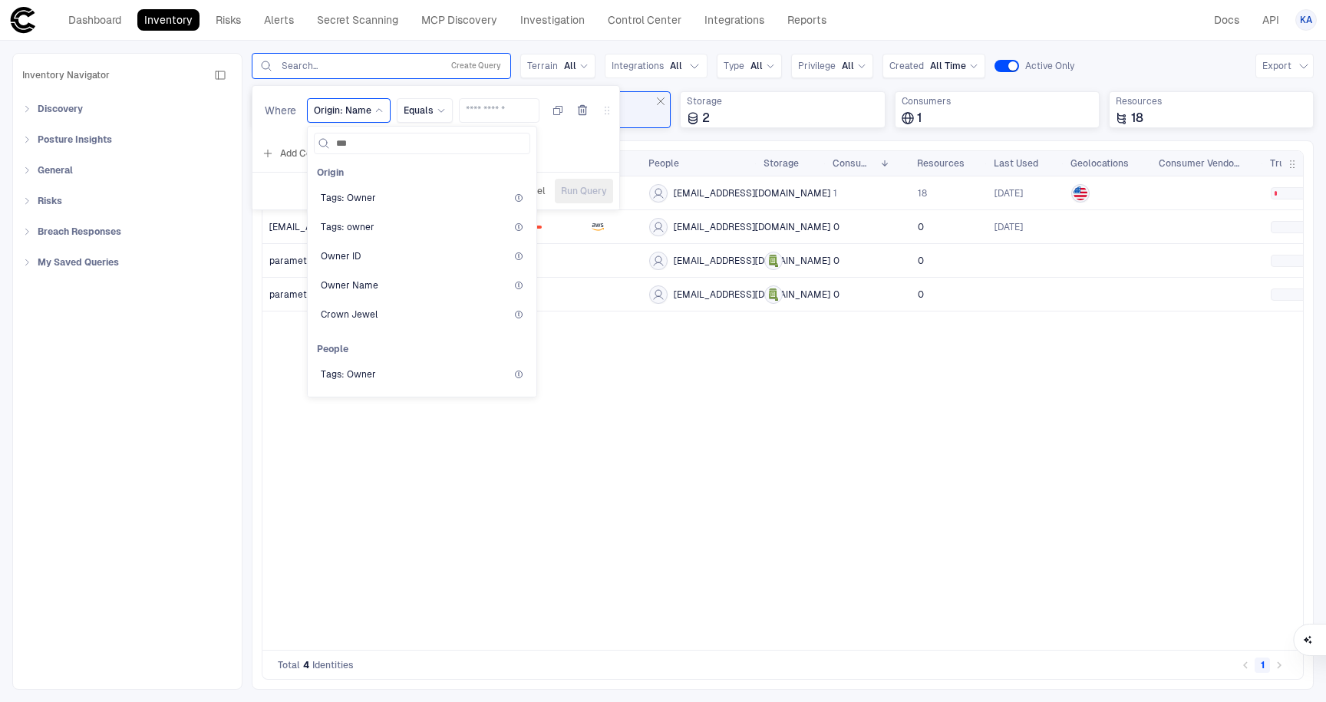
click at [362, 280] on span "Owner Name" at bounding box center [350, 285] width 58 height 12
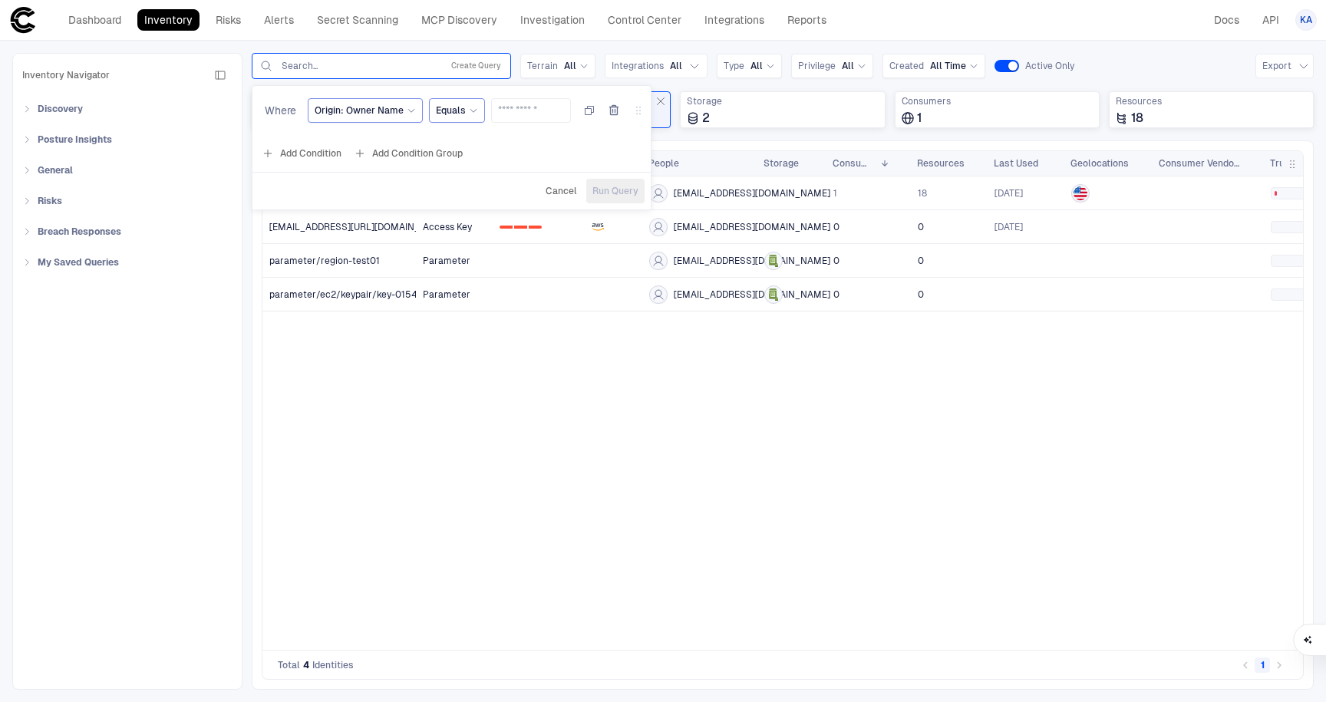
click at [470, 117] on div "Equals" at bounding box center [457, 110] width 42 height 17
click at [493, 286] on span "Does Not Exist" at bounding box center [525, 290] width 164 height 12
click at [575, 183] on button "Run Query" at bounding box center [580, 191] width 58 height 25
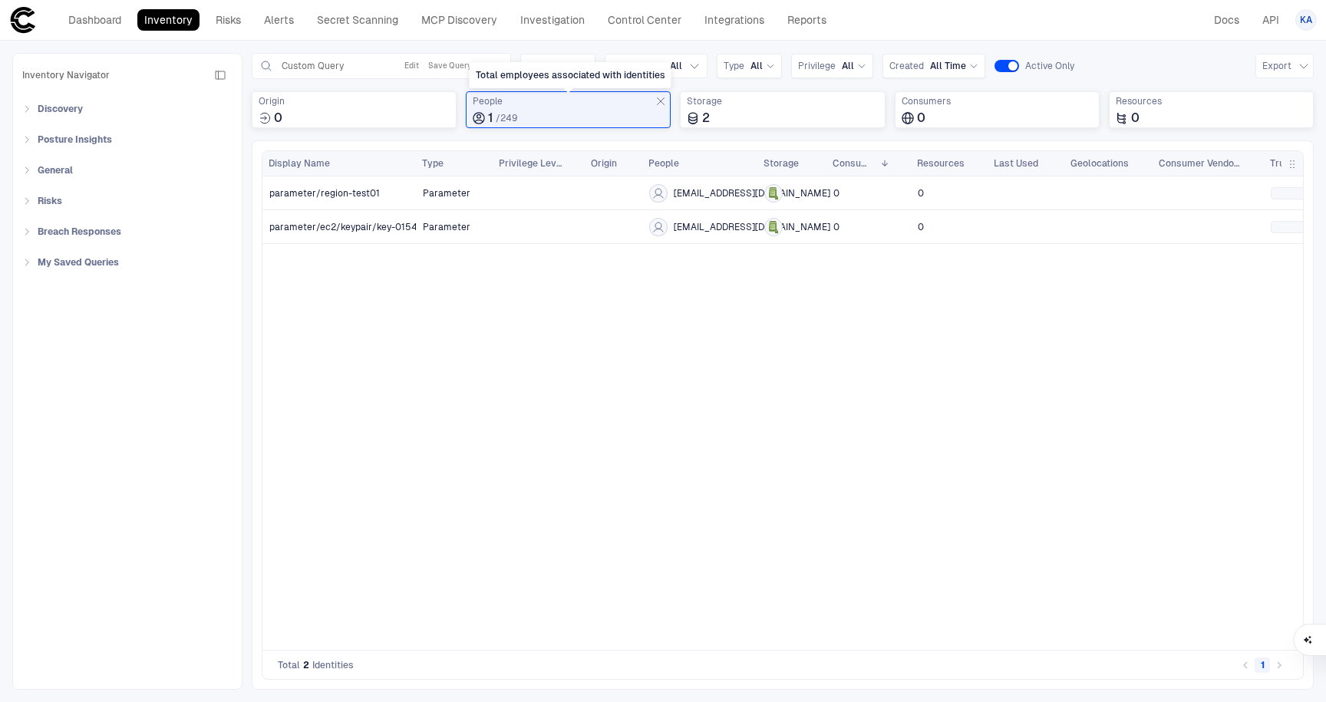
click at [662, 105] on icon "Total employees associated with identities" at bounding box center [661, 101] width 12 height 12
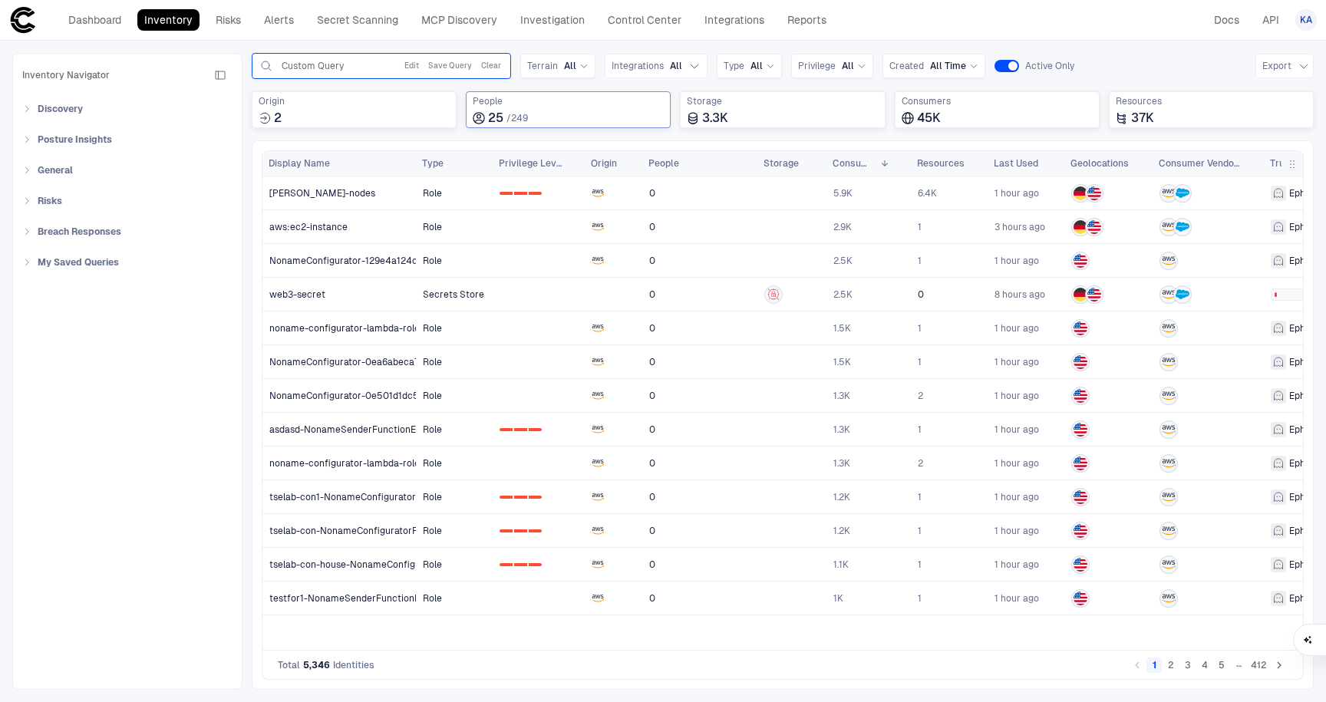
click at [350, 62] on div "Custom Query" at bounding box center [335, 66] width 106 height 12
click at [299, 68] on span "Custom Query" at bounding box center [313, 66] width 62 height 12
click at [260, 62] on icon at bounding box center [266, 66] width 15 height 12
click at [414, 64] on button "Edit" at bounding box center [411, 66] width 21 height 18
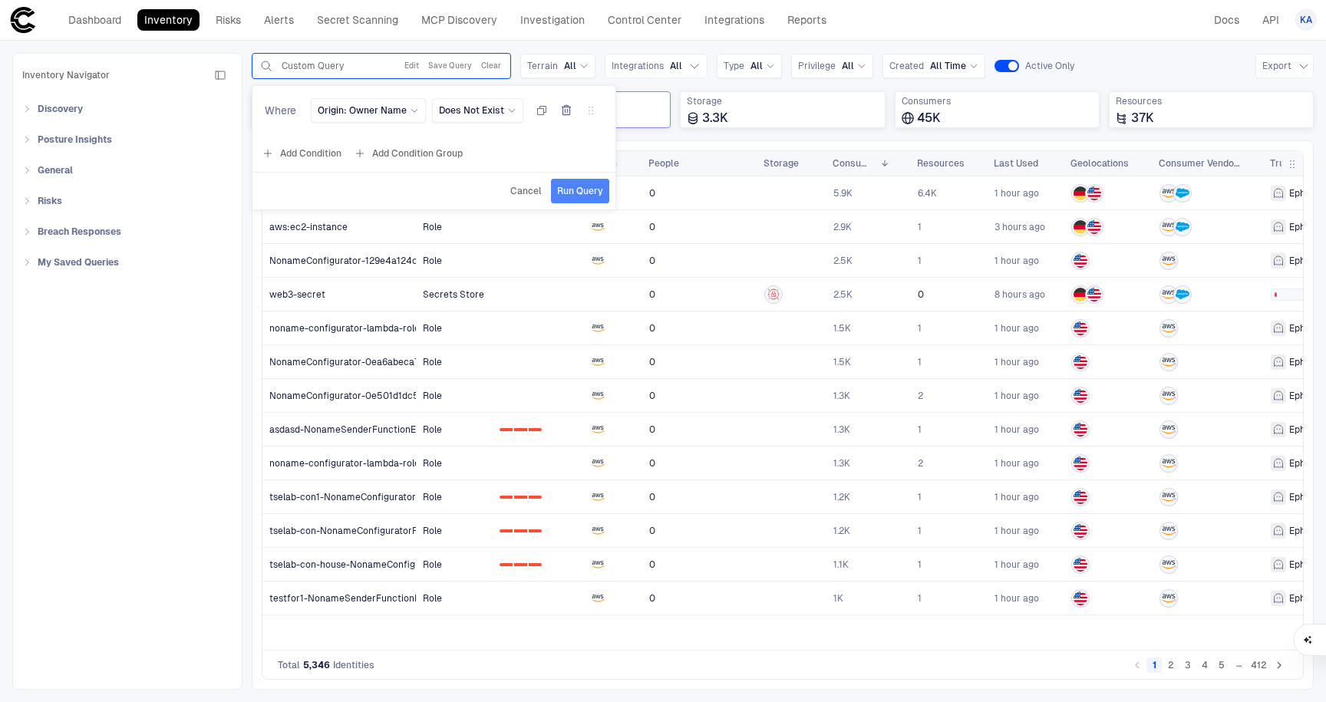
click at [578, 193] on span "Run Query" at bounding box center [580, 191] width 46 height 12
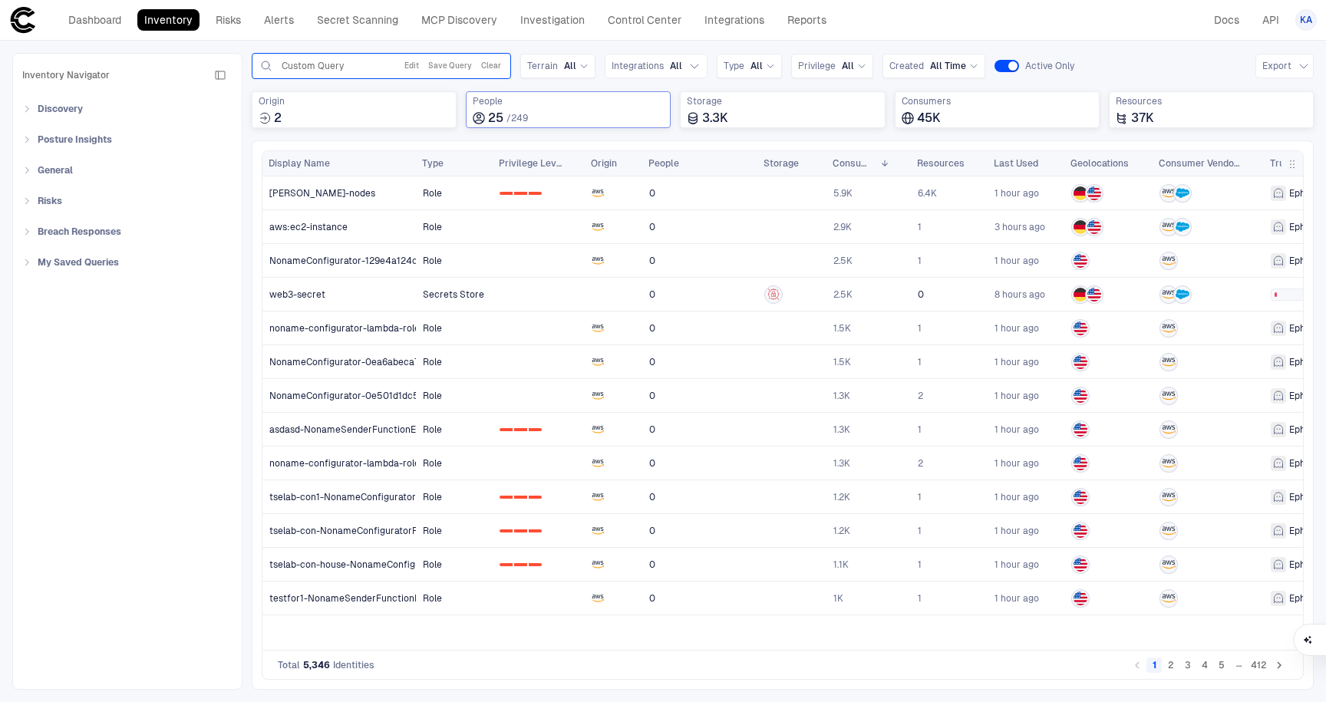
click at [328, 64] on span "Custom Query" at bounding box center [313, 66] width 62 height 12
click at [410, 65] on button "Edit" at bounding box center [411, 66] width 21 height 18
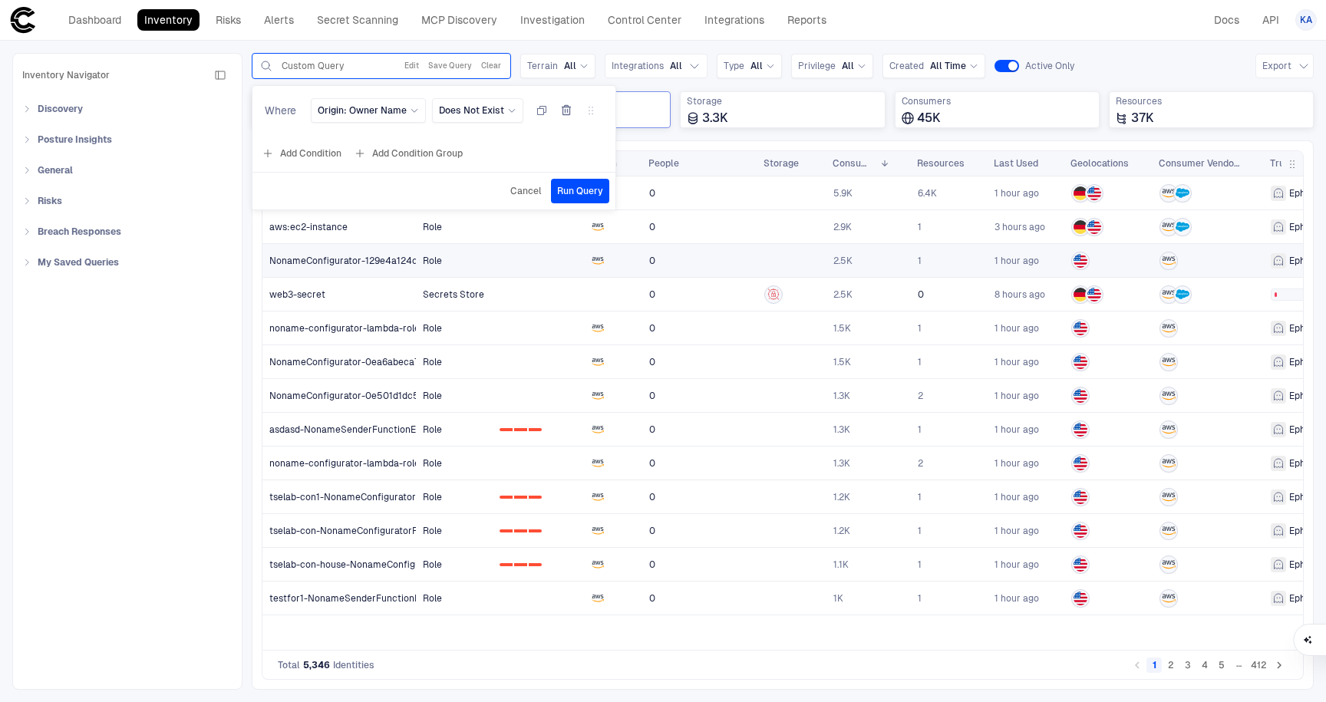
click at [320, 255] on span "NonameConfigurator-129e4a124cdd" at bounding box center [348, 261] width 159 height 12
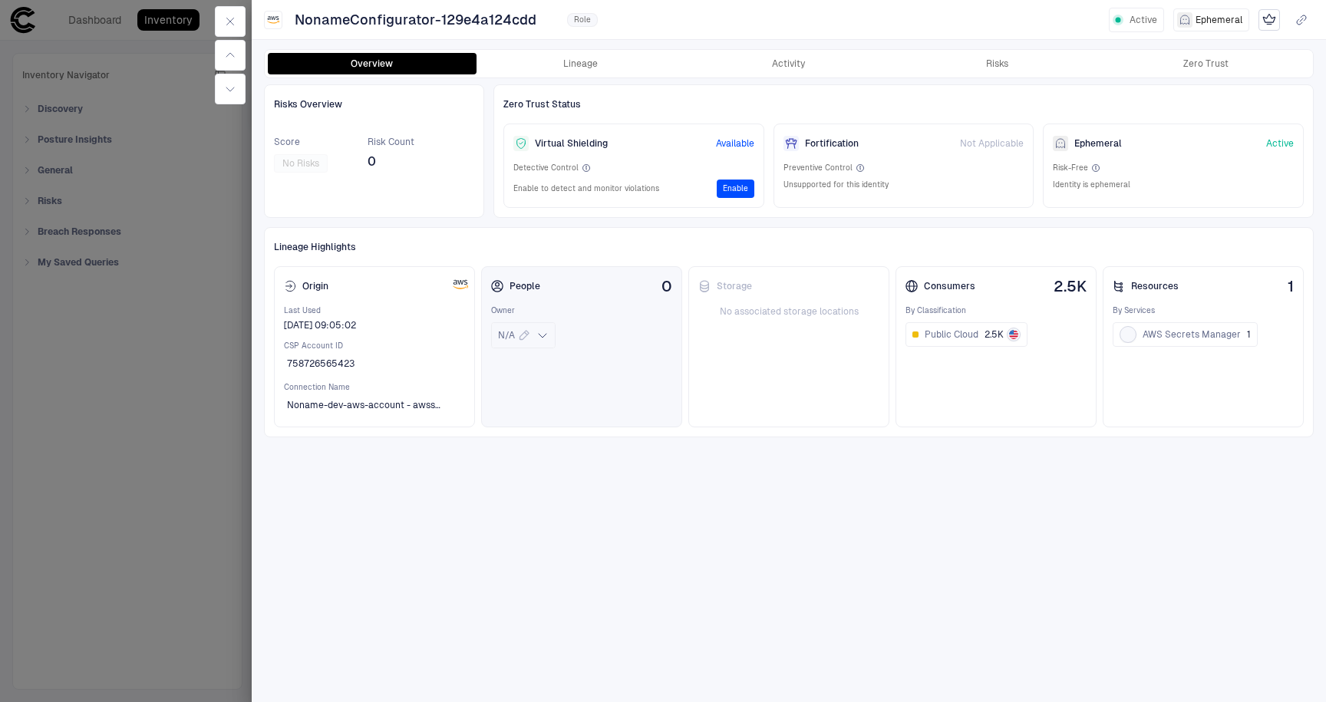
click at [546, 335] on icon at bounding box center [543, 335] width 12 height 12
drag, startPoint x: 152, startPoint y: 365, endPoint x: 175, endPoint y: 362, distance: 23.2
click at [156, 364] on div at bounding box center [663, 351] width 1326 height 702
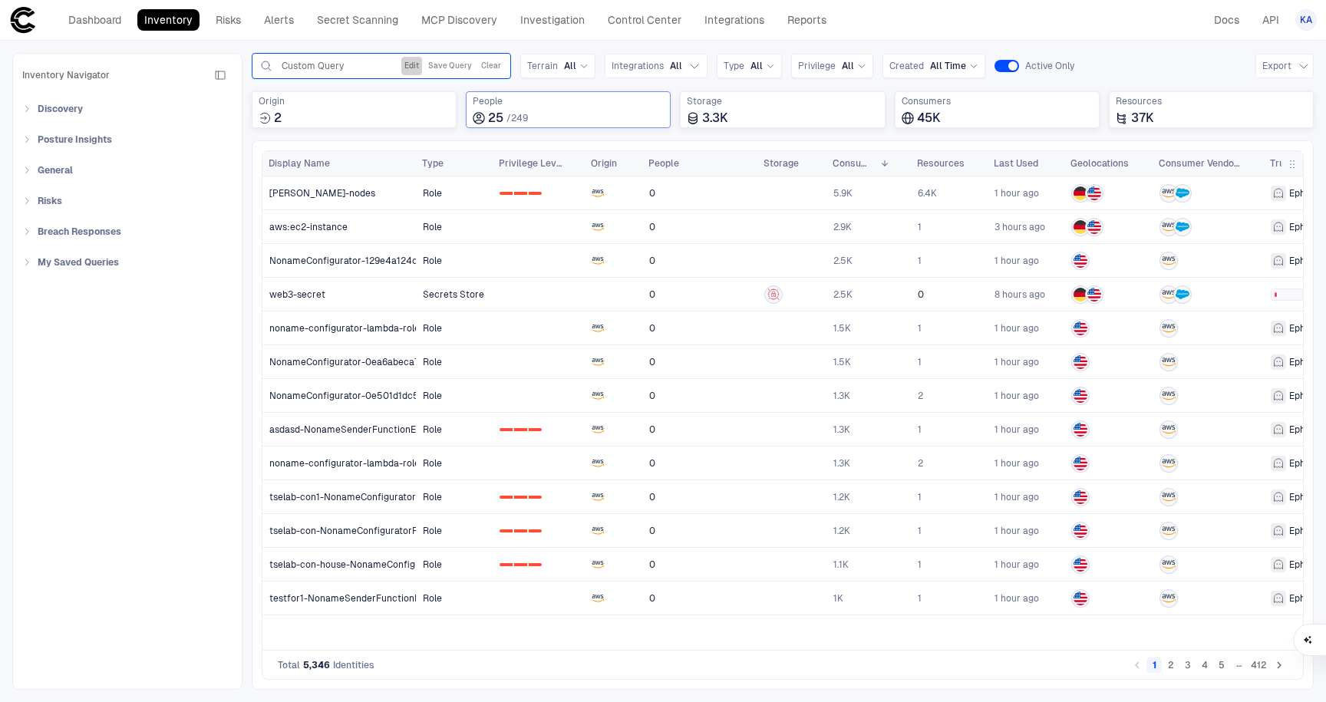
click at [405, 65] on button "Edit" at bounding box center [411, 66] width 21 height 18
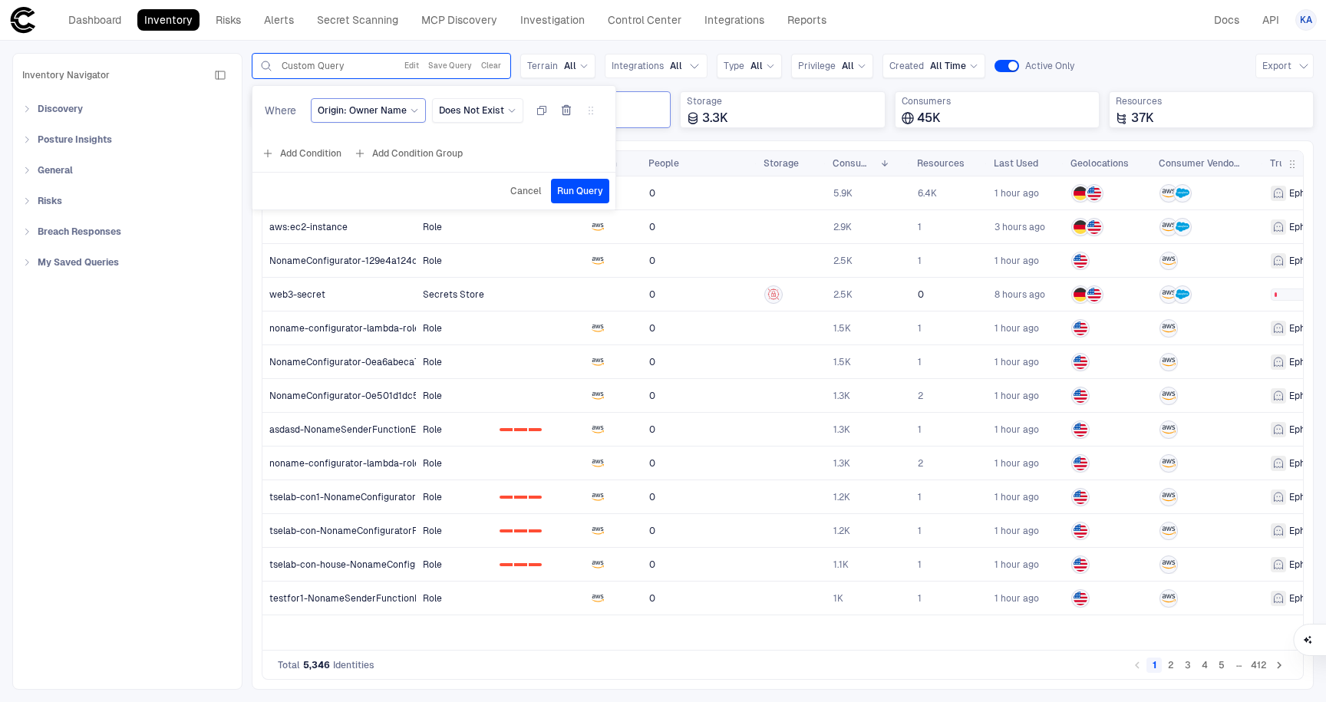
click at [417, 107] on icon at bounding box center [414, 110] width 9 height 9
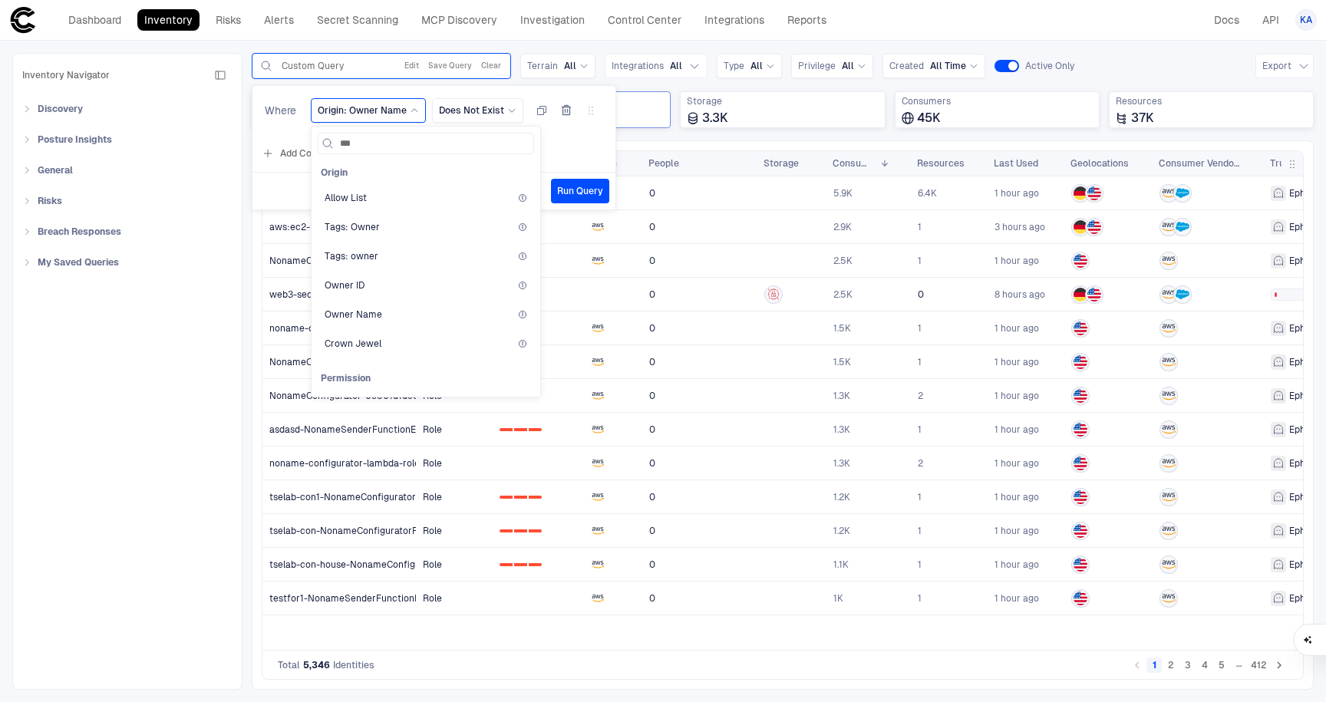
type input "****"
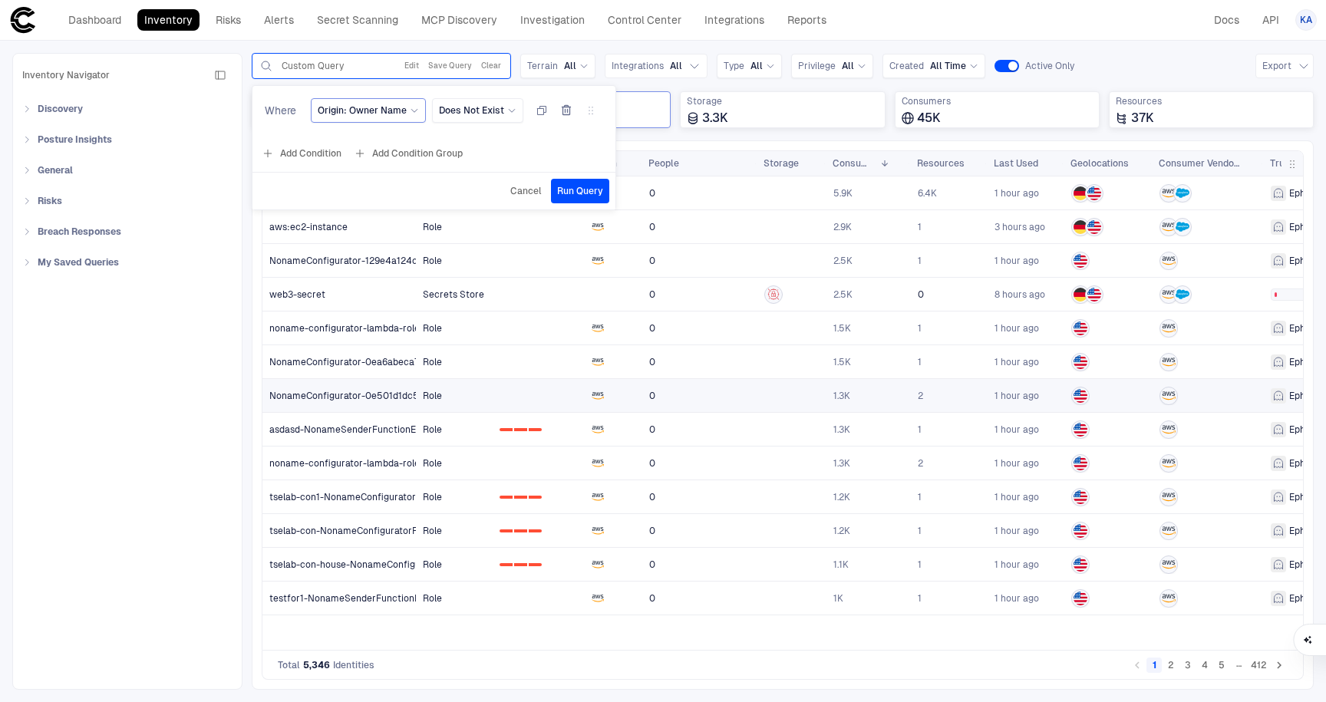
click at [680, 396] on link "0" at bounding box center [700, 395] width 114 height 31
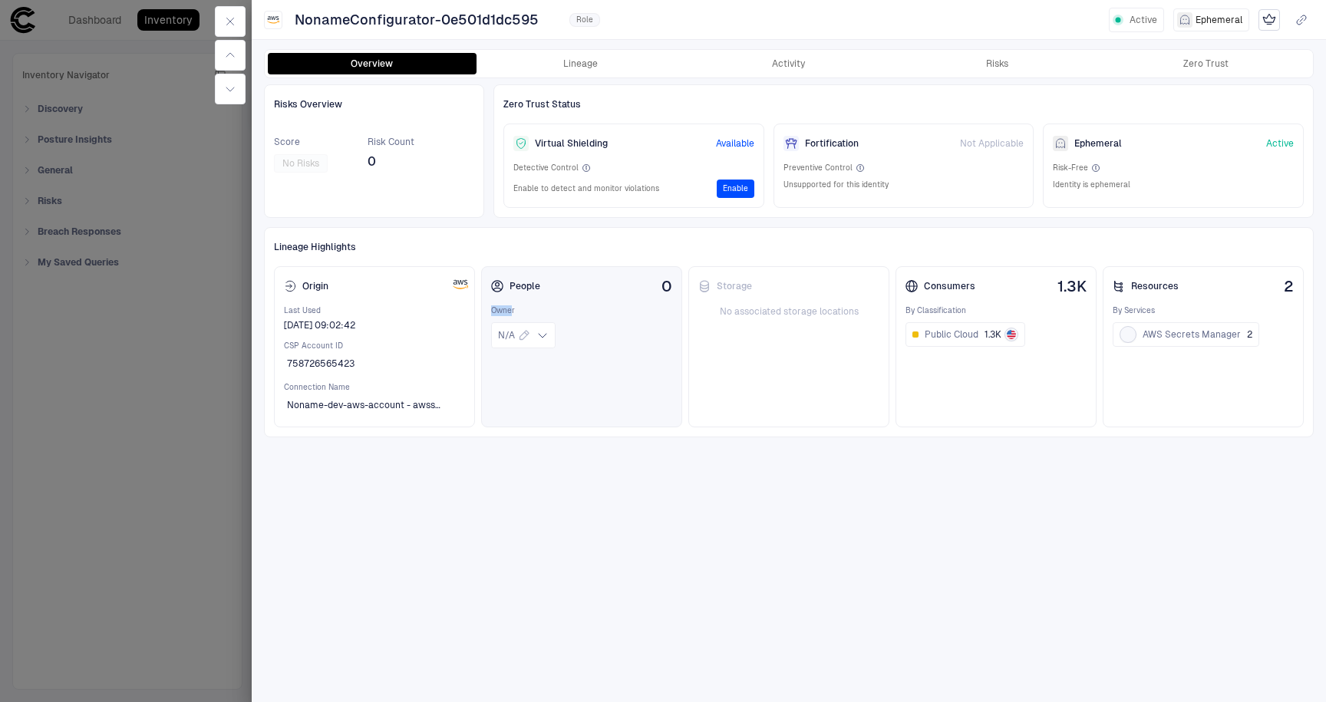
drag, startPoint x: 513, startPoint y: 313, endPoint x: 494, endPoint y: 311, distance: 19.3
click at [494, 311] on span "Owner" at bounding box center [581, 310] width 181 height 11
drag, startPoint x: 553, startPoint y: 319, endPoint x: 510, endPoint y: 319, distance: 43.0
click at [510, 319] on div "N/A" at bounding box center [581, 332] width 181 height 32
click at [146, 405] on div at bounding box center [663, 351] width 1326 height 702
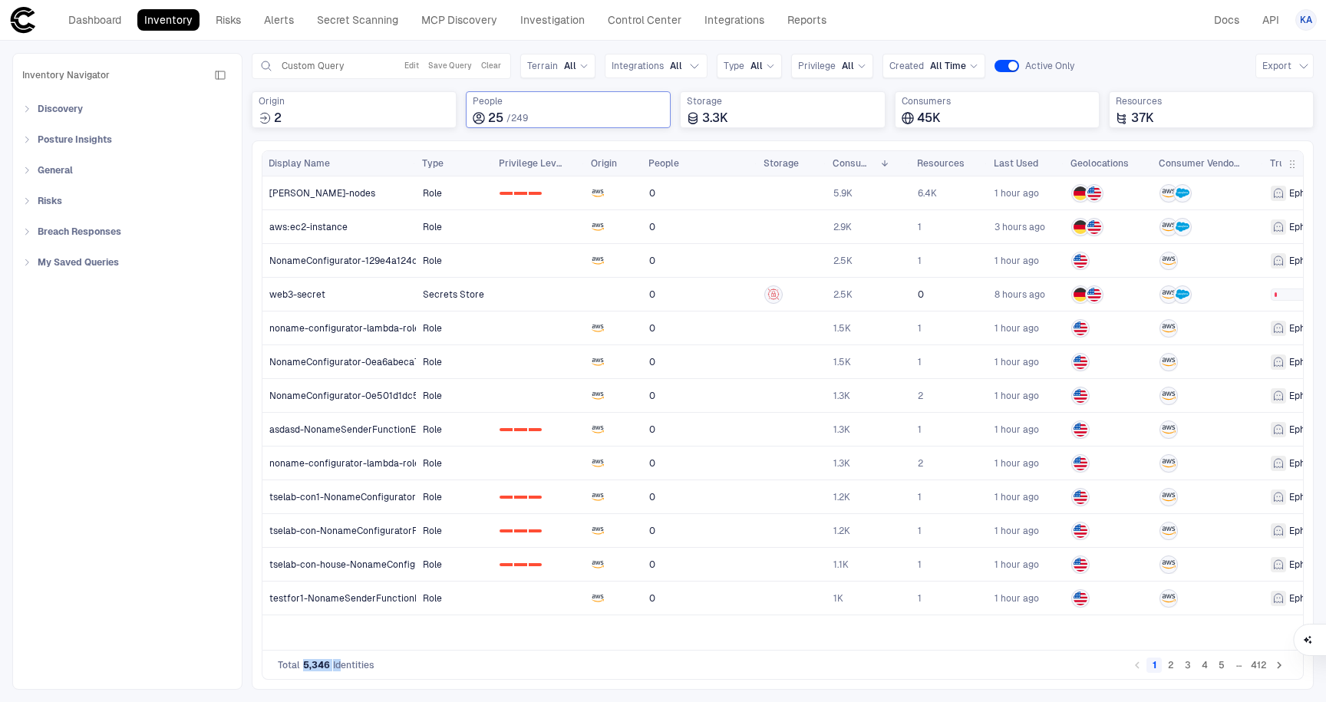
drag, startPoint x: 300, startPoint y: 665, endPoint x: 342, endPoint y: 665, distance: 41.5
click at [342, 665] on div "Total 5,346 Identities" at bounding box center [326, 665] width 97 height 12
click at [410, 66] on button "Edit" at bounding box center [411, 66] width 21 height 18
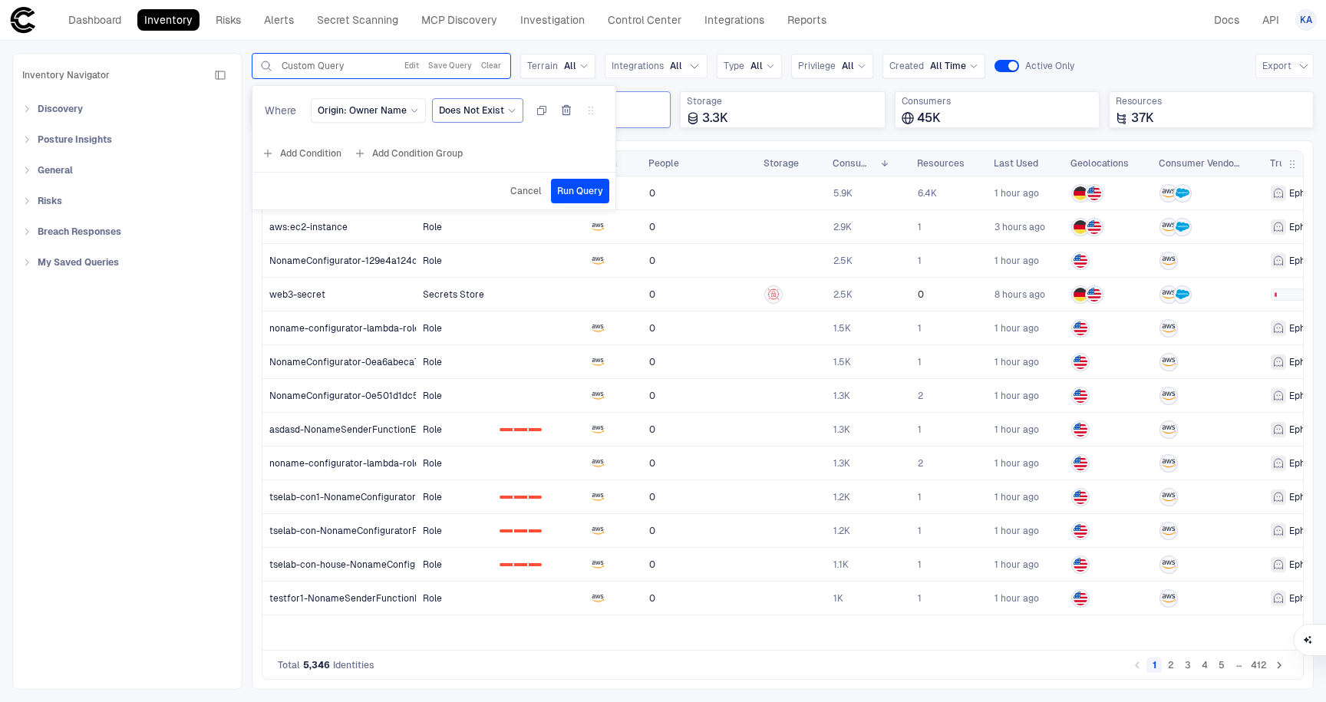
click at [507, 107] on icon at bounding box center [511, 110] width 9 height 9
click at [476, 241] on span "Exists" at bounding box center [528, 244] width 164 height 12
click at [585, 189] on span "Run Query" at bounding box center [580, 191] width 46 height 12
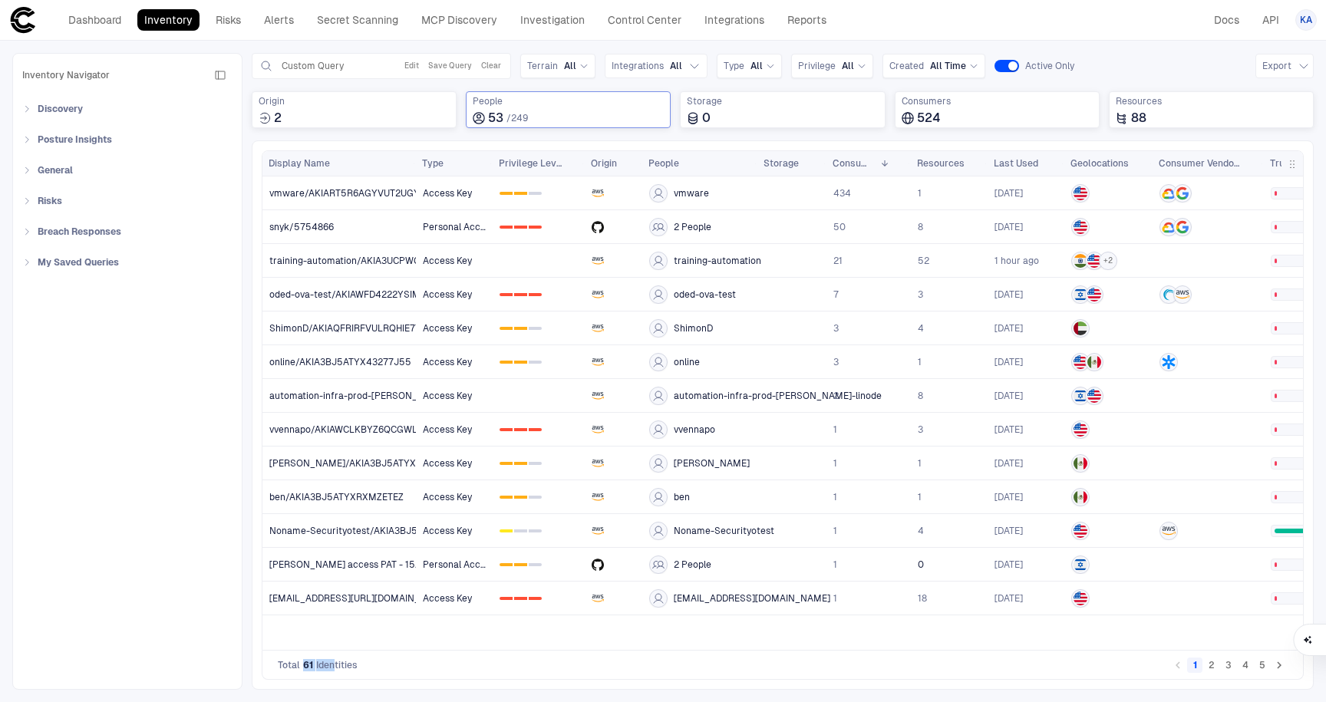
drag, startPoint x: 300, startPoint y: 665, endPoint x: 333, endPoint y: 662, distance: 33.1
click at [333, 662] on div "Total 61 Identities" at bounding box center [318, 665] width 80 height 12
click at [489, 62] on button "Clear" at bounding box center [491, 66] width 26 height 18
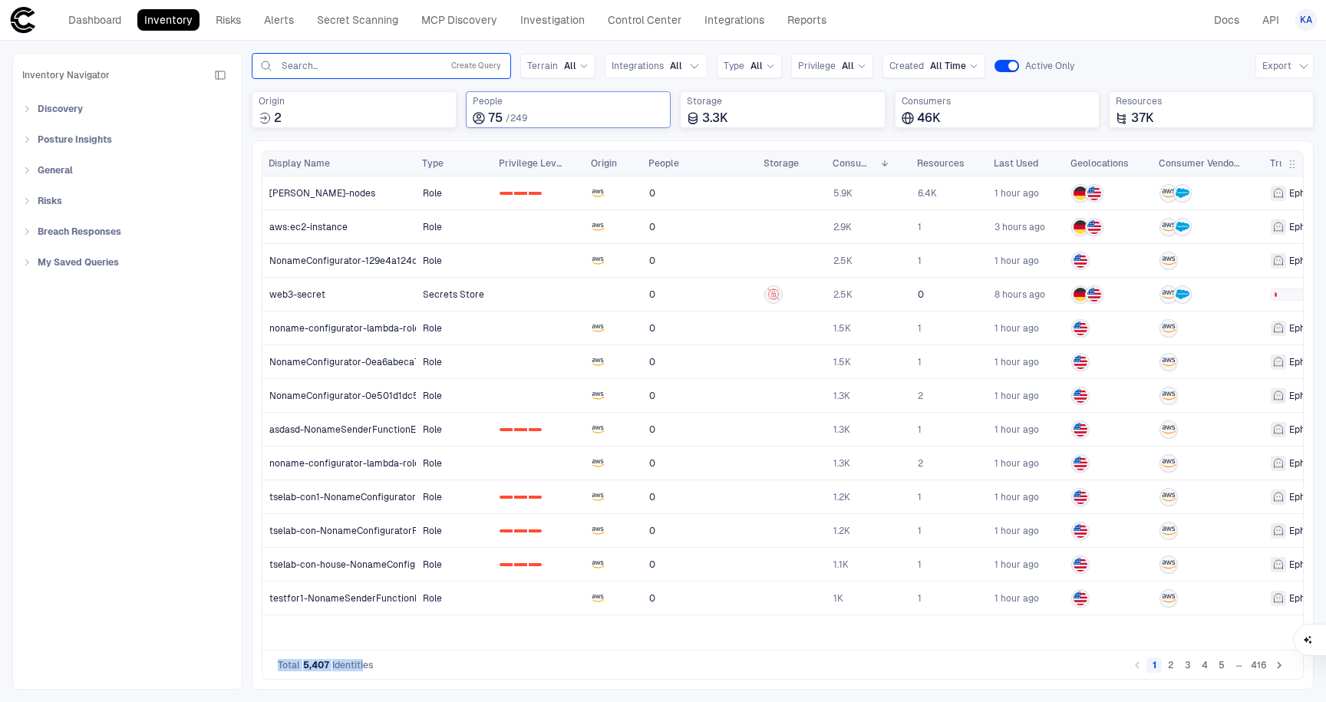
drag, startPoint x: 365, startPoint y: 664, endPoint x: 282, endPoint y: 660, distance: 83.0
click at [278, 663] on div "Total 5,407 Identities" at bounding box center [326, 665] width 96 height 12
click at [362, 70] on input "text" at bounding box center [358, 66] width 156 height 12
type input "*"
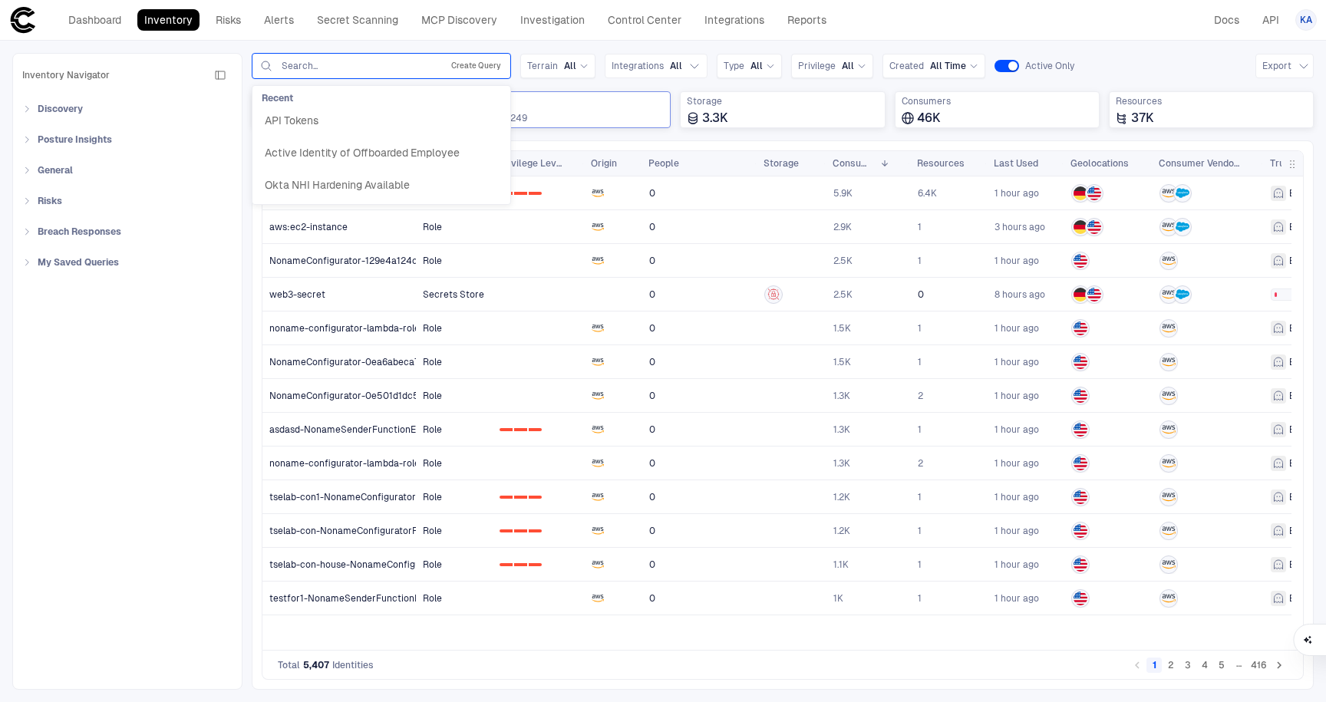
click at [473, 57] on button "Create Query" at bounding box center [476, 66] width 56 height 18
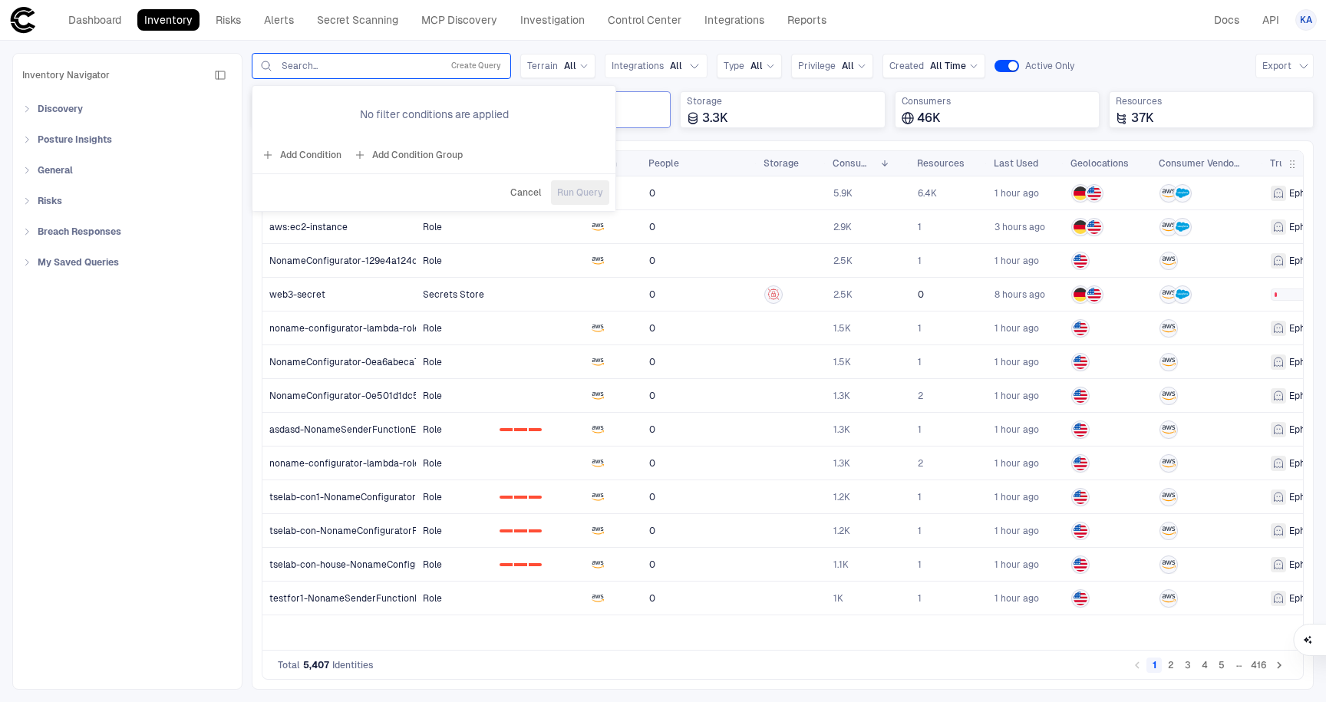
click at [302, 160] on button "Add Condition" at bounding box center [302, 155] width 86 height 25
click at [375, 114] on icon at bounding box center [379, 110] width 9 height 9
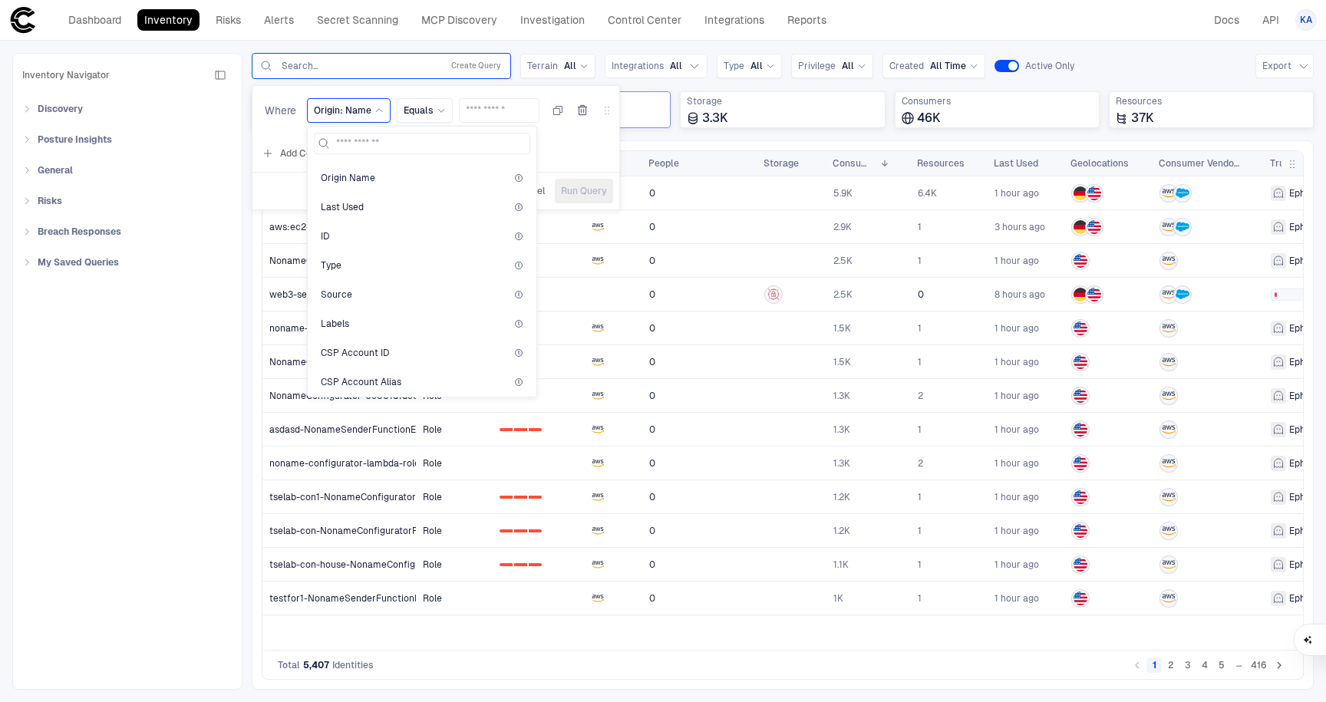
scroll to position [97, 0]
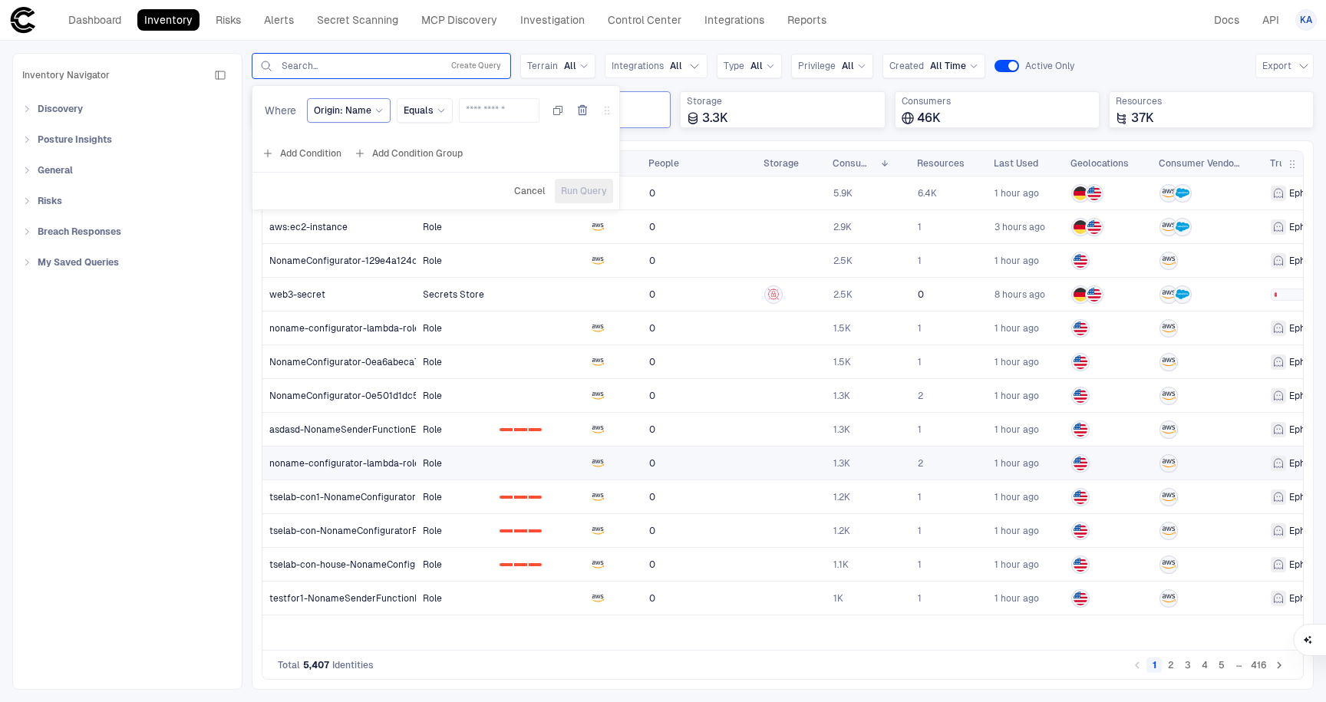
click at [360, 458] on span "noname-configurator-lambda-role-998def" at bounding box center [361, 463] width 185 height 12
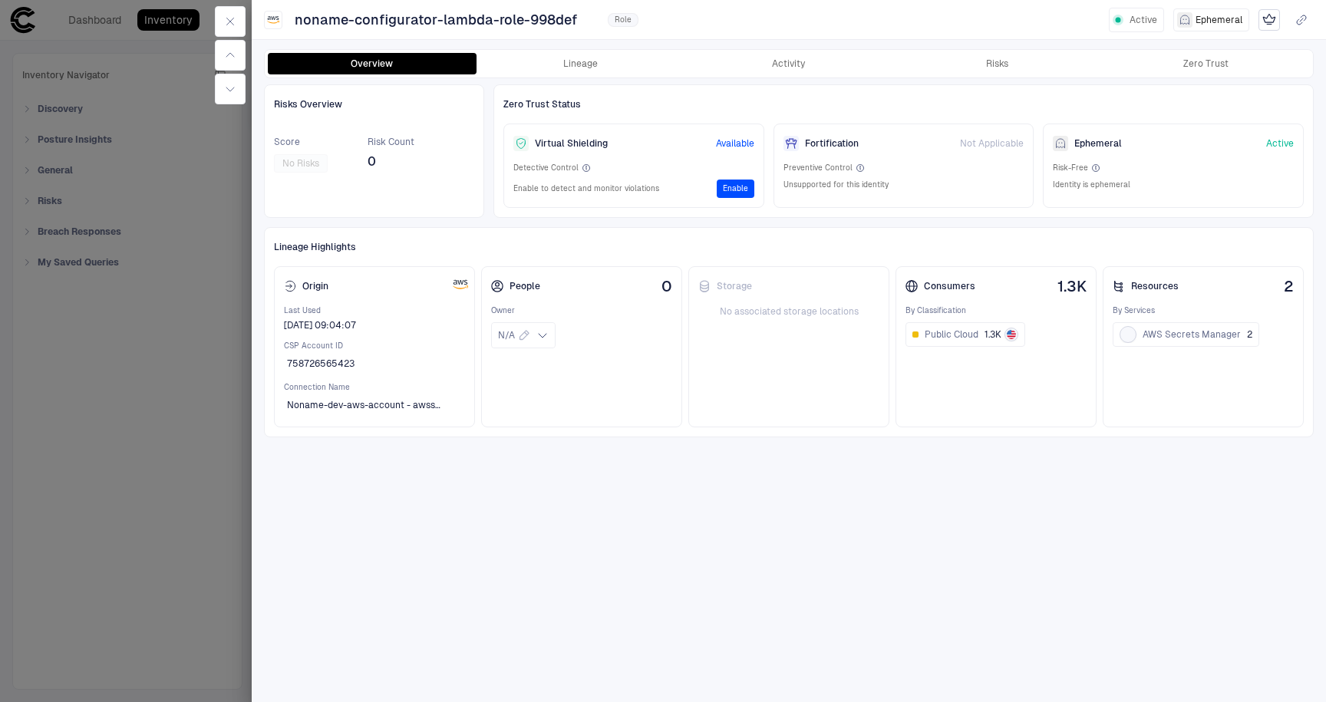
click at [225, 466] on div at bounding box center [663, 351] width 1326 height 702
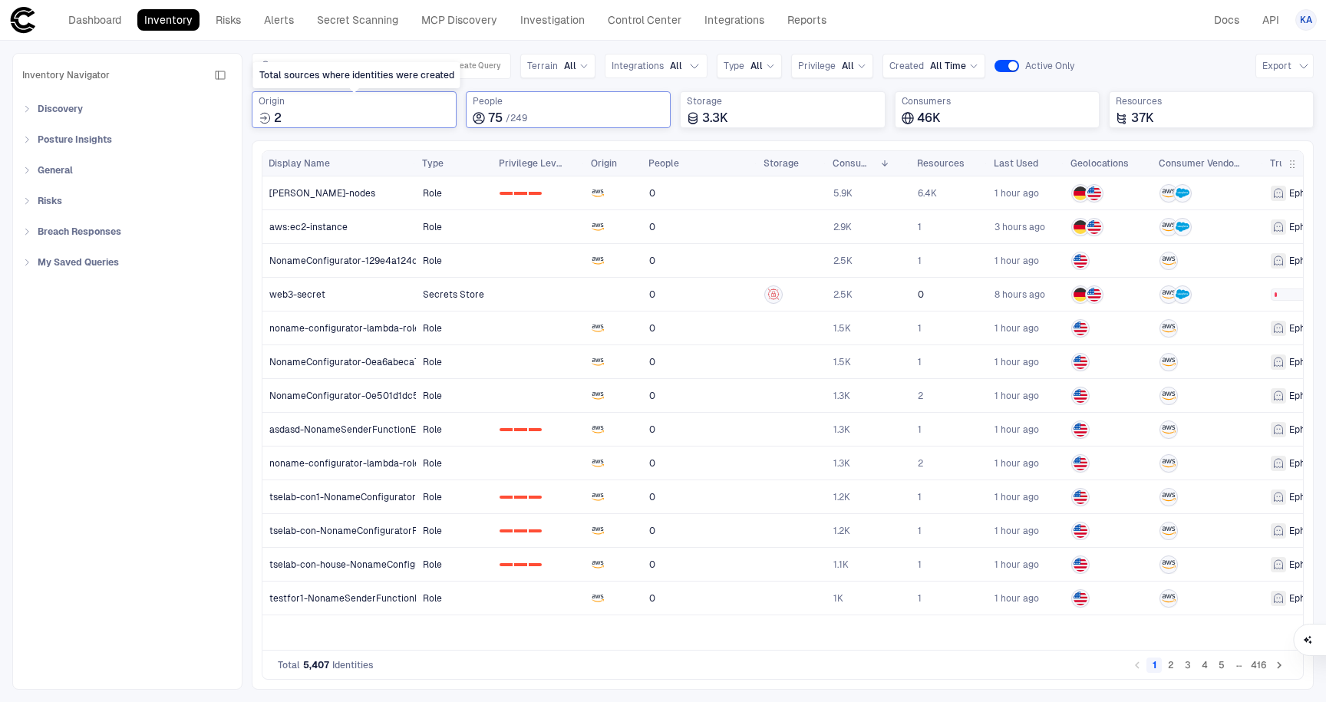
click at [377, 105] on span "Origin" at bounding box center [354, 101] width 191 height 12
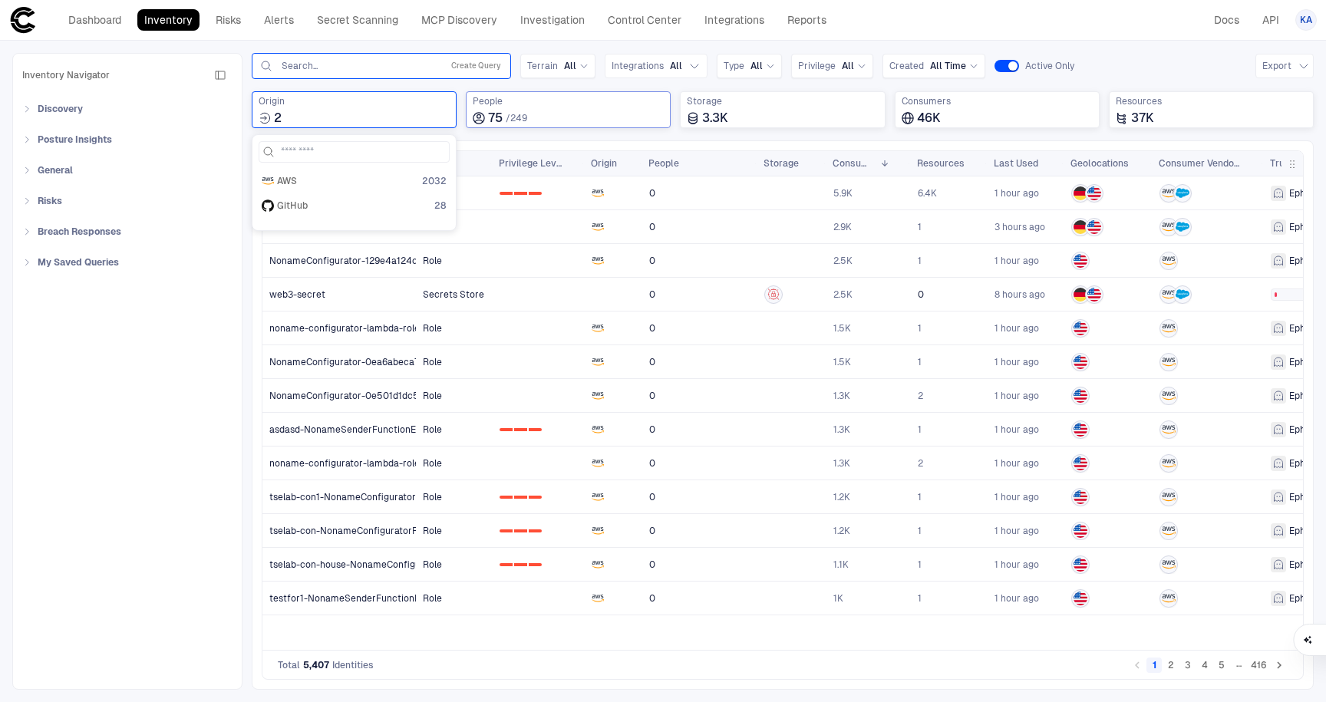
click at [355, 78] on div "Search... Create Query" at bounding box center [381, 66] width 259 height 26
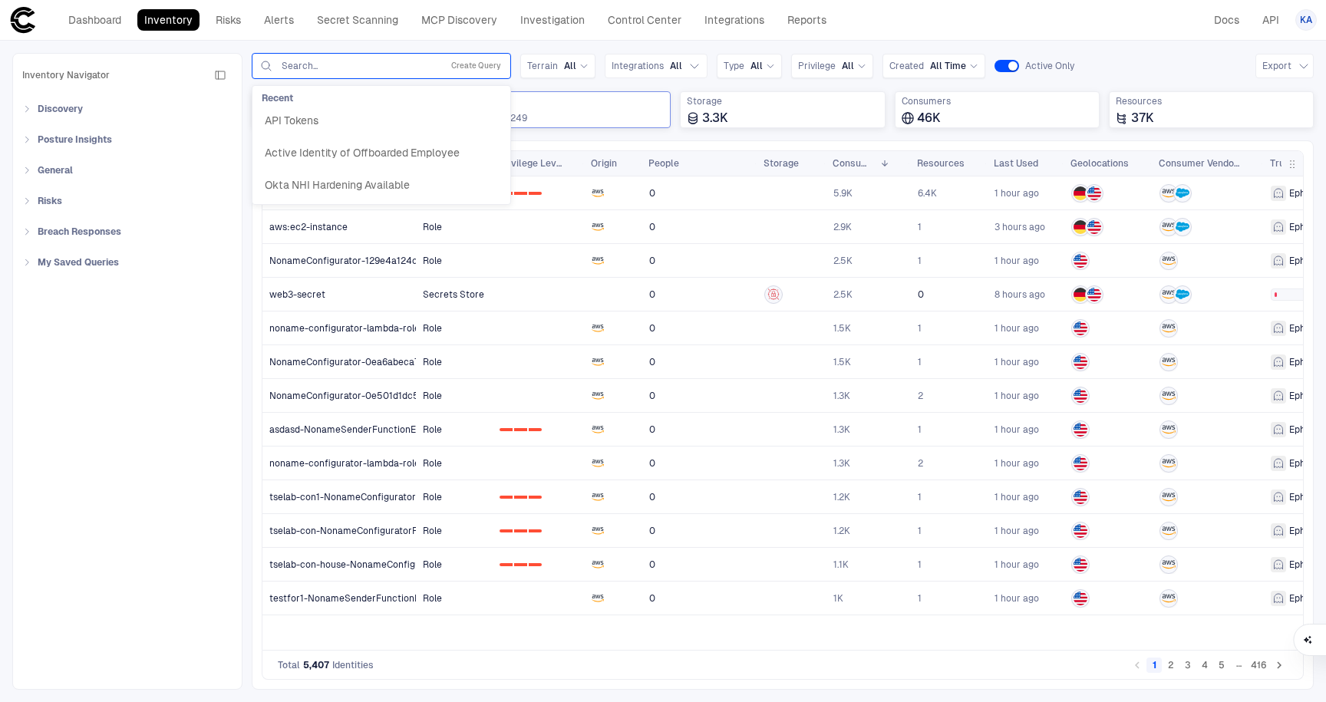
click at [353, 68] on input "text" at bounding box center [358, 66] width 156 height 12
click at [464, 71] on button "Create Query" at bounding box center [476, 66] width 56 height 18
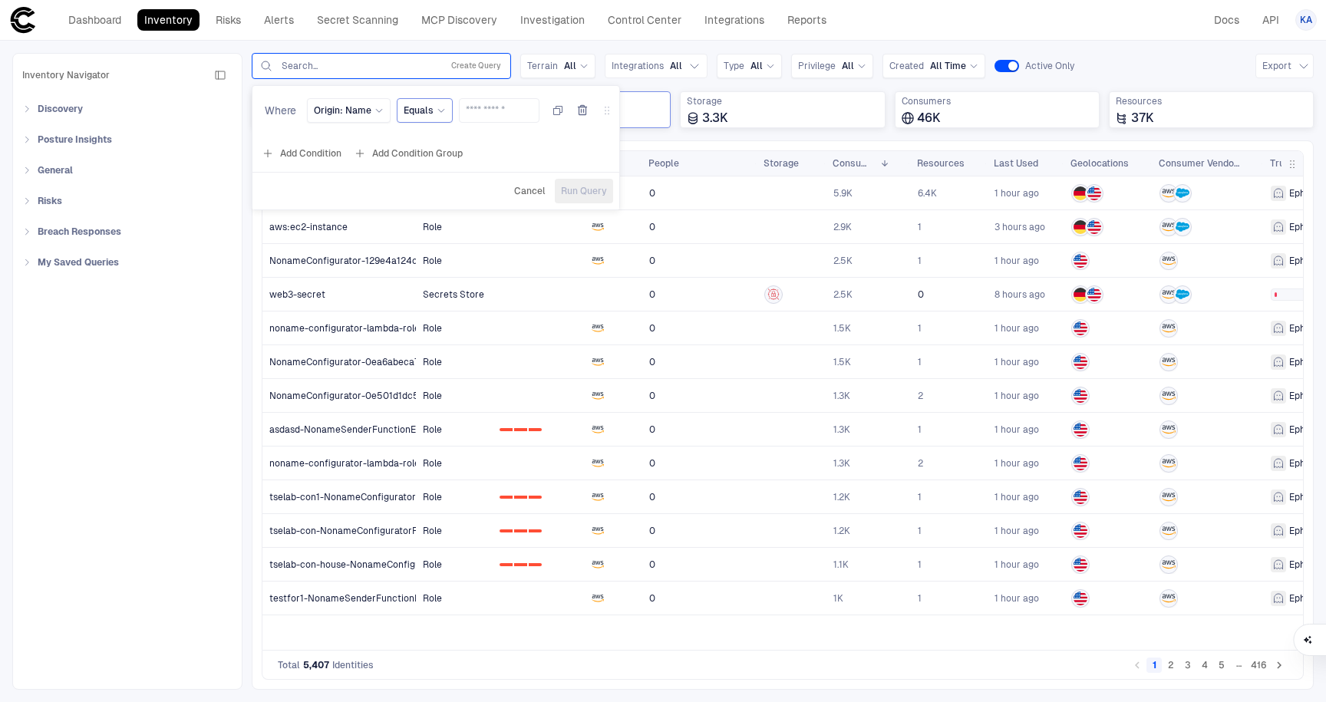
click at [439, 111] on icon at bounding box center [442, 111] width 6 height 3
click at [458, 200] on span "Does Not Exist" at bounding box center [493, 199] width 164 height 12
click at [569, 196] on span "Run Query" at bounding box center [580, 191] width 46 height 12
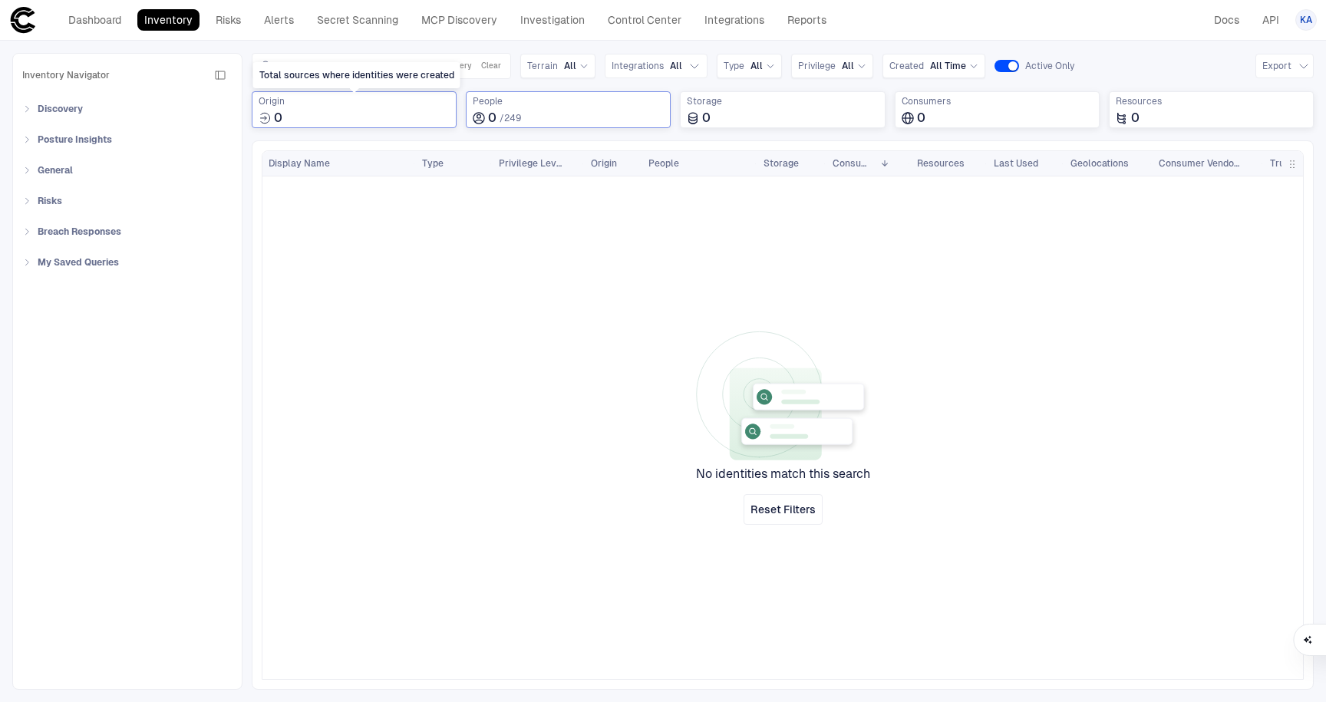
click at [375, 113] on div "0" at bounding box center [354, 118] width 191 height 15
click at [457, 311] on div at bounding box center [859, 422] width 887 height 491
click at [386, 53] on div "Custom Query Edit Save Query Clear" at bounding box center [381, 66] width 259 height 26
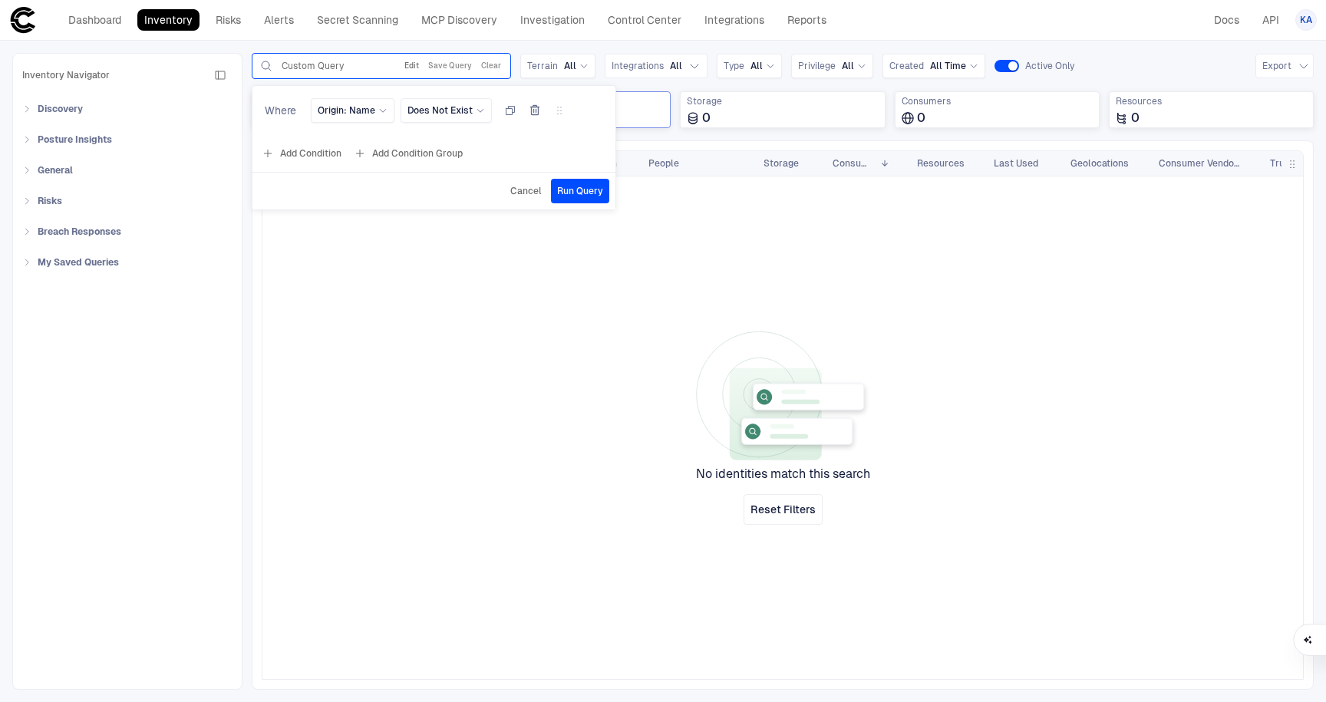
click at [410, 58] on button "Edit" at bounding box center [411, 66] width 21 height 18
click at [435, 110] on span "Does Not Exist" at bounding box center [440, 110] width 65 height 12
click at [453, 202] on span "Not Equals" at bounding box center [496, 202] width 164 height 12
click at [496, 114] on input "text" at bounding box center [518, 110] width 66 height 23
type input "***"
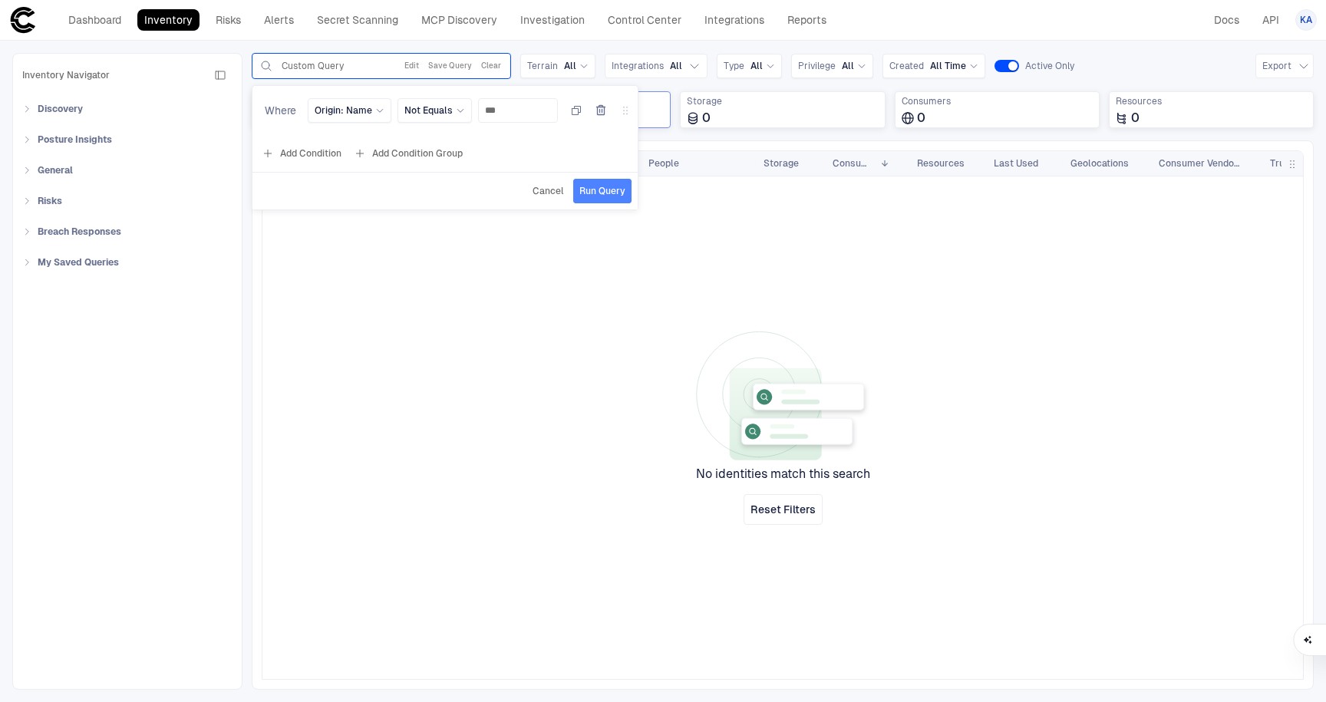
click at [598, 187] on span "Run Query" at bounding box center [603, 191] width 46 height 12
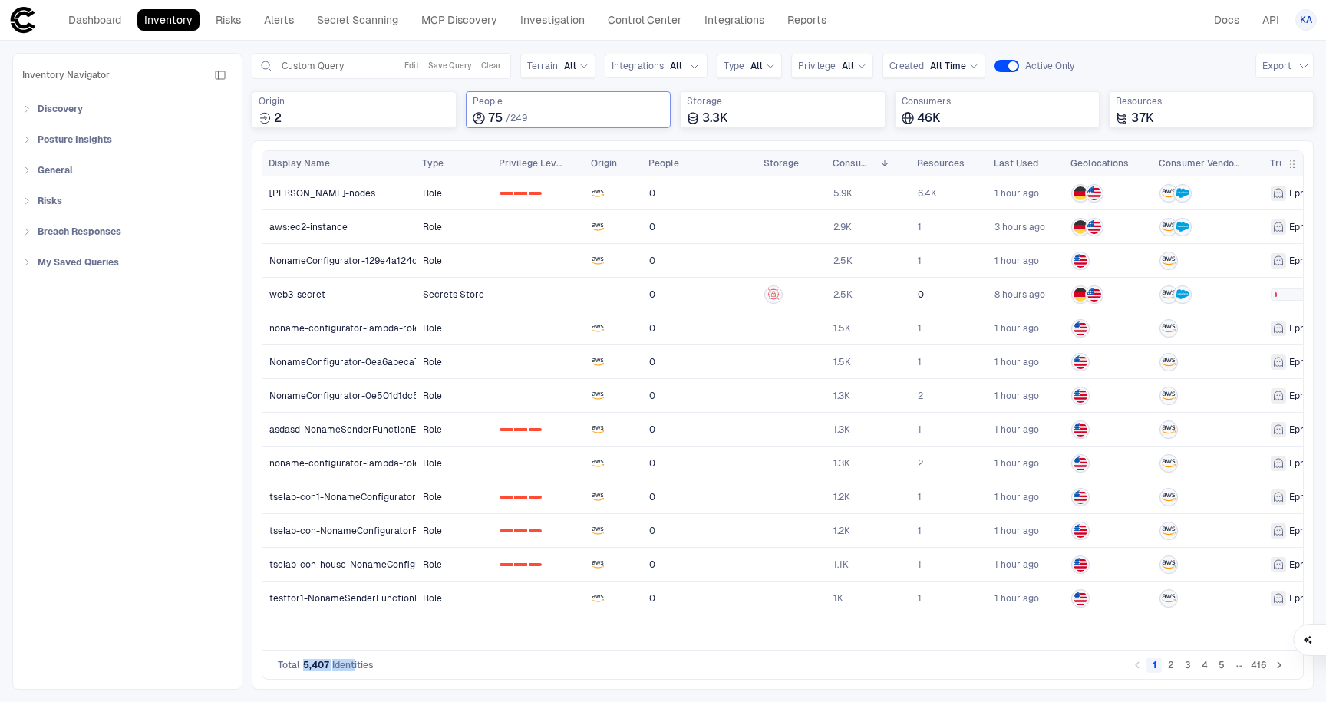
drag, startPoint x: 303, startPoint y: 662, endPoint x: 353, endPoint y: 659, distance: 50.0
click at [353, 659] on div "Total 5,407 Identities" at bounding box center [326, 665] width 96 height 12
click at [322, 296] on span "web3-secret" at bounding box center [297, 295] width 56 height 12
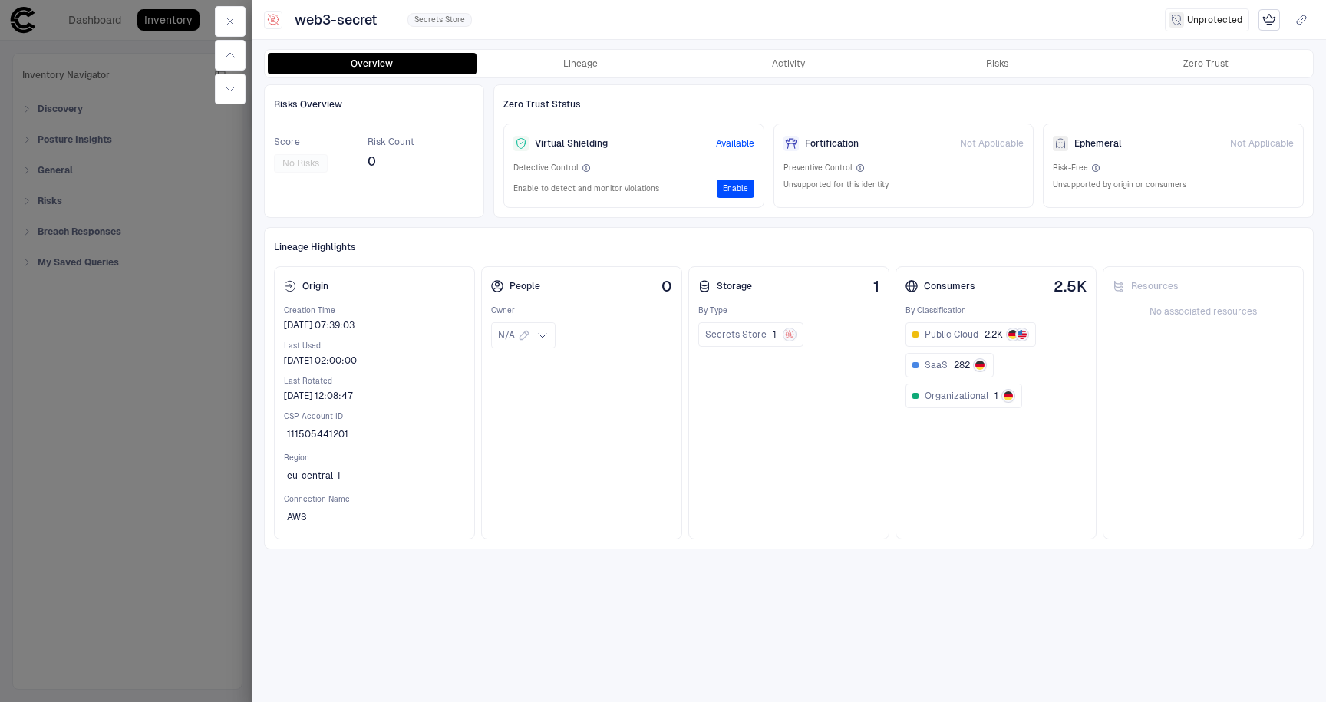
click at [214, 479] on div at bounding box center [663, 351] width 1326 height 702
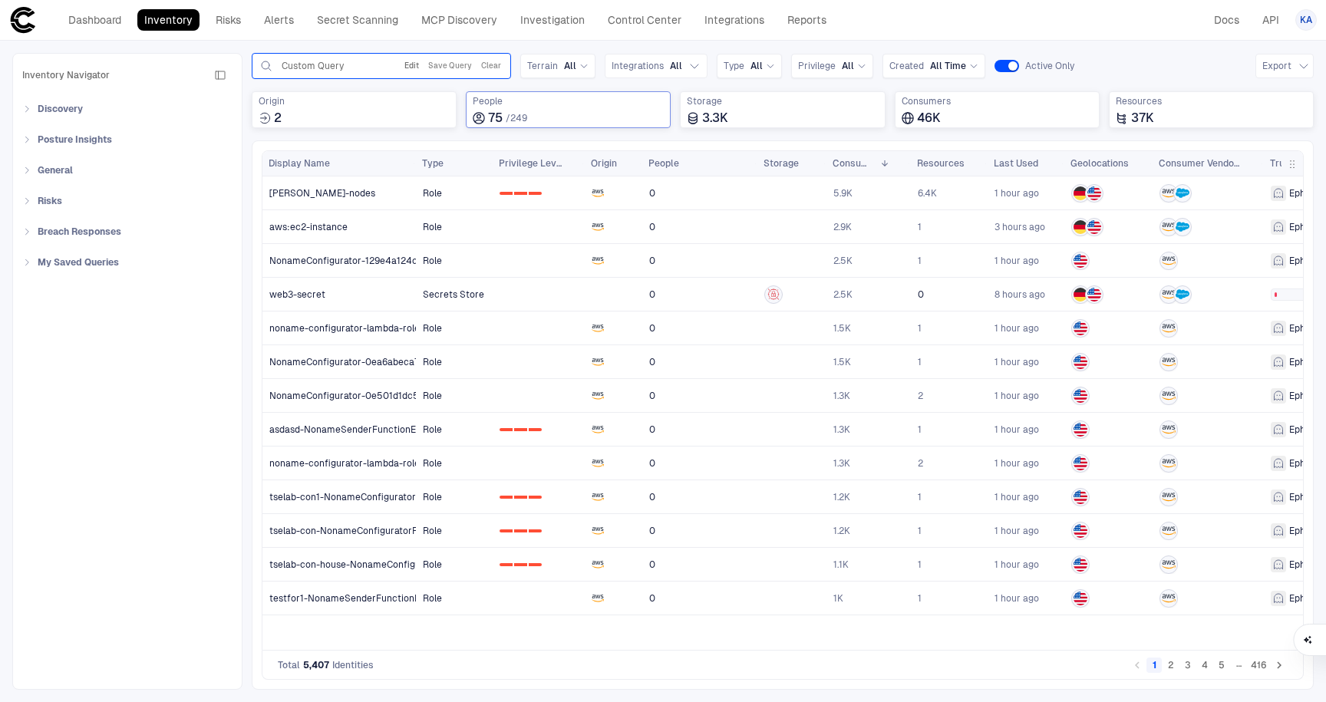
click at [417, 66] on button "Edit" at bounding box center [411, 66] width 21 height 18
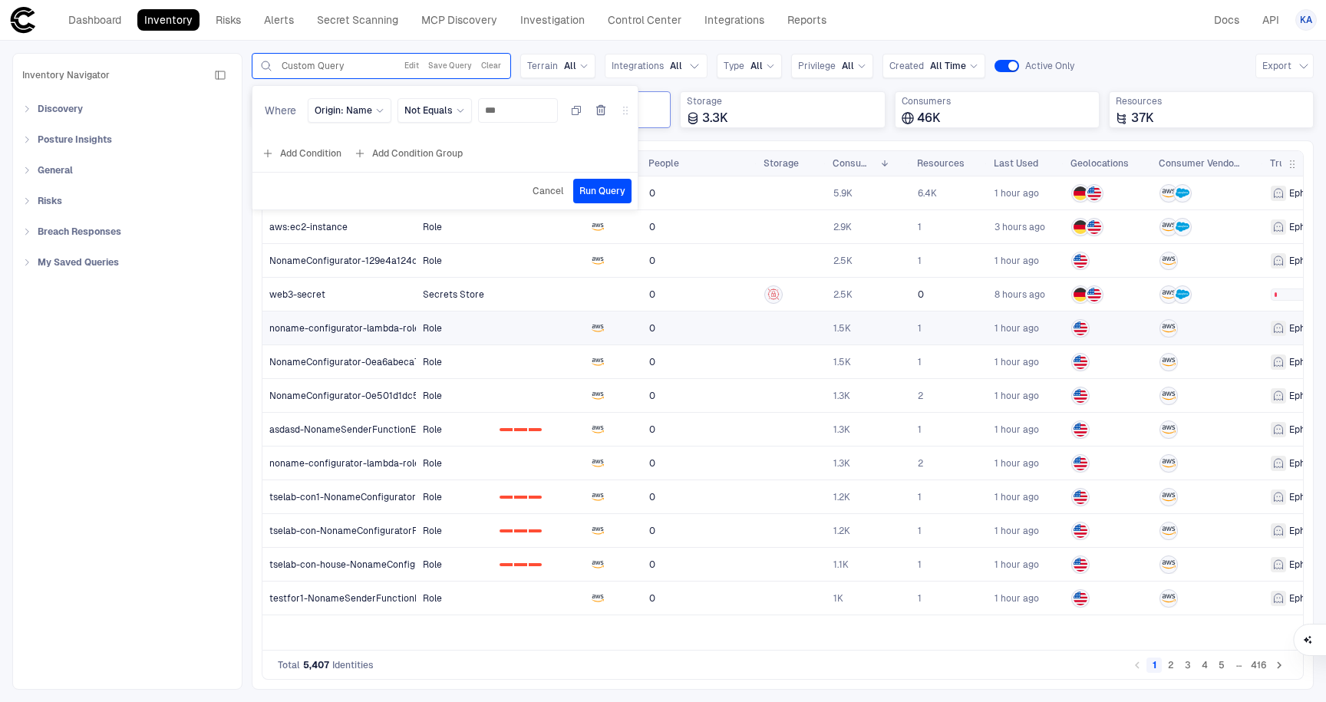
click at [318, 327] on span "noname-configurator-lambda-role-323b81" at bounding box center [361, 328] width 185 height 12
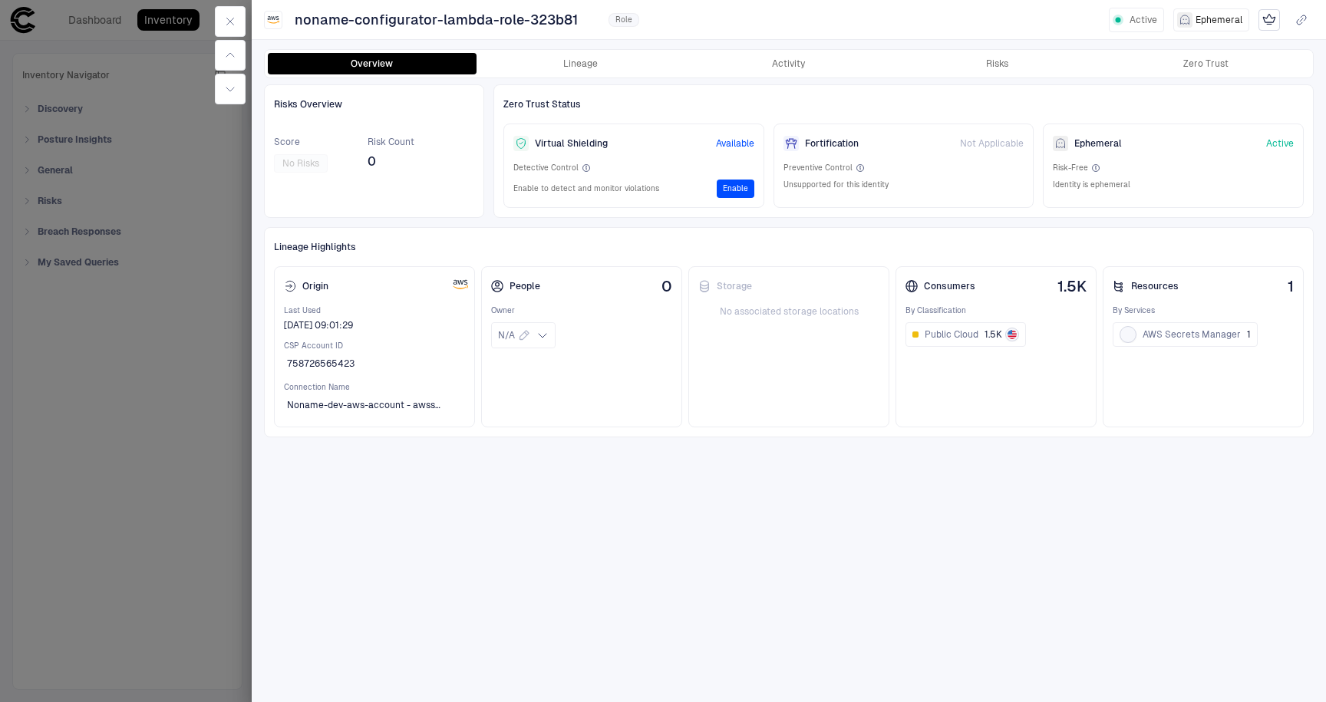
click at [160, 418] on div at bounding box center [663, 351] width 1326 height 702
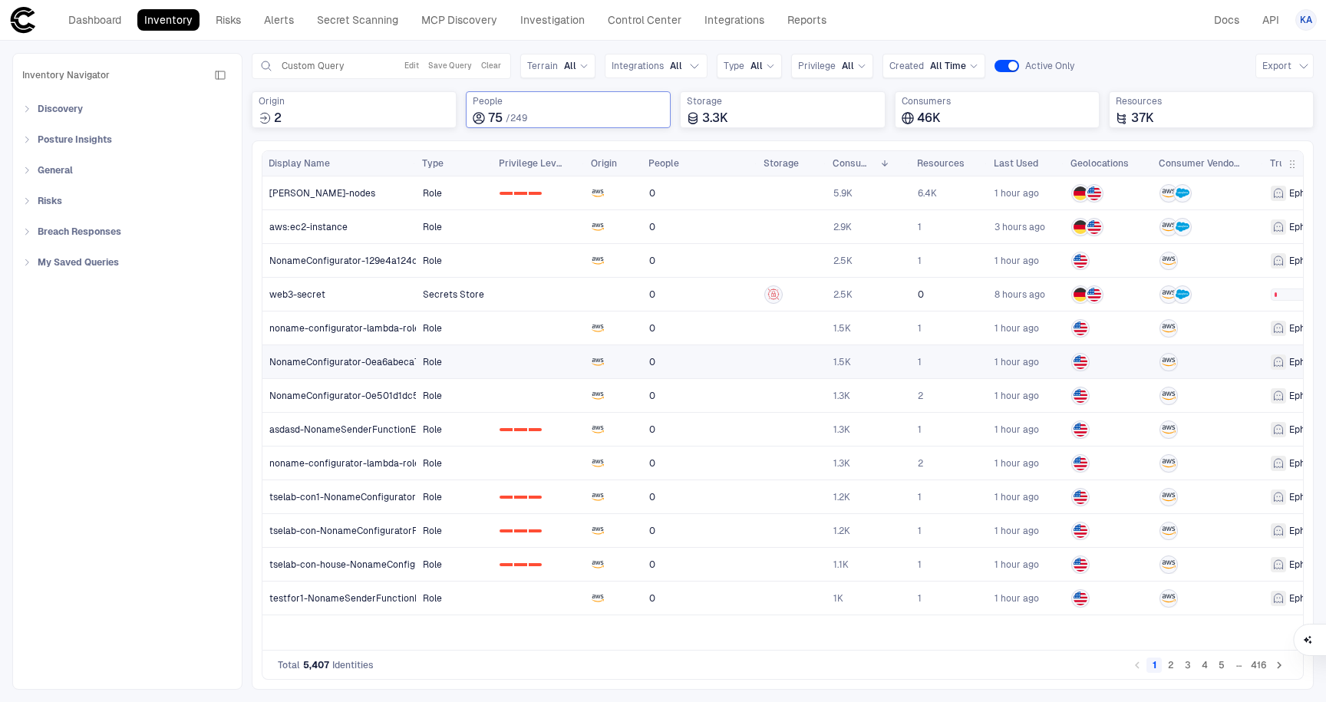
click at [390, 357] on span "NonameConfigurator-0ea6abeca7c9" at bounding box center [349, 362] width 161 height 12
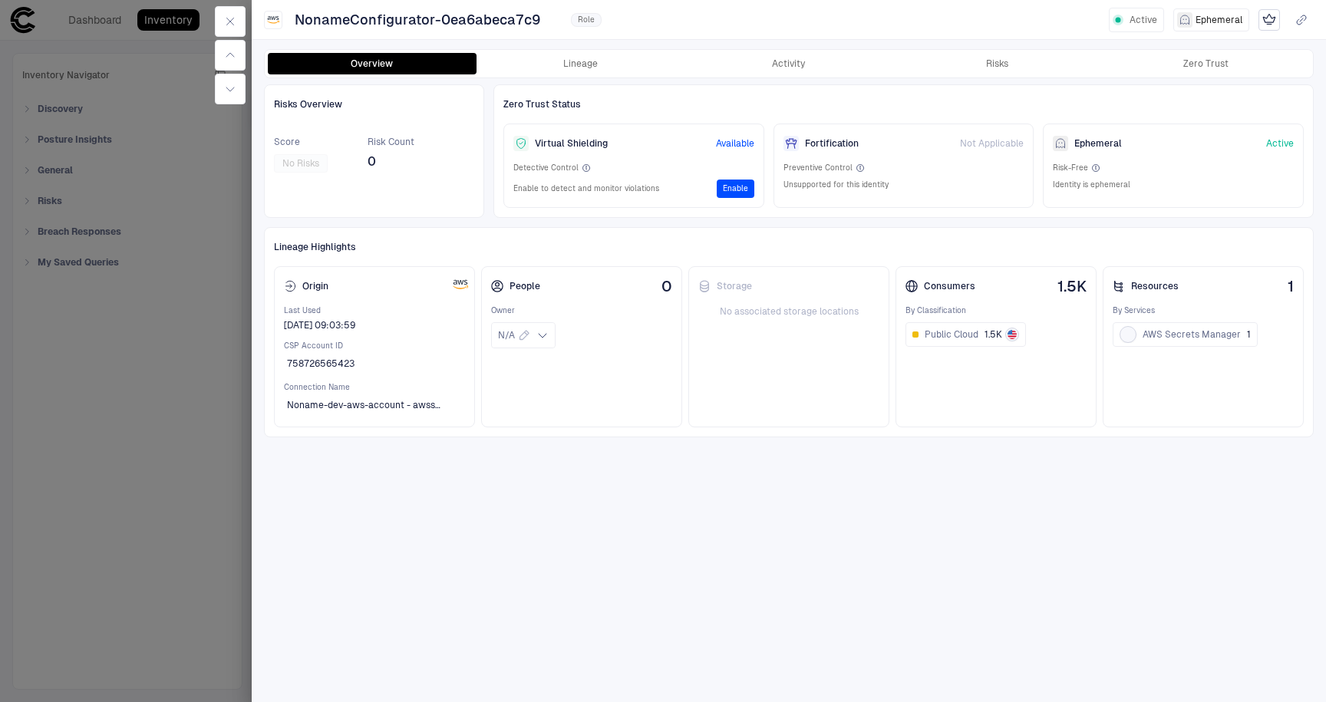
click at [190, 427] on div at bounding box center [663, 351] width 1326 height 702
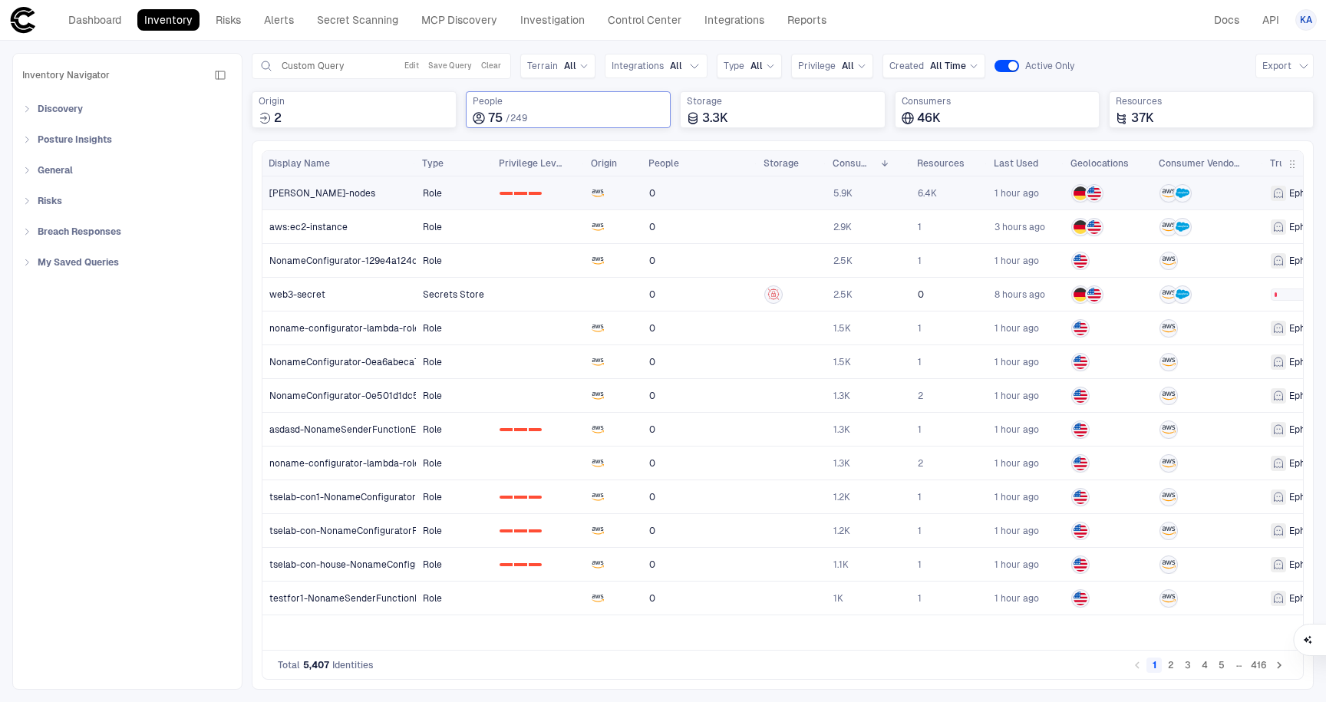
click at [358, 198] on link "Jenkins-nodes" at bounding box center [339, 192] width 153 height 31
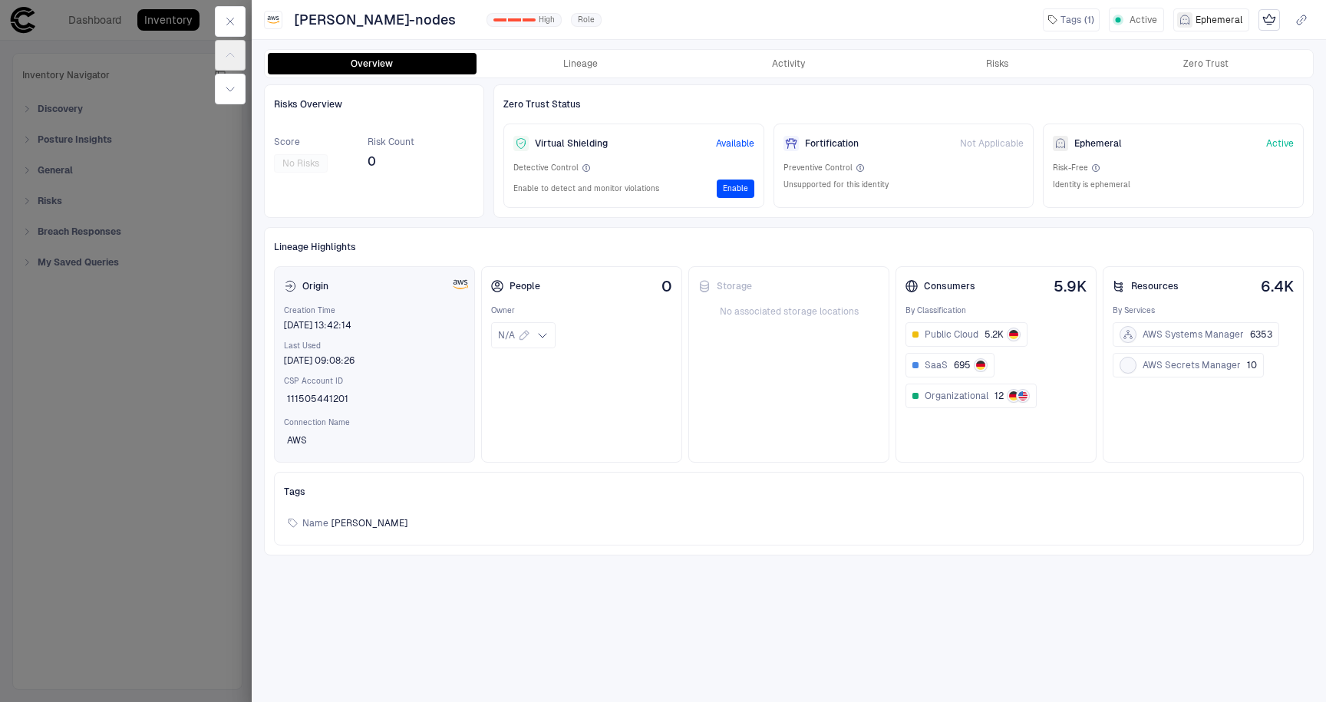
click at [430, 380] on span "CSP Account ID" at bounding box center [374, 381] width 181 height 11
click at [220, 384] on div at bounding box center [663, 351] width 1326 height 702
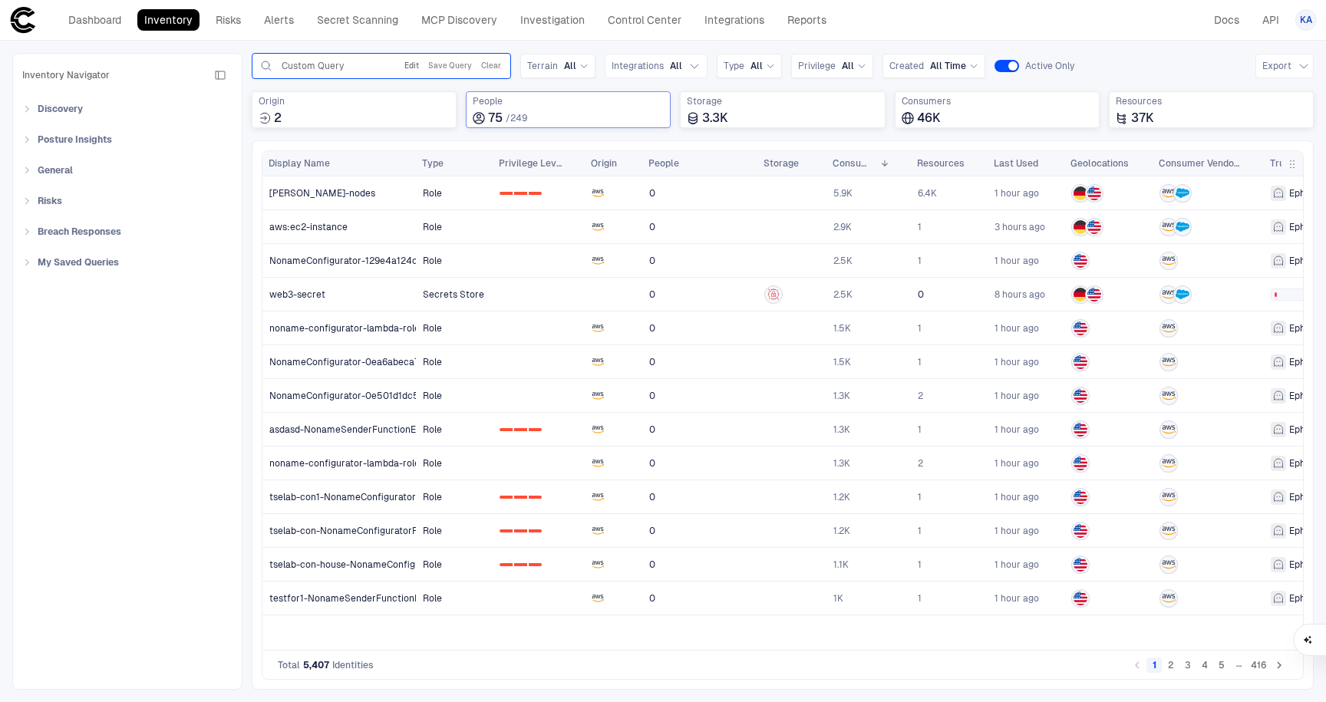
click at [411, 63] on button "Edit" at bounding box center [411, 66] width 21 height 18
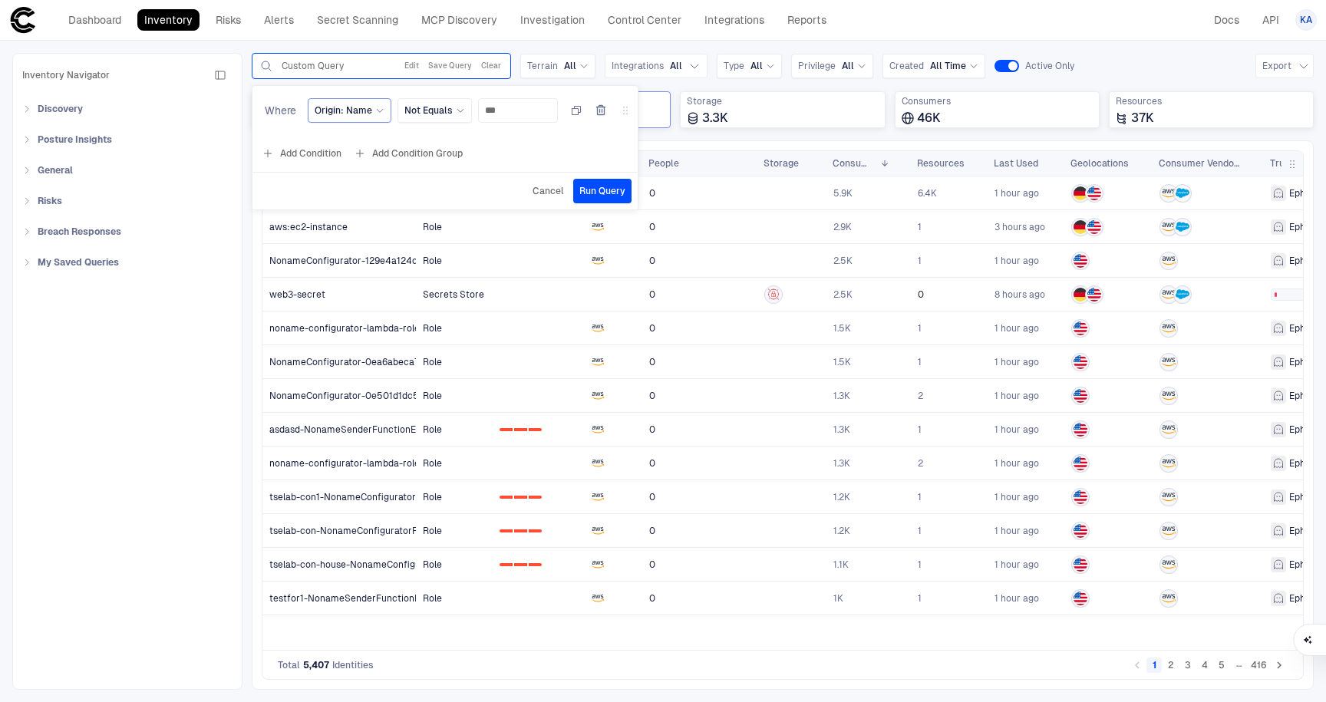
click at [379, 115] on div "Origin: Name" at bounding box center [350, 110] width 70 height 12
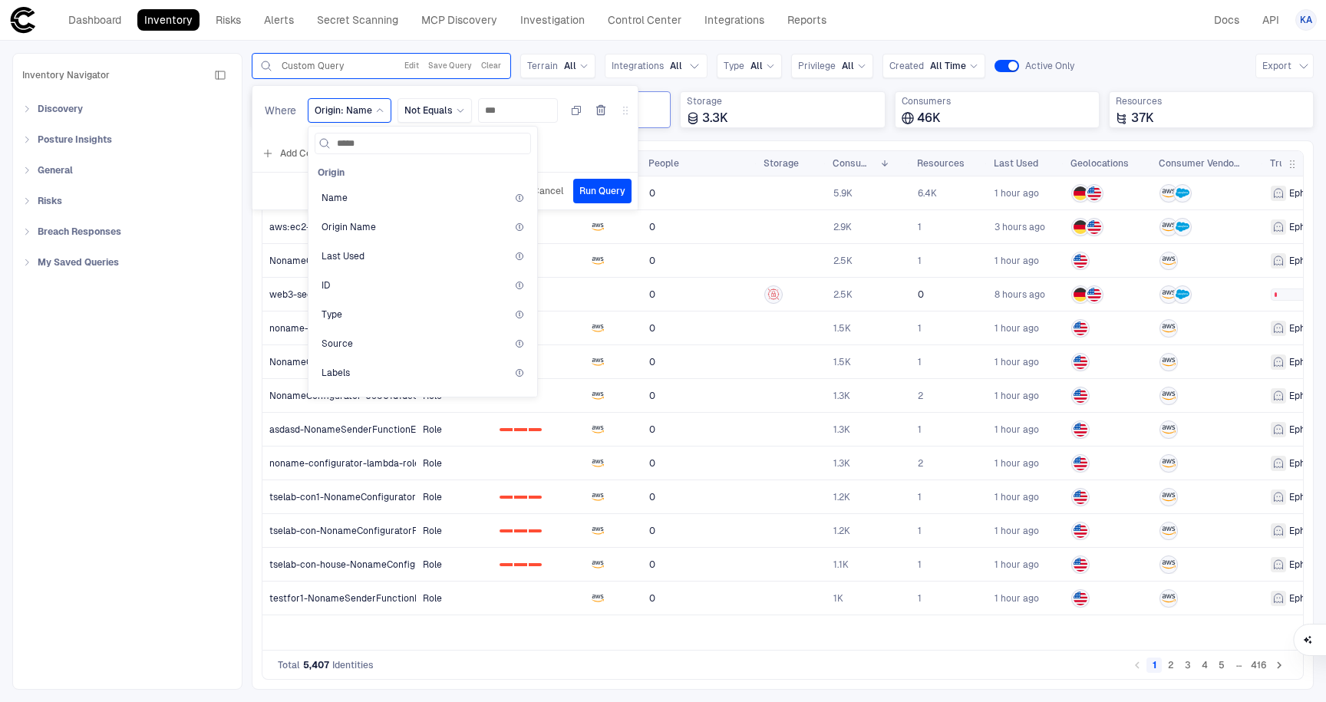
type input "******"
click at [362, 222] on span "Origin Name" at bounding box center [349, 227] width 54 height 12
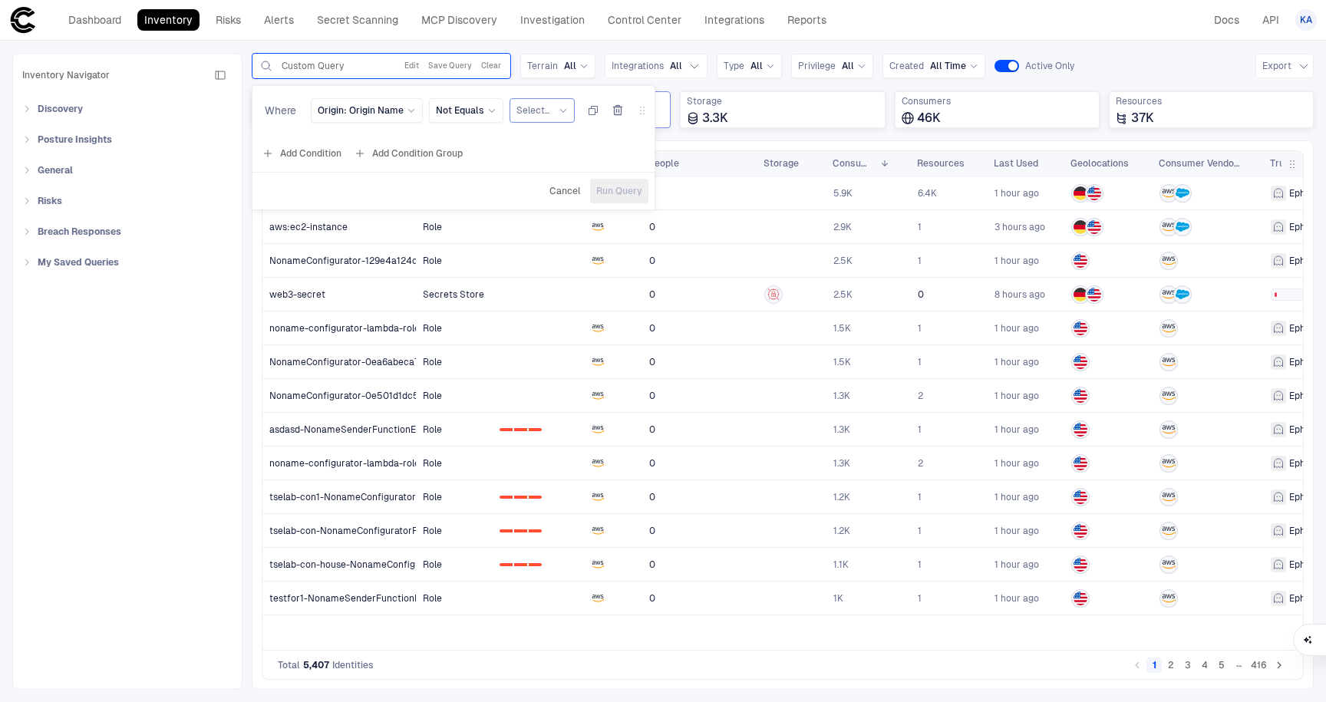
click at [531, 112] on span "Select..." at bounding box center [533, 110] width 33 height 12
click at [553, 173] on span "AWS" at bounding box center [604, 173] width 128 height 12
click at [294, 156] on button "Add Condition" at bounding box center [302, 153] width 86 height 25
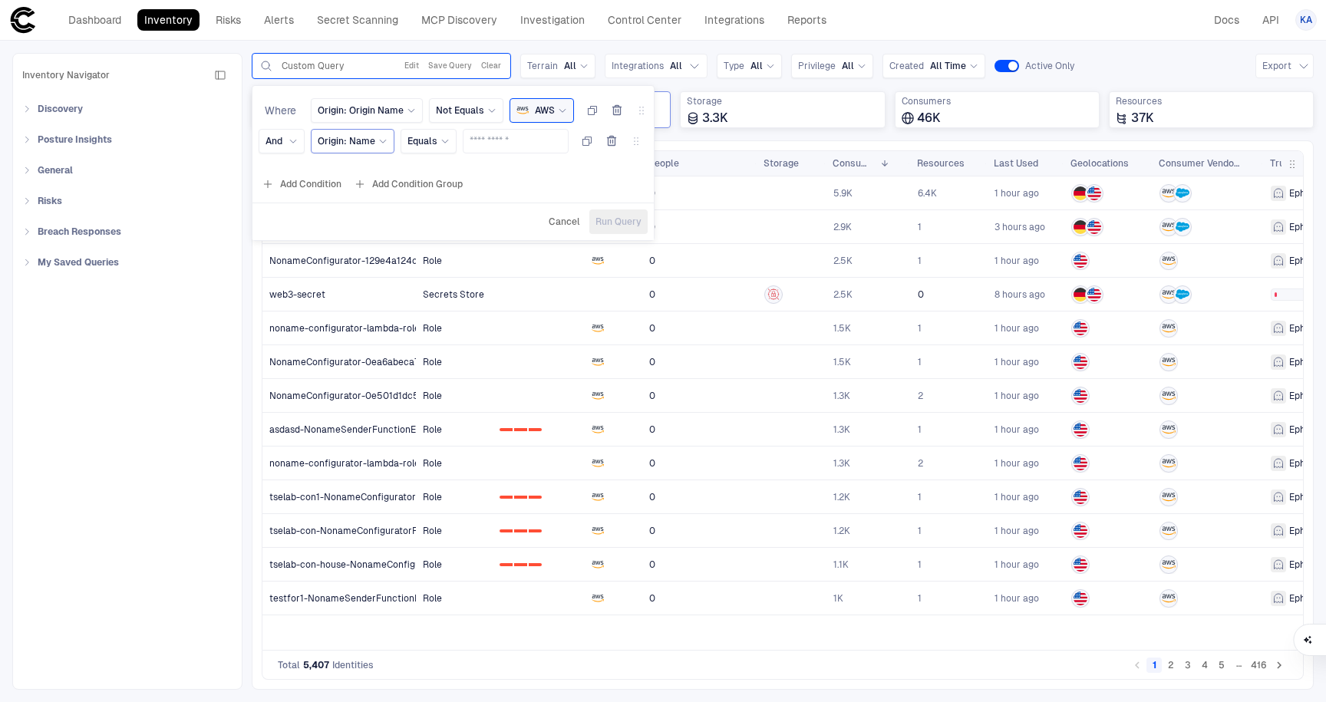
click at [383, 145] on div "Origin: Name" at bounding box center [353, 141] width 70 height 12
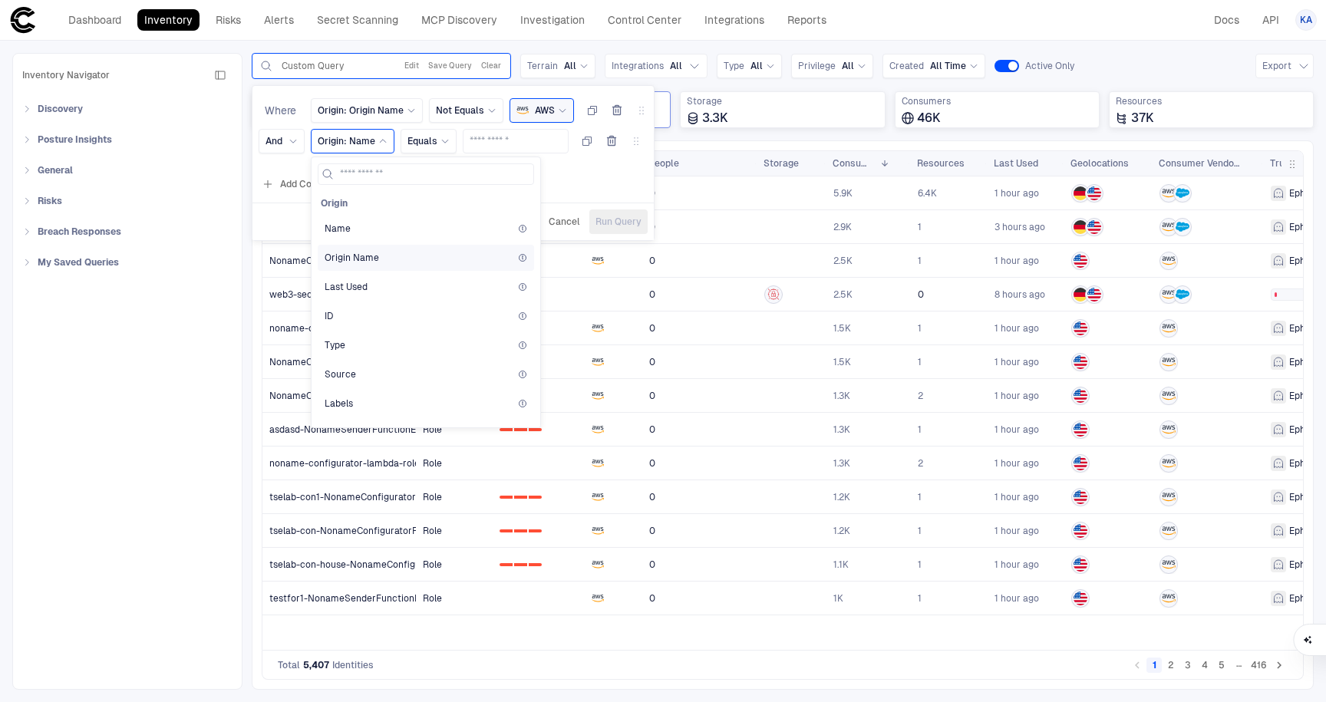
click at [369, 258] on span "Origin Name" at bounding box center [352, 258] width 54 height 12
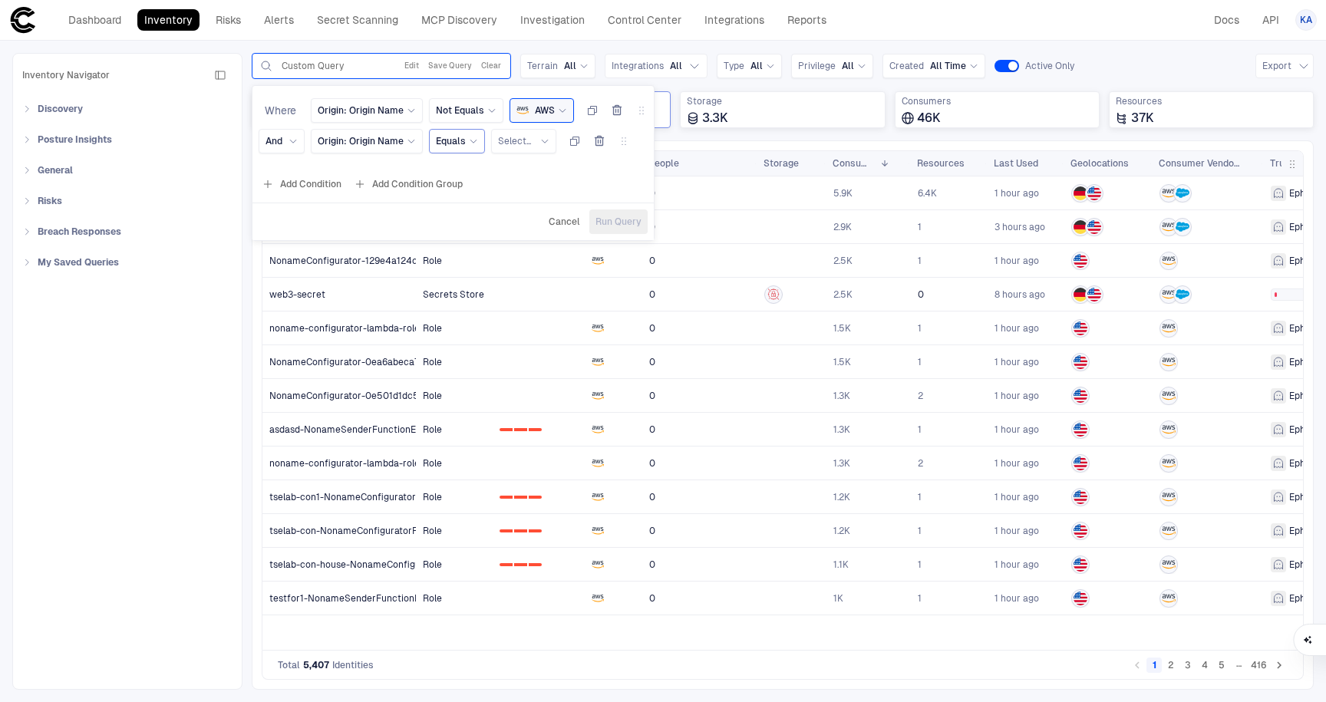
click at [451, 140] on span "Equals" at bounding box center [451, 141] width 30 height 12
click at [484, 235] on span "Not Equals" at bounding box center [525, 233] width 164 height 12
click at [521, 144] on span "Select..." at bounding box center [533, 141] width 33 height 12
click at [542, 236] on span "GitHub" at bounding box center [604, 233] width 128 height 12
click at [611, 218] on span "Run Query" at bounding box center [629, 222] width 46 height 12
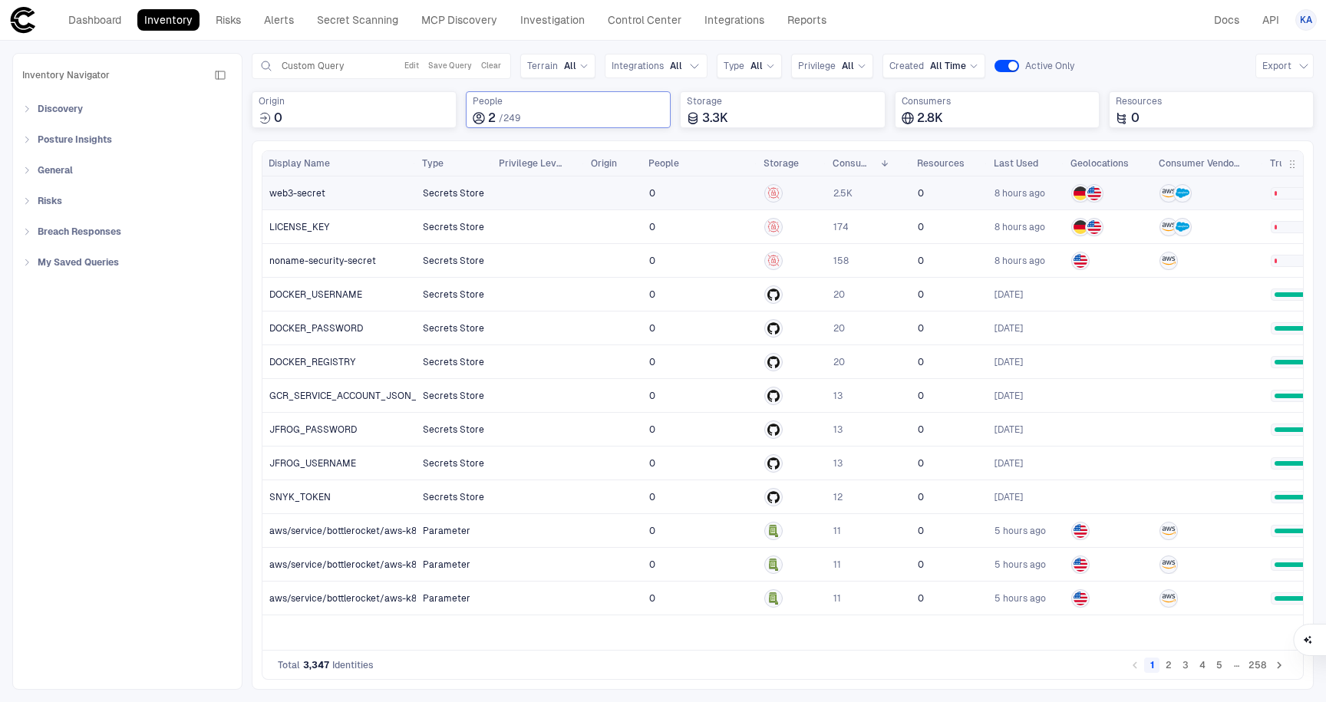
click at [326, 192] on link "web3-secret" at bounding box center [339, 192] width 153 height 31
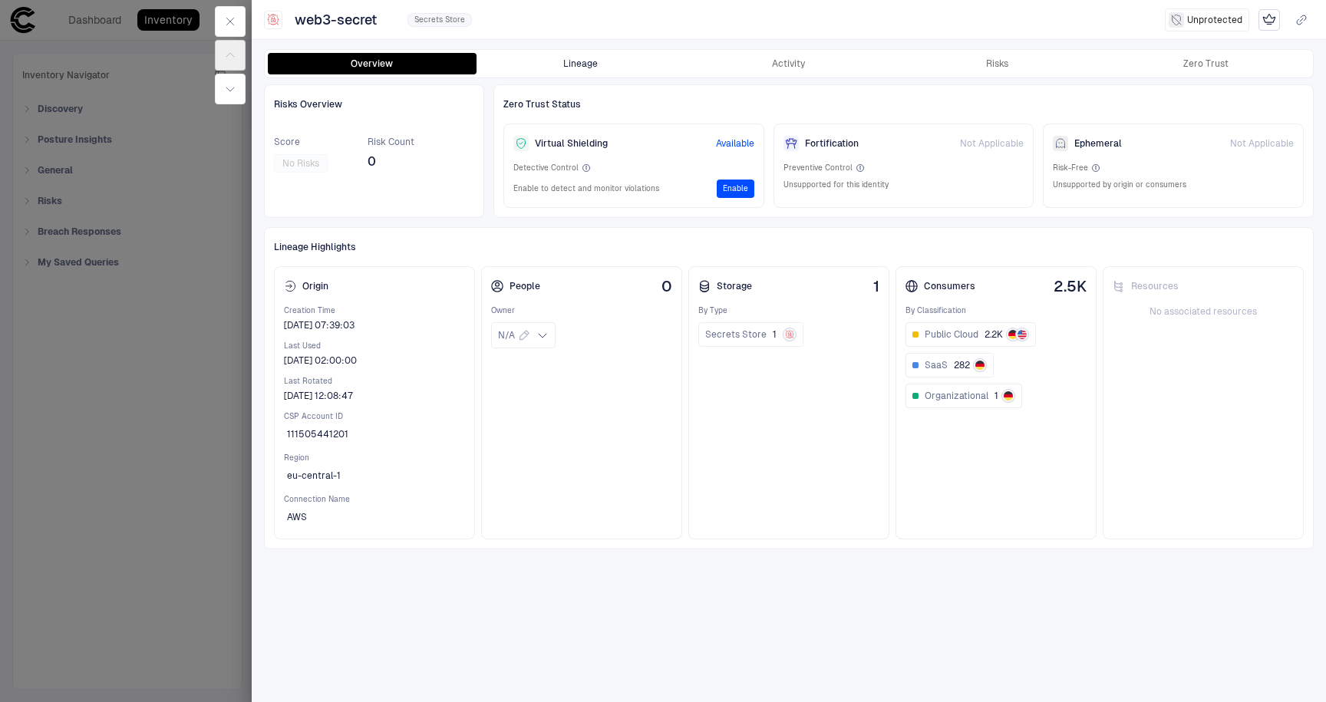
click at [578, 68] on button "Lineage" at bounding box center [581, 63] width 209 height 21
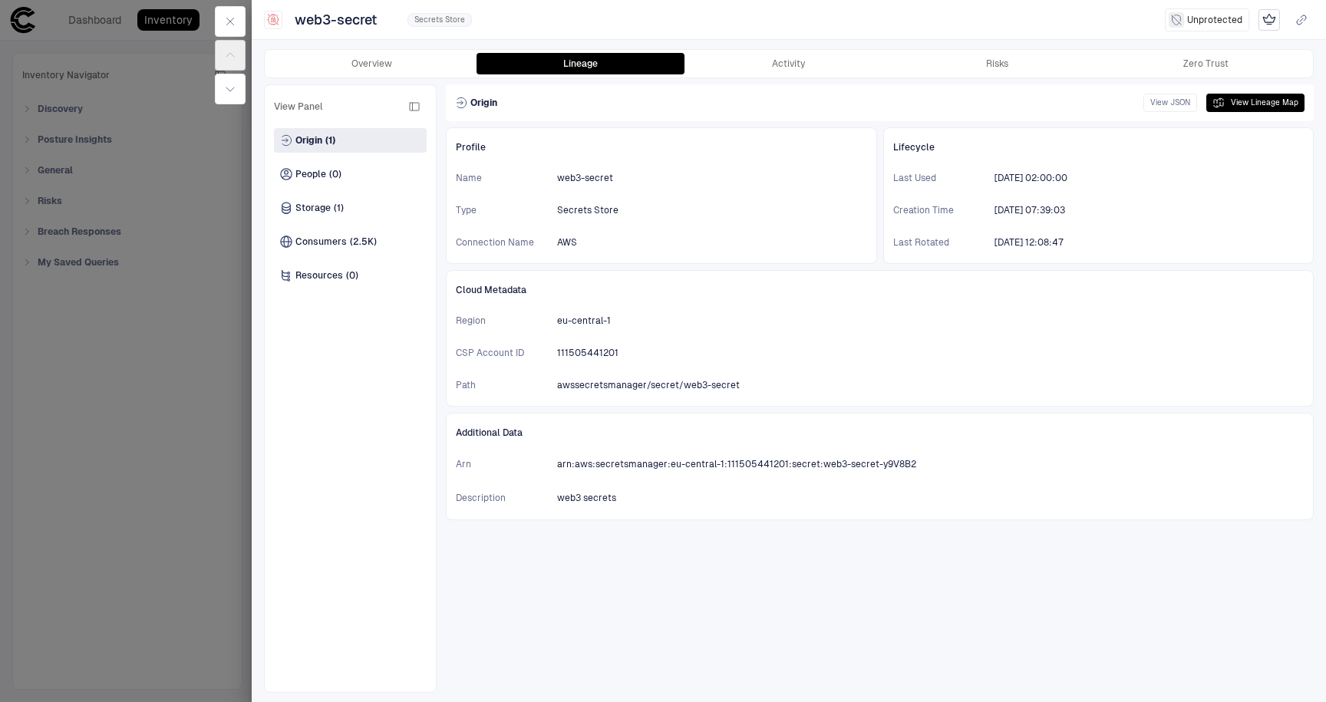
click at [159, 416] on div at bounding box center [663, 351] width 1326 height 702
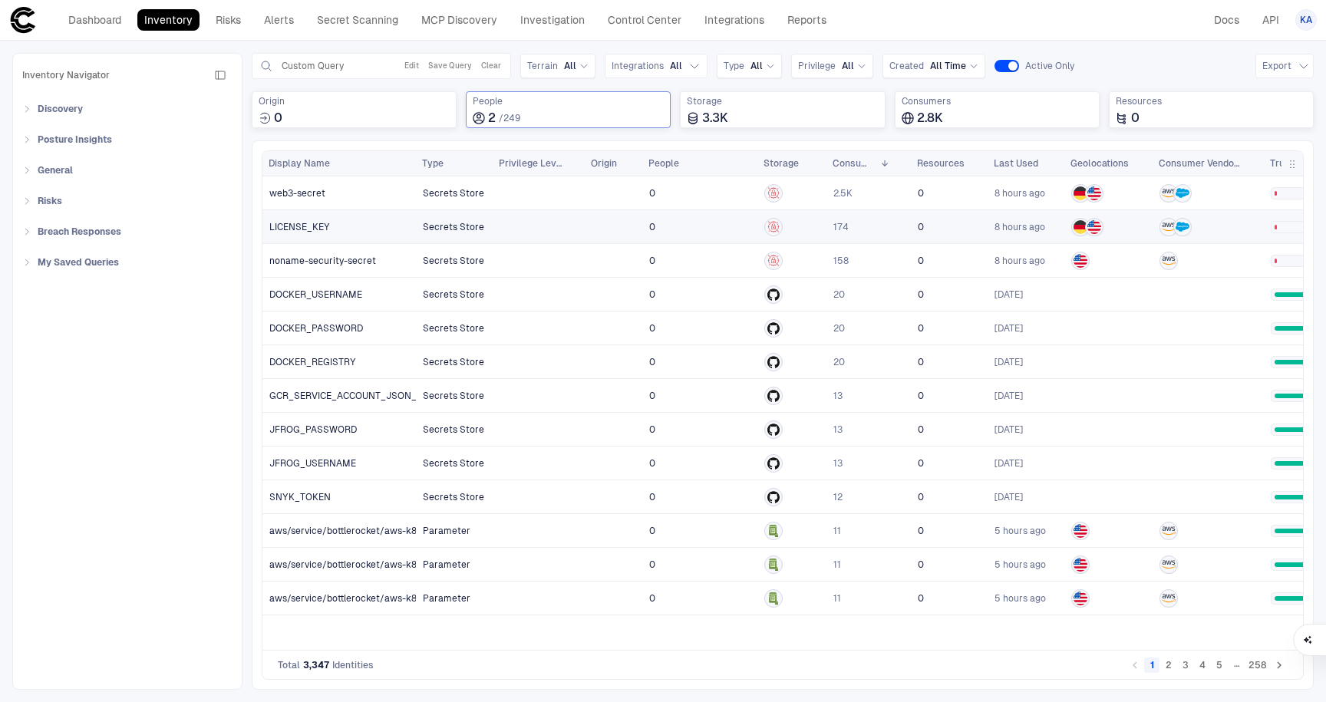
click at [297, 227] on span "LICENSE_KEY" at bounding box center [299, 227] width 61 height 12
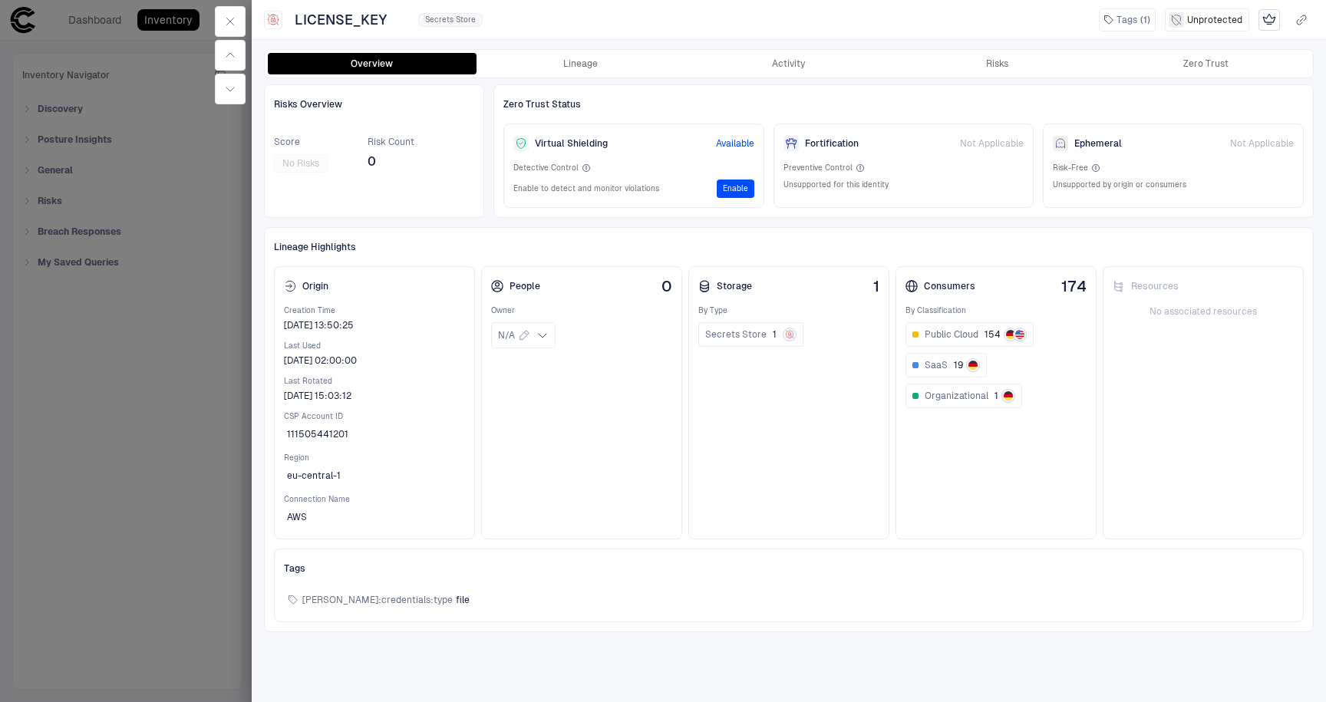
click at [169, 523] on div at bounding box center [663, 351] width 1326 height 702
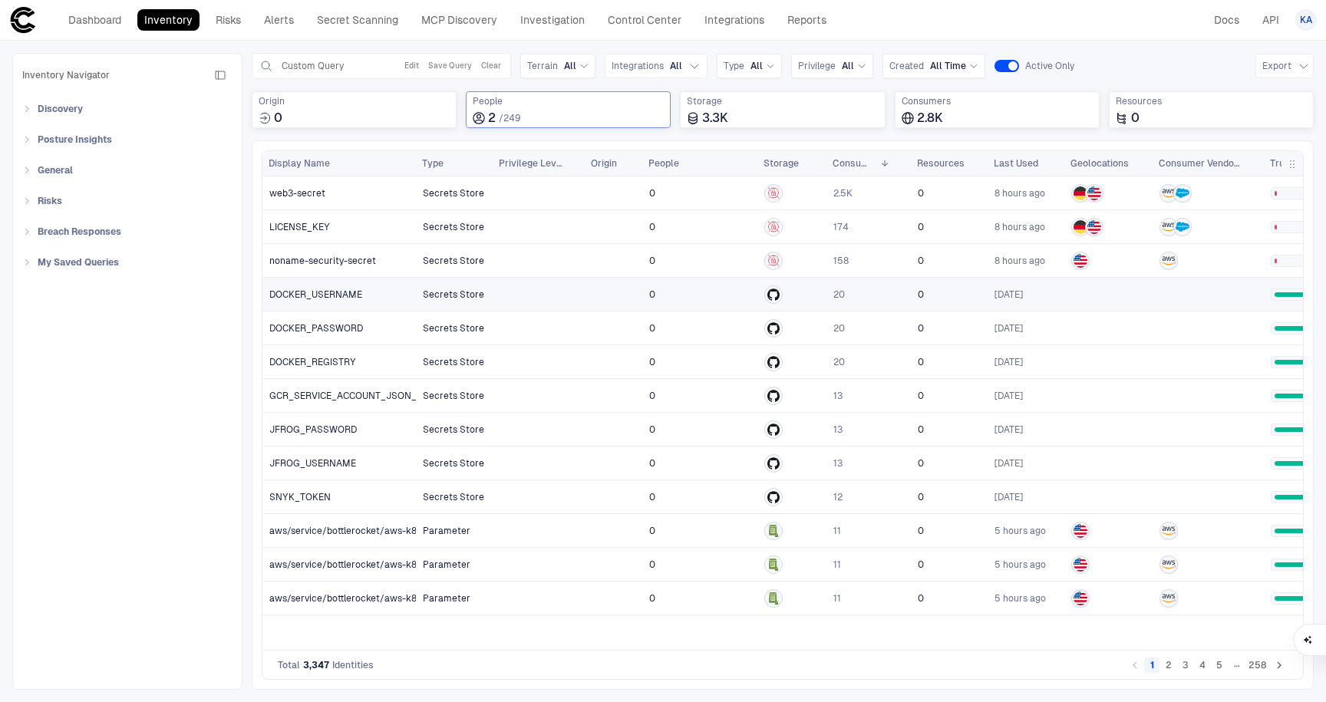
click at [339, 299] on span "DOCKER_USERNAME" at bounding box center [315, 295] width 93 height 12
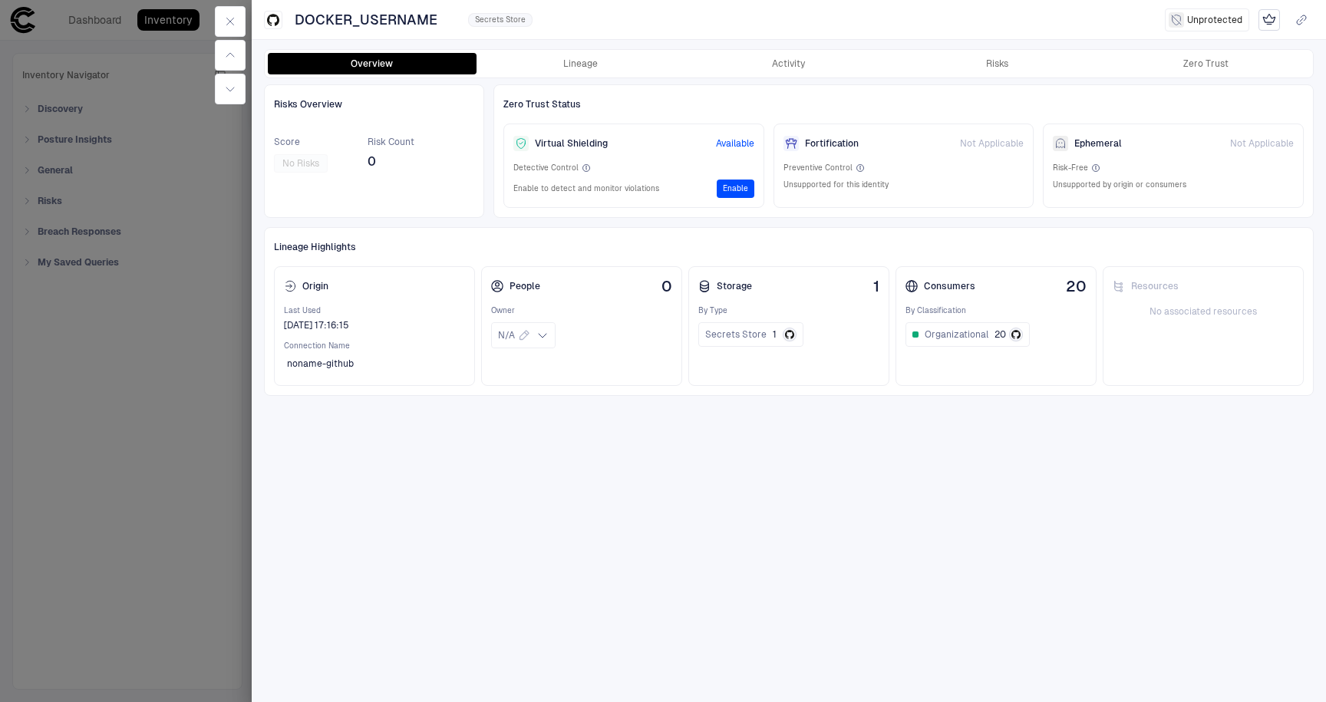
click at [177, 434] on div at bounding box center [663, 351] width 1326 height 702
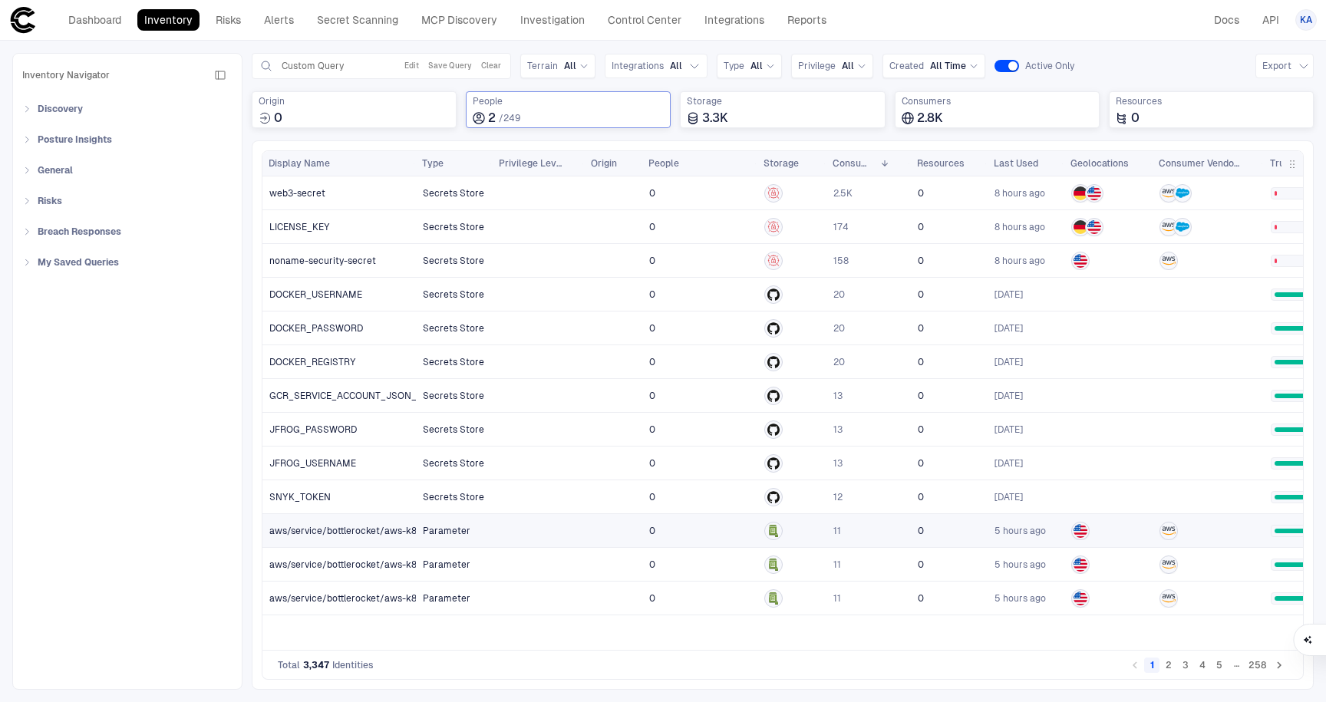
click at [377, 525] on span "aws/service/bottlerocket/aws-k8s-1.32/x86_64/latest/image_id" at bounding box center [410, 531] width 283 height 12
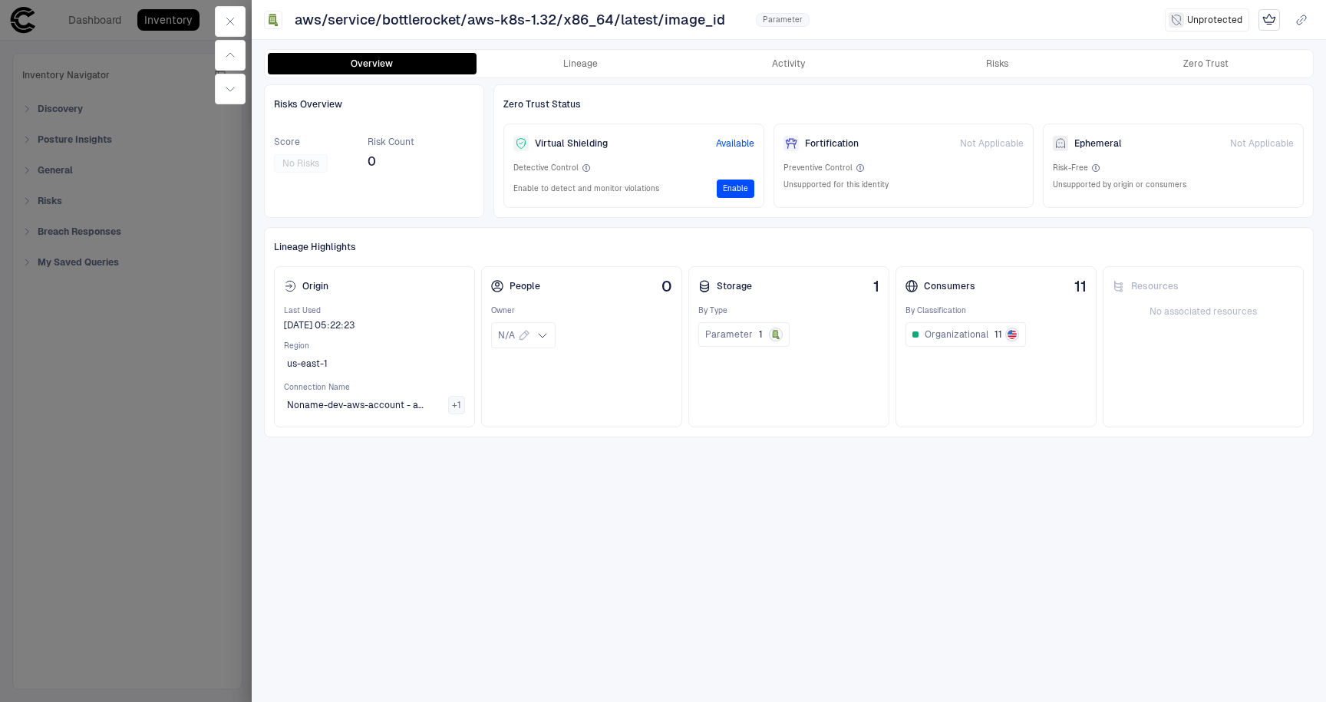
drag, startPoint x: 731, startPoint y: 22, endPoint x: 850, endPoint y: 22, distance: 119.7
click at [850, 22] on div "aws/service/bottlerocket/aws-k8s-1.32/x86_64/latest/image_id Parameter Unprotec…" at bounding box center [789, 19] width 1075 height 27
click at [187, 357] on div at bounding box center [663, 351] width 1326 height 702
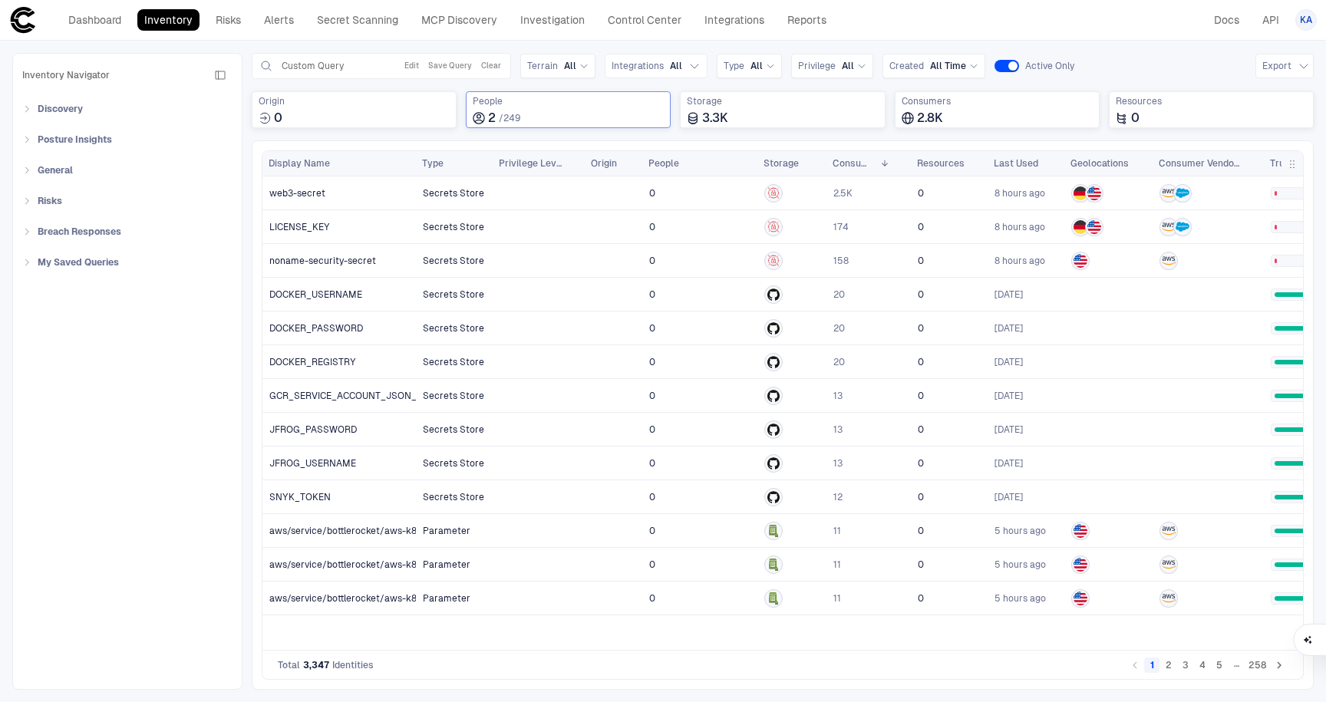
click at [1167, 673] on button "2" at bounding box center [1168, 665] width 15 height 15
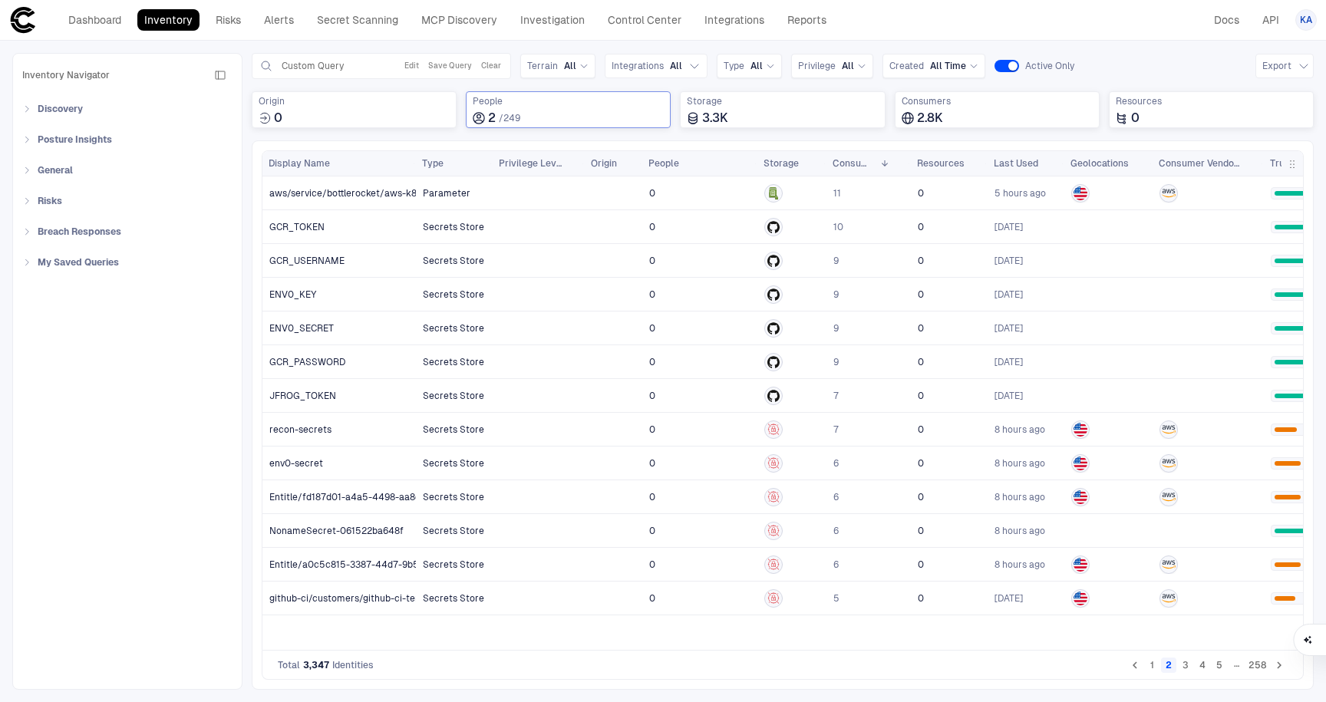
click at [1187, 670] on button "3" at bounding box center [1185, 665] width 15 height 15
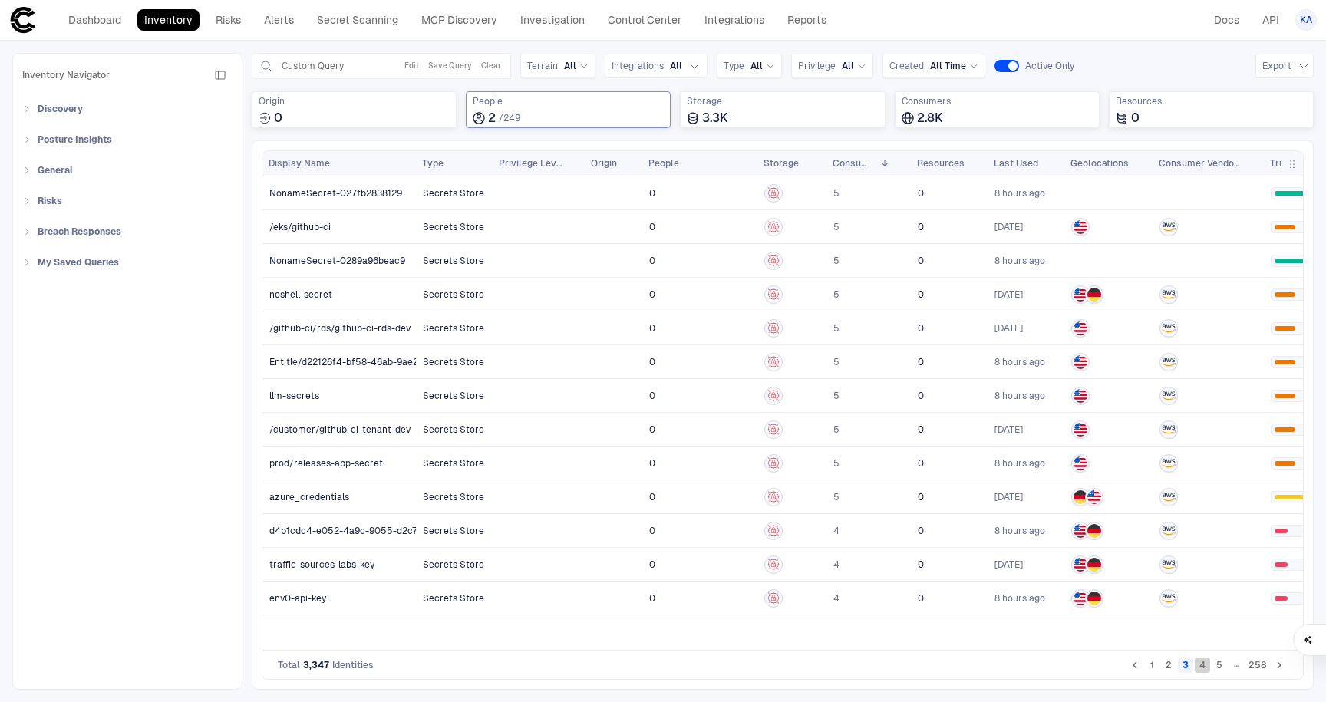
click at [1202, 667] on button "4" at bounding box center [1202, 665] width 15 height 15
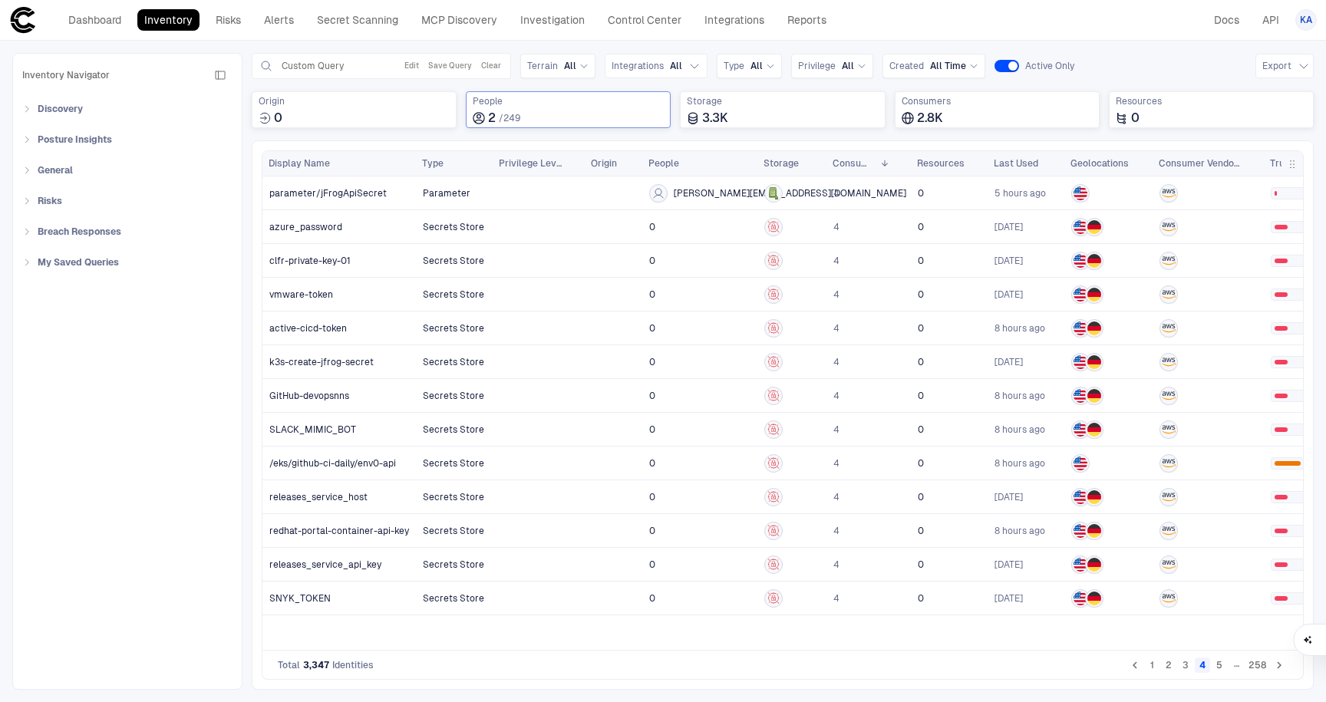
click at [1224, 667] on button "5" at bounding box center [1219, 665] width 15 height 15
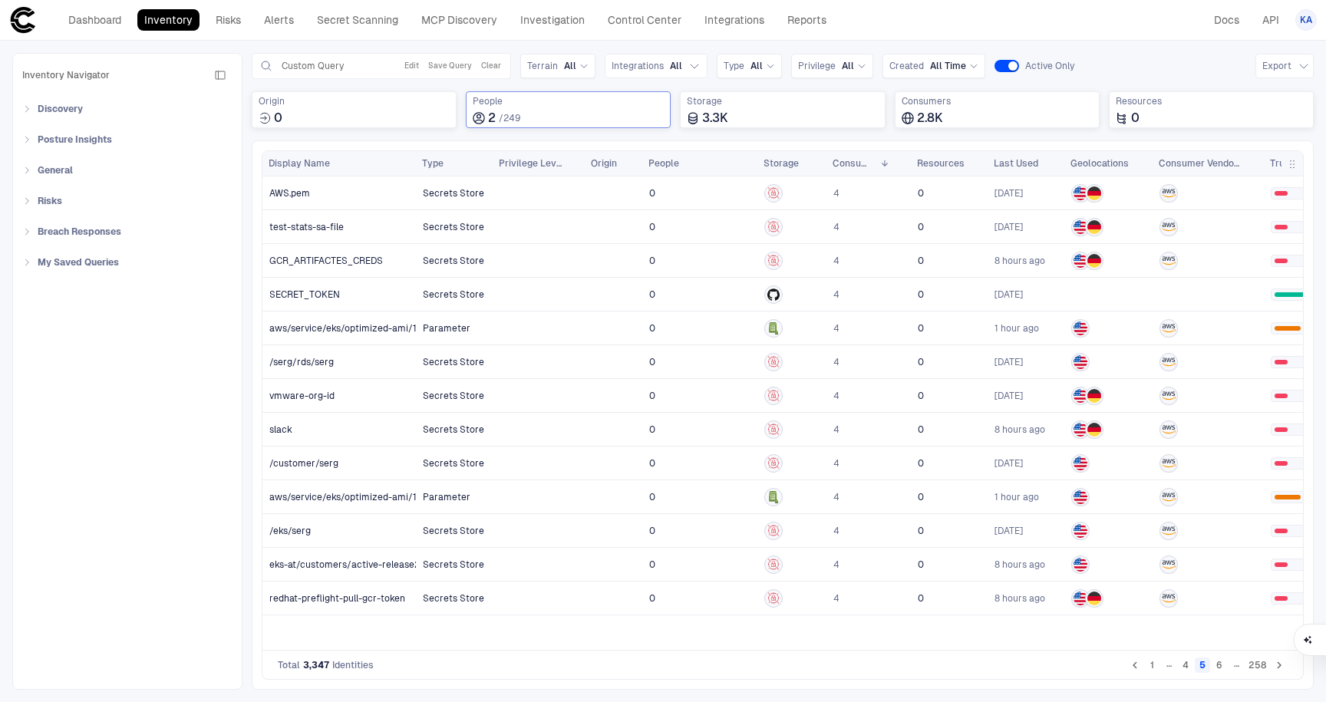
click at [1223, 668] on button "6" at bounding box center [1219, 665] width 15 height 15
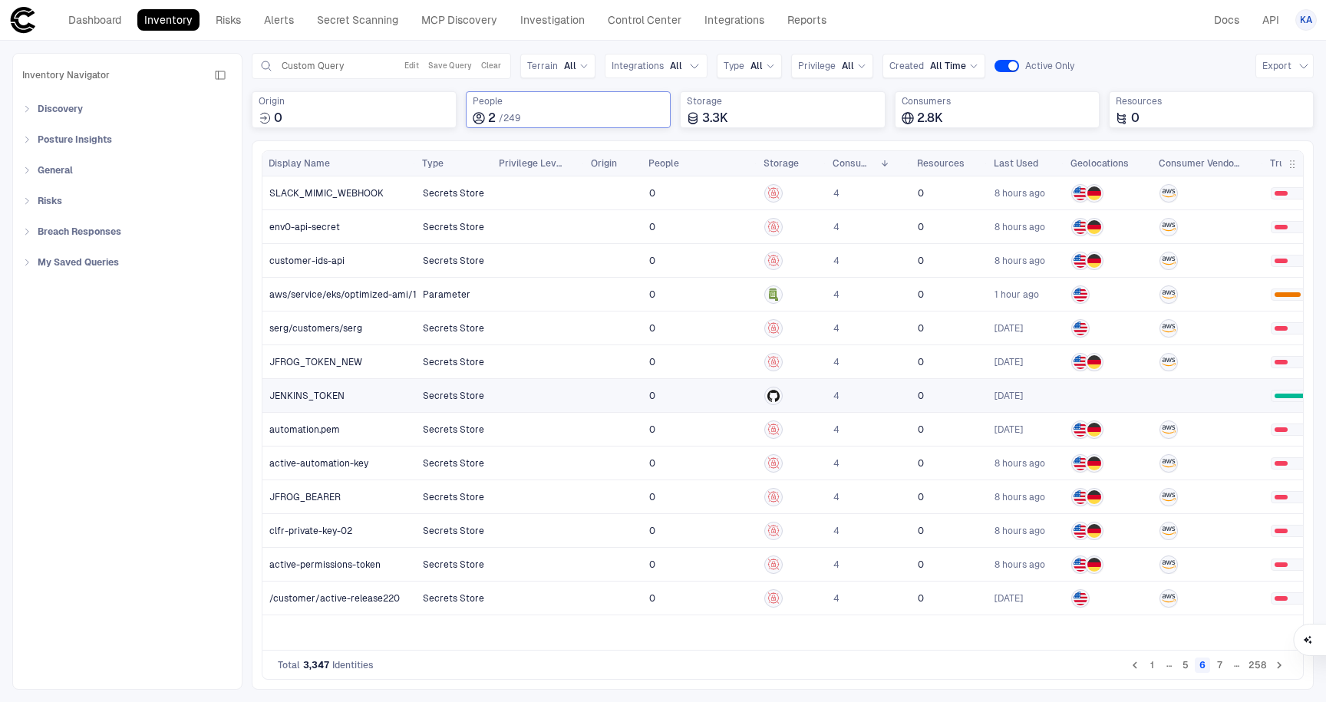
click at [358, 392] on link "JENKINS_TOKEN" at bounding box center [339, 395] width 153 height 31
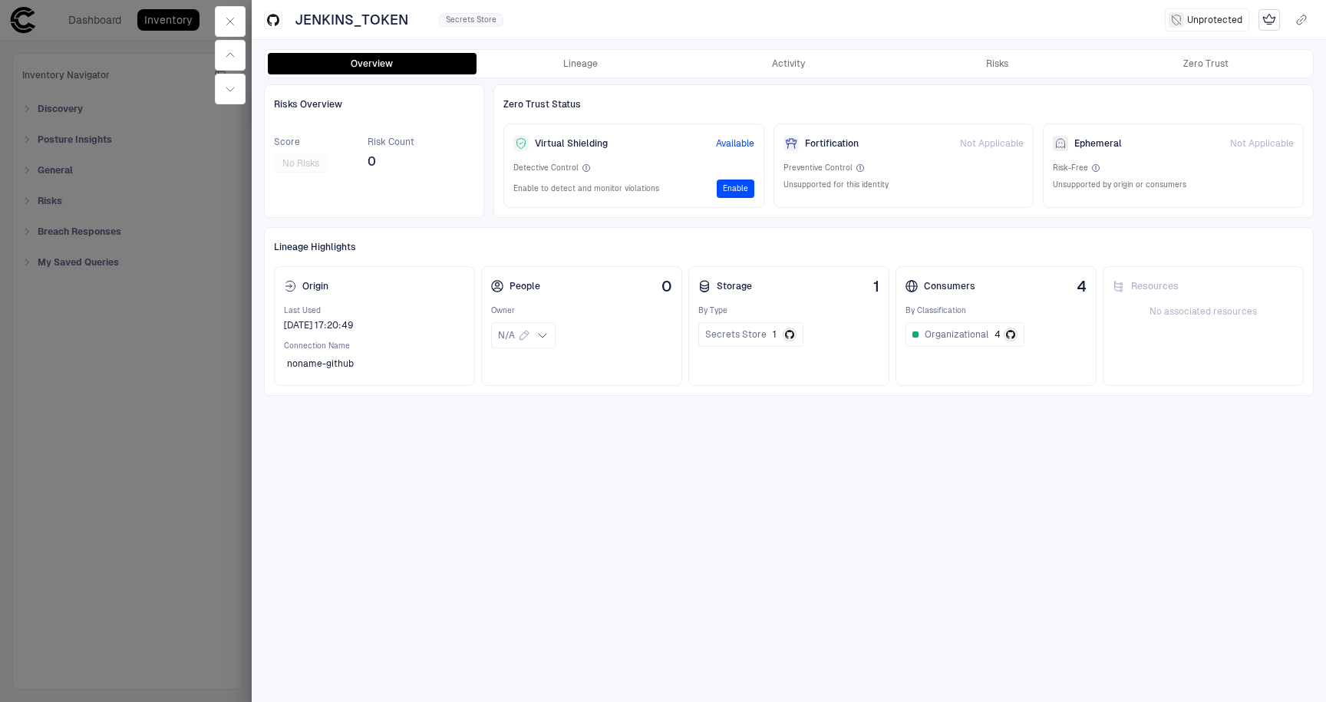
click at [130, 472] on div at bounding box center [663, 351] width 1326 height 702
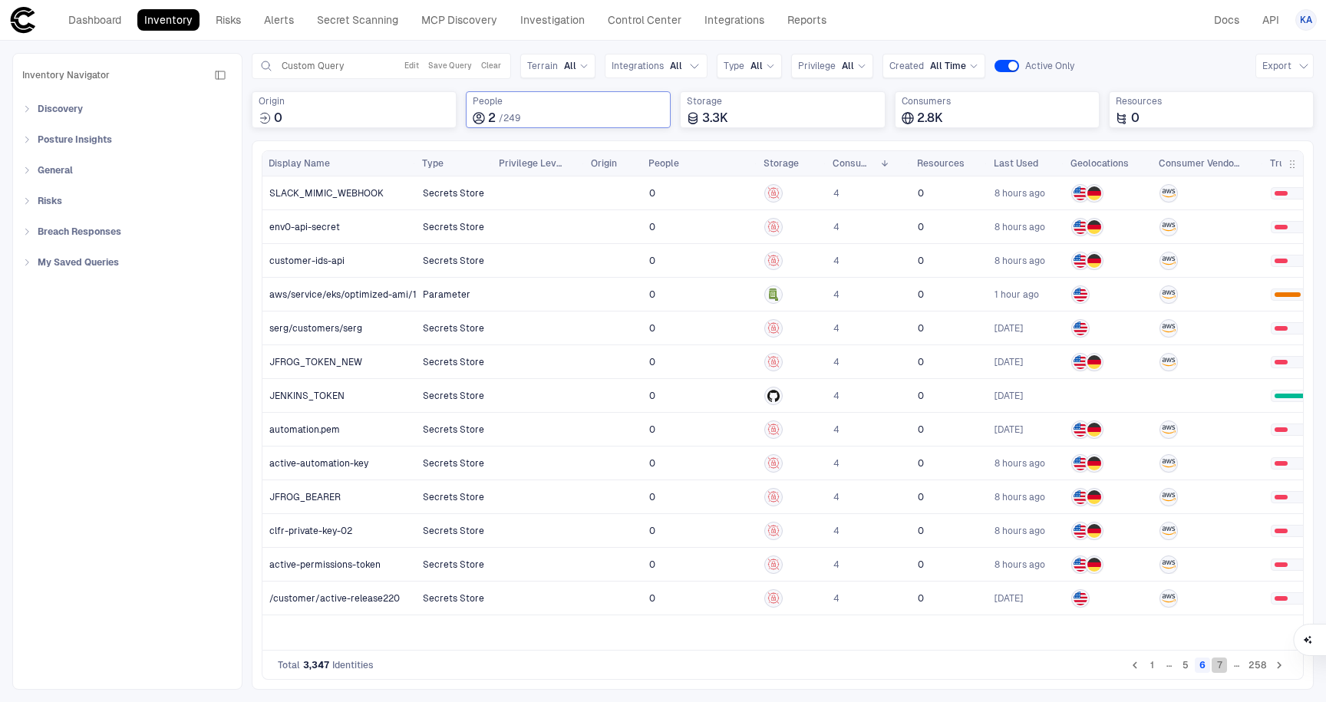
click at [1223, 668] on button "7" at bounding box center [1219, 665] width 15 height 15
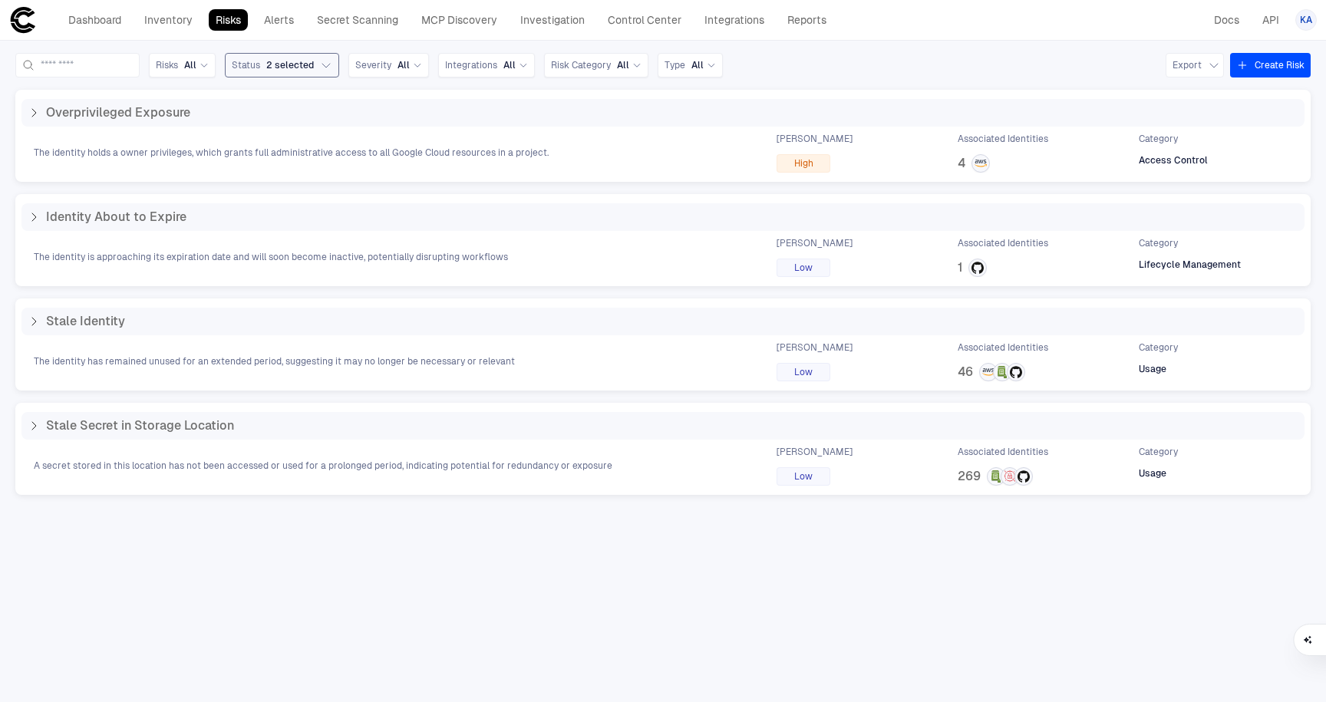
click at [279, 63] on div "Status 2 selected" at bounding box center [273, 65] width 82 height 12
click at [293, 510] on div "Overprivileged Exposure The identity holds a owner privileges, which grants ful…" at bounding box center [663, 384] width 1296 height 588
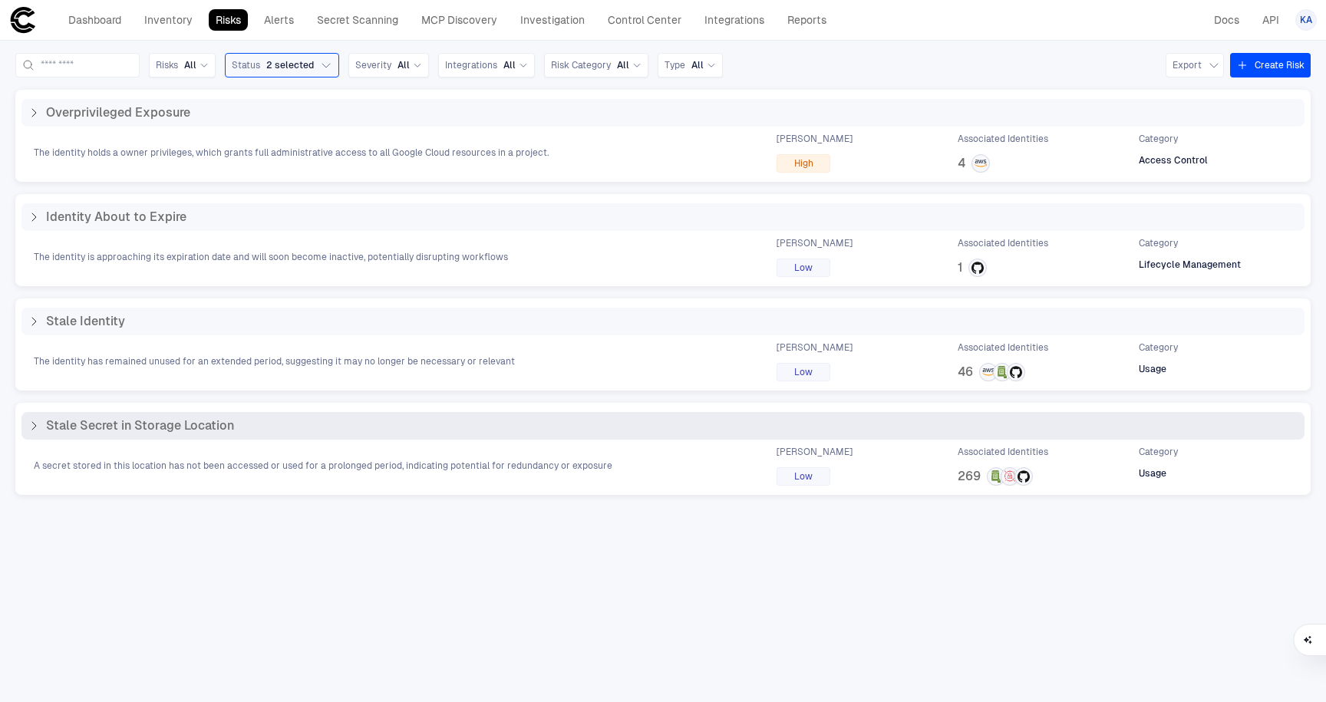
click at [45, 428] on div "Stale Secret in Storage Location" at bounding box center [131, 425] width 206 height 15
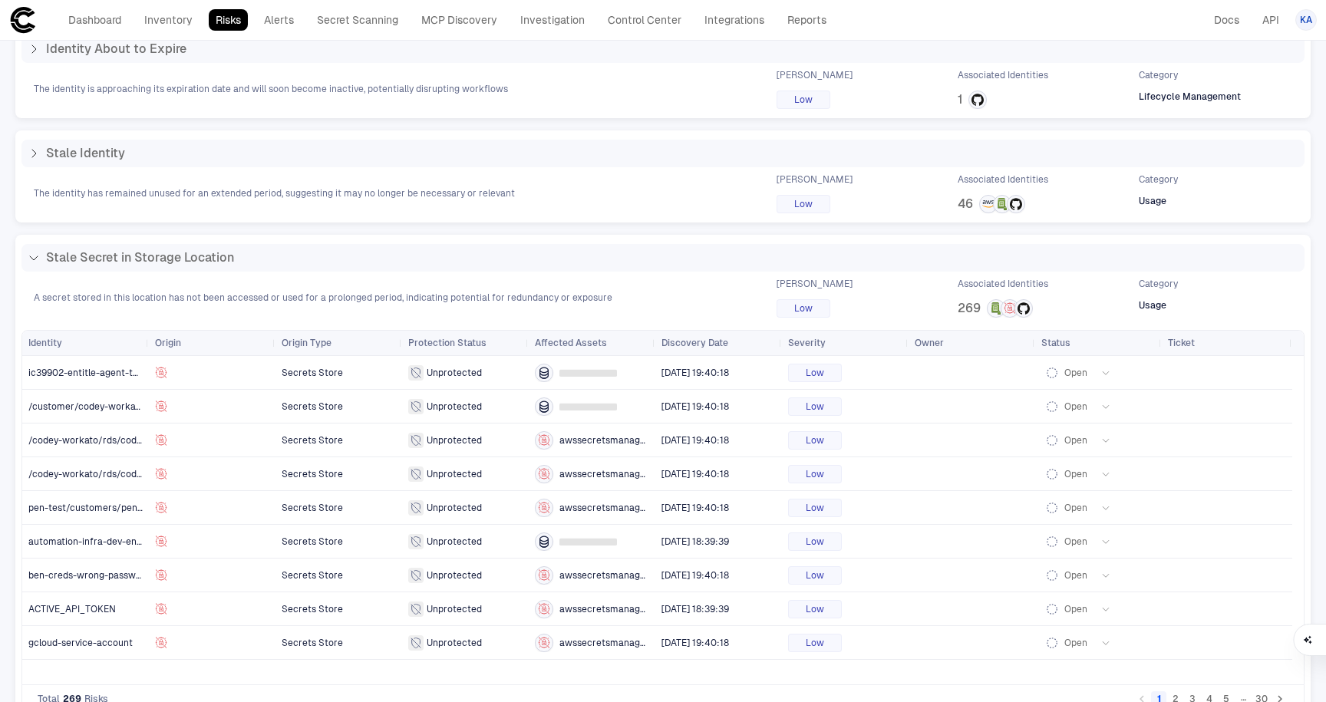
scroll to position [198, 0]
